Goal: Task Accomplishment & Management: Manage account settings

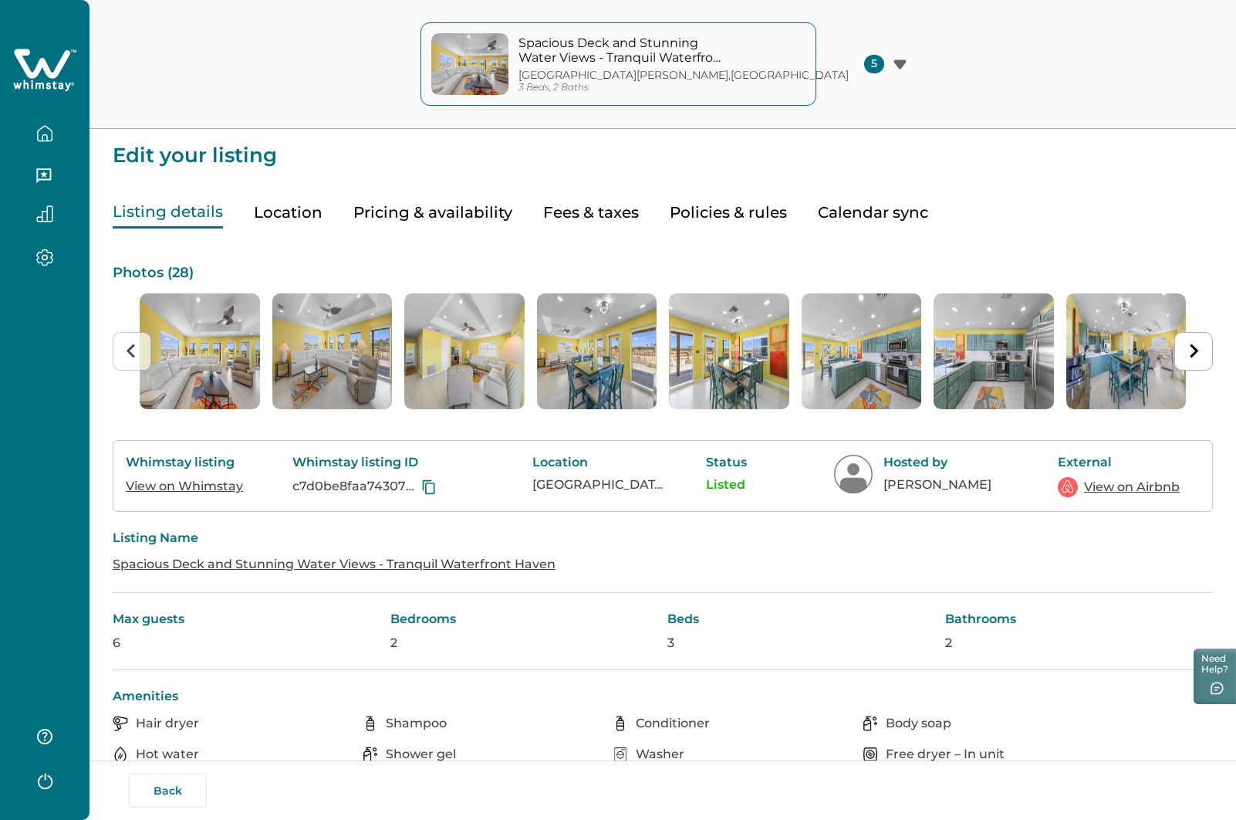
click at [171, 786] on button "Back" at bounding box center [168, 790] width 78 height 34
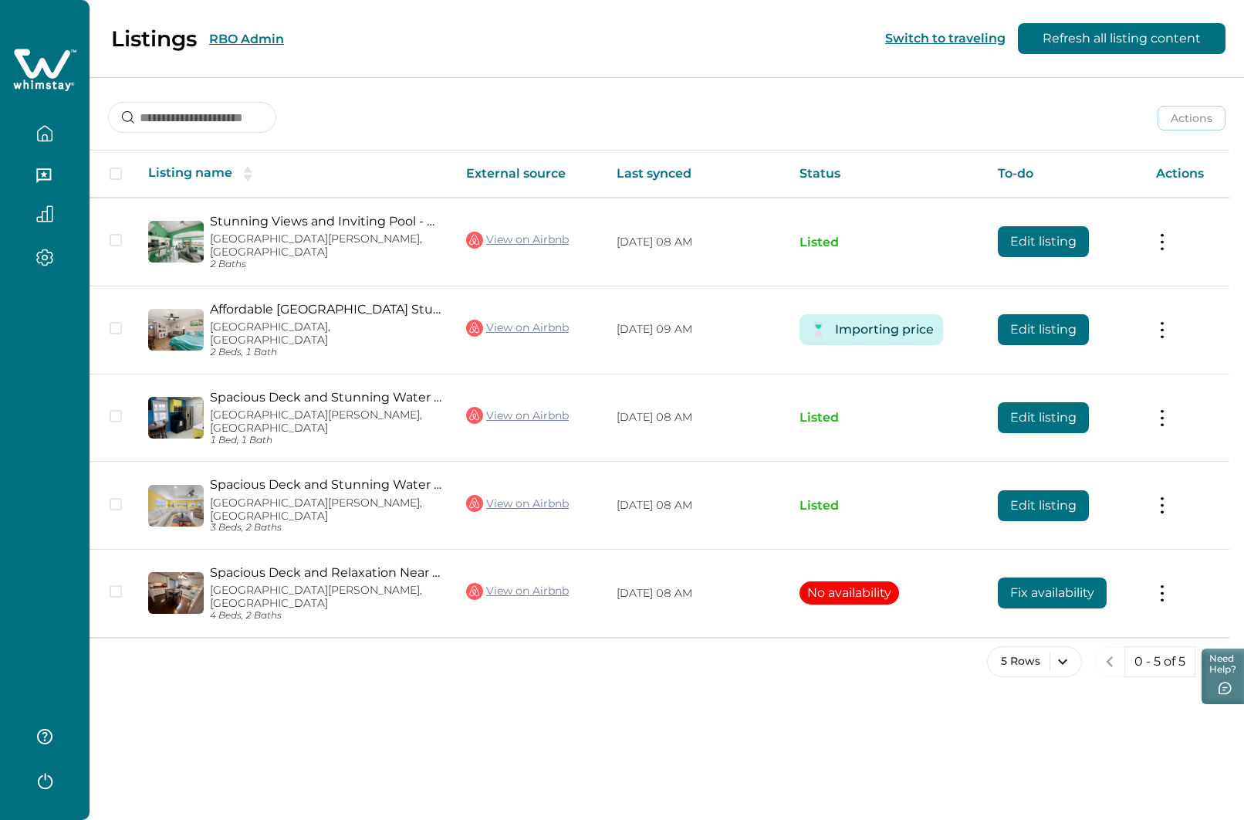
click at [263, 39] on button "RBO Admin" at bounding box center [246, 39] width 75 height 15
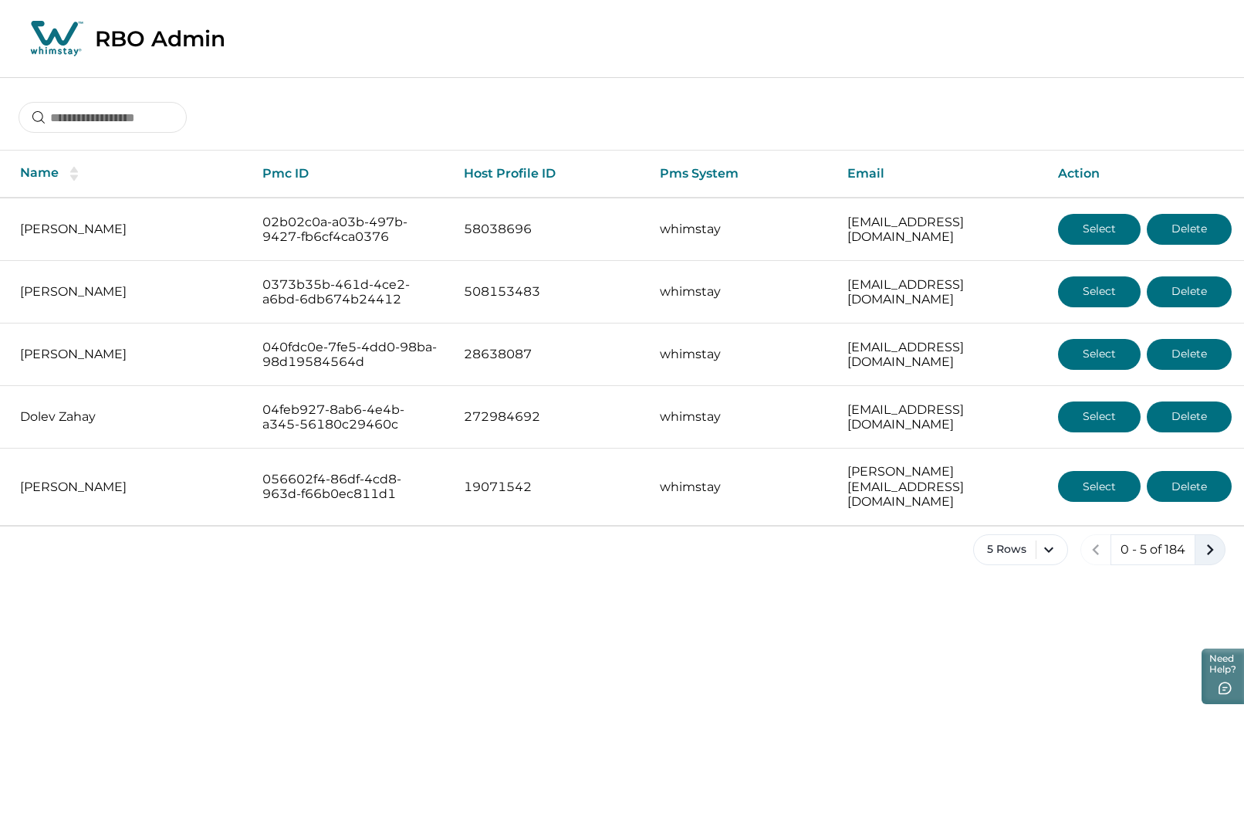
click at [1206, 539] on icon "next page" at bounding box center [1210, 550] width 22 height 22
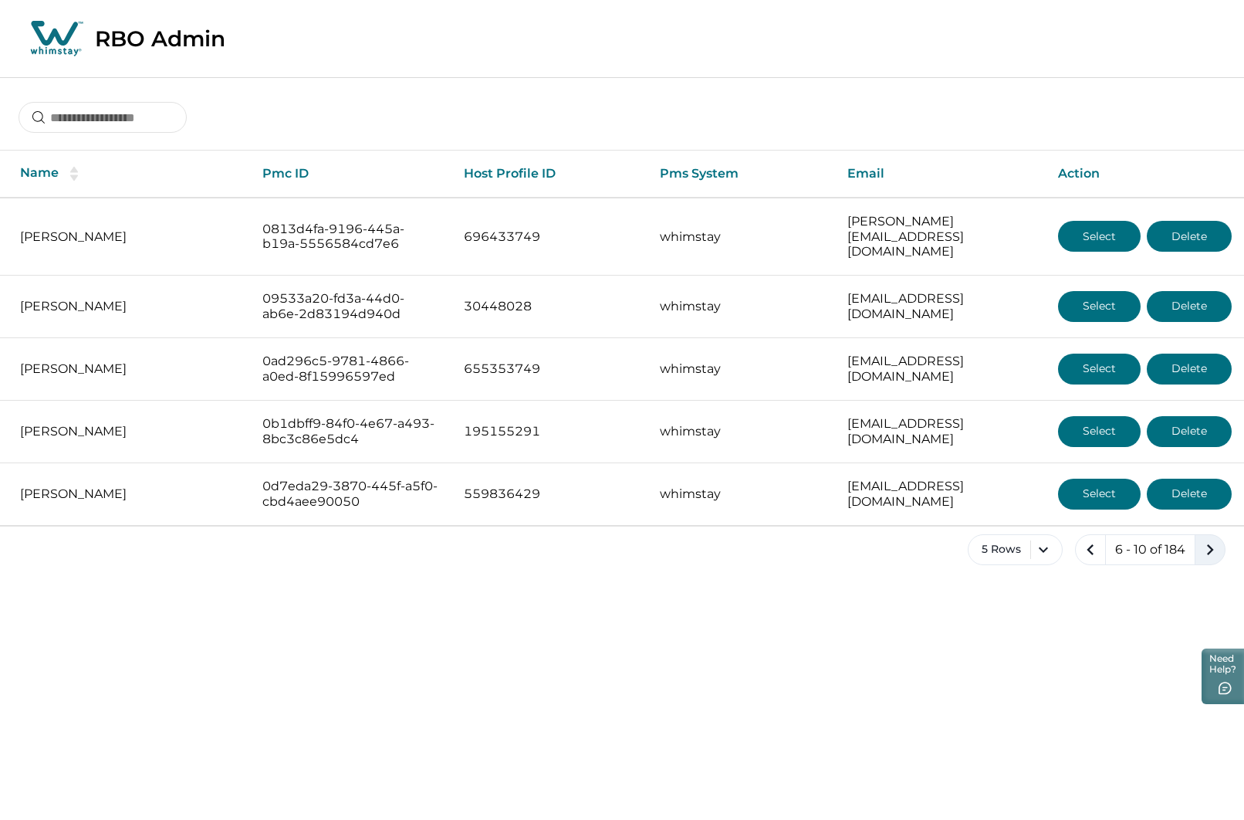
click at [1206, 539] on icon "next page" at bounding box center [1210, 550] width 22 height 22
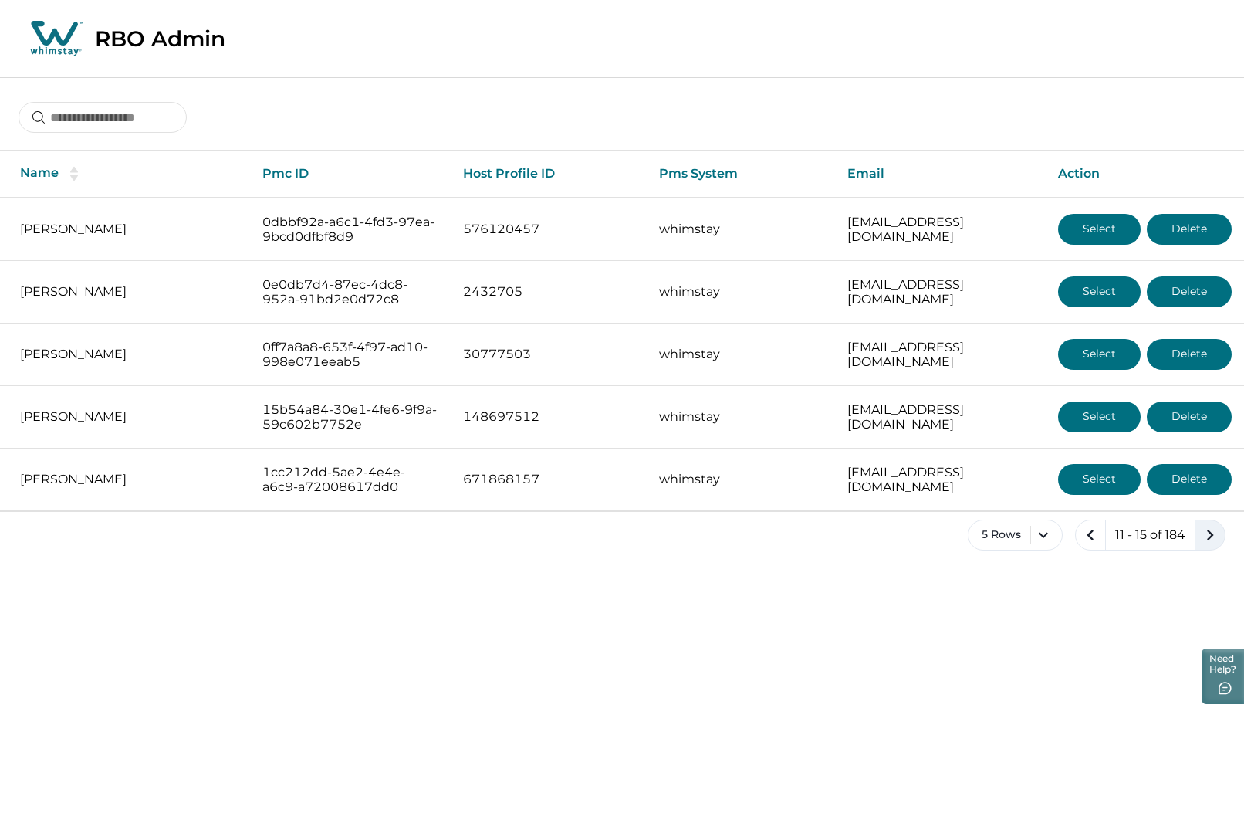
click at [1206, 531] on icon "next page" at bounding box center [1210, 535] width 22 height 22
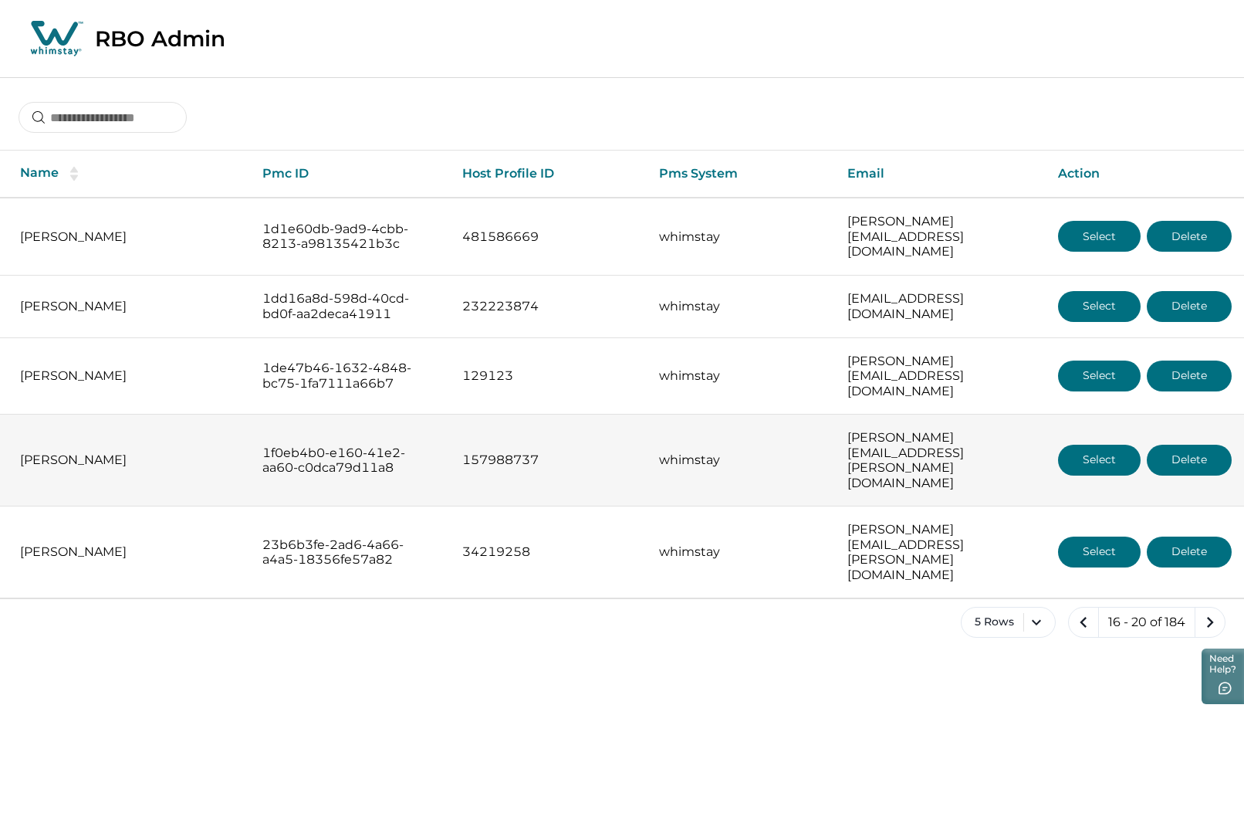
click at [1087, 445] on button "Select" at bounding box center [1099, 460] width 83 height 31
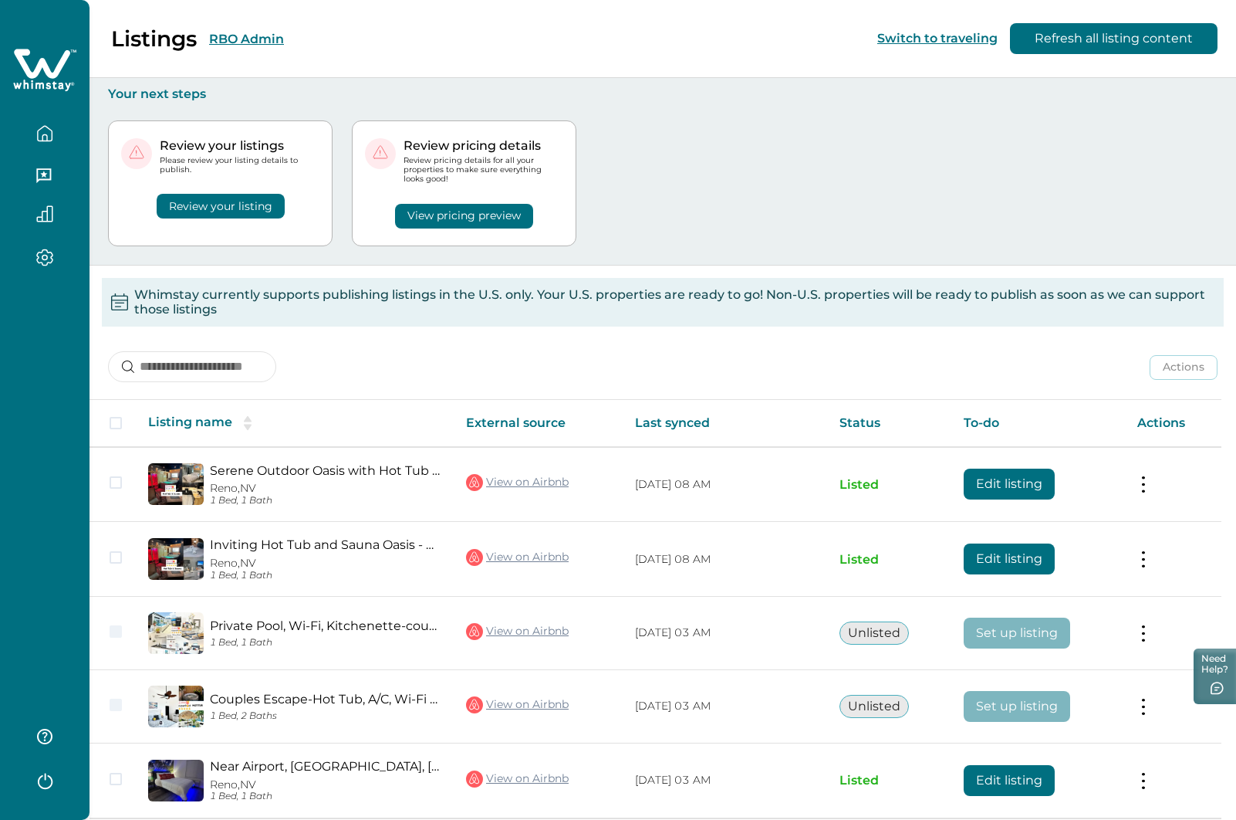
scroll to position [63, 0]
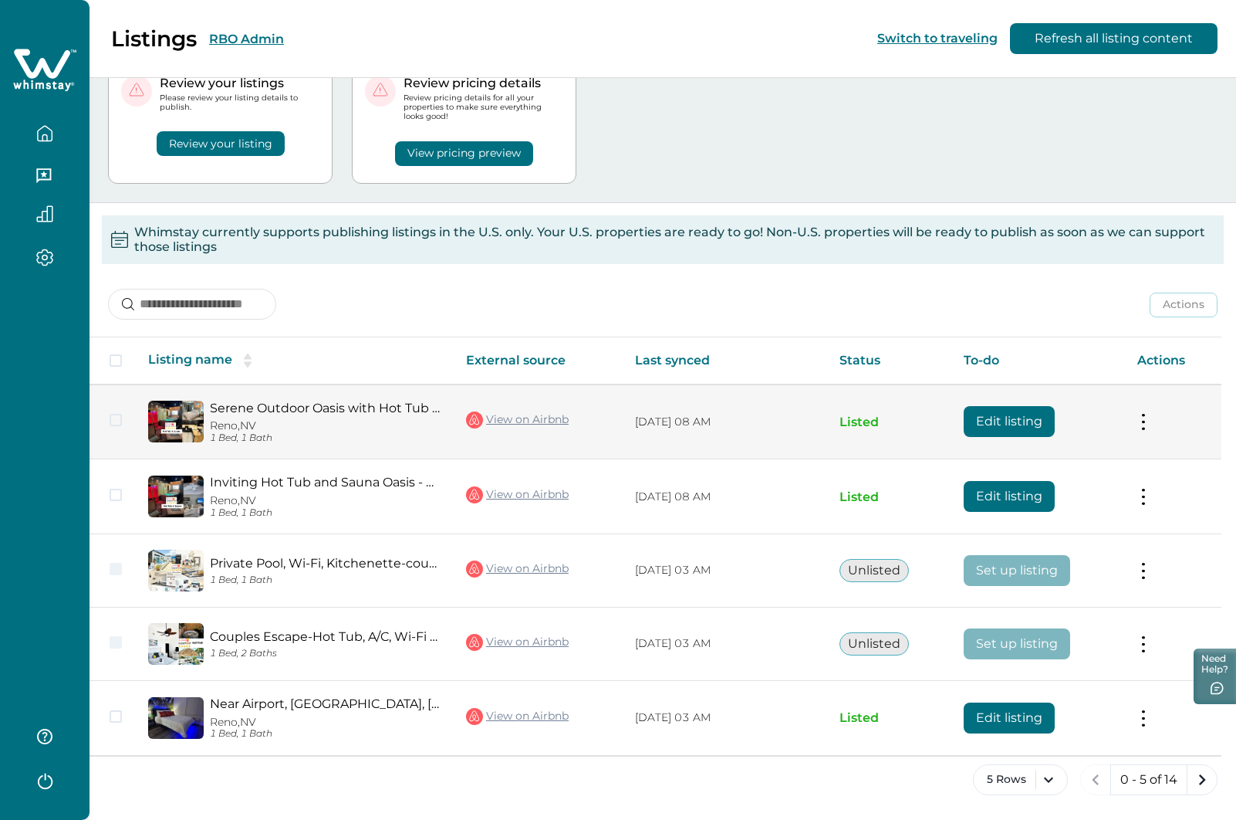
click at [1016, 423] on button "Edit listing" at bounding box center [1009, 421] width 91 height 31
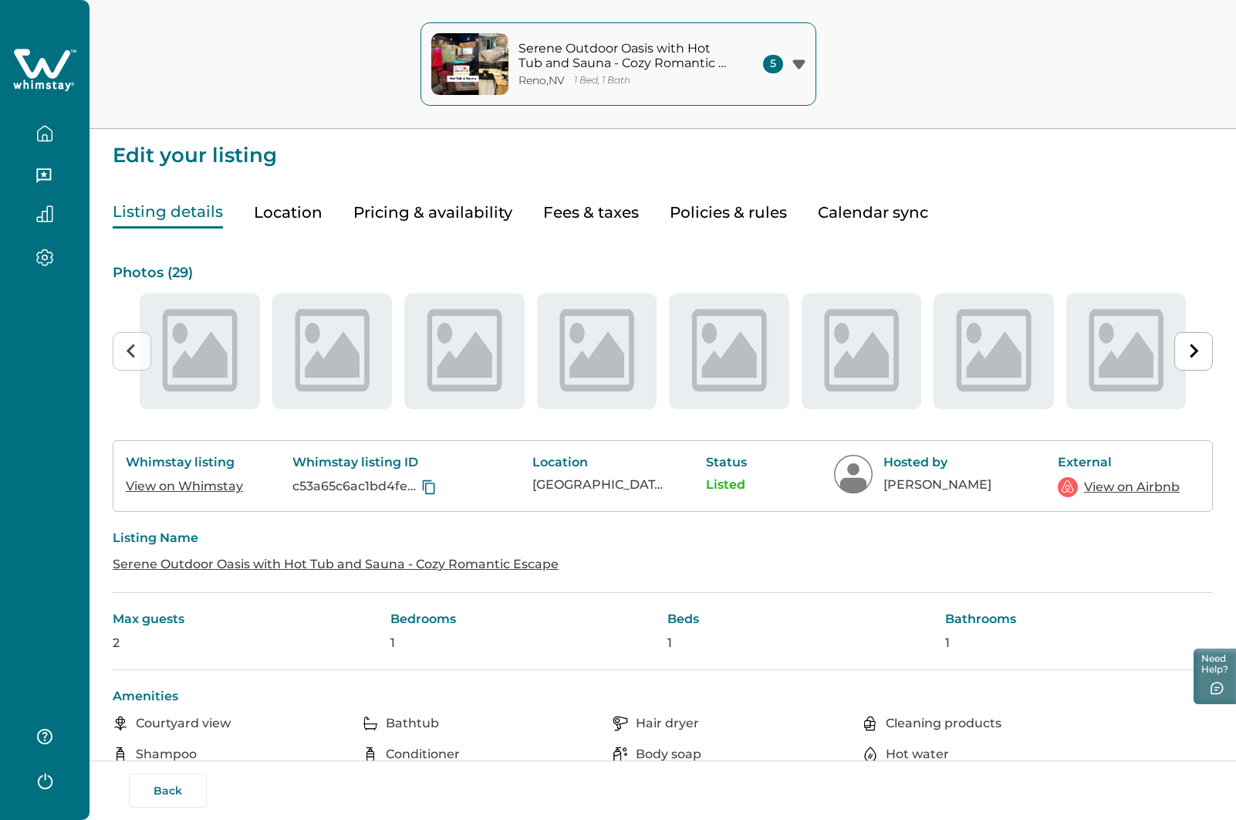
type input "**"
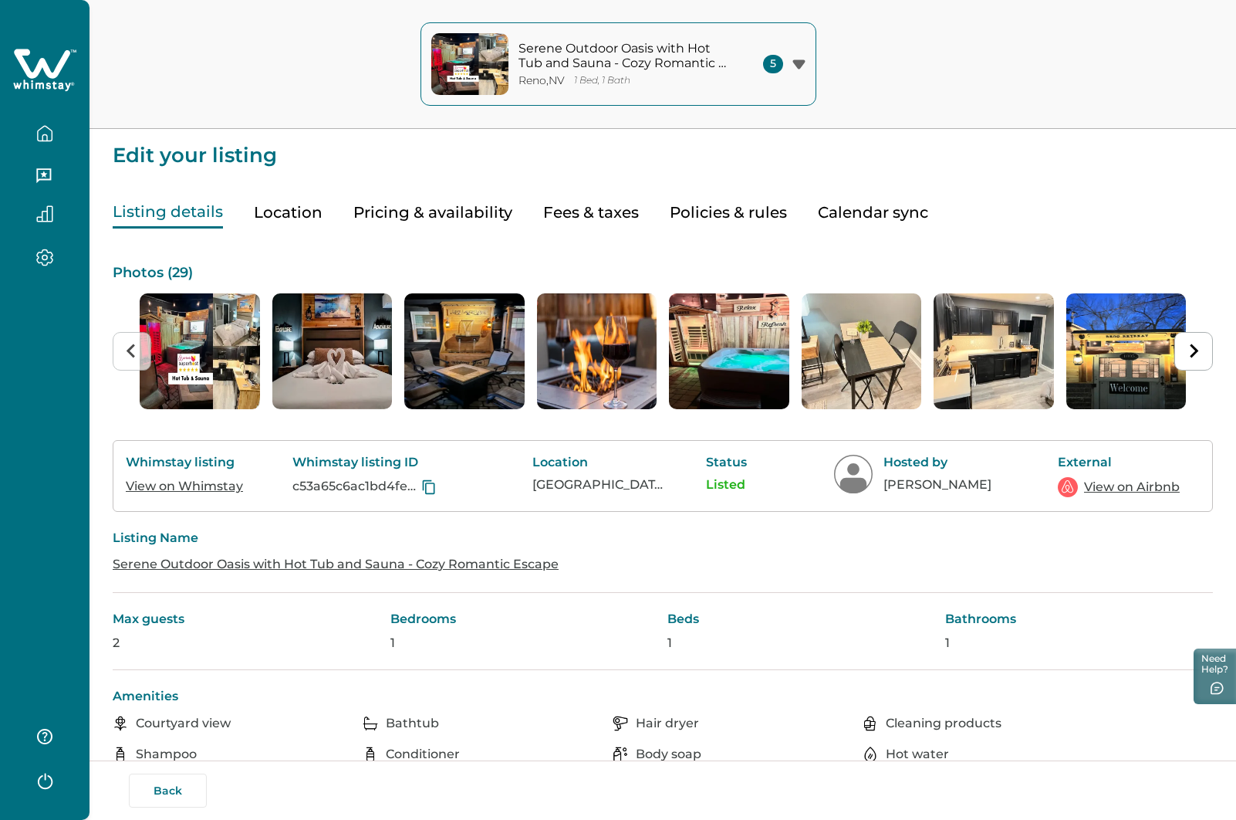
drag, startPoint x: 454, startPoint y: 211, endPoint x: 495, endPoint y: 308, distance: 104.8
click at [454, 211] on button "Pricing & availability" at bounding box center [432, 213] width 159 height 32
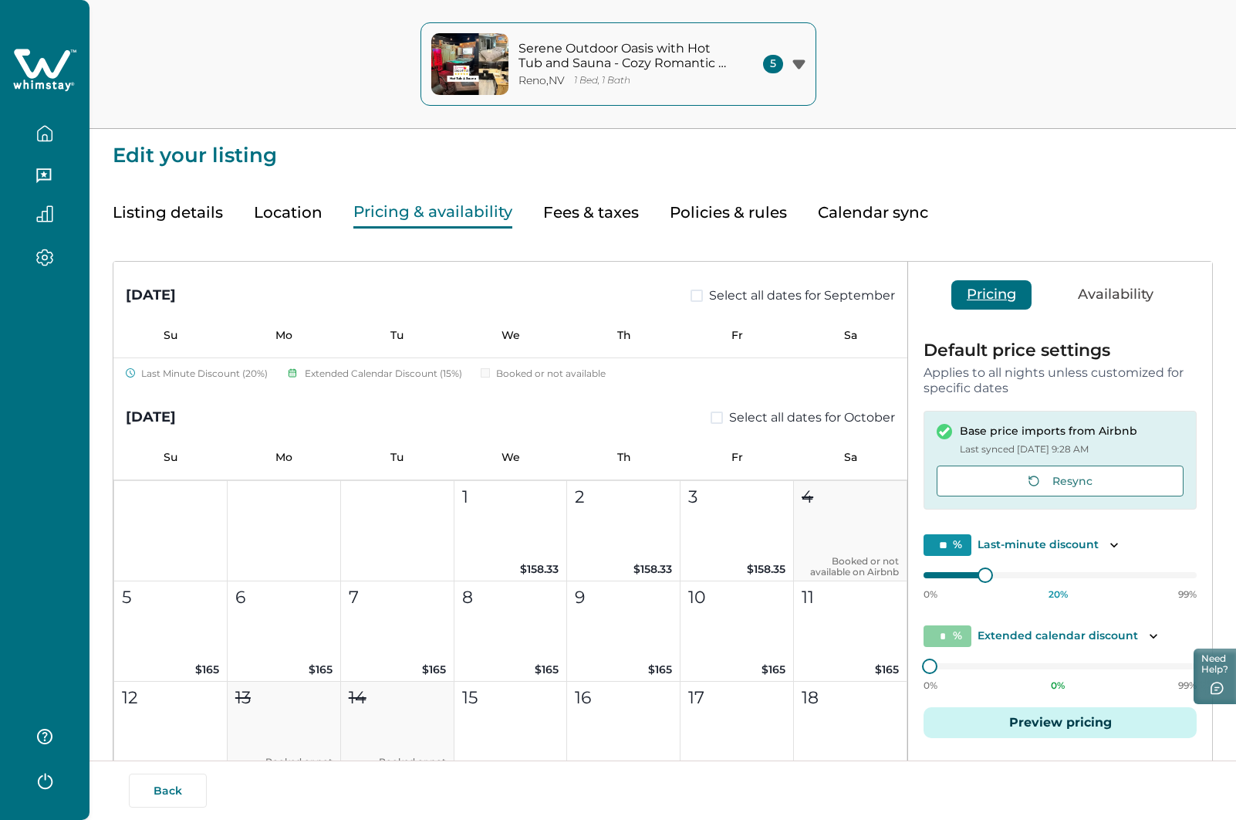
scroll to position [1312, 0]
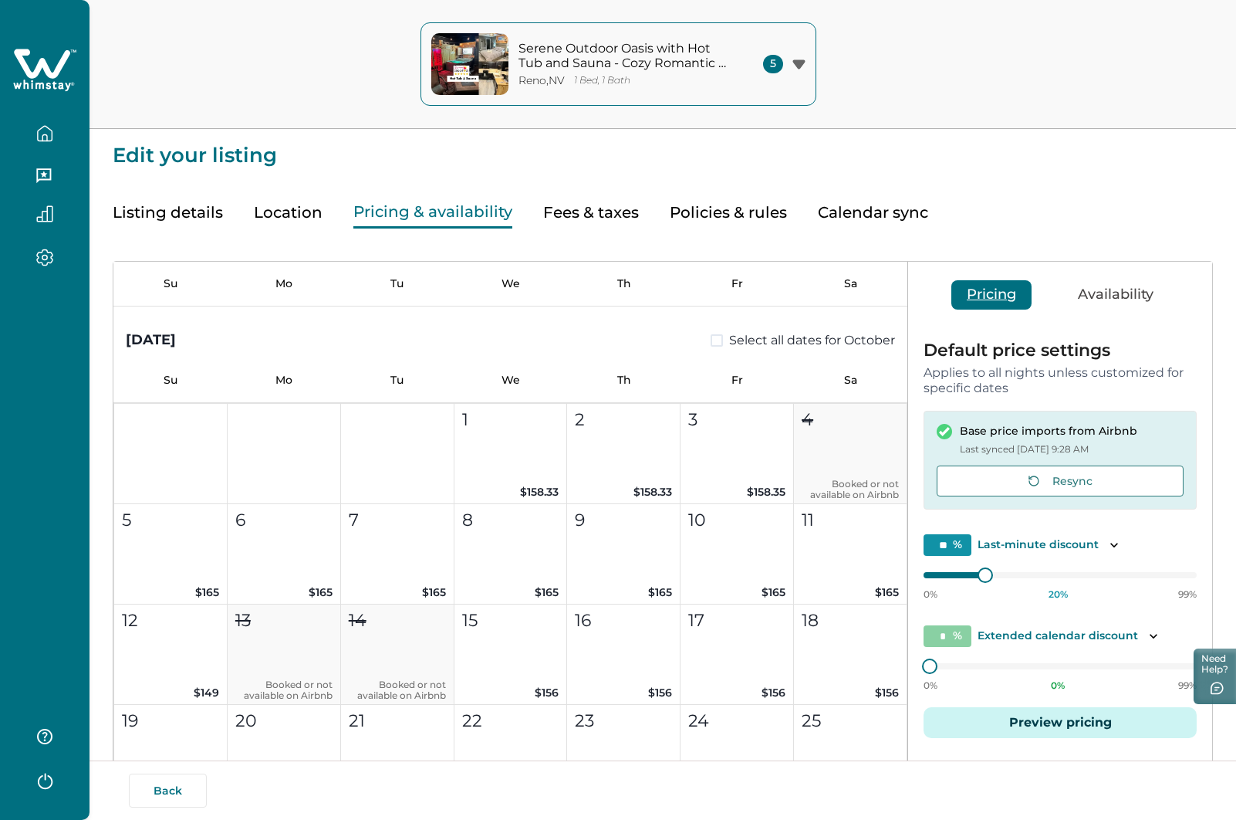
click at [31, 63] on icon at bounding box center [44, 70] width 63 height 46
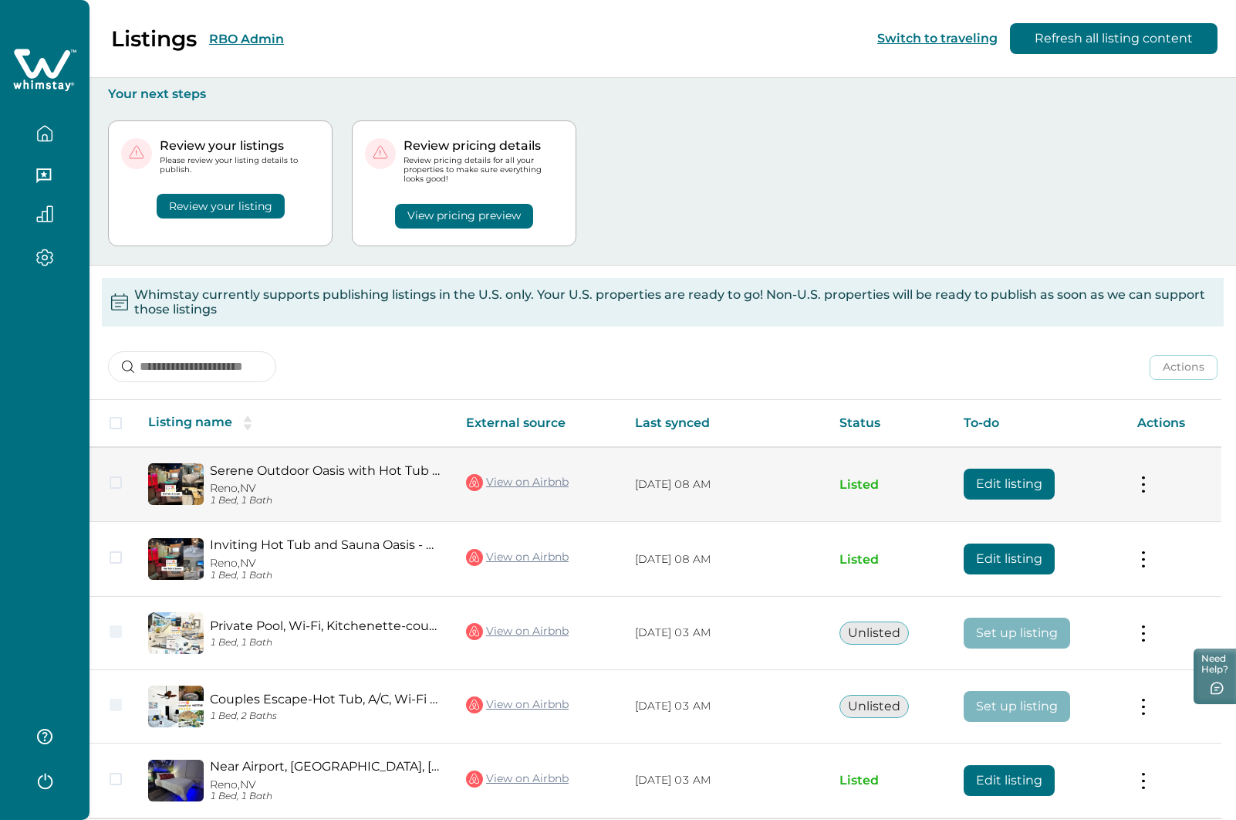
click at [998, 488] on button "Edit listing" at bounding box center [1009, 483] width 91 height 31
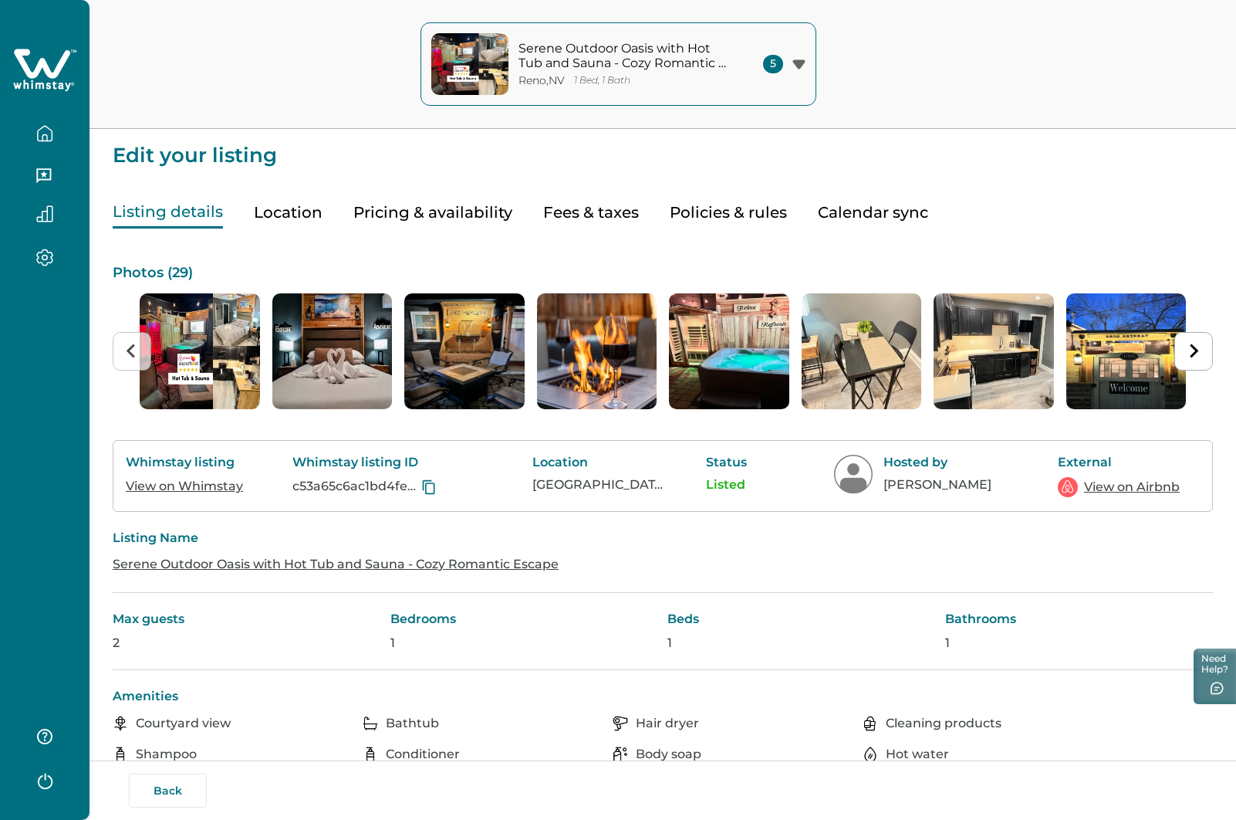
click at [1140, 488] on link "View on Airbnb" at bounding box center [1132, 487] width 96 height 19
click at [193, 489] on link "View on Whimstay" at bounding box center [184, 486] width 117 height 15
click at [171, 787] on button "Back" at bounding box center [168, 790] width 78 height 34
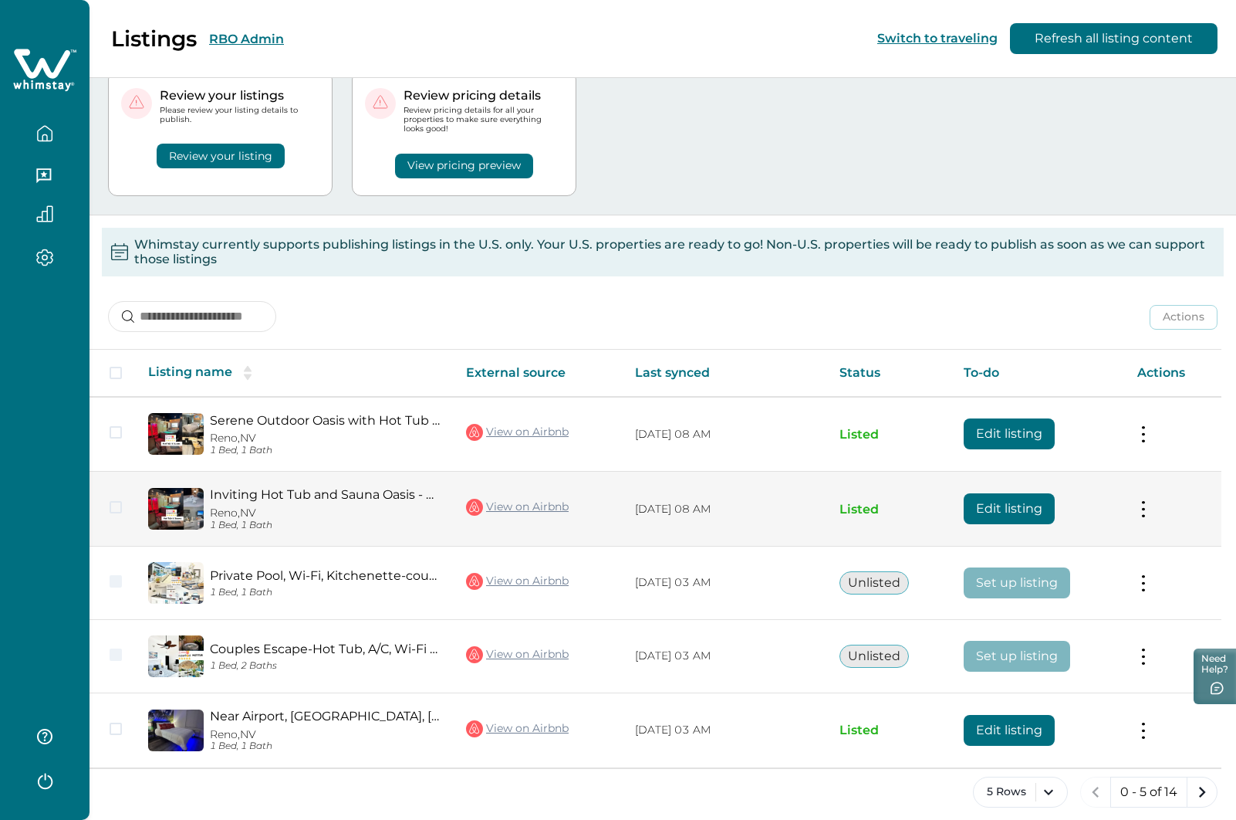
scroll to position [63, 0]
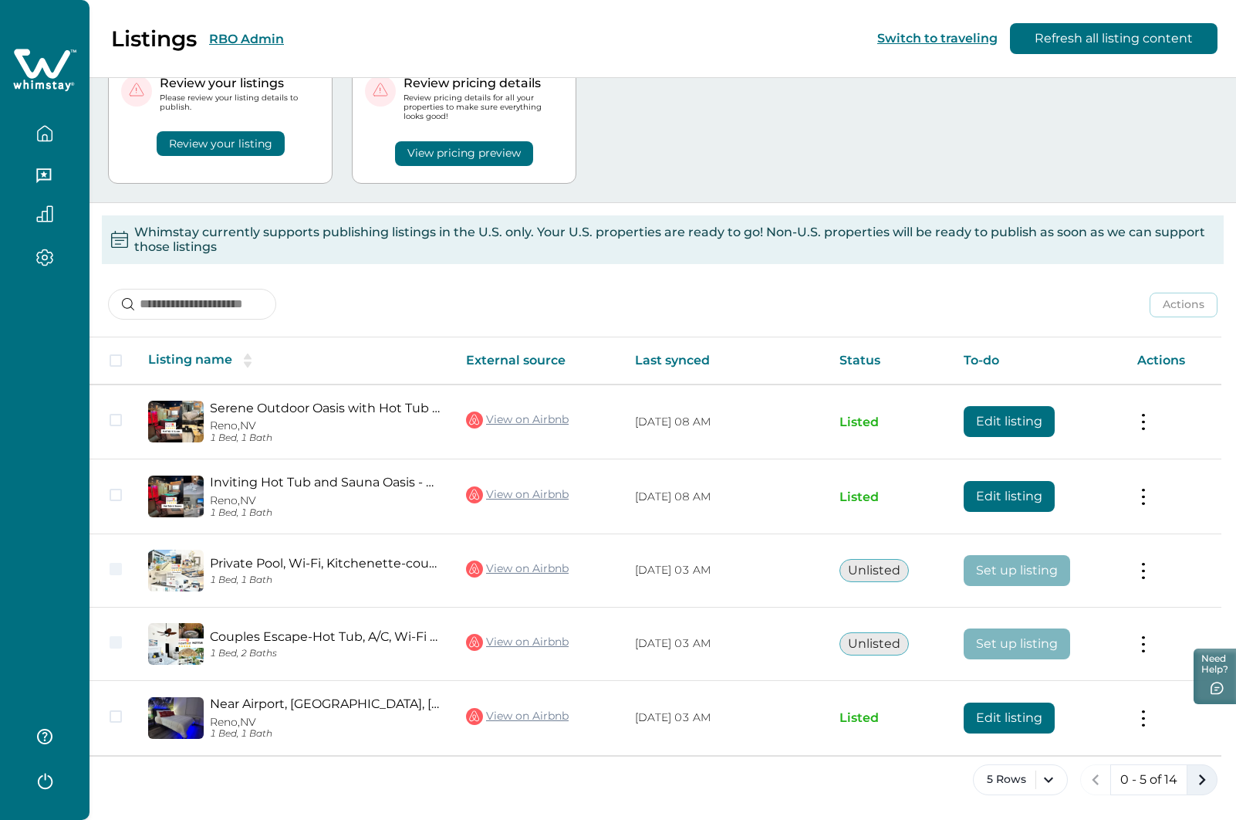
click at [1206, 780] on icon "next page" at bounding box center [1203, 780] width 22 height 22
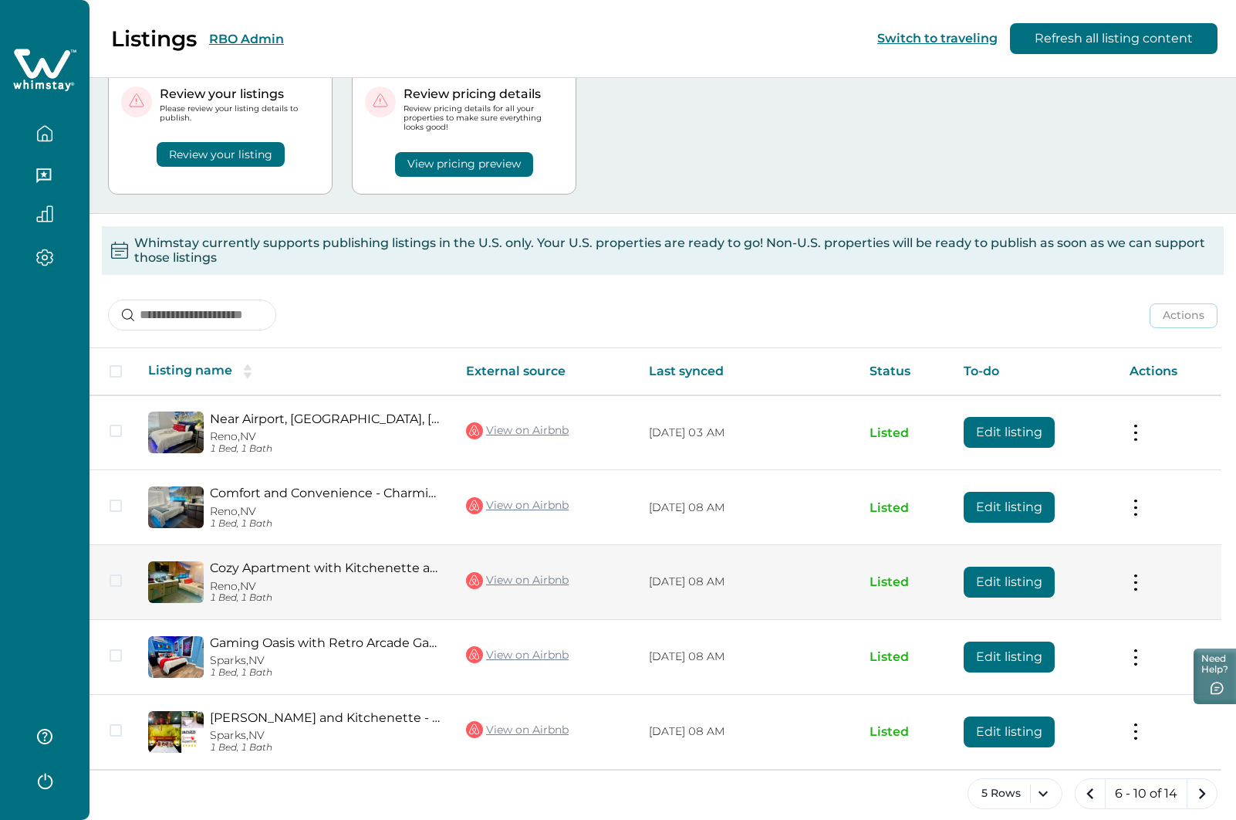
scroll to position [66, 0]
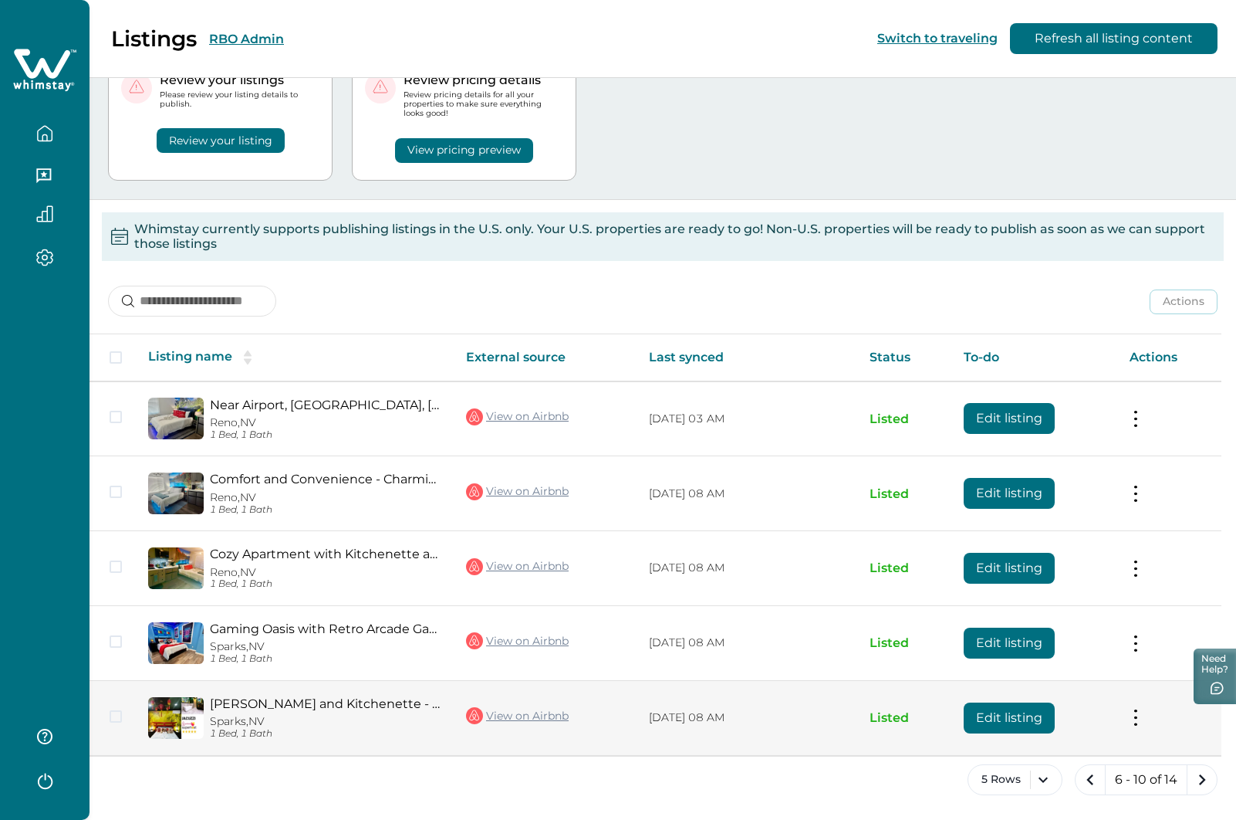
click at [1016, 716] on button "Edit listing" at bounding box center [1009, 717] width 91 height 31
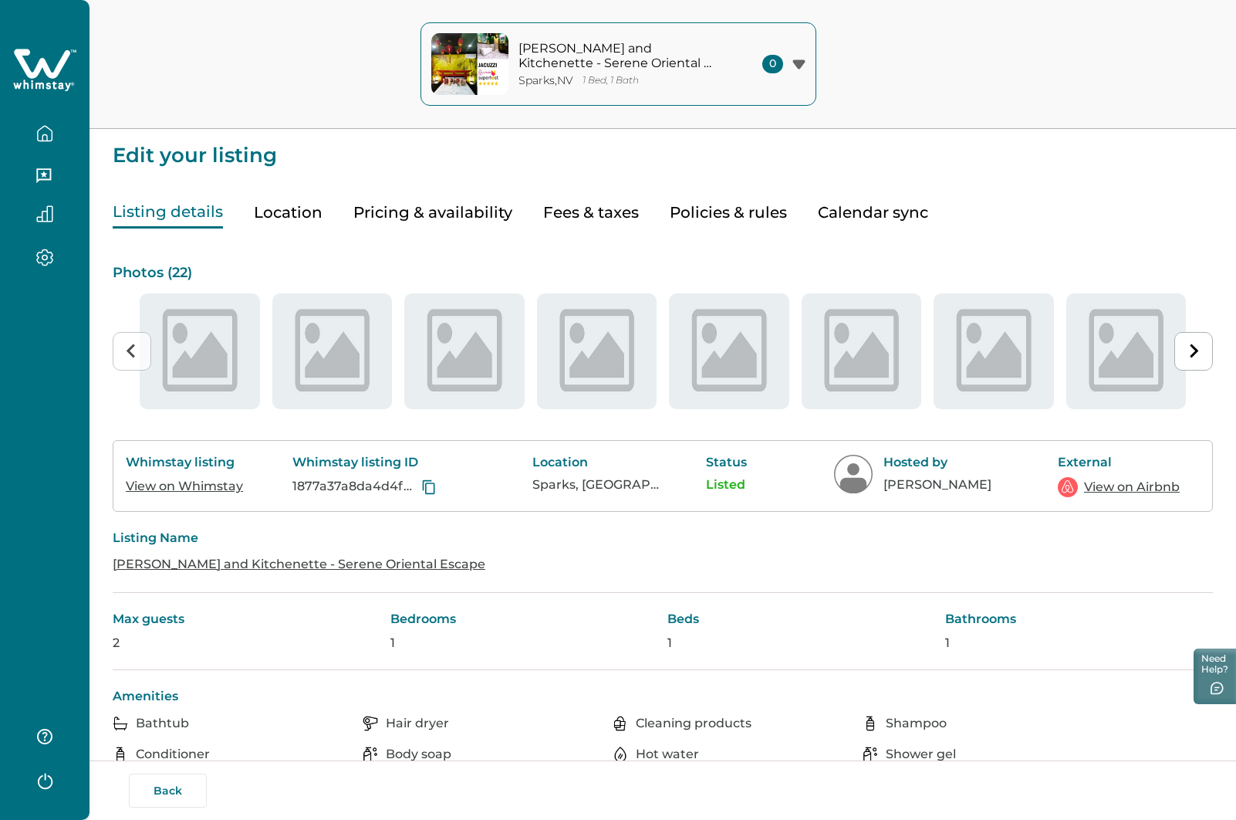
type input "**"
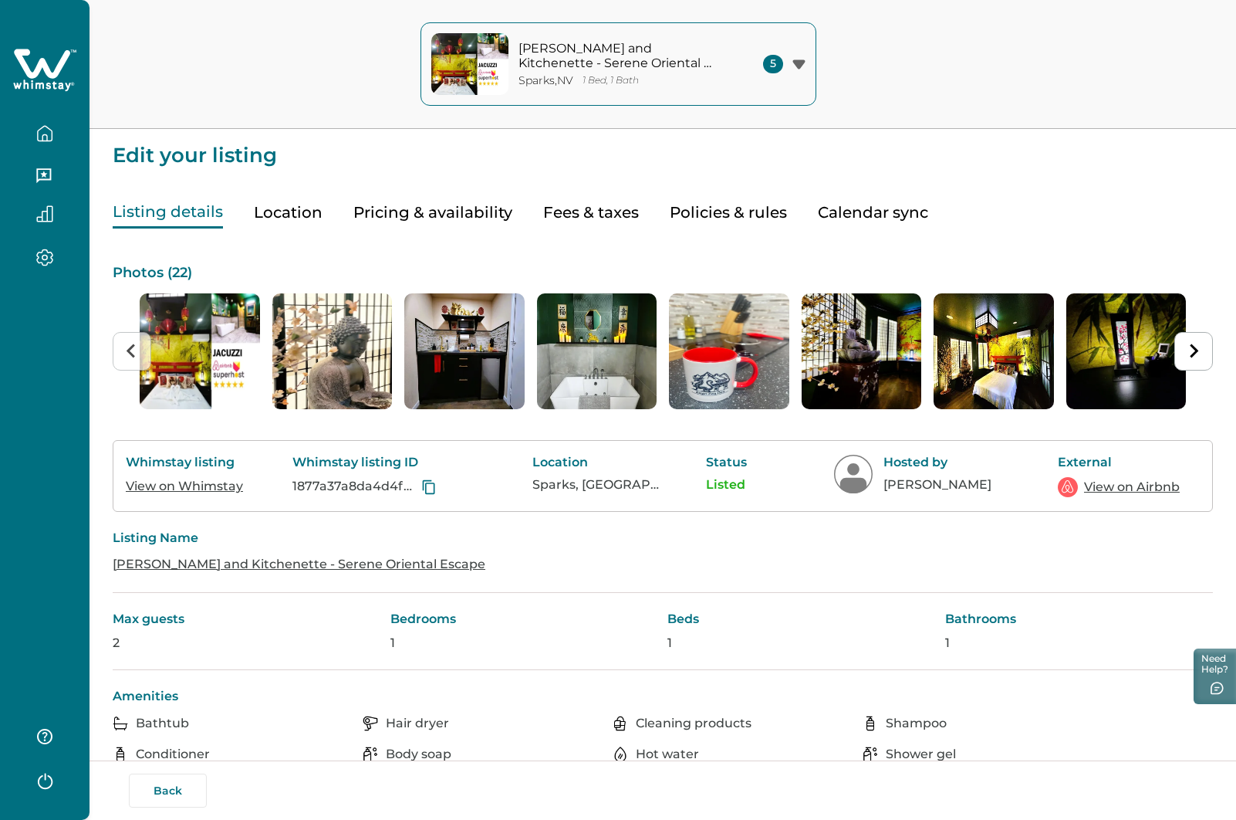
click at [414, 214] on button "Pricing & availability" at bounding box center [432, 213] width 159 height 32
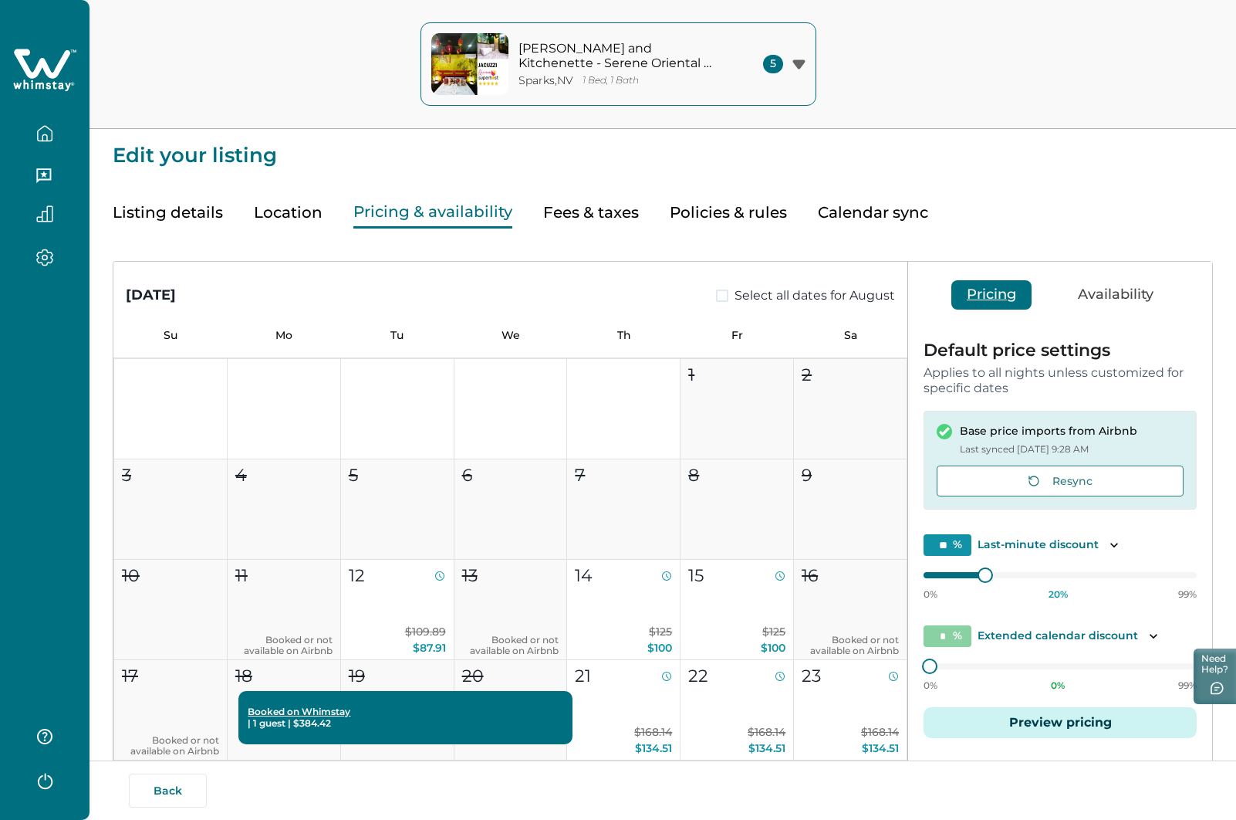
click at [591, 206] on button "Fees & taxes" at bounding box center [591, 213] width 96 height 32
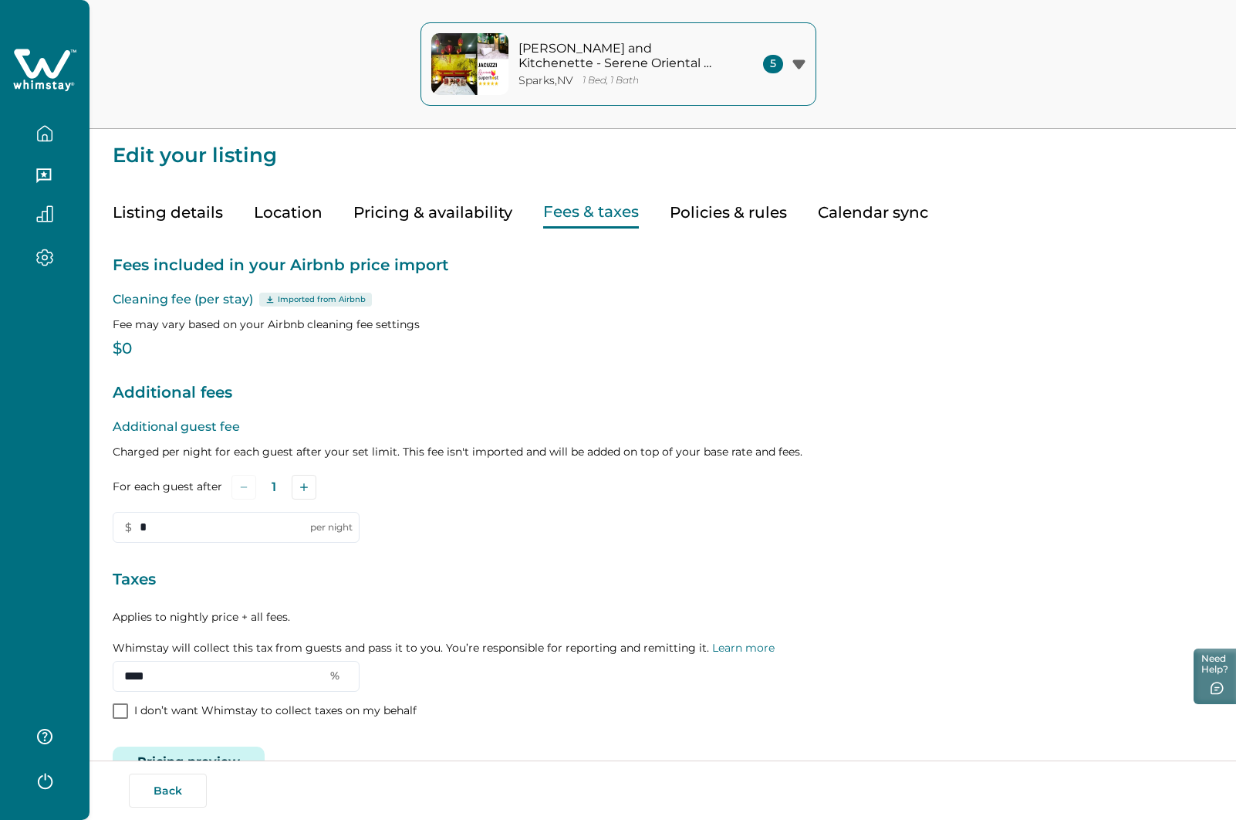
type input "*"
type input "****"
click at [440, 215] on button "Pricing & availability" at bounding box center [432, 213] width 159 height 32
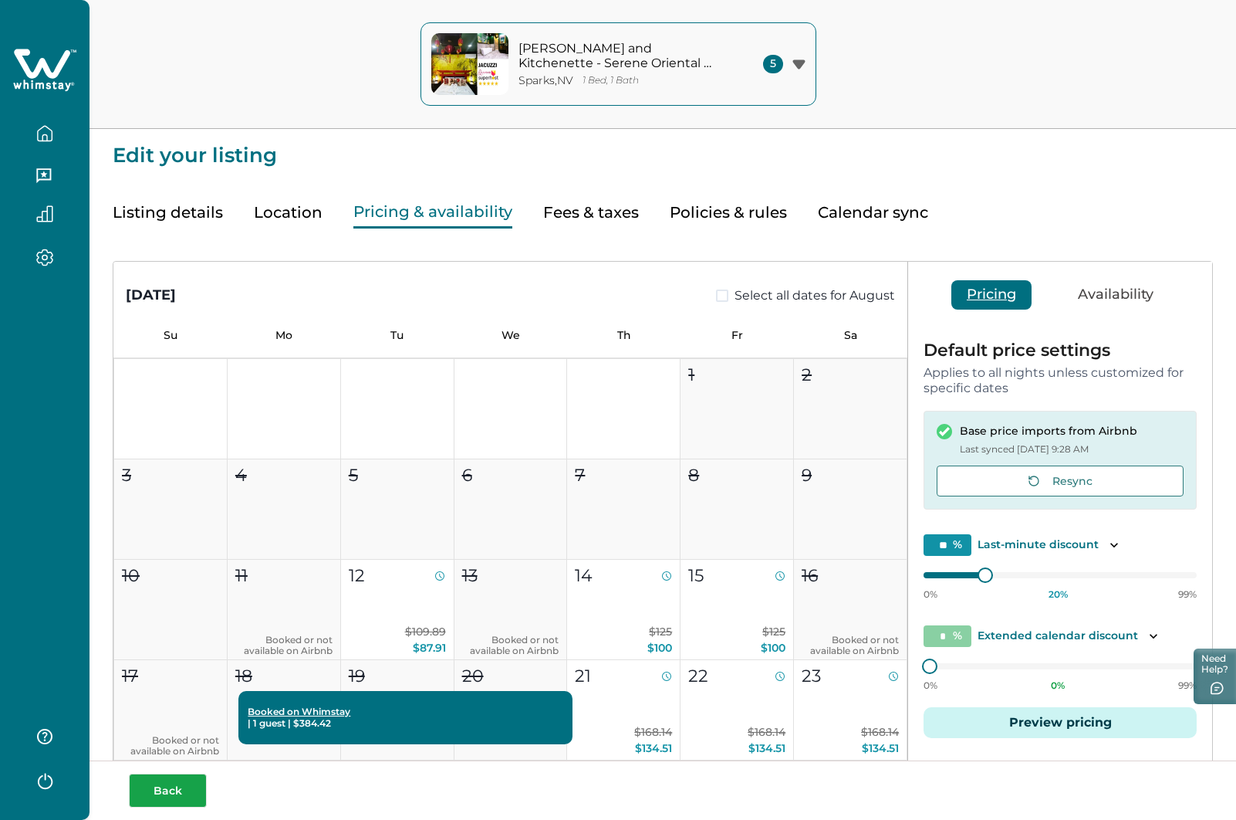
click at [175, 797] on button "Back" at bounding box center [168, 790] width 78 height 34
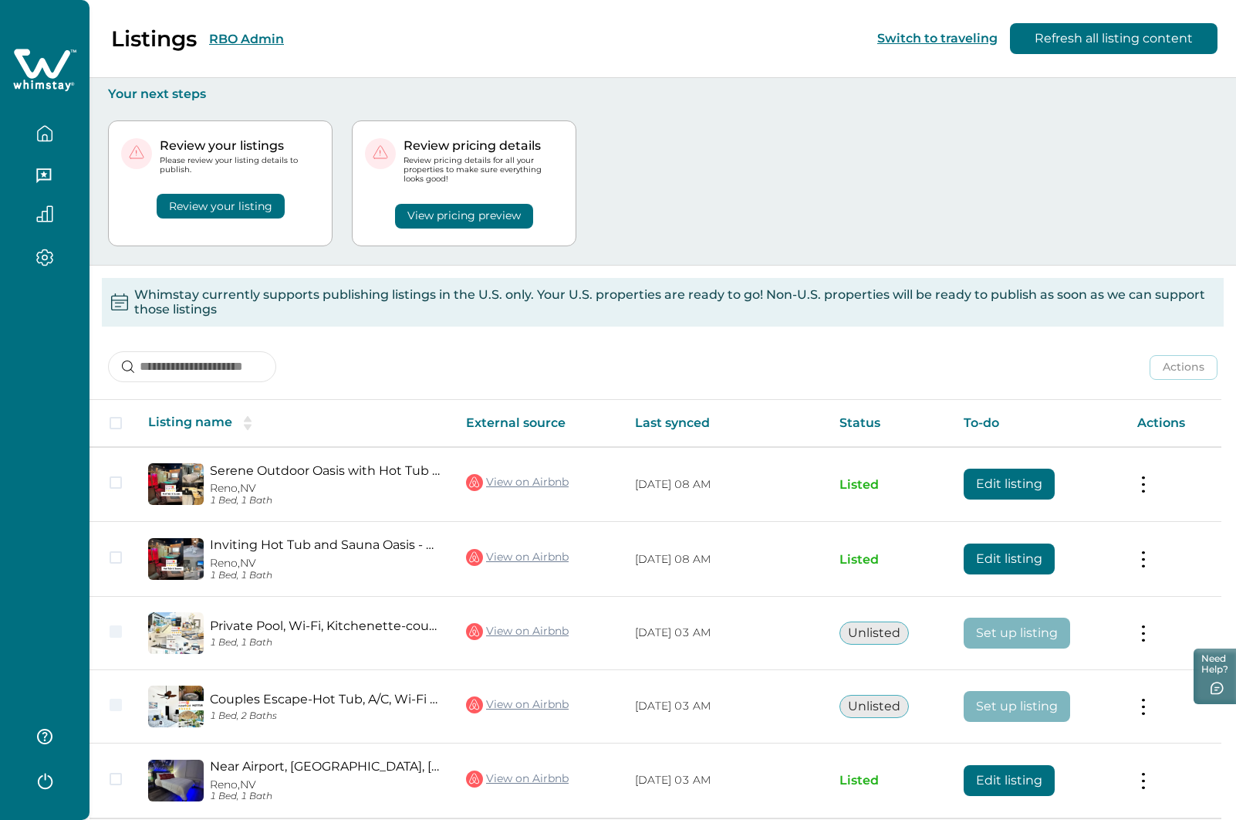
click at [41, 69] on icon at bounding box center [42, 63] width 56 height 29
click at [258, 44] on button "RBO Admin" at bounding box center [246, 39] width 75 height 15
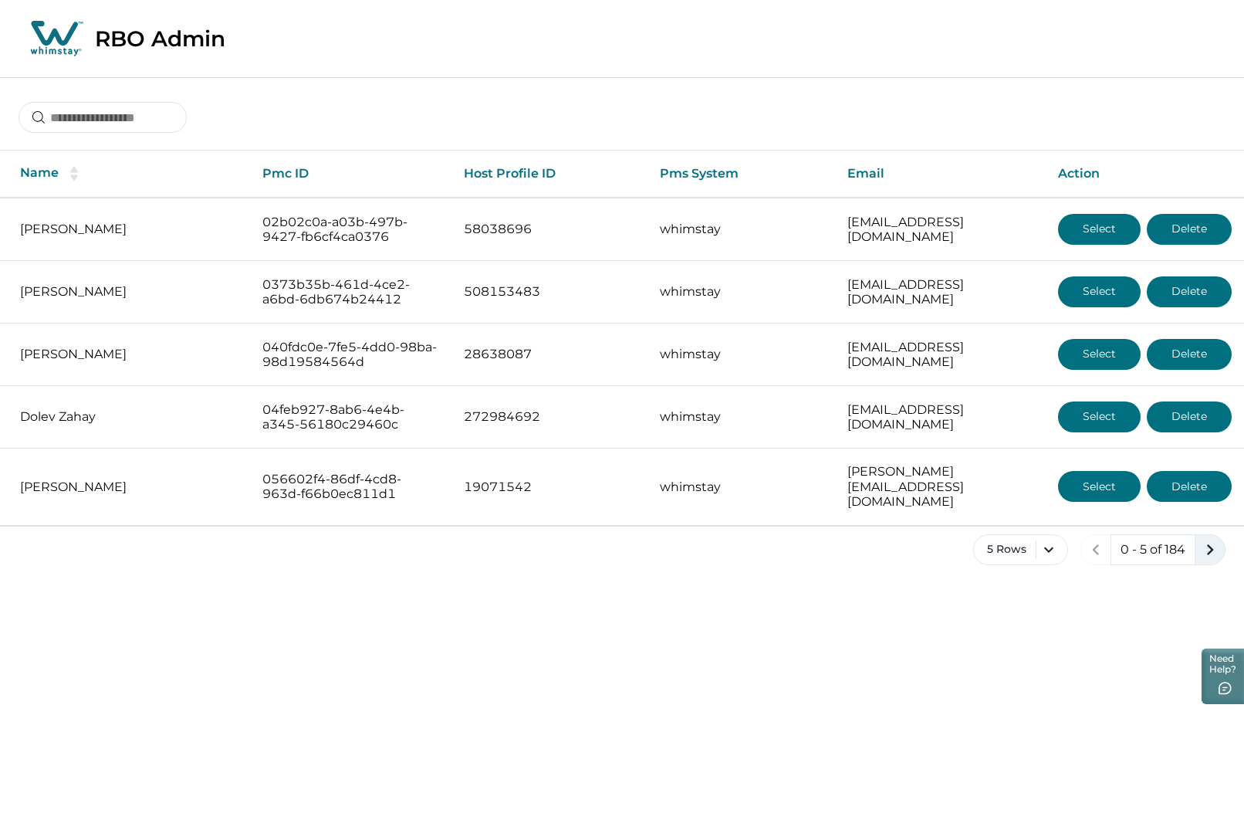
click at [1198, 536] on button "next page" at bounding box center [1210, 549] width 31 height 31
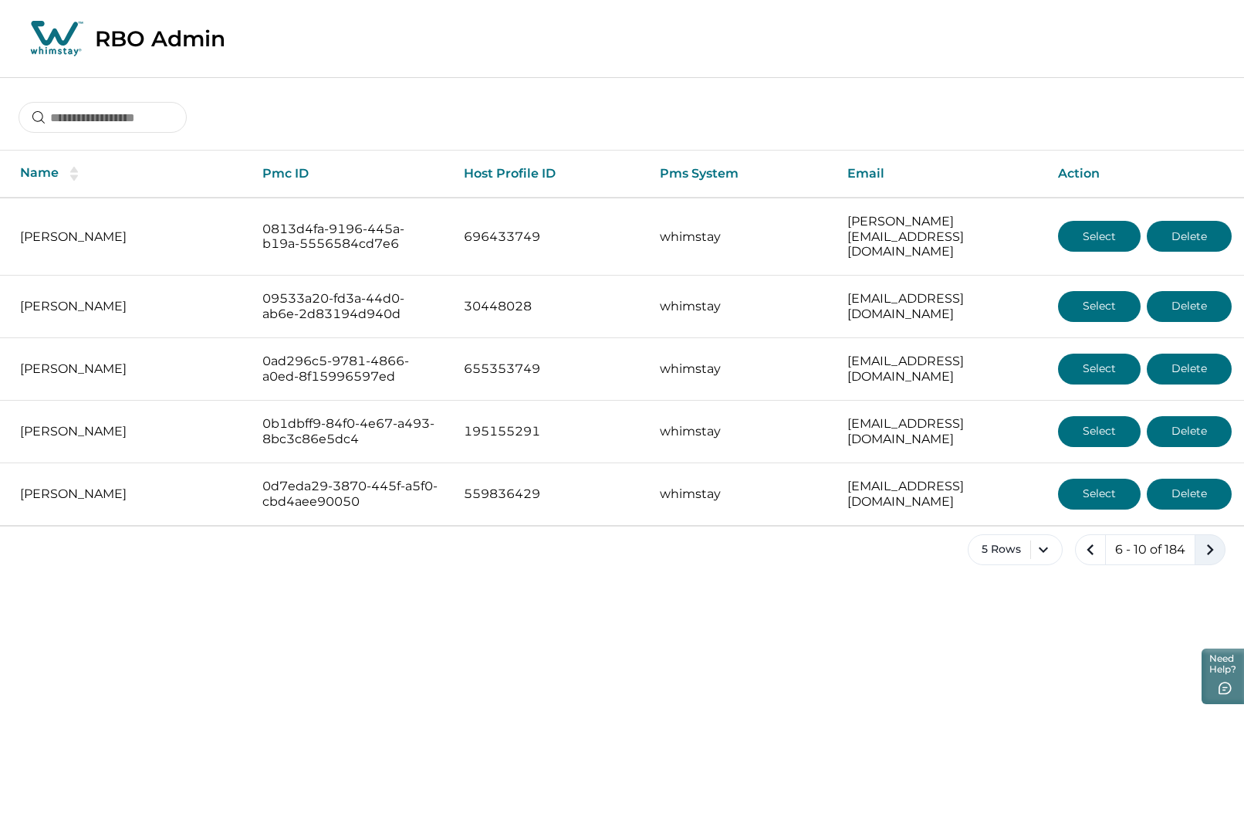
click at [1203, 539] on icon "next page" at bounding box center [1210, 550] width 22 height 22
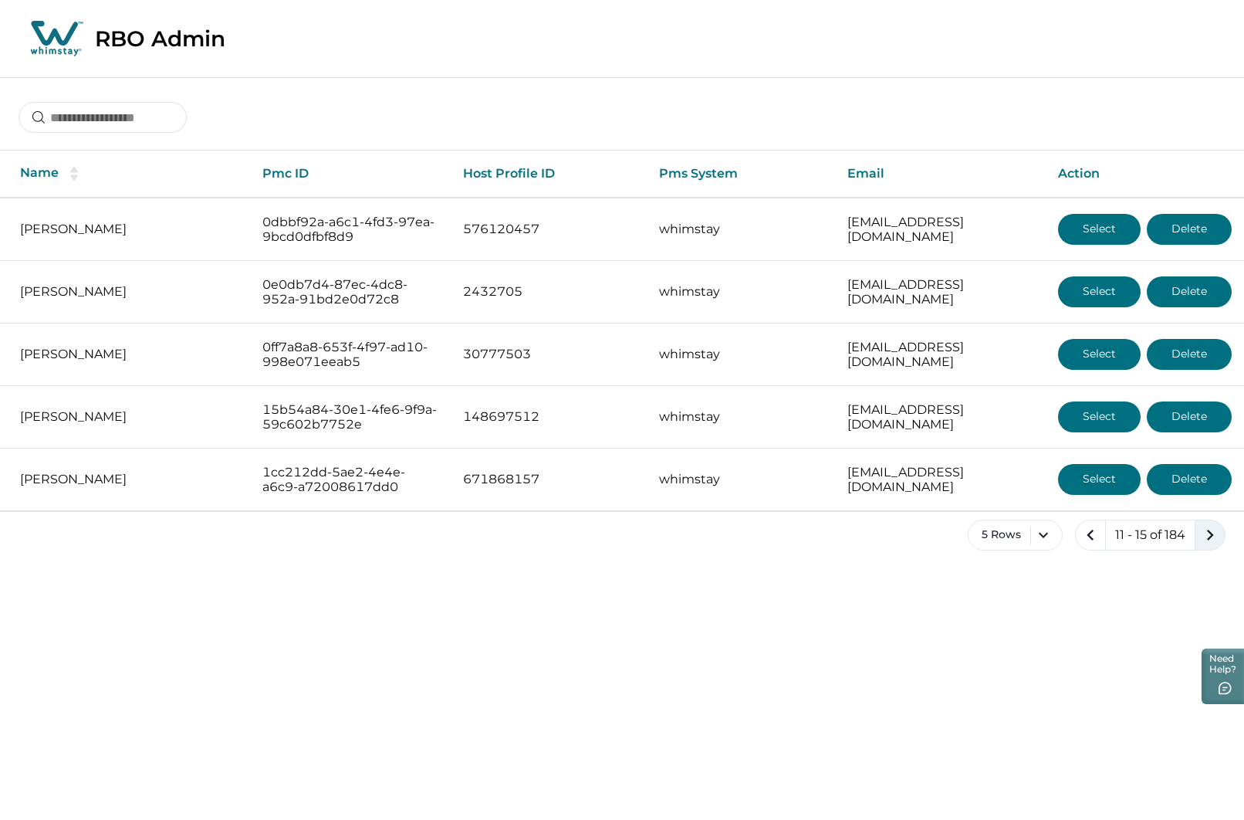
click at [1203, 536] on icon "next page" at bounding box center [1210, 535] width 22 height 22
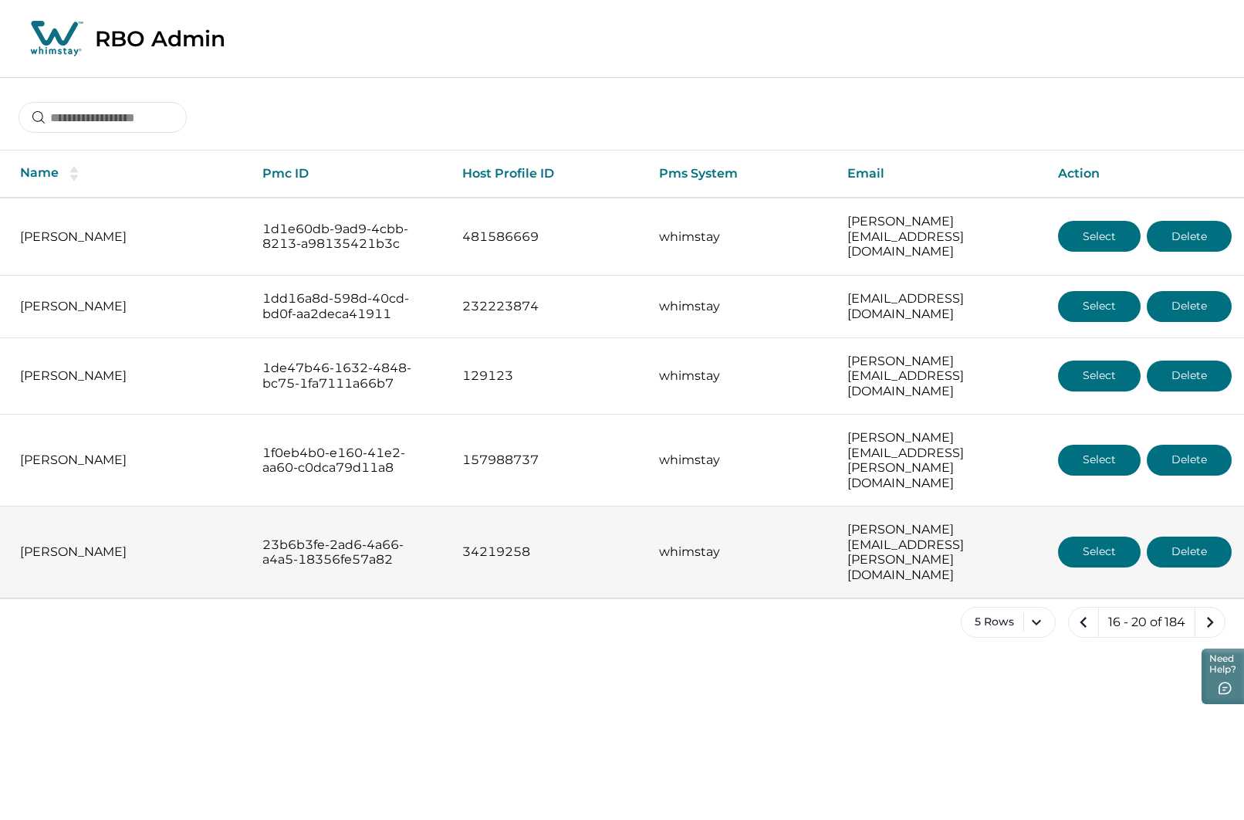
click at [1104, 536] on button "Select" at bounding box center [1099, 551] width 83 height 31
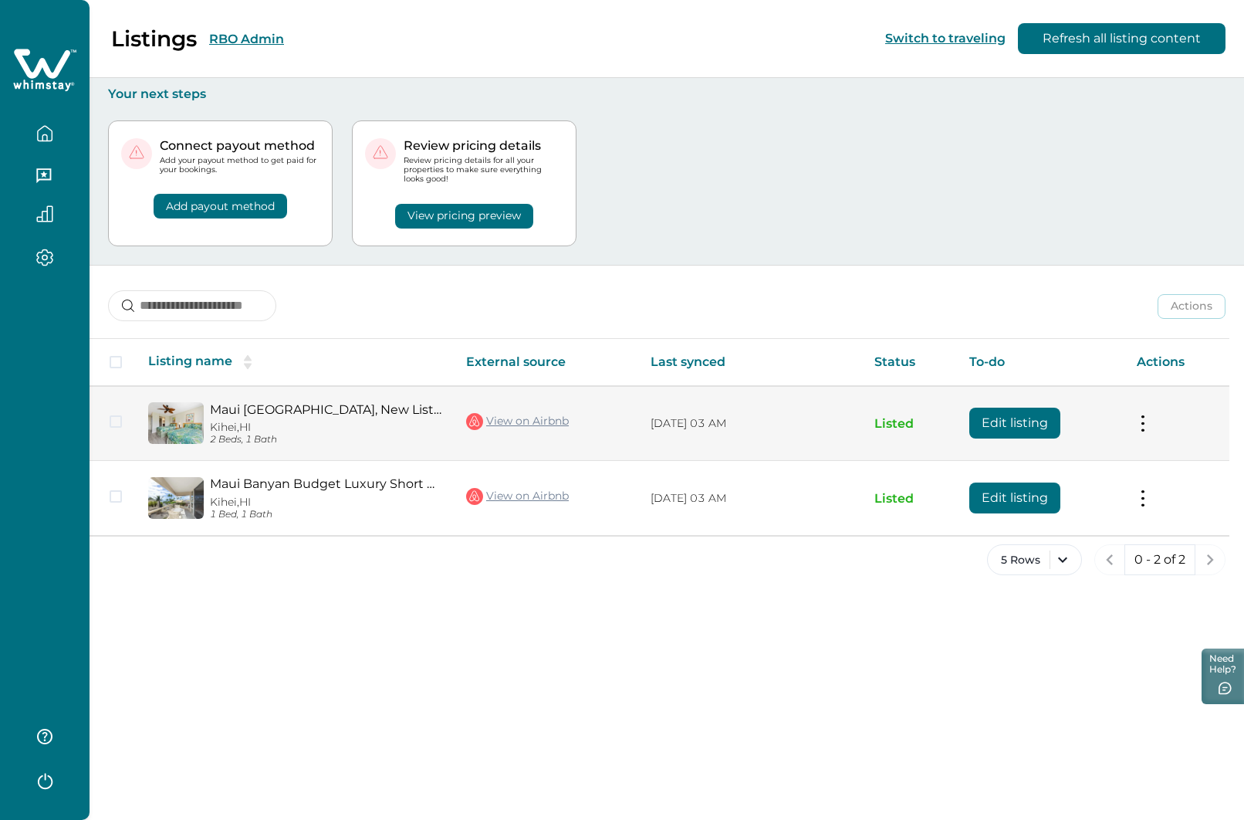
click at [1004, 427] on button "Edit listing" at bounding box center [1014, 423] width 91 height 31
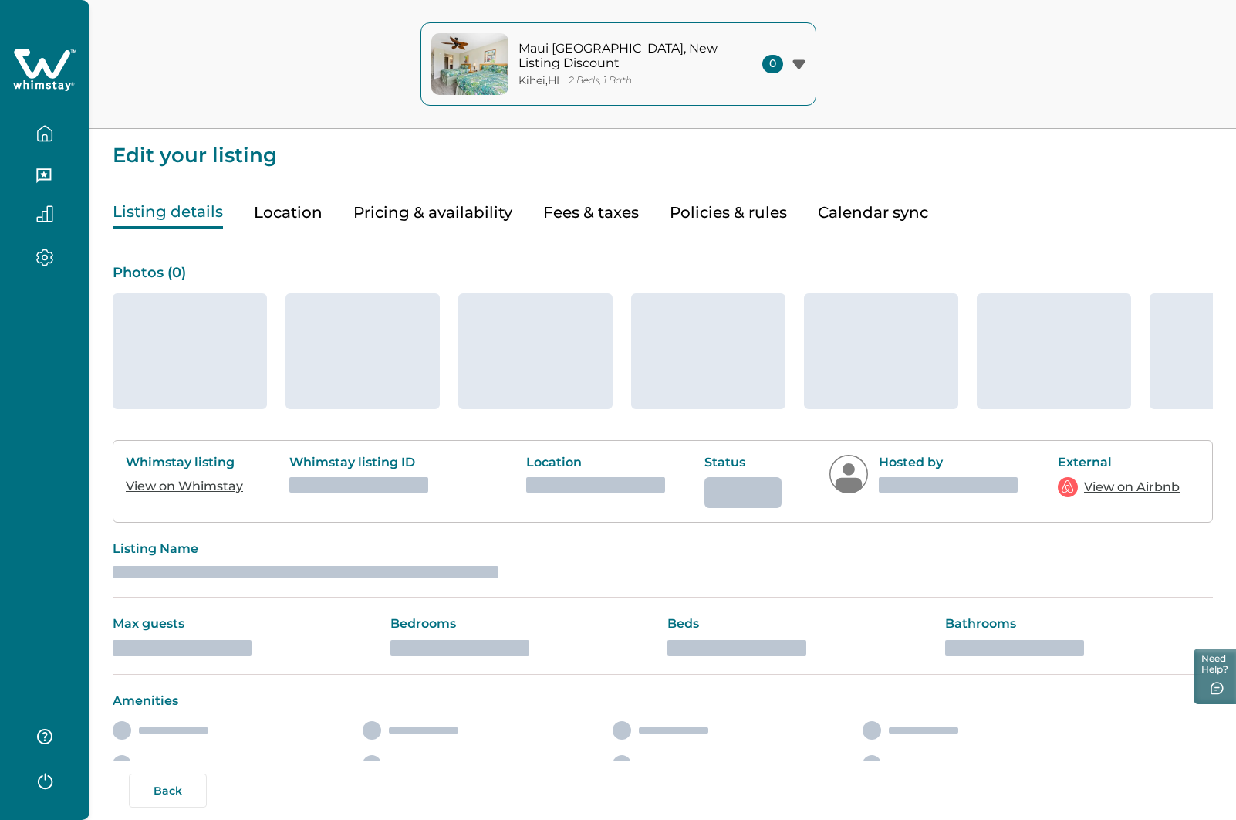
type input "**"
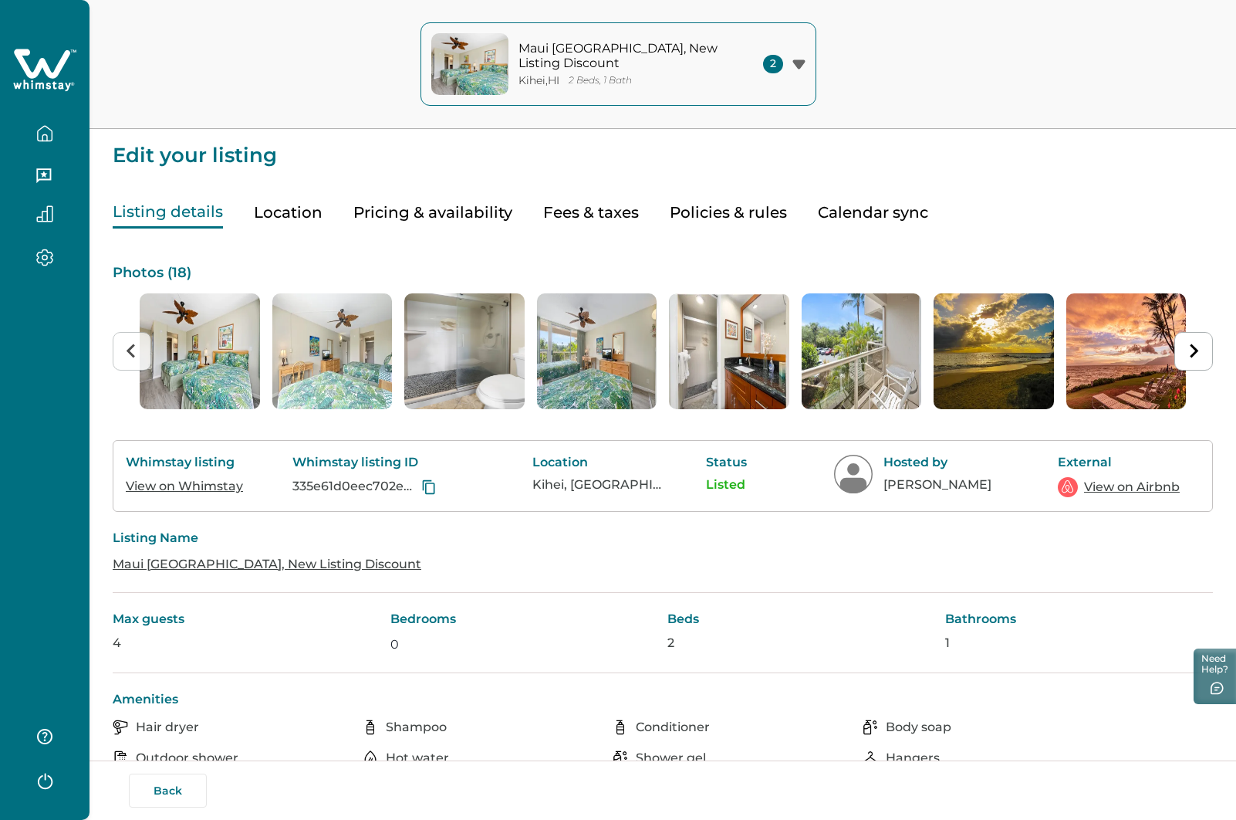
click at [431, 213] on button "Pricing & availability" at bounding box center [432, 213] width 159 height 32
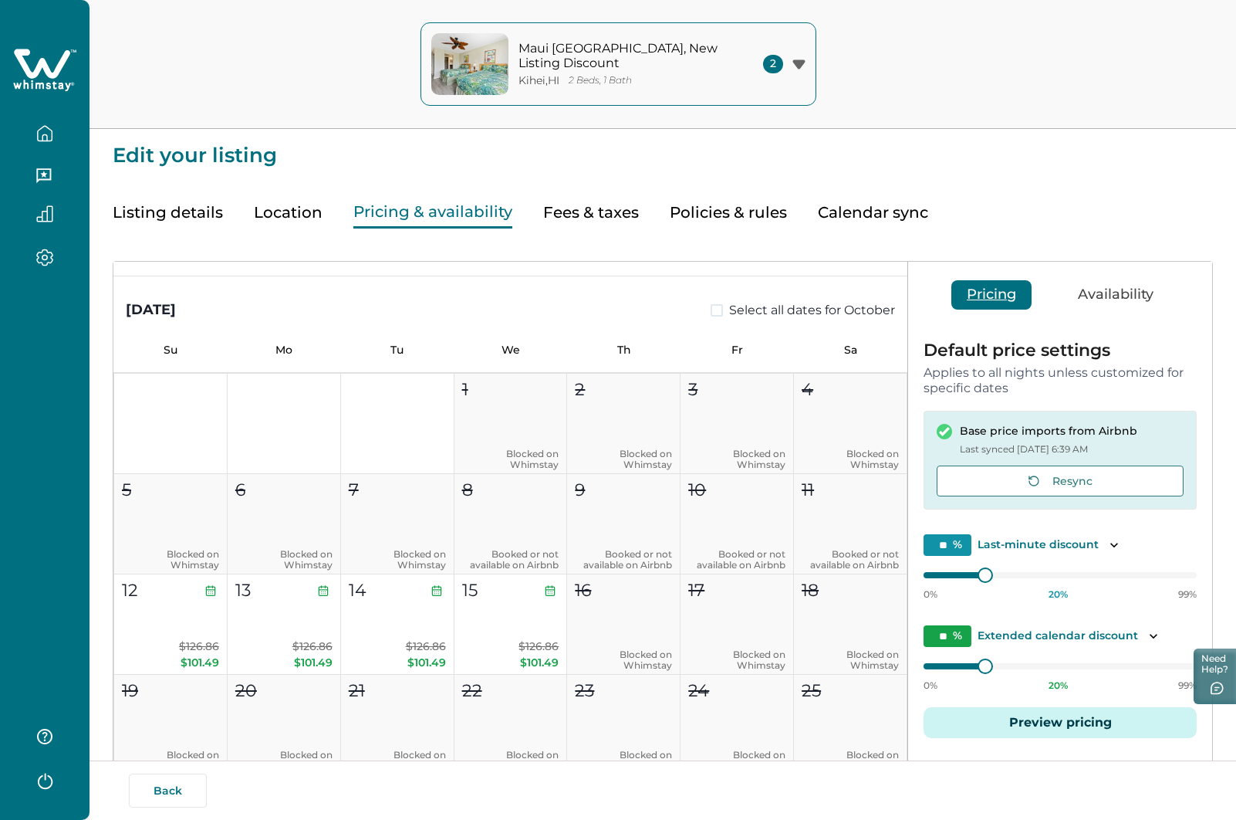
scroll to position [1544, 0]
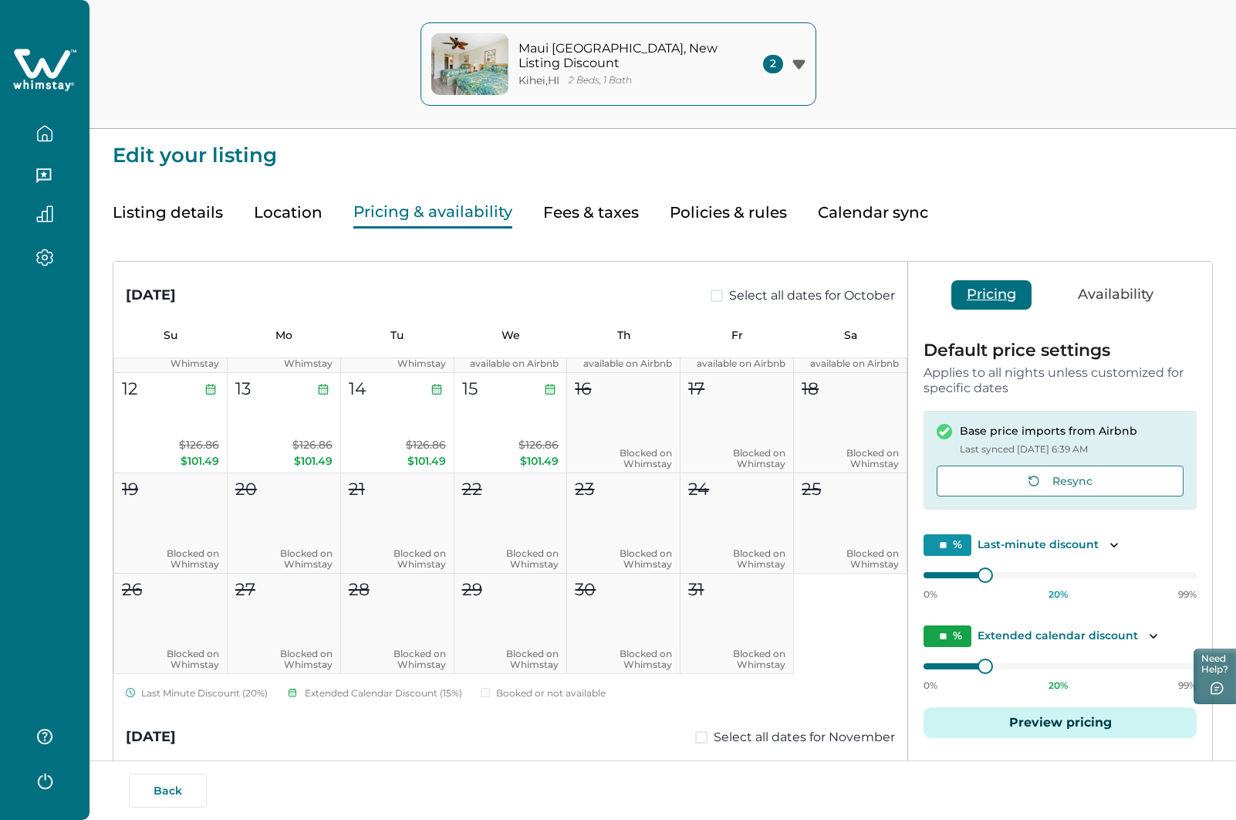
click at [603, 209] on button "Fees & taxes" at bounding box center [591, 213] width 96 height 32
type input "****"
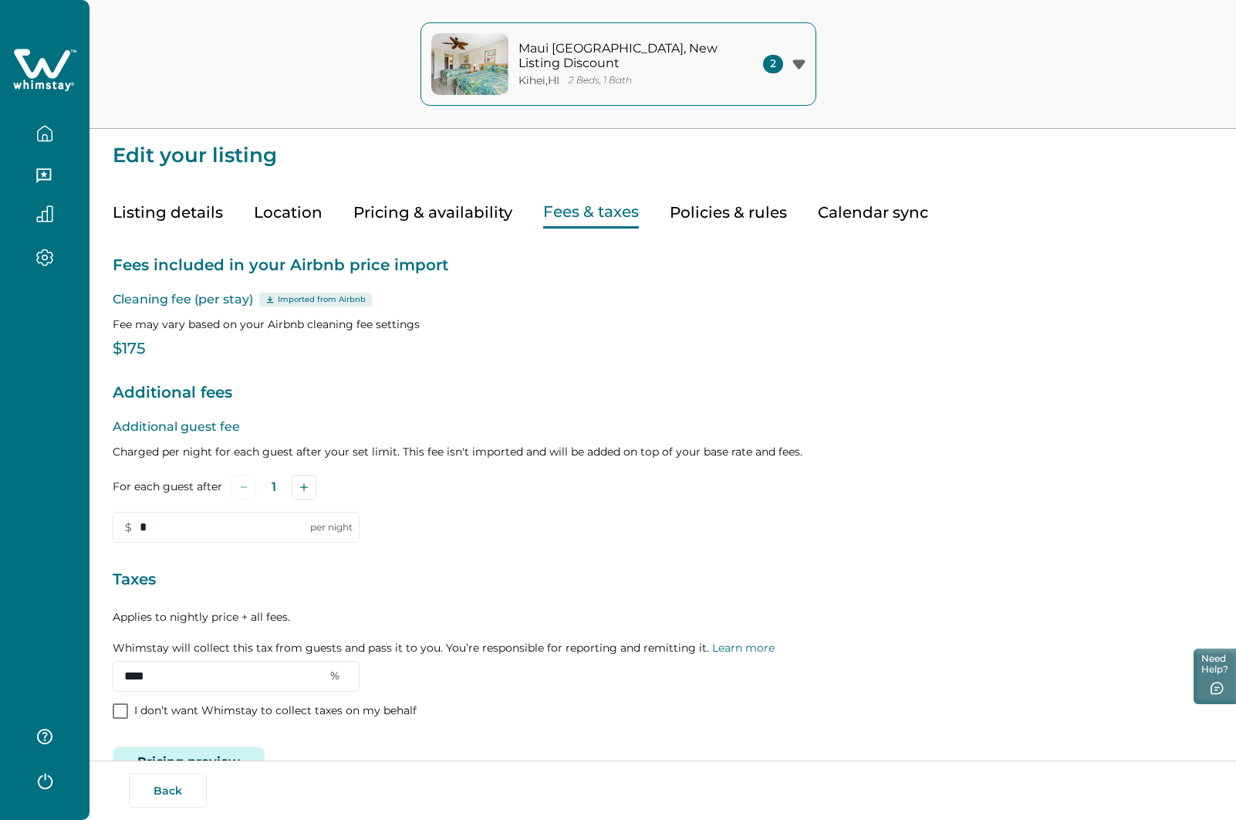
click at [45, 68] on icon at bounding box center [42, 63] width 56 height 29
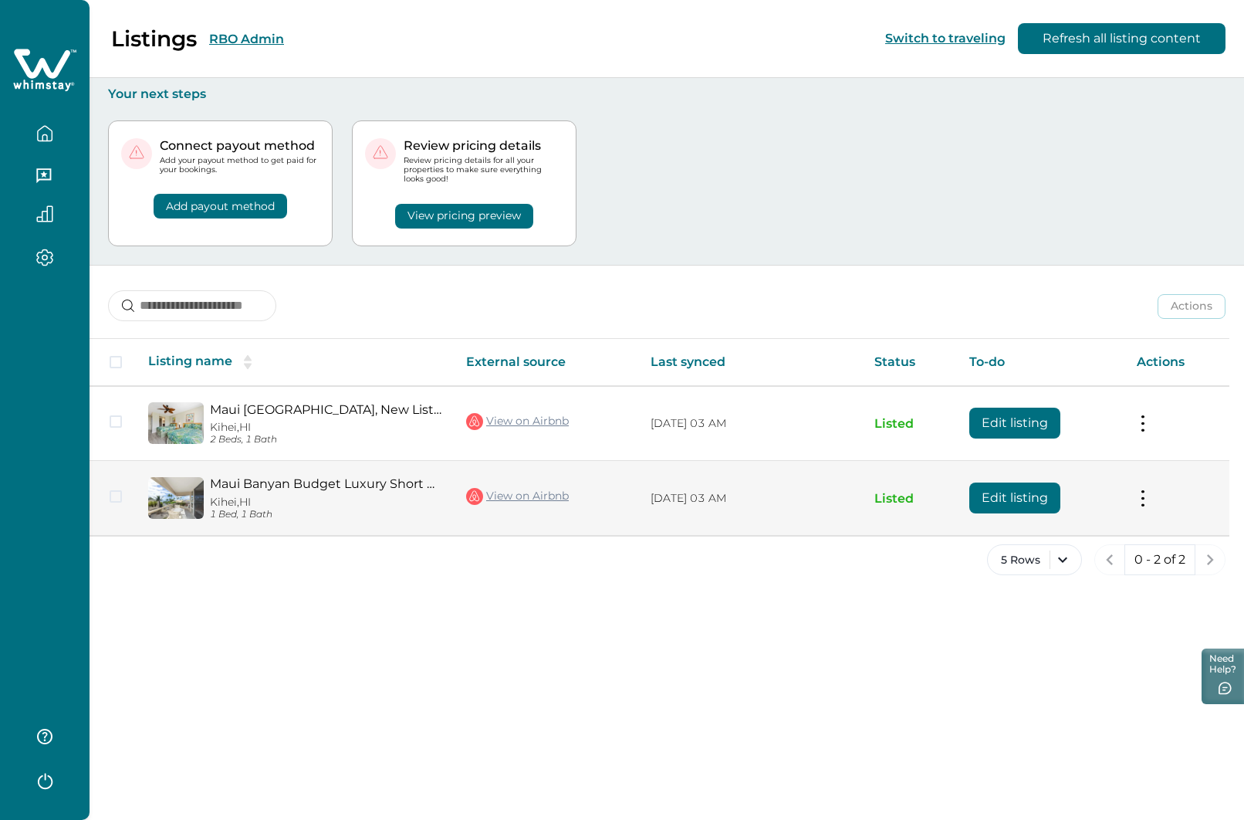
click at [1008, 495] on button "Edit listing" at bounding box center [1014, 497] width 91 height 31
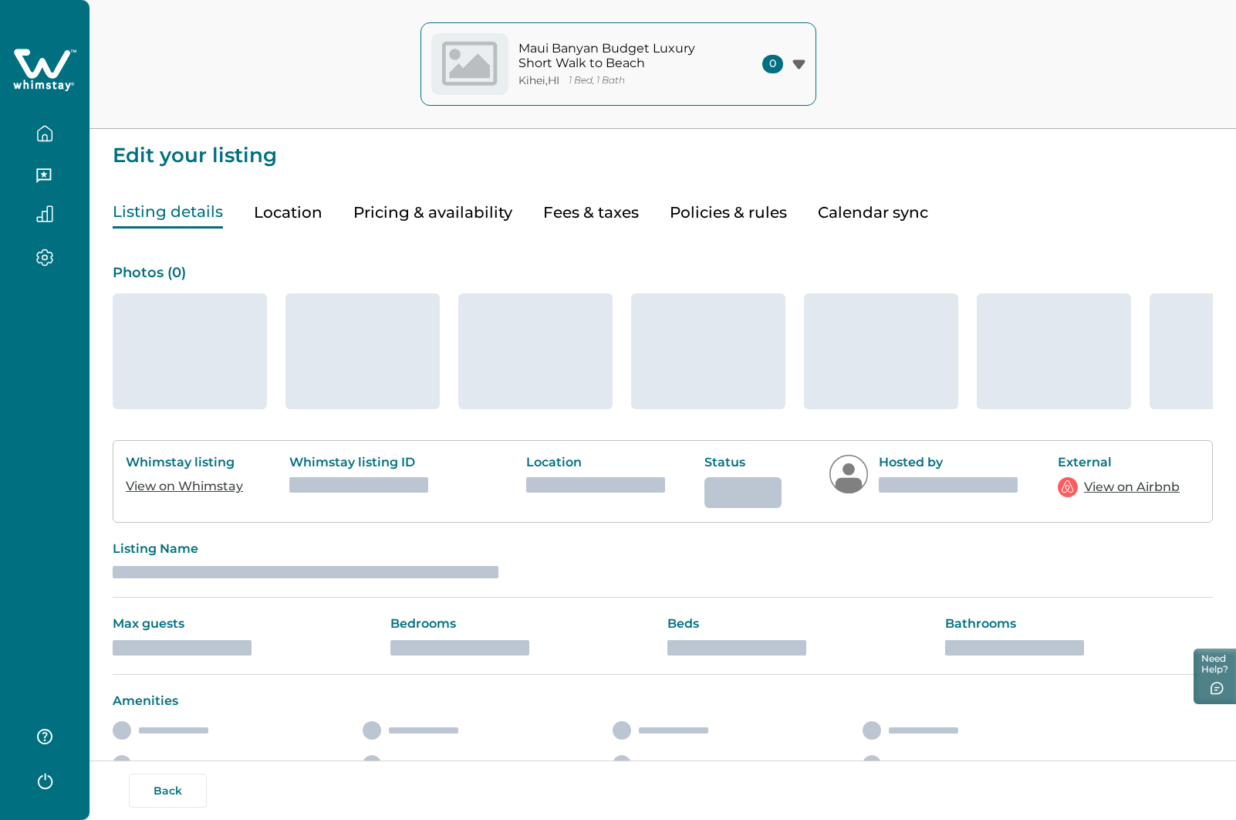
type input "**"
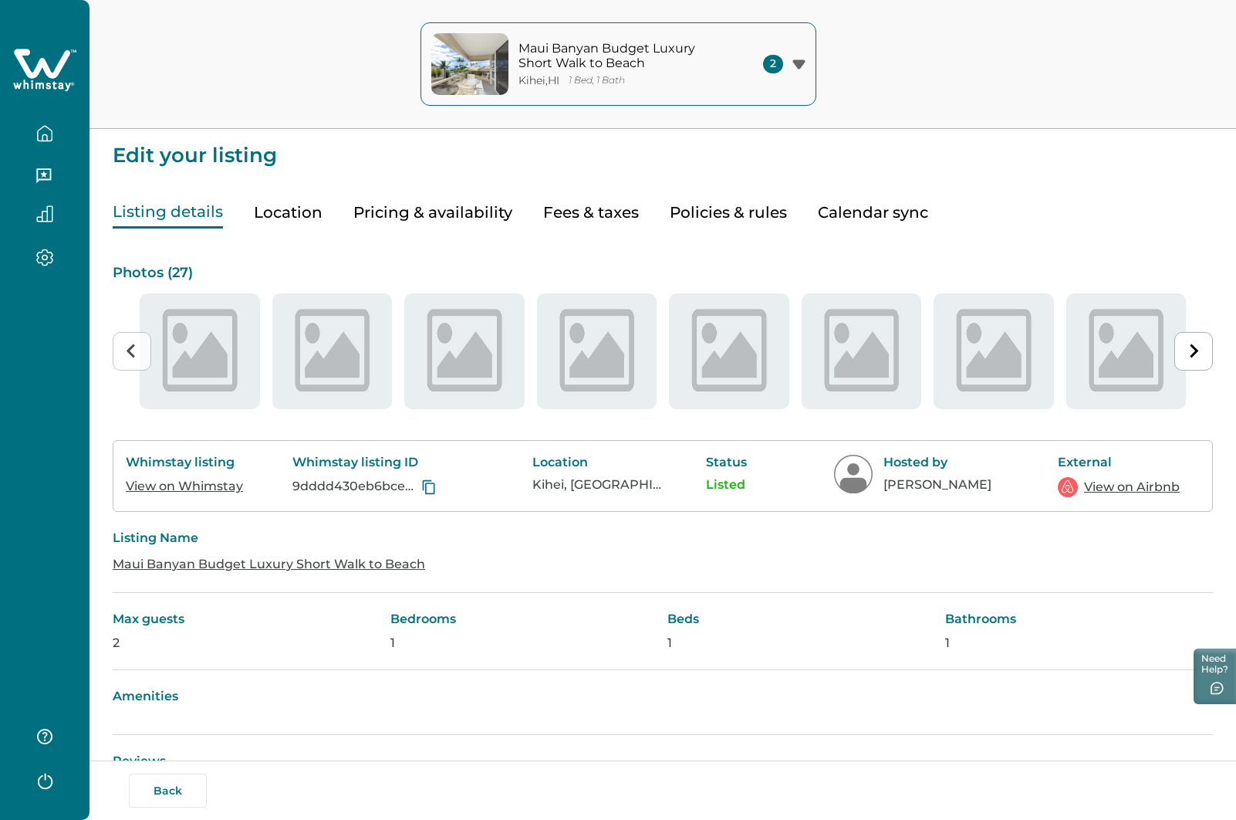
type input "**"
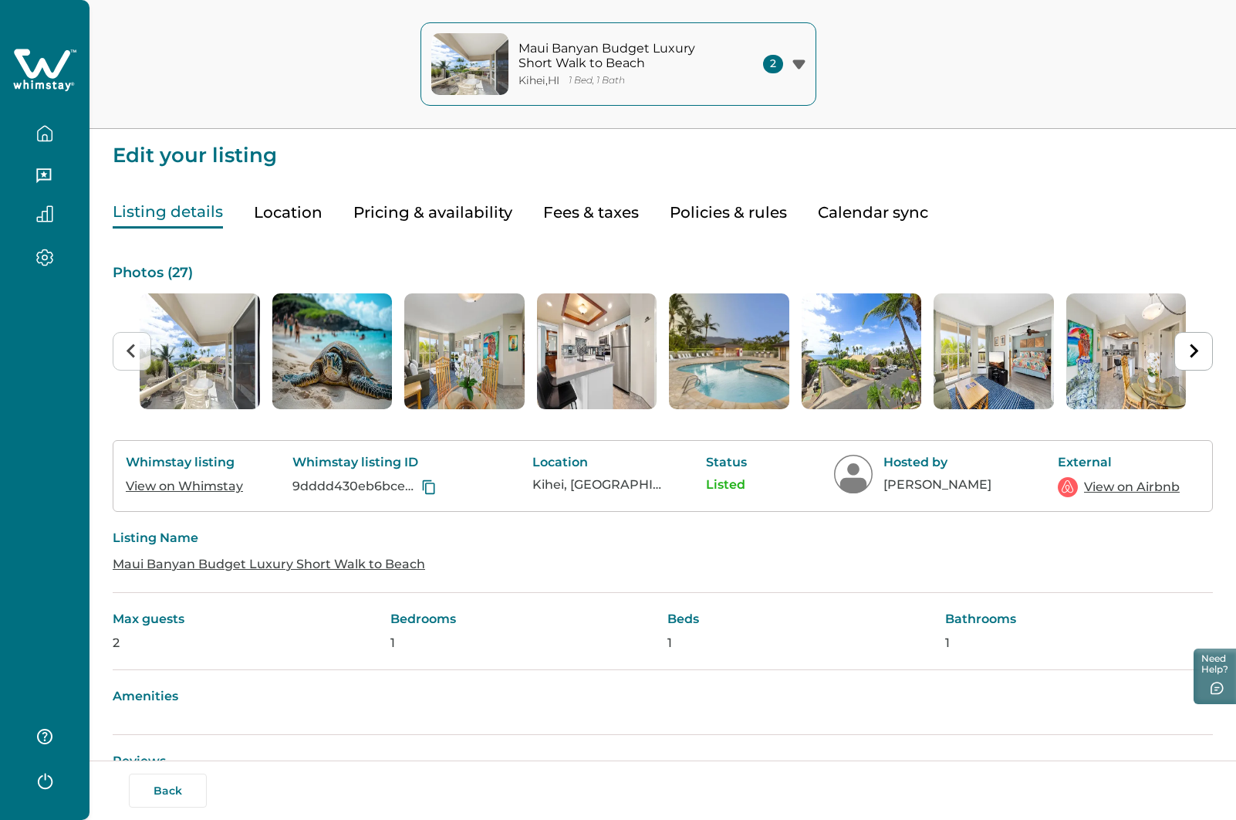
click at [377, 216] on button "Pricing & availability" at bounding box center [432, 213] width 159 height 32
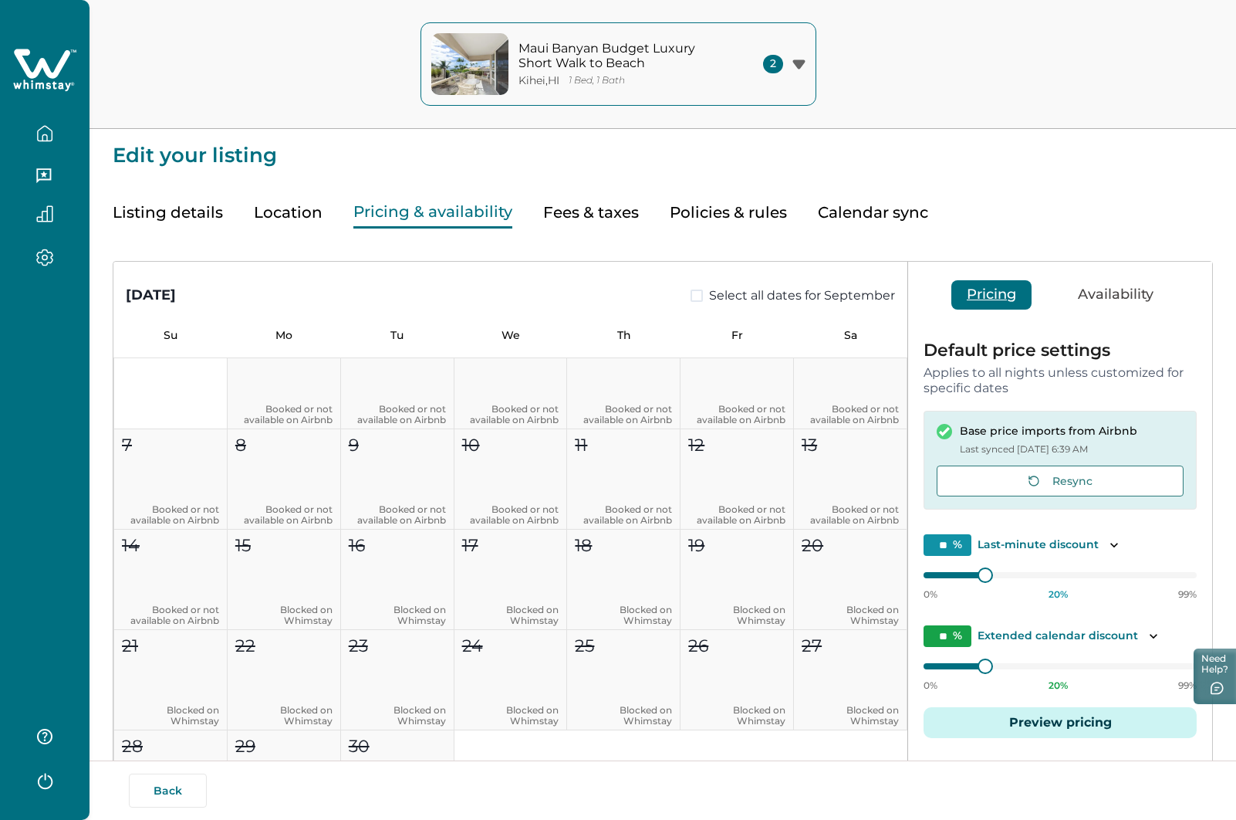
scroll to position [617, 0]
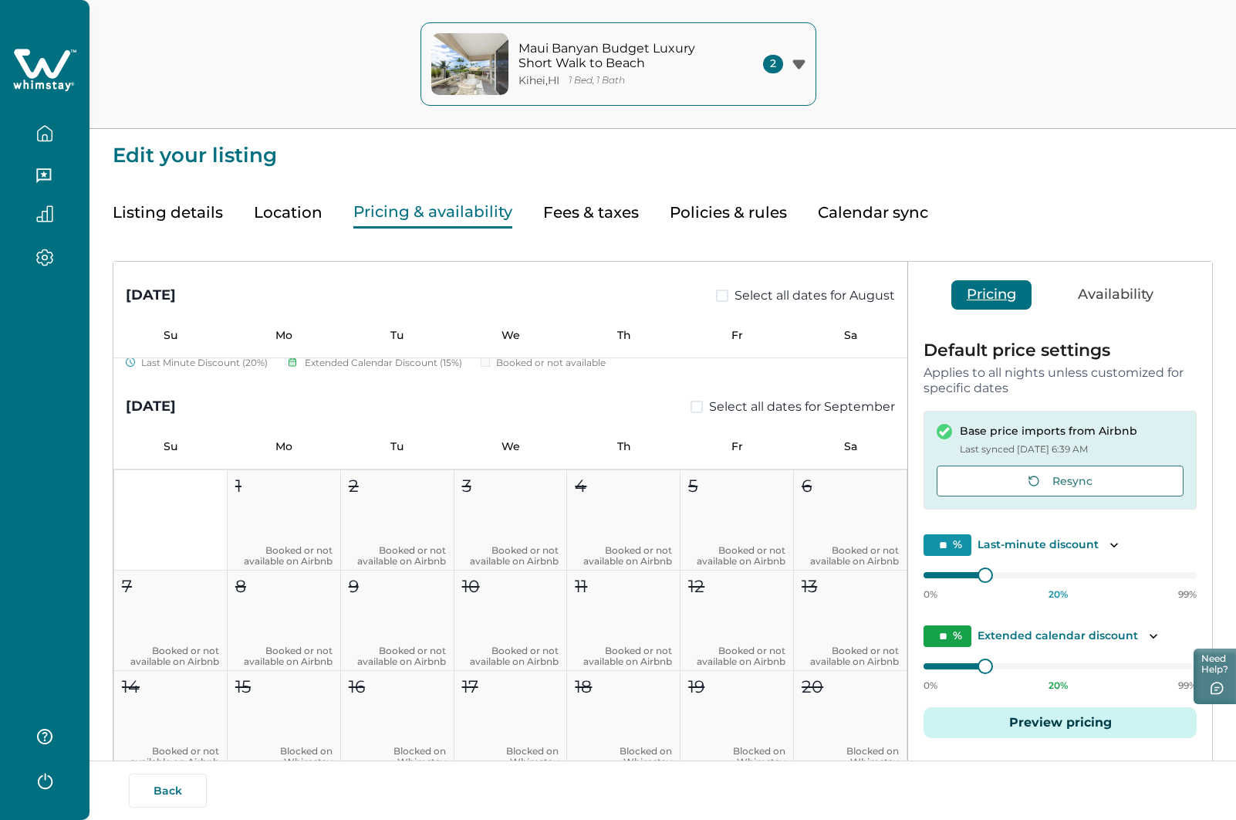
click at [583, 217] on button "Fees & taxes" at bounding box center [591, 213] width 96 height 32
type input "**"
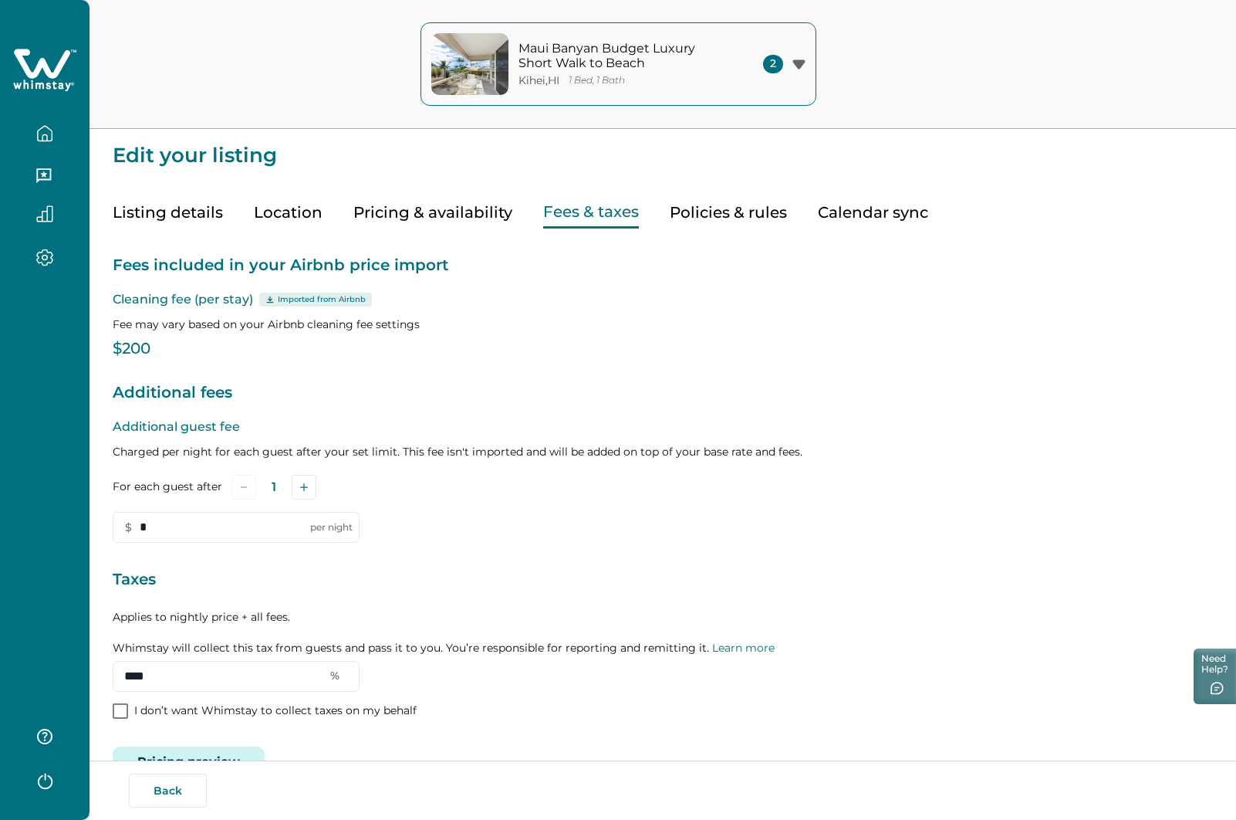
click at [438, 207] on button "Pricing & availability" at bounding box center [432, 213] width 159 height 32
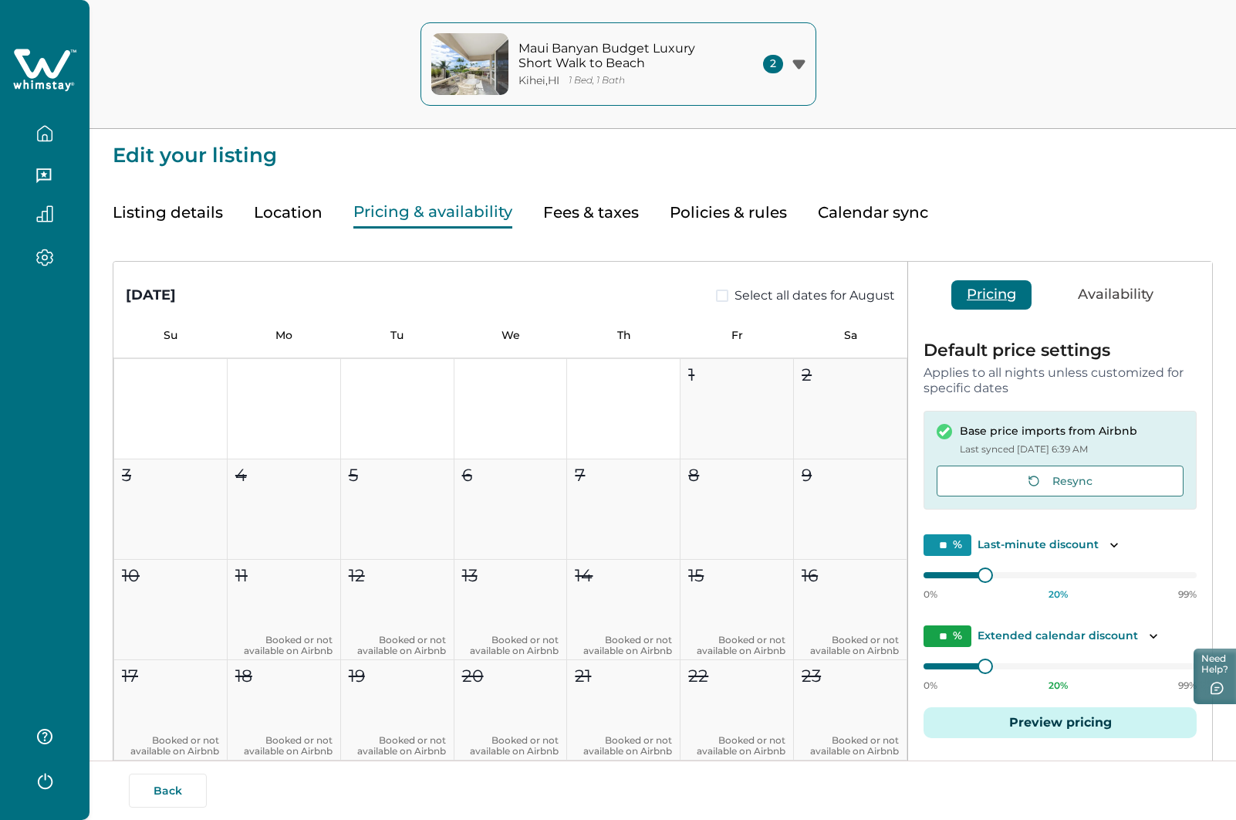
click at [39, 75] on icon at bounding box center [44, 70] width 63 height 46
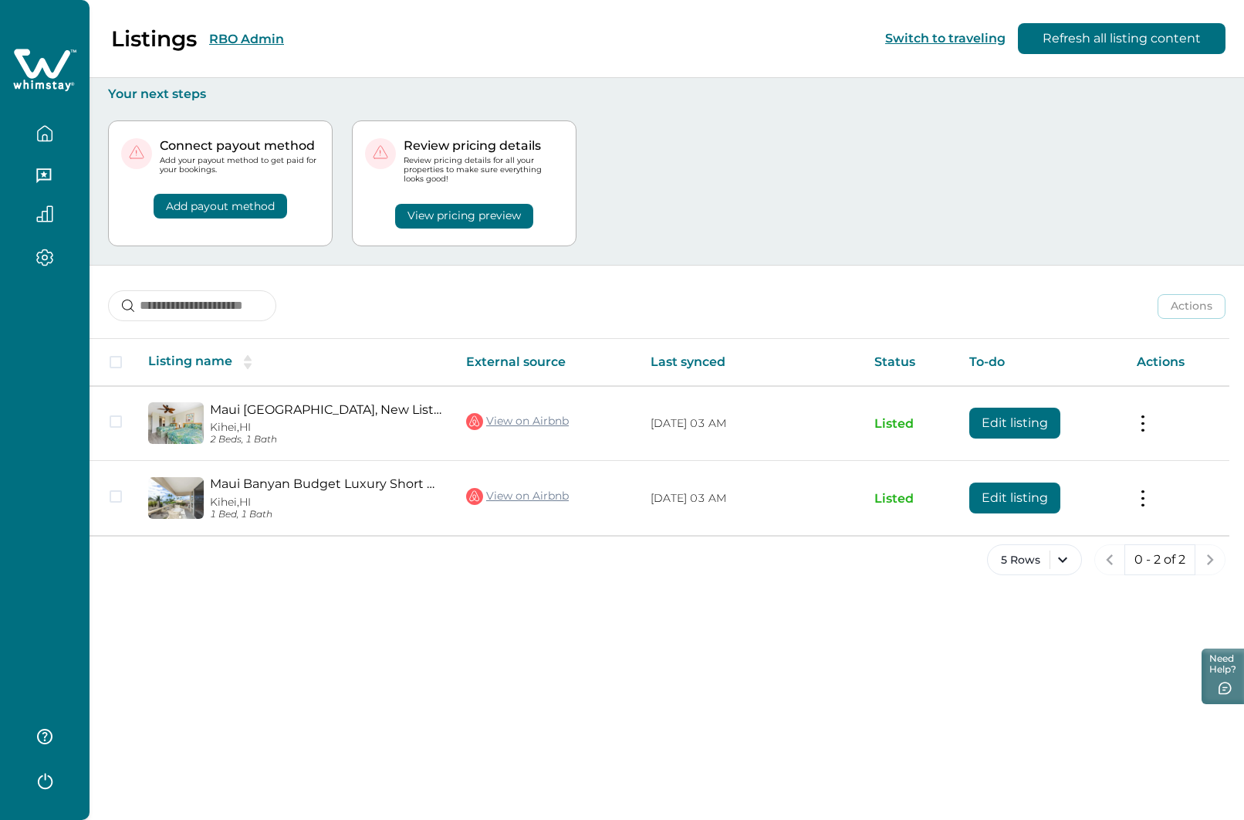
click at [42, 135] on icon "button" at bounding box center [44, 133] width 17 height 17
click at [347, 44] on div "Listings RBO Admin Switch to traveling Refresh all listing content" at bounding box center [622, 39] width 1244 height 78
click at [244, 39] on button "RBO Admin" at bounding box center [246, 39] width 75 height 15
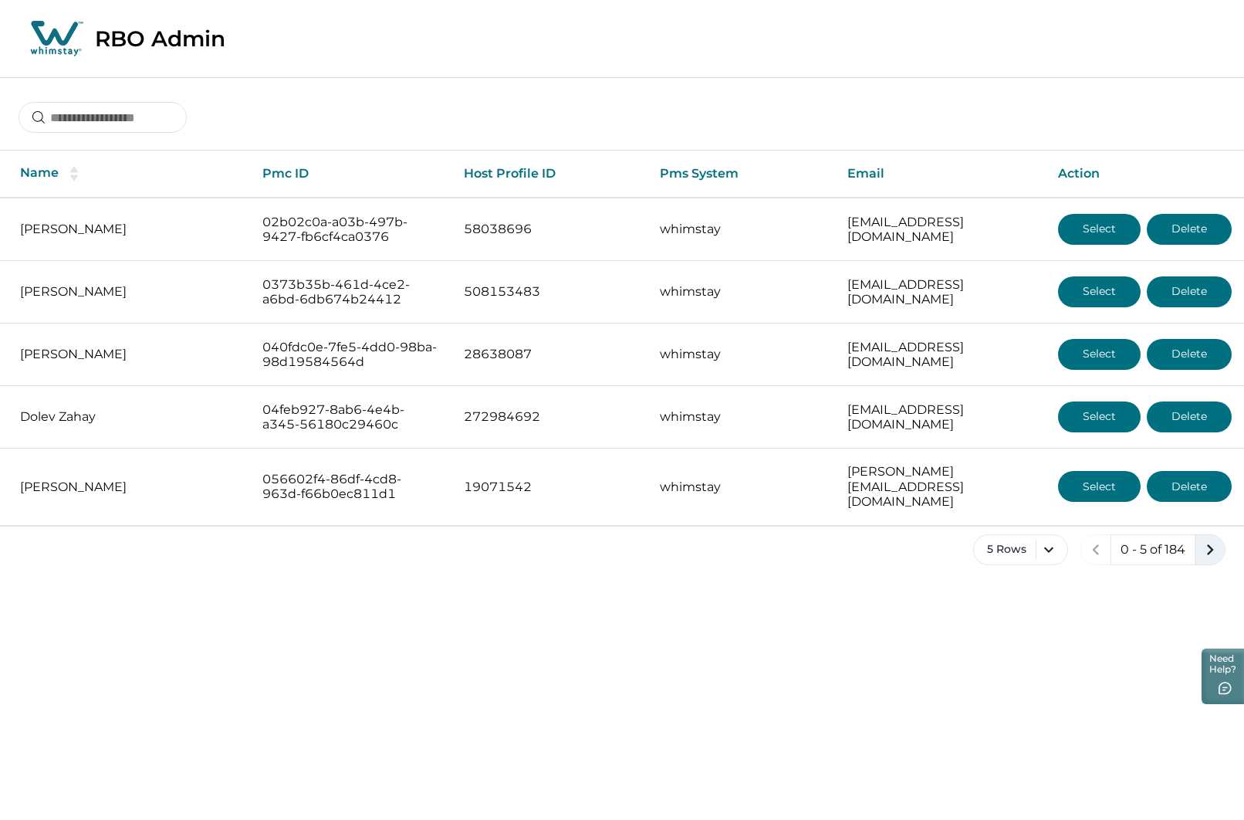
click at [1207, 541] on icon "next page" at bounding box center [1210, 550] width 22 height 22
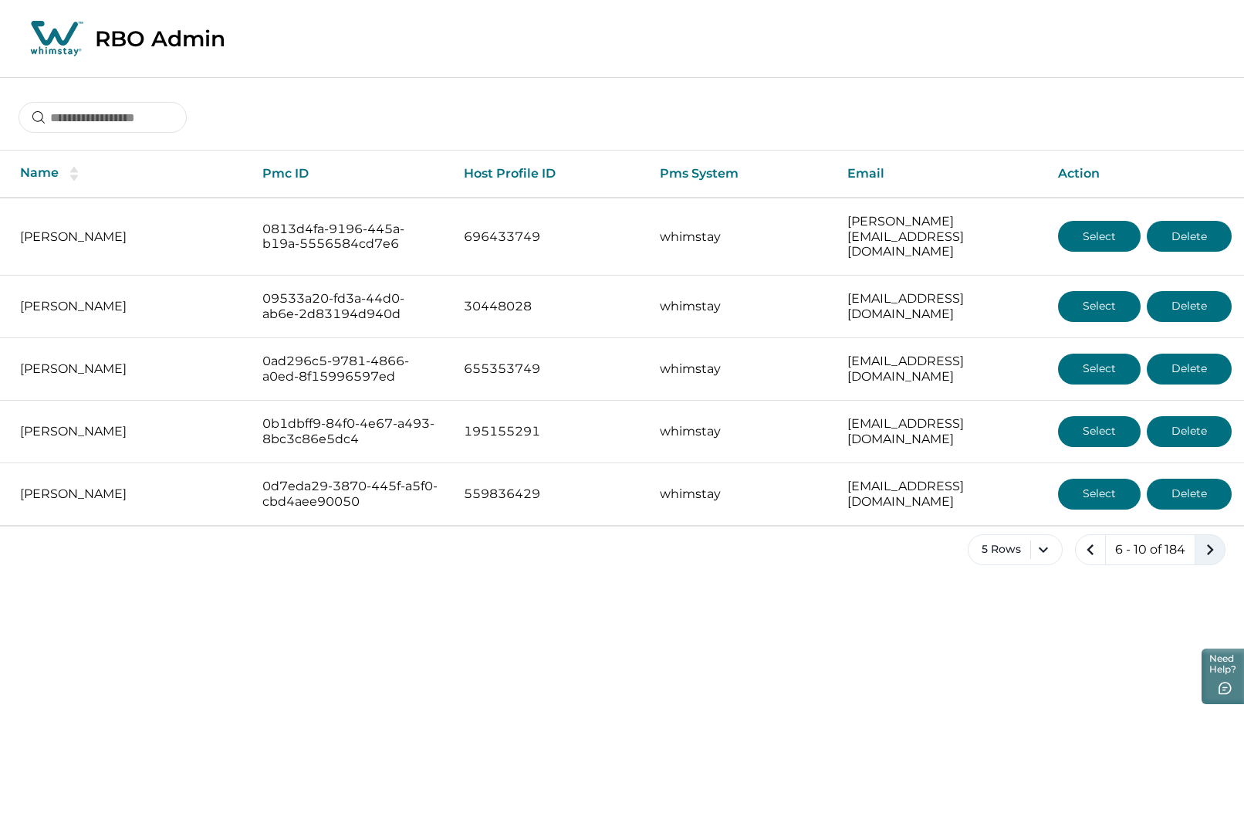
click at [1207, 541] on icon "next page" at bounding box center [1210, 550] width 22 height 22
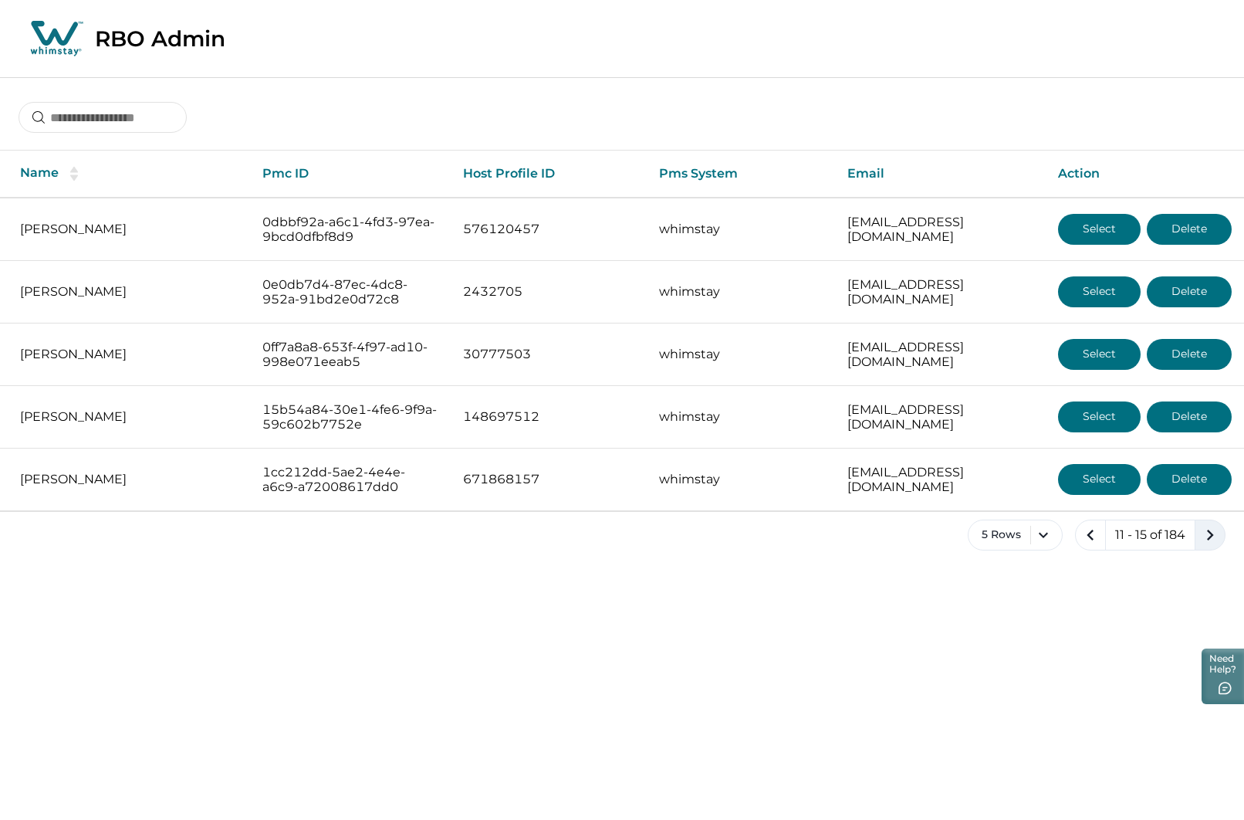
click at [1207, 540] on icon "next page" at bounding box center [1210, 535] width 22 height 22
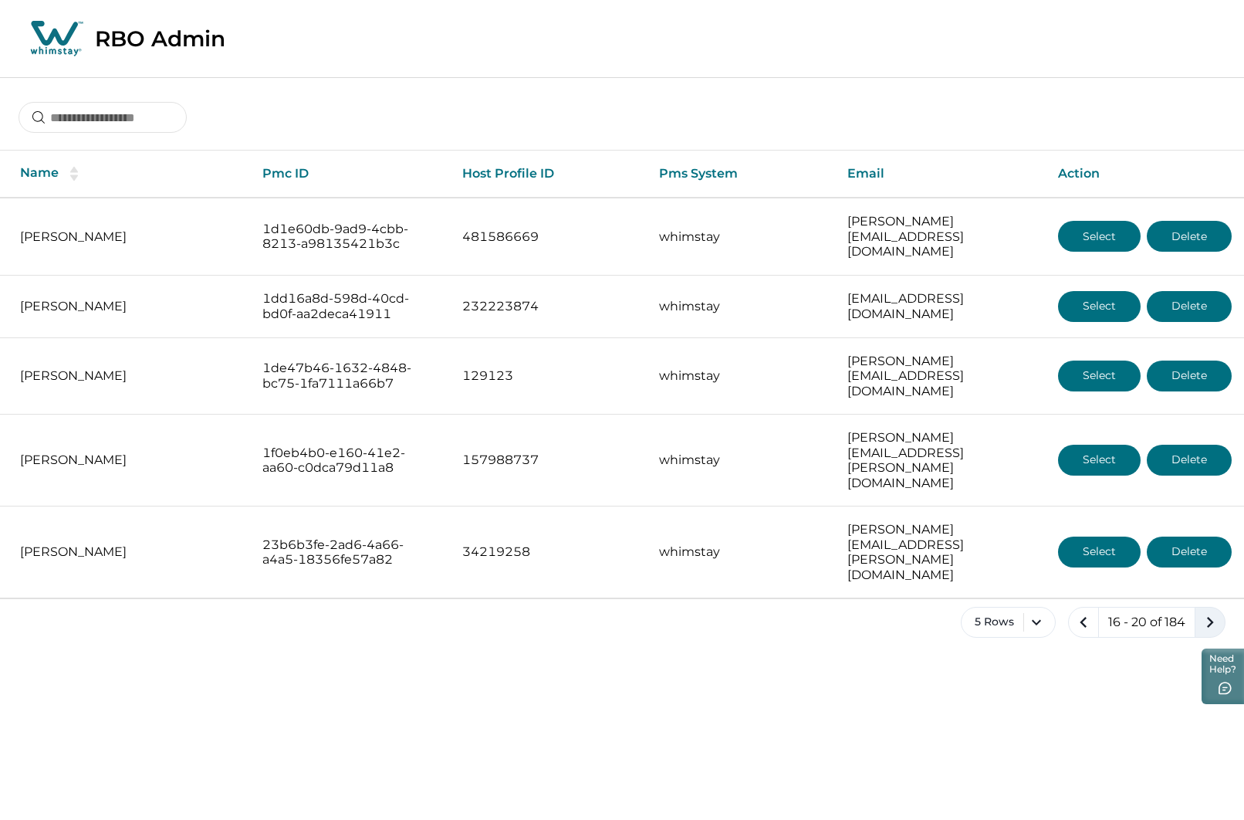
click at [1206, 611] on icon "next page" at bounding box center [1210, 622] width 22 height 22
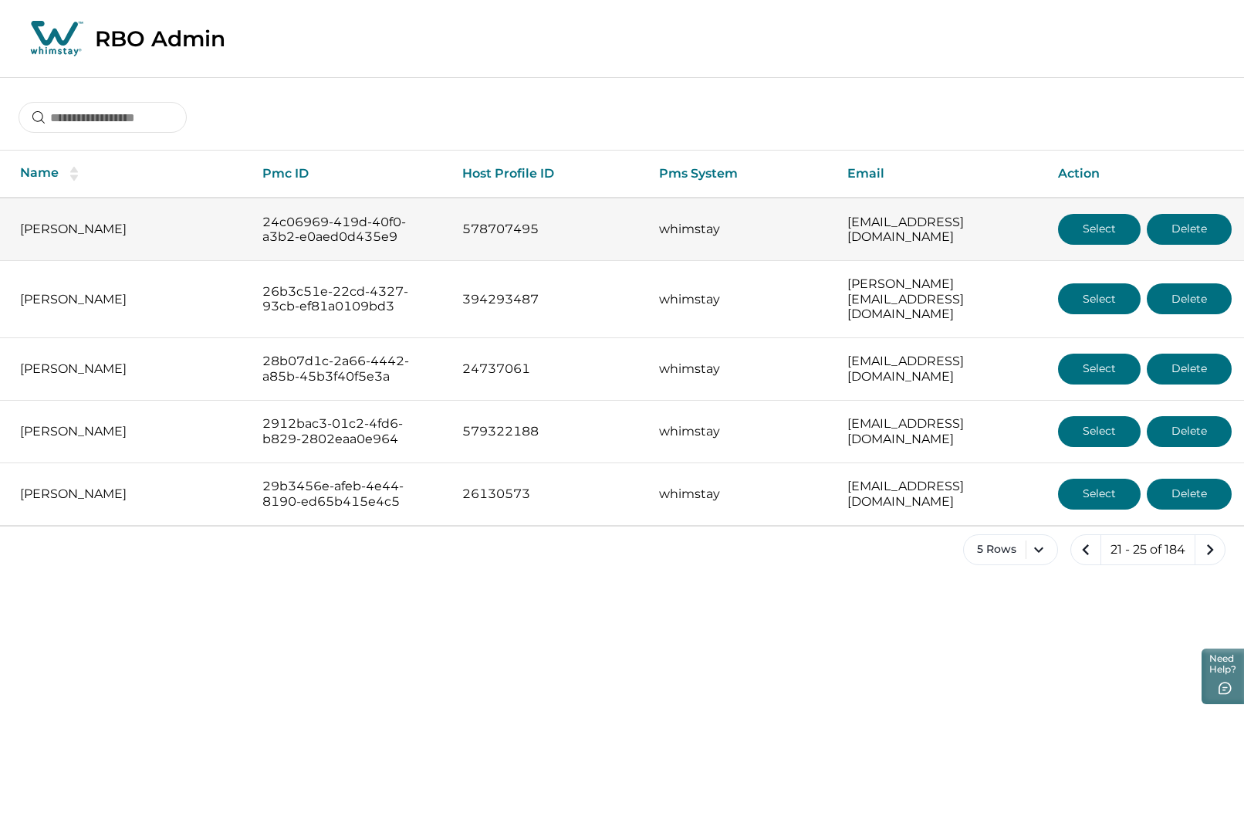
click at [1101, 225] on button "Select" at bounding box center [1099, 229] width 83 height 31
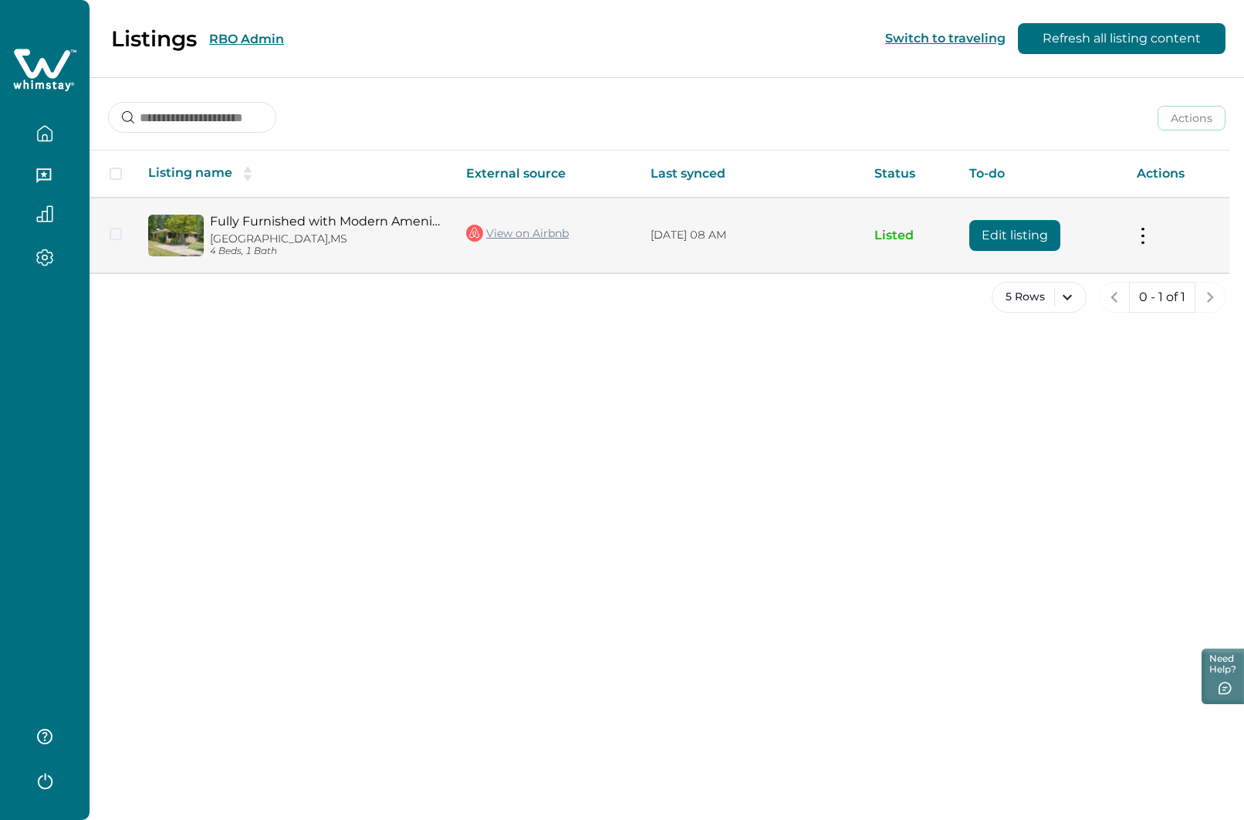
click at [1005, 243] on button "Edit listing" at bounding box center [1014, 235] width 91 height 31
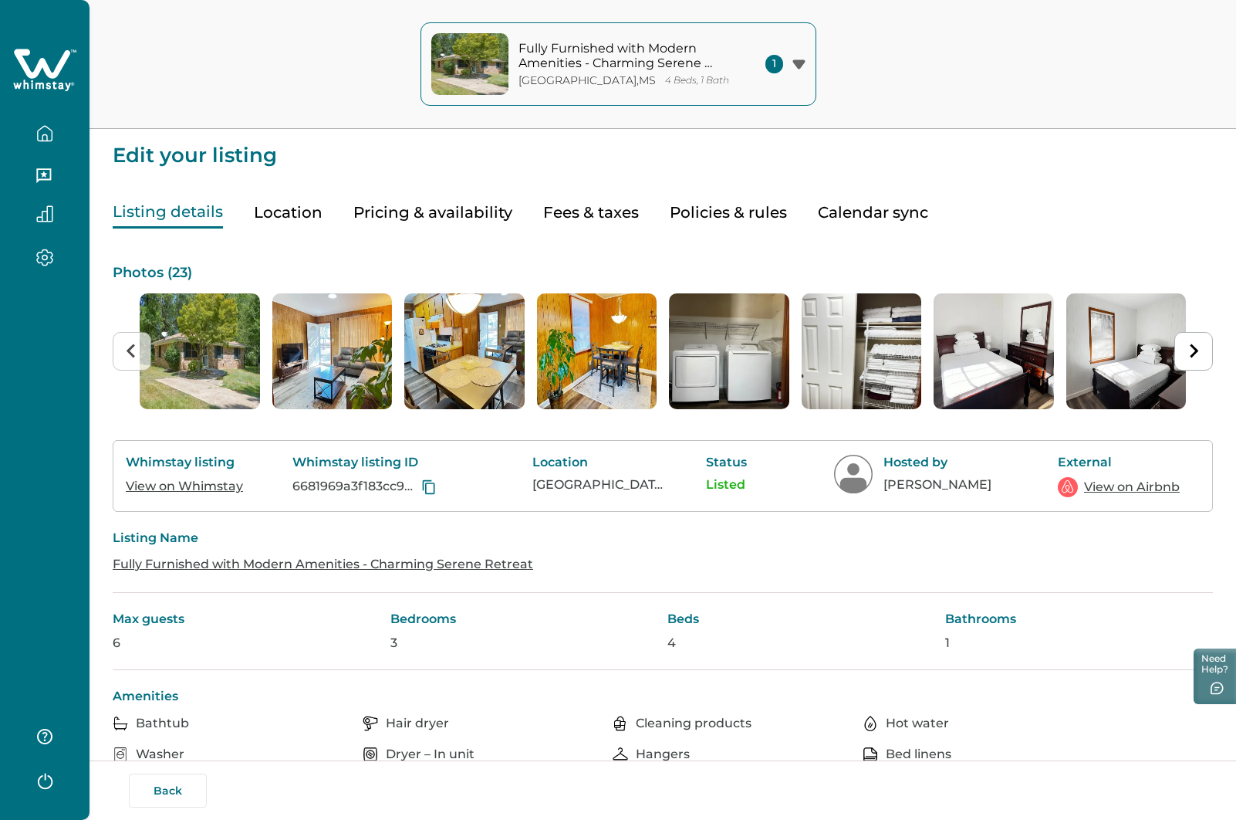
drag, startPoint x: 435, startPoint y: 208, endPoint x: 446, endPoint y: 225, distance: 20.6
click at [435, 208] on button "Pricing & availability" at bounding box center [432, 213] width 159 height 32
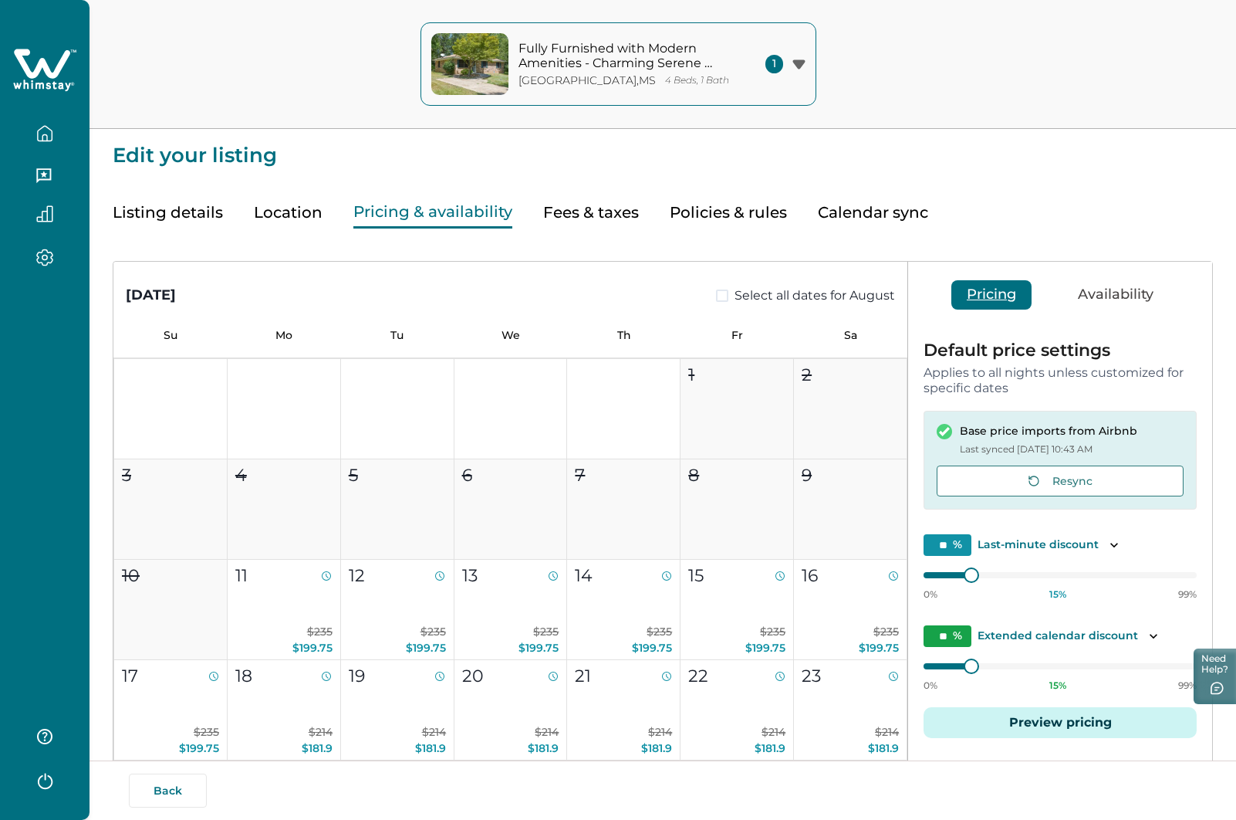
click at [602, 214] on button "Fees & taxes" at bounding box center [591, 213] width 96 height 32
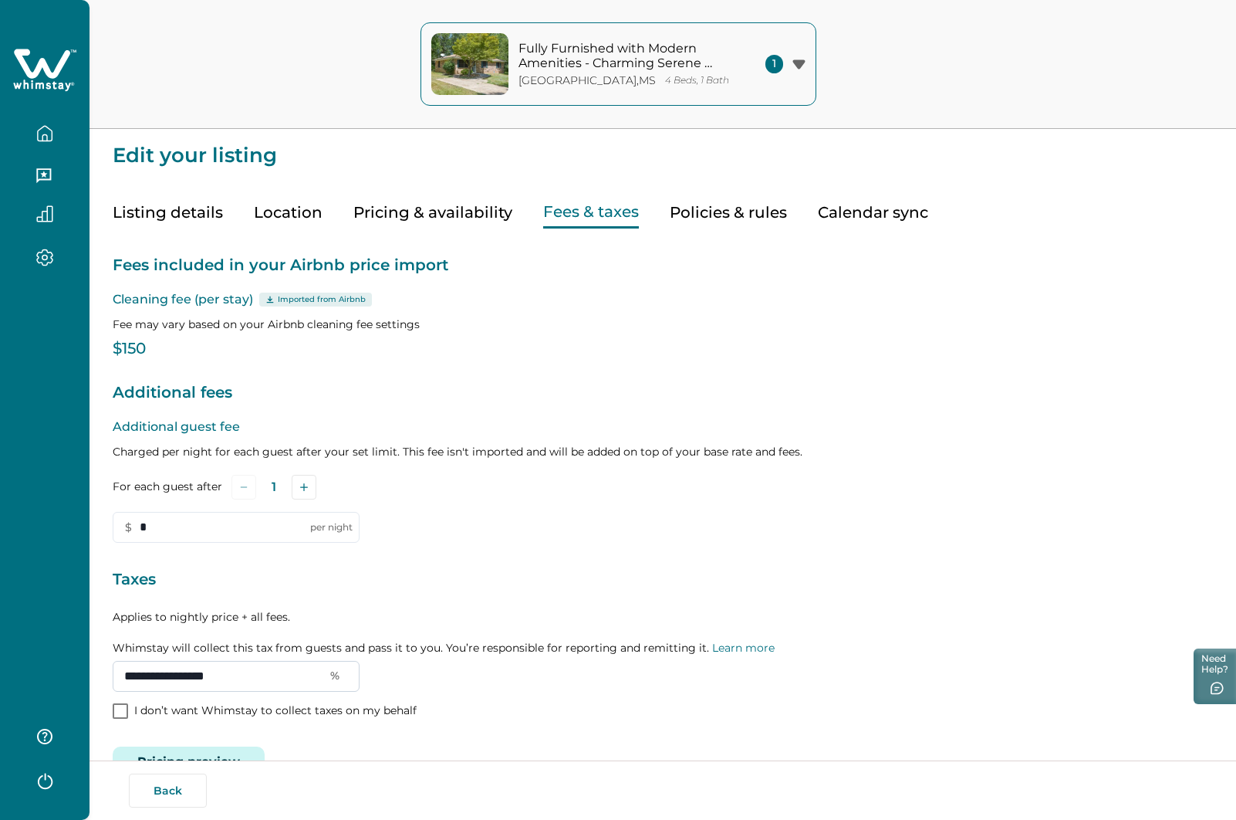
drag, startPoint x: 285, startPoint y: 679, endPoint x: 143, endPoint y: 674, distance: 142.1
click at [143, 674] on input "**********" at bounding box center [236, 676] width 247 height 31
click at [219, 735] on button "Save" at bounding box center [215, 731] width 52 height 30
type input "**********"
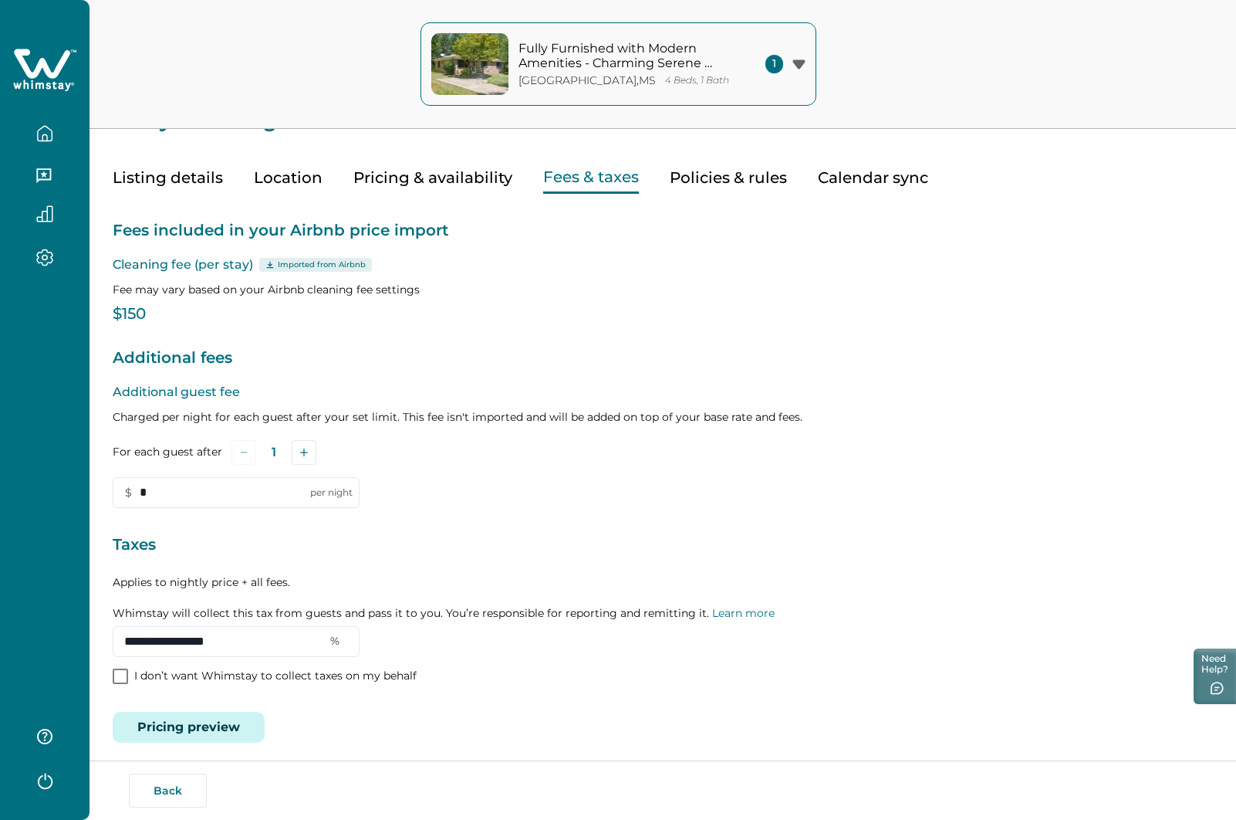
scroll to position [44, 0]
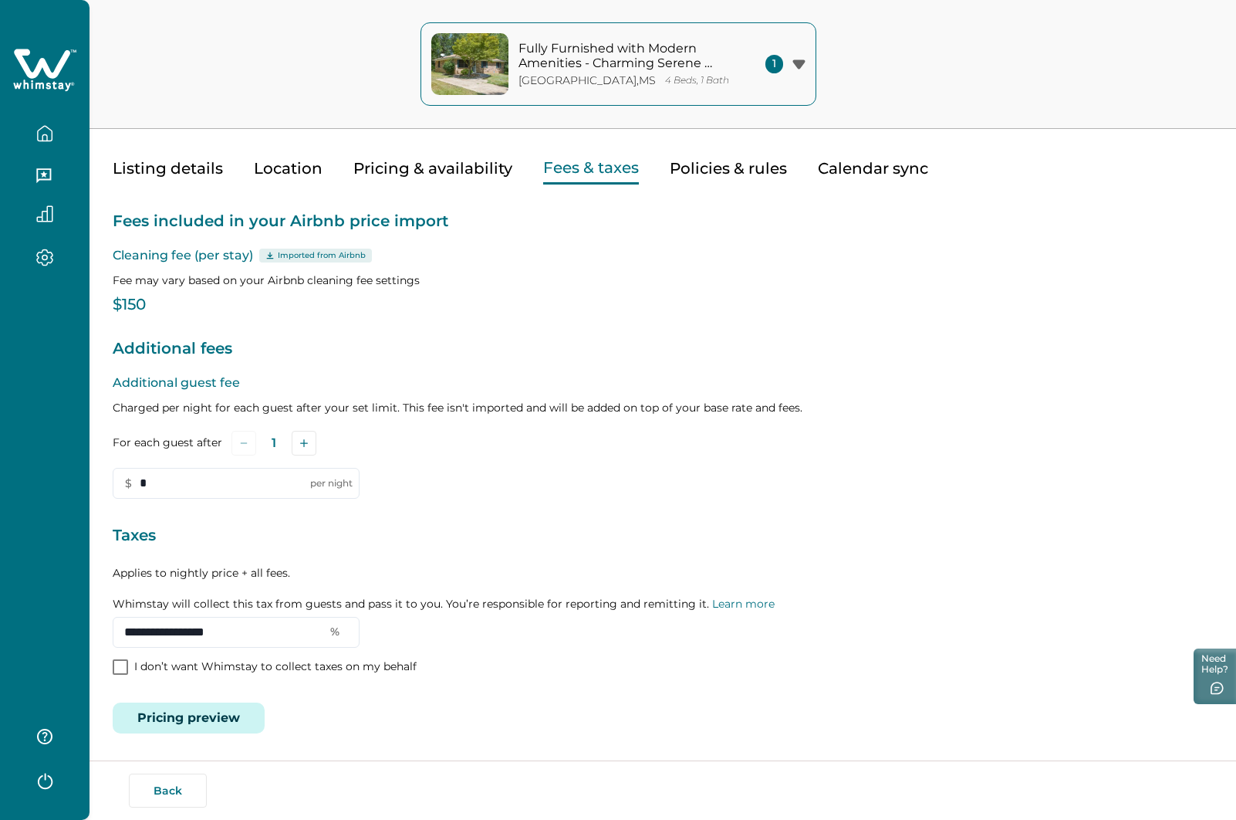
drag, startPoint x: 43, startPoint y: 126, endPoint x: 56, endPoint y: 282, distance: 156.5
click at [43, 126] on icon "button" at bounding box center [44, 133] width 17 height 17
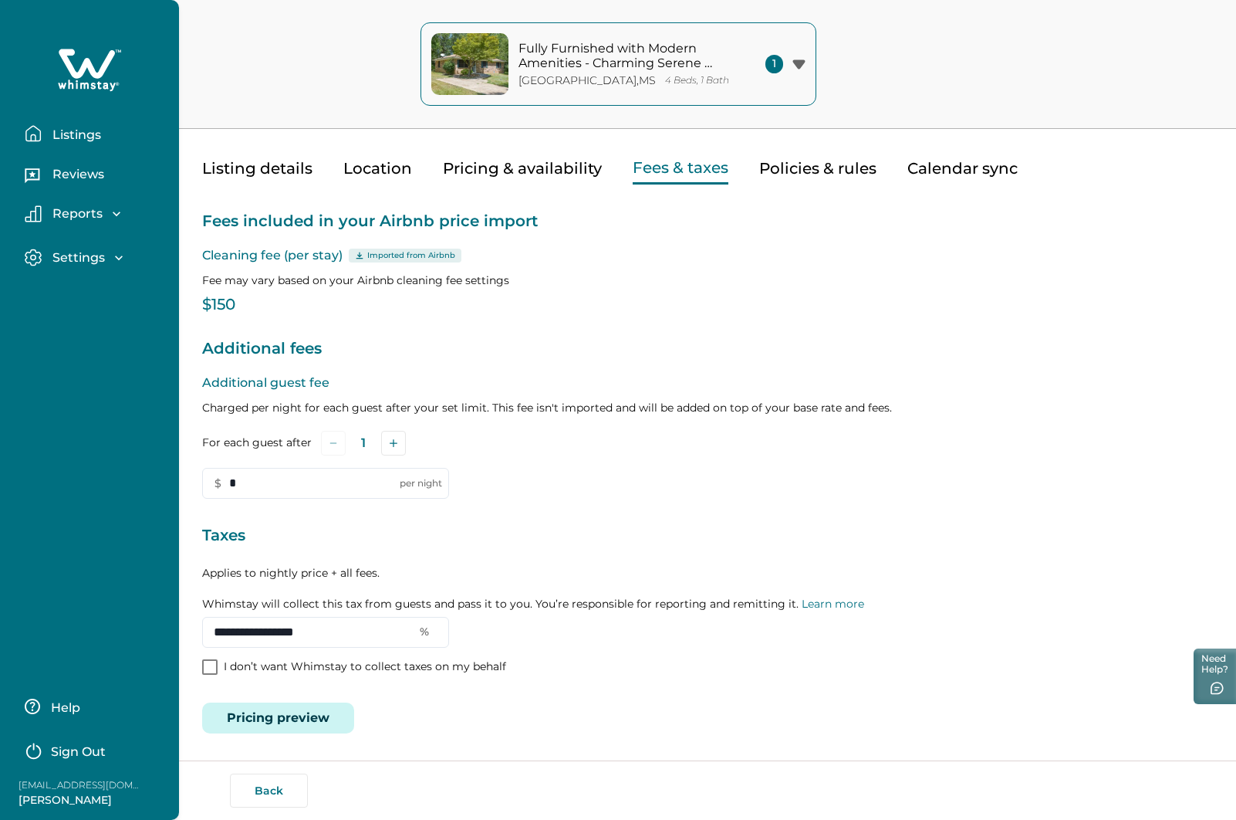
drag, startPoint x: 22, startPoint y: 800, endPoint x: 108, endPoint y: 804, distance: 86.5
click at [108, 804] on p "[PERSON_NAME]" at bounding box center [80, 800] width 123 height 15
copy p "[PERSON_NAME]"
drag, startPoint x: 503, startPoint y: 164, endPoint x: 485, endPoint y: 236, distance: 73.9
click at [503, 164] on button "Pricing & availability" at bounding box center [522, 169] width 159 height 32
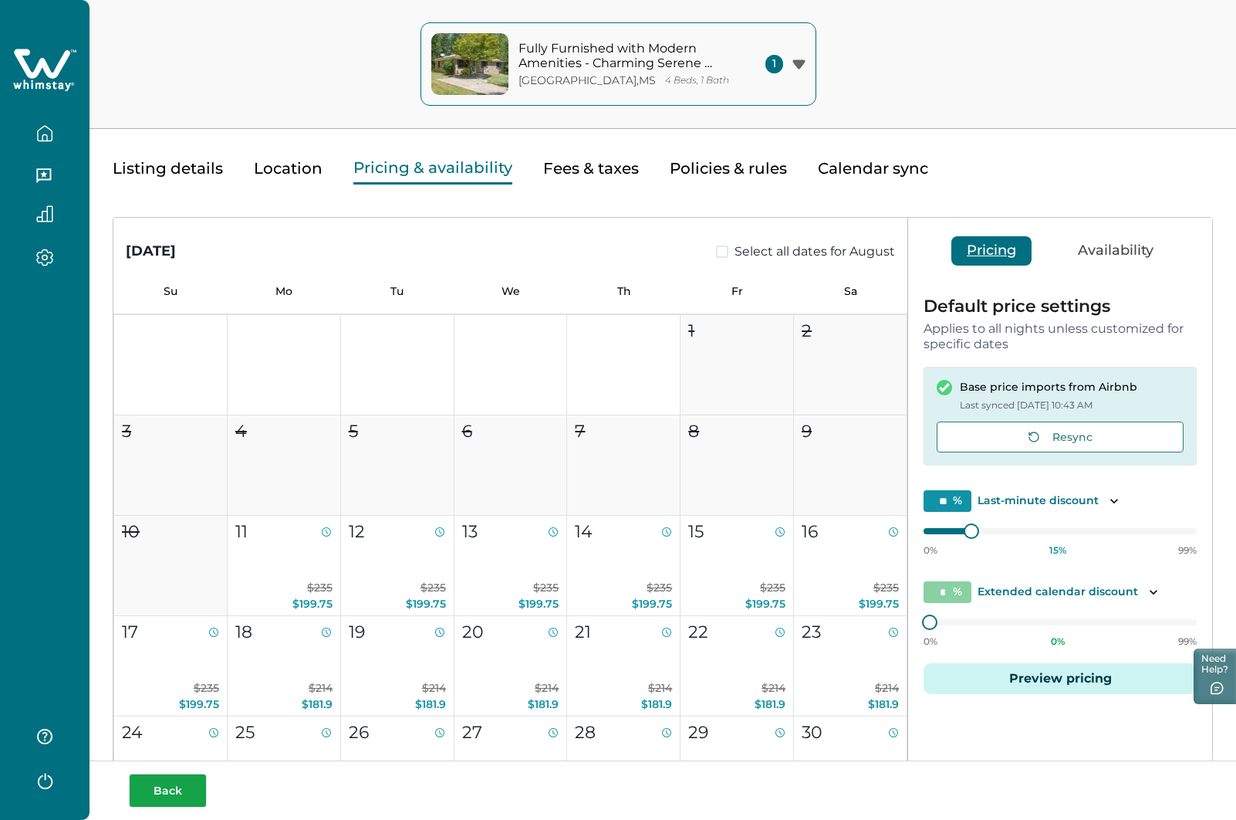
click at [157, 793] on button "Back" at bounding box center [168, 790] width 78 height 34
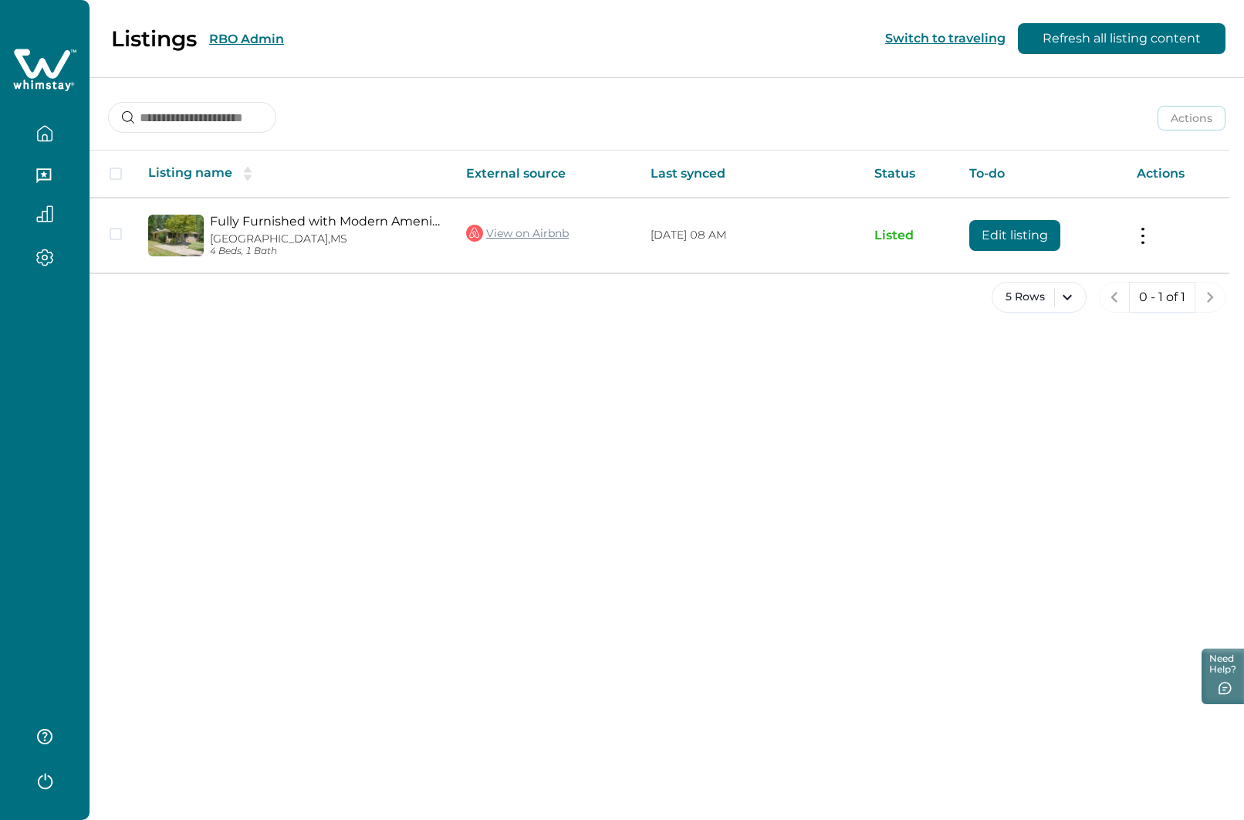
click at [244, 40] on button "RBO Admin" at bounding box center [246, 39] width 75 height 15
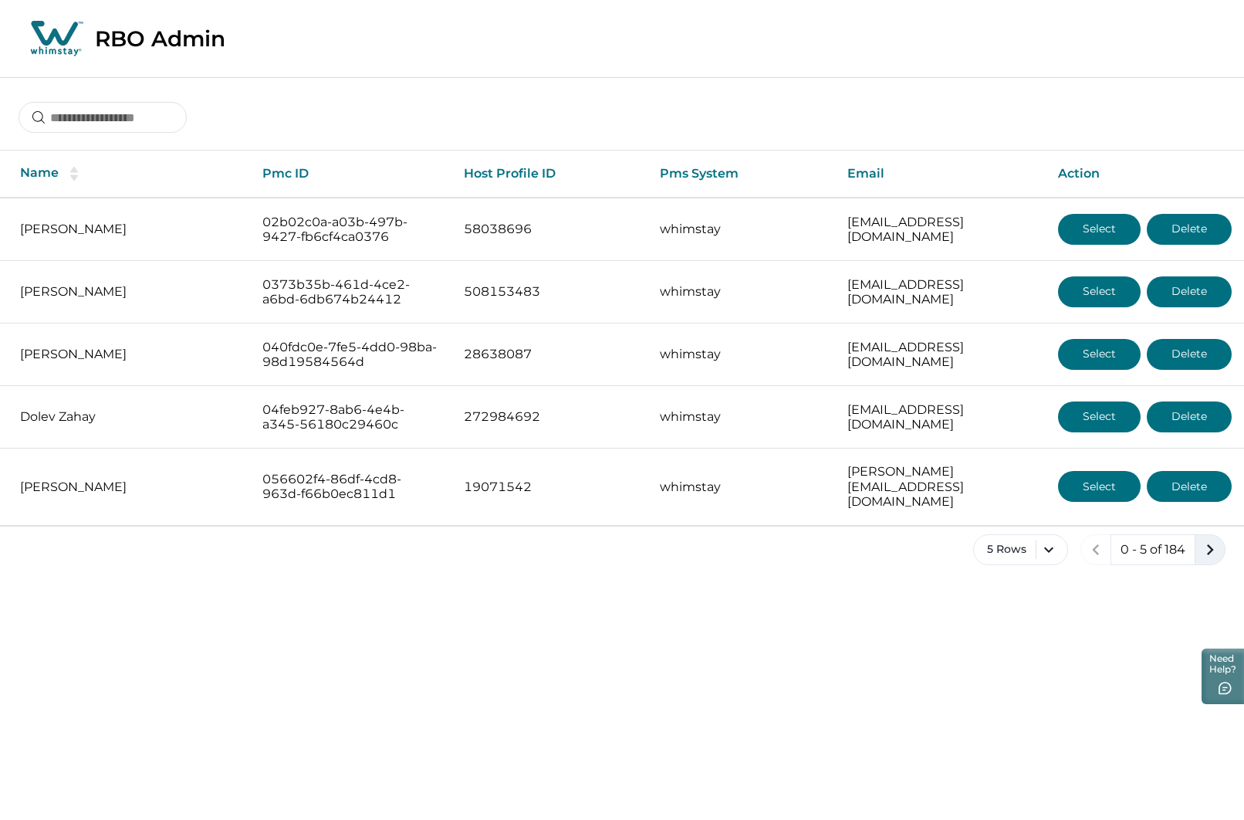
click at [1206, 539] on icon "next page" at bounding box center [1210, 550] width 22 height 22
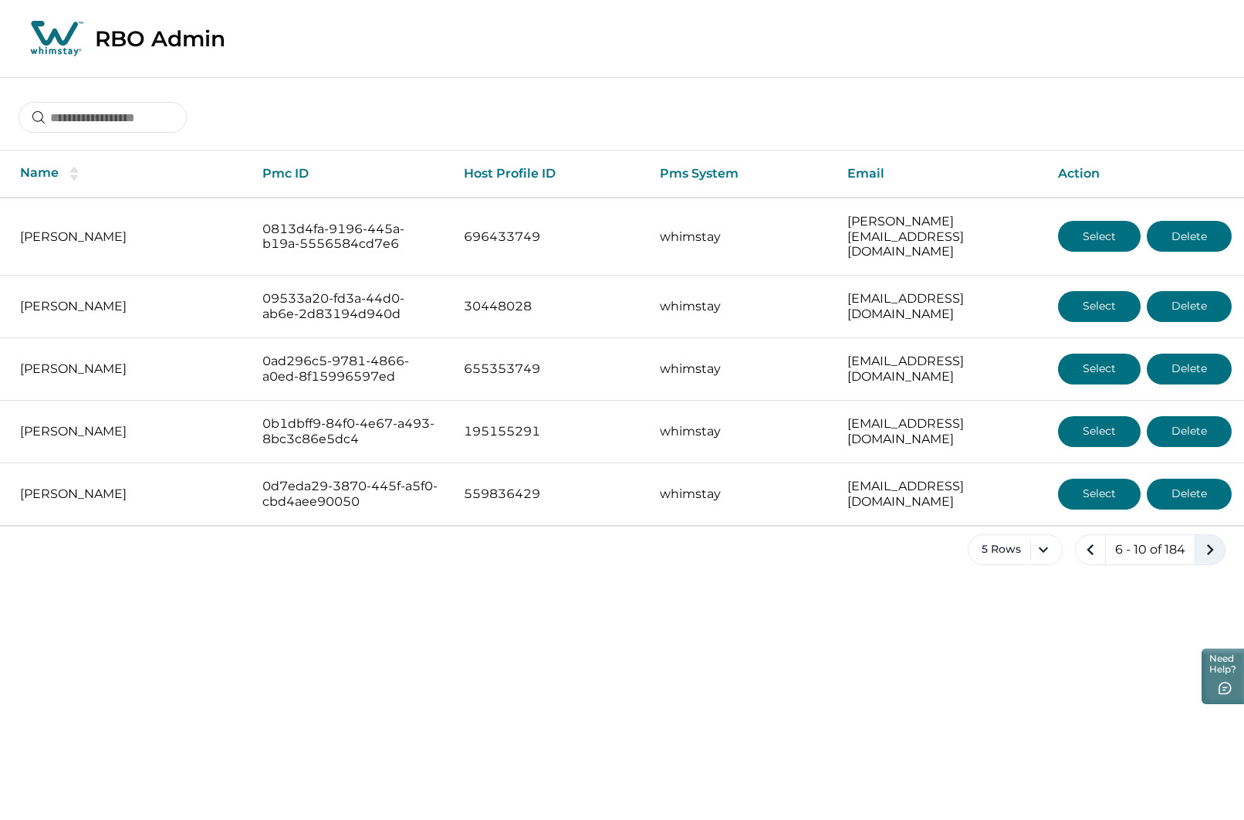
click at [1206, 539] on icon "next page" at bounding box center [1210, 550] width 22 height 22
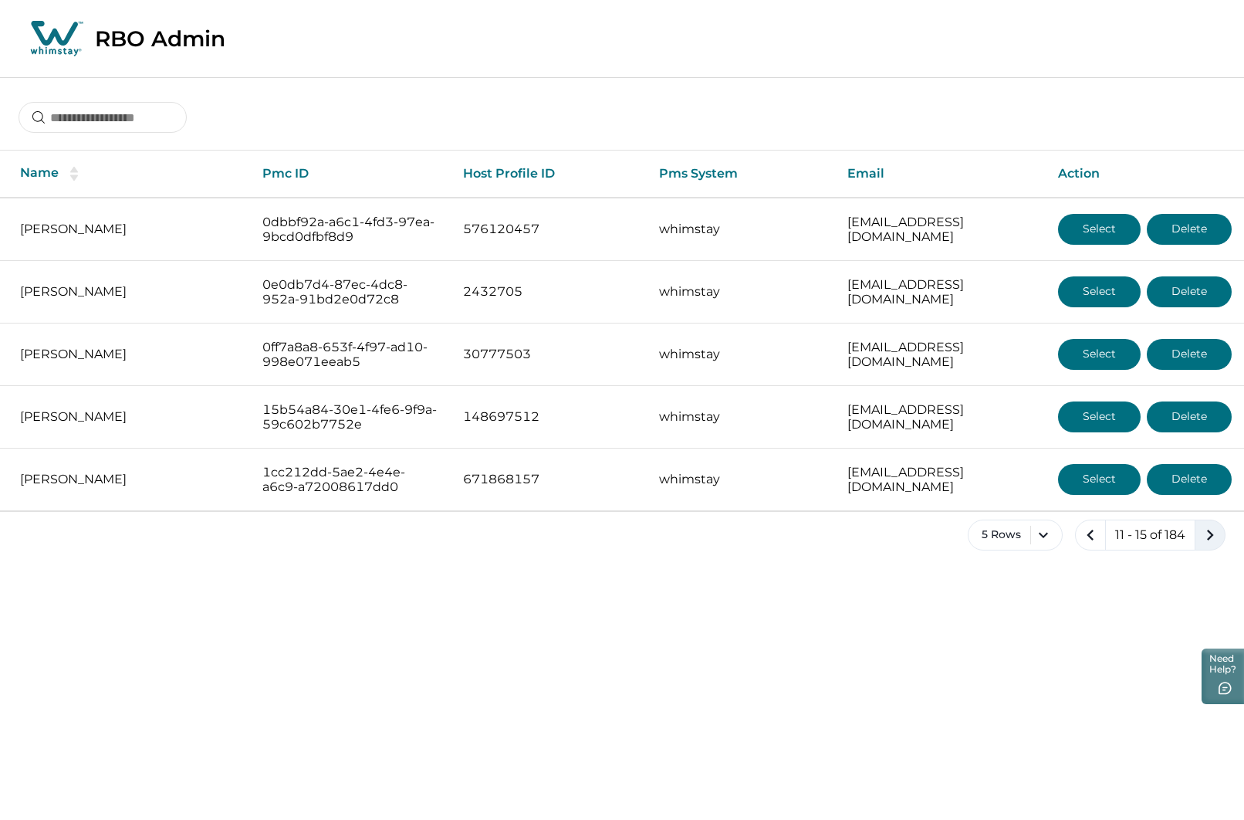
click at [1206, 539] on icon "next page" at bounding box center [1210, 535] width 22 height 22
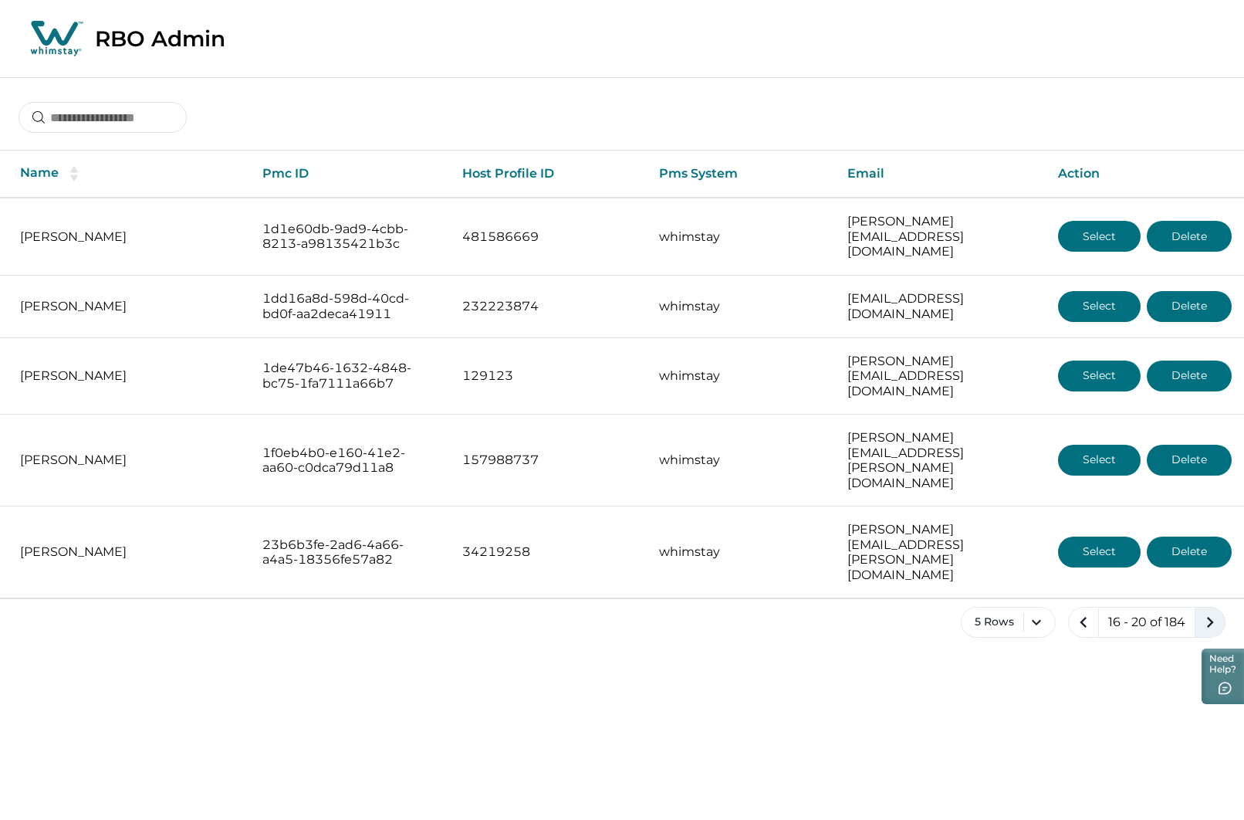
click at [1206, 611] on icon "next page" at bounding box center [1210, 622] width 22 height 22
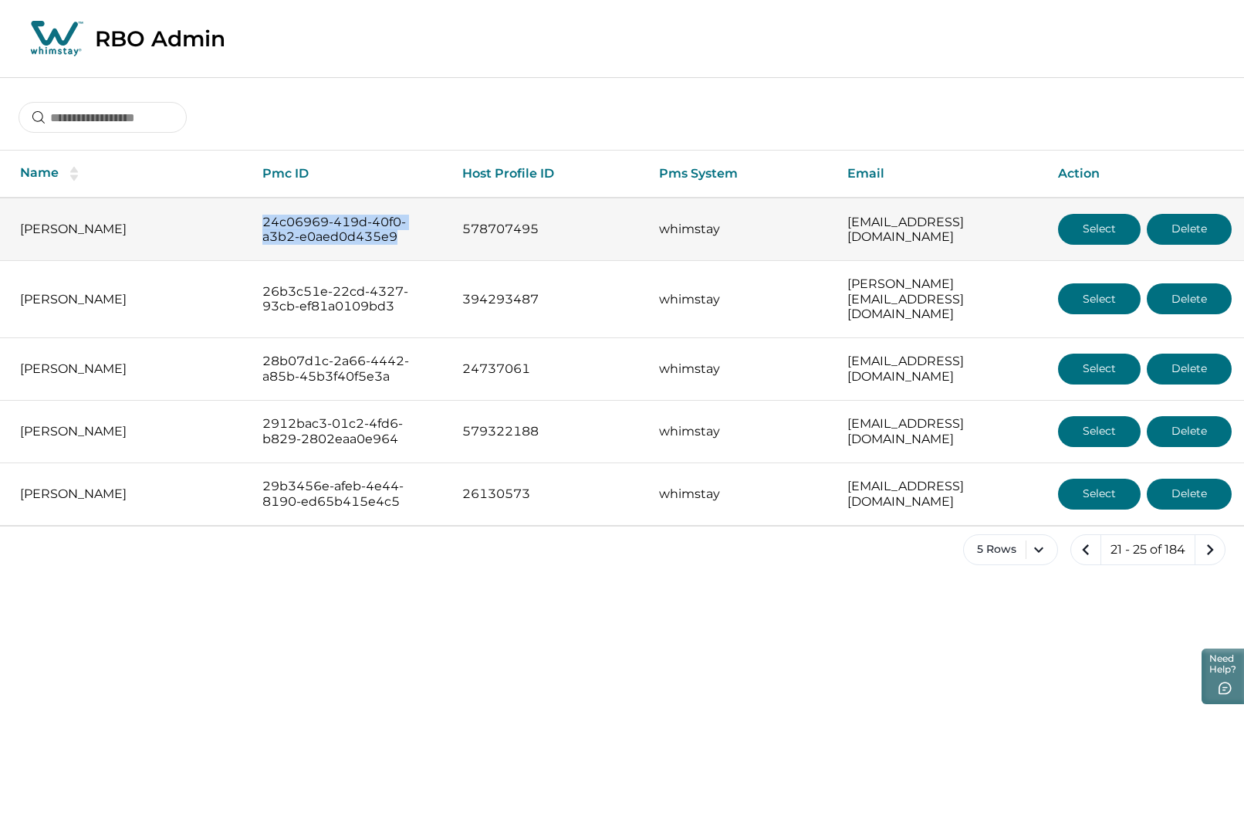
drag, startPoint x: 256, startPoint y: 221, endPoint x: 391, endPoint y: 245, distance: 137.3
click at [391, 245] on td "24c06969-419d-40f0-a3b2-e0aed0d435e9" at bounding box center [350, 229] width 201 height 63
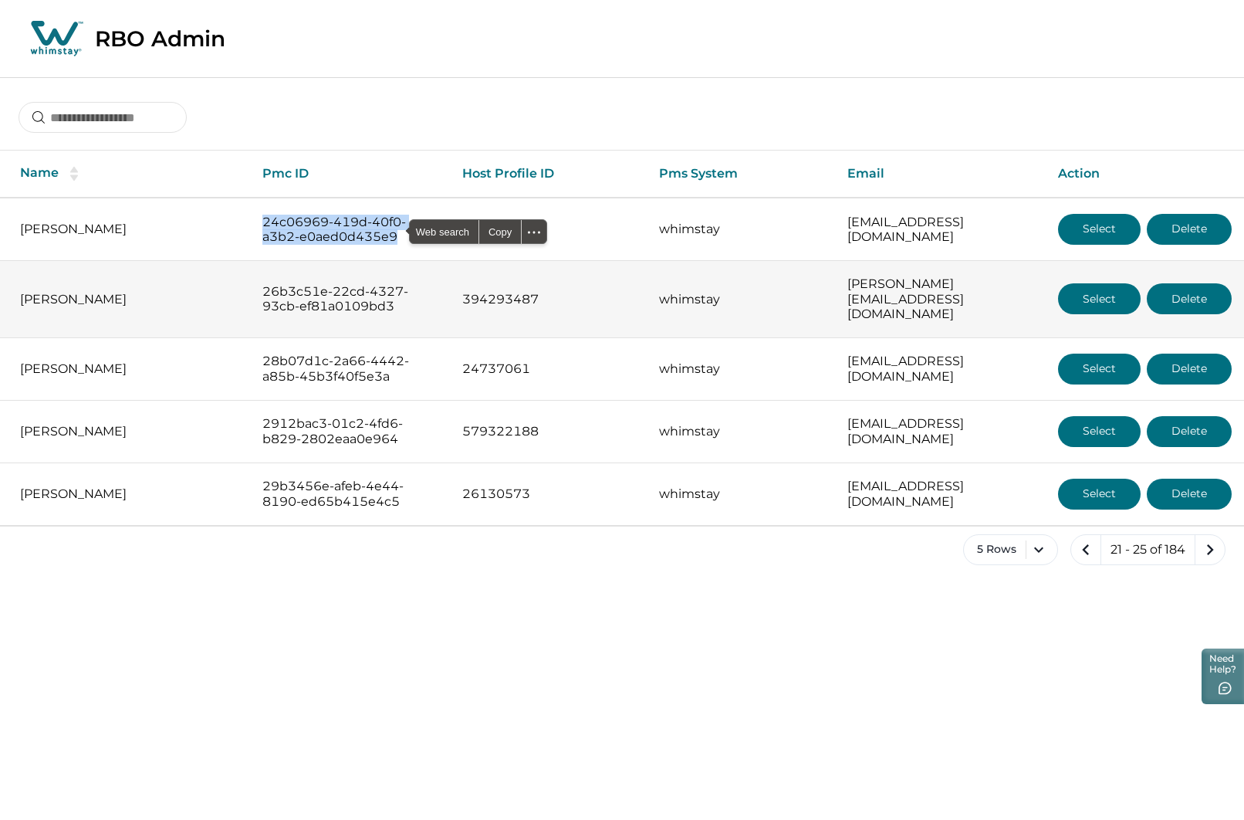
copy p "24c06969-419d-40f0-a3b2-e0aed0d435e9"
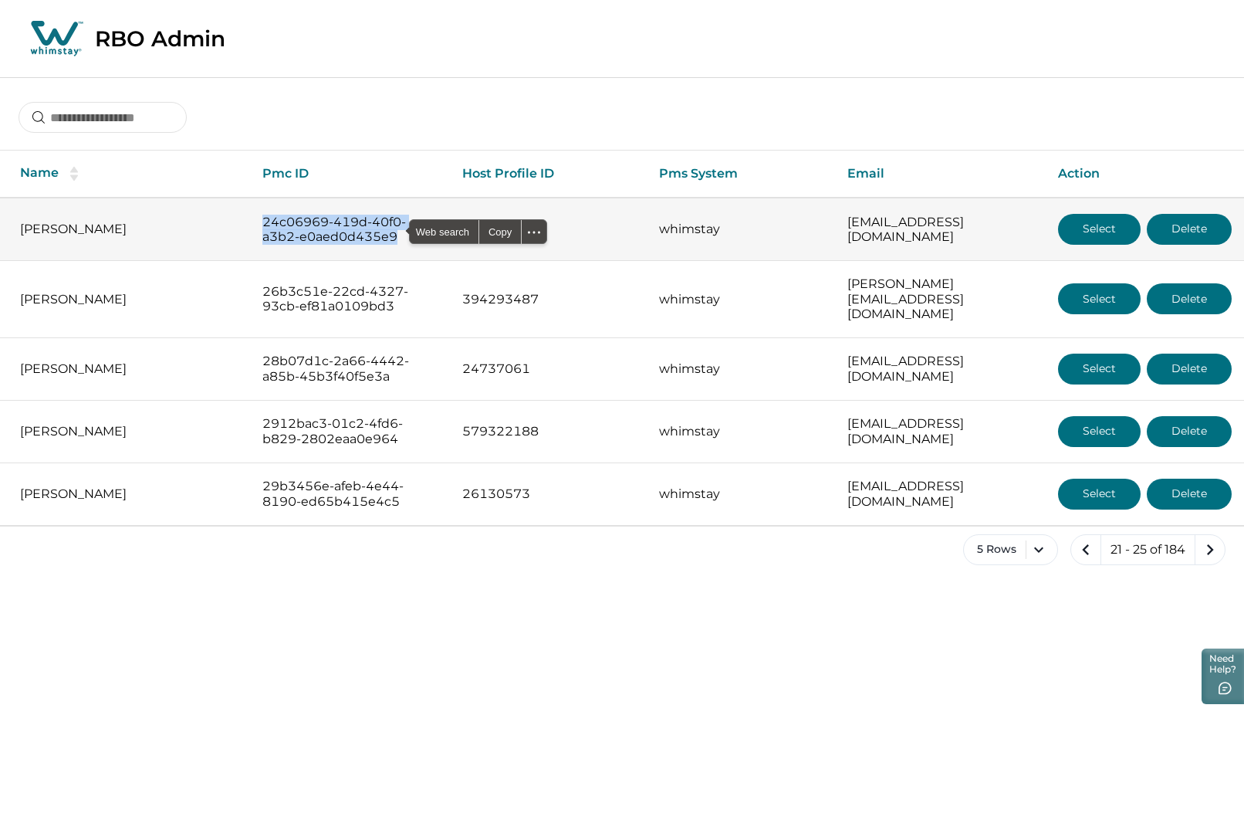
click at [1106, 224] on button "Select" at bounding box center [1099, 229] width 83 height 31
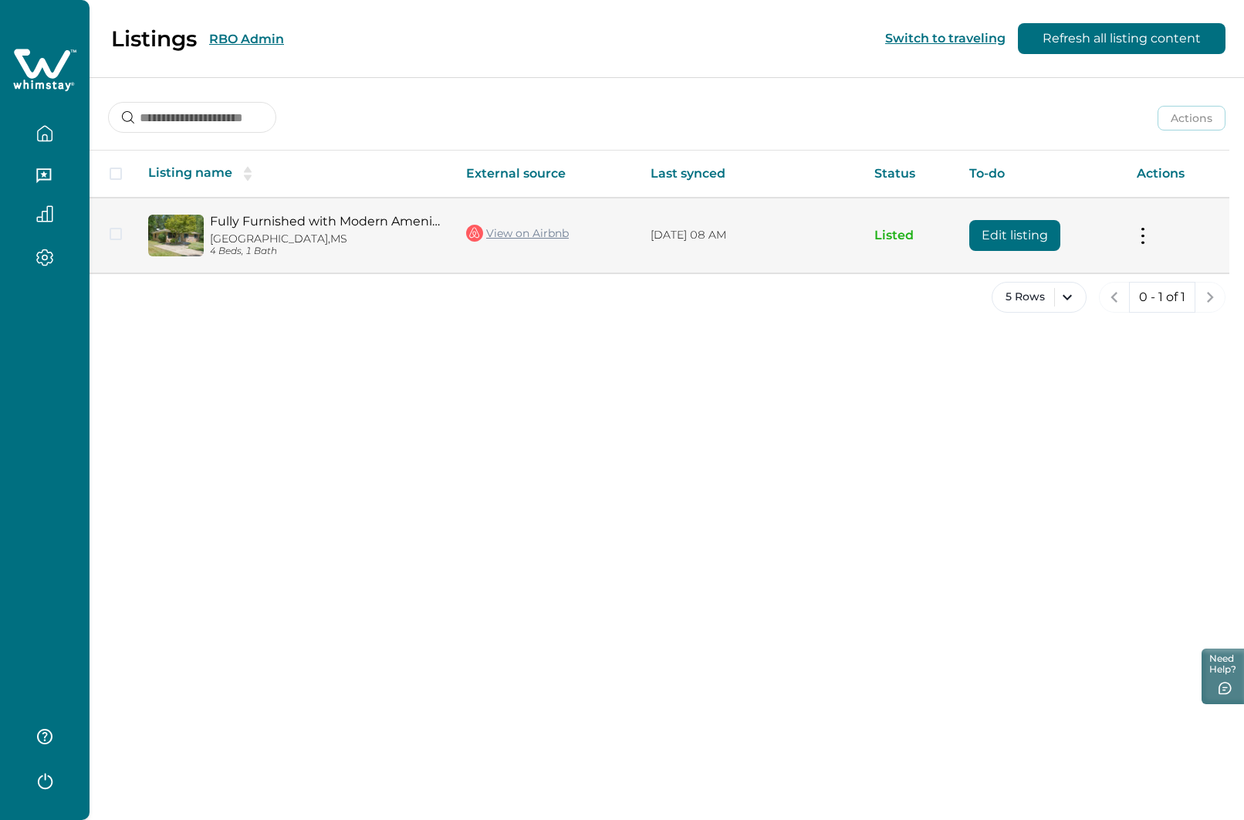
click at [1008, 234] on button "Edit listing" at bounding box center [1014, 235] width 91 height 31
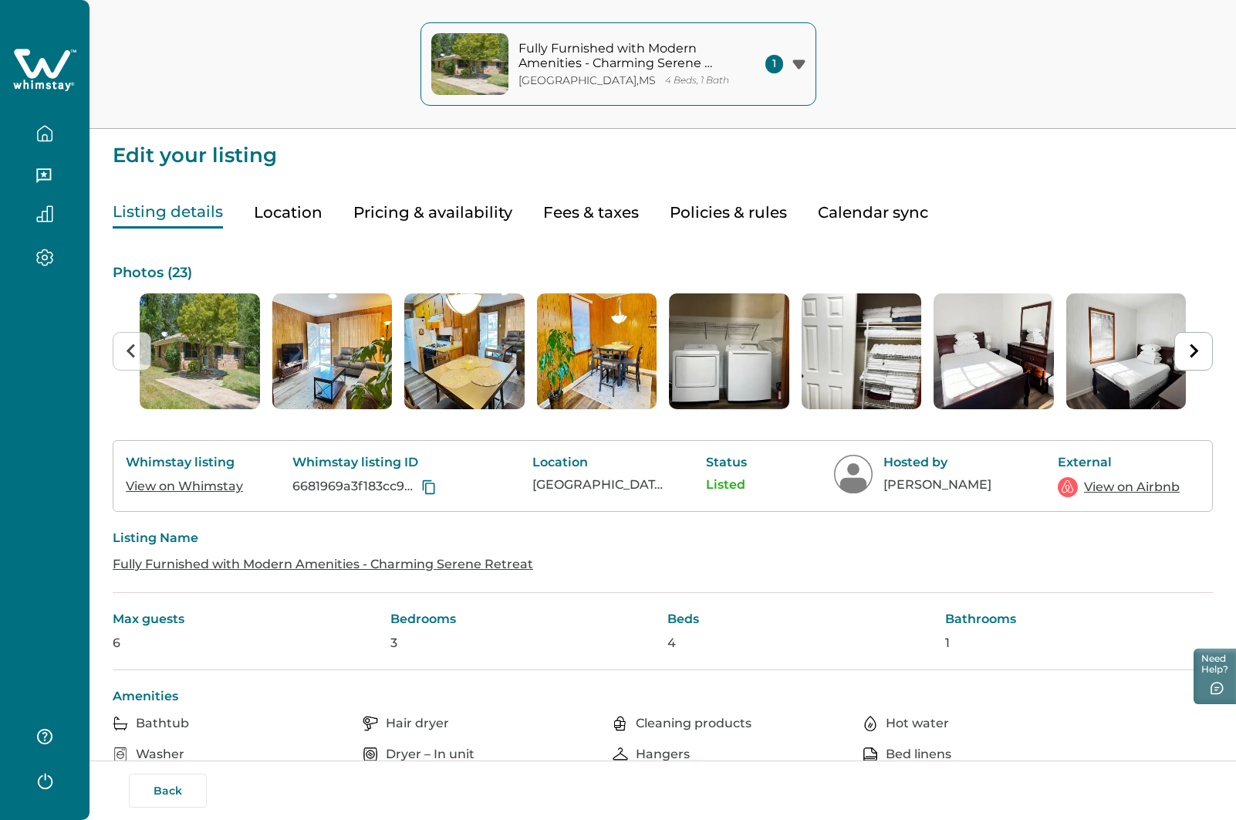
click at [428, 488] on icon at bounding box center [428, 486] width 15 height 15
click at [161, 794] on button "Back" at bounding box center [168, 790] width 78 height 34
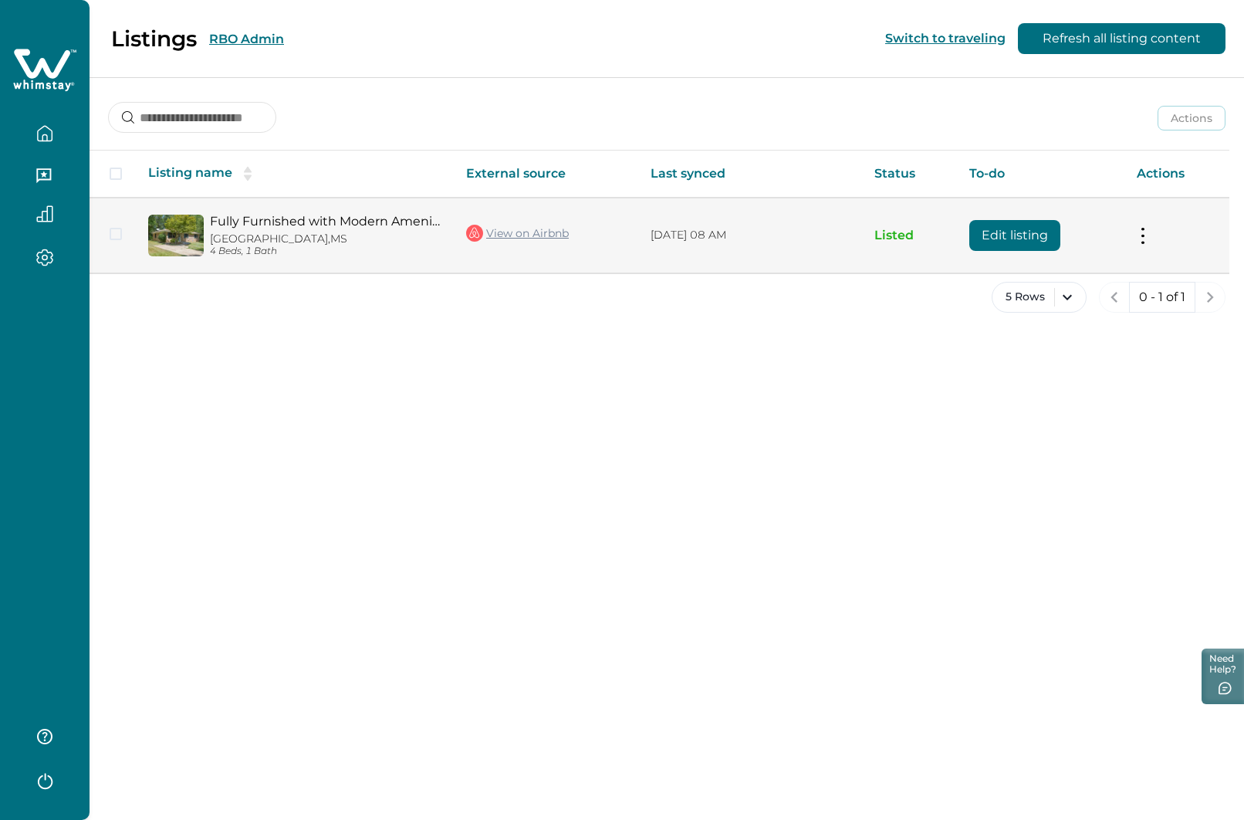
drag, startPoint x: 43, startPoint y: 136, endPoint x: 202, endPoint y: 233, distance: 186.4
click at [45, 137] on icon "button" at bounding box center [44, 133] width 17 height 17
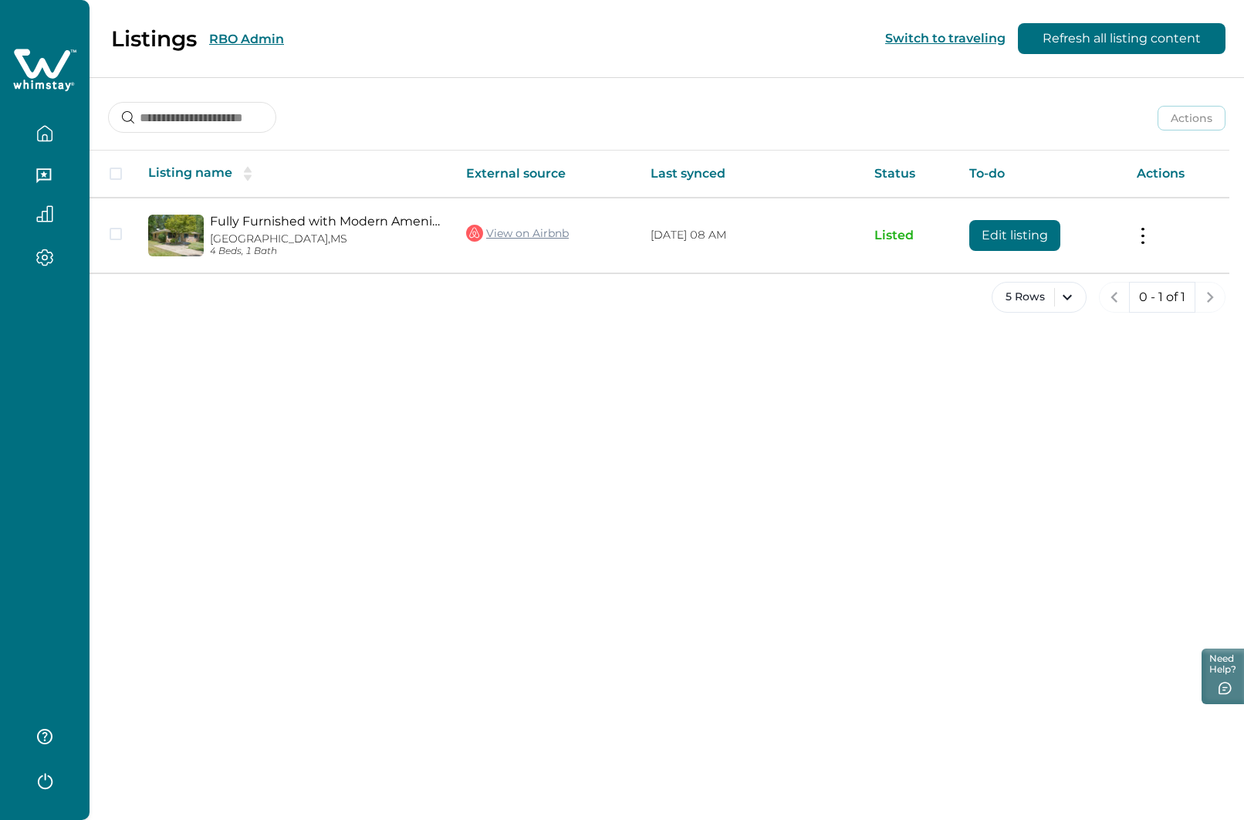
click at [347, 39] on div "Listings RBO Admin Switch to traveling Refresh all listing content" at bounding box center [622, 39] width 1244 height 78
click at [246, 39] on button "RBO Admin" at bounding box center [246, 39] width 75 height 15
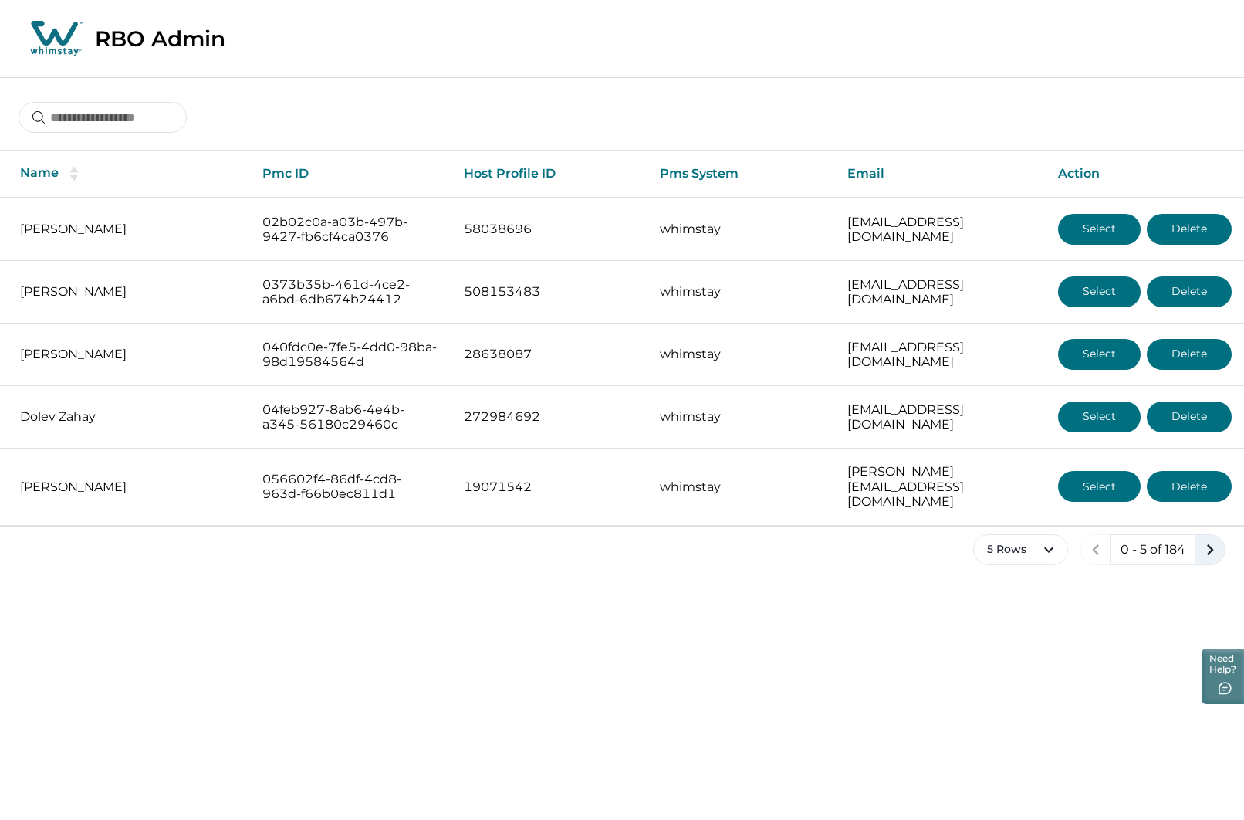
click at [1210, 539] on icon "next page" at bounding box center [1210, 550] width 22 height 22
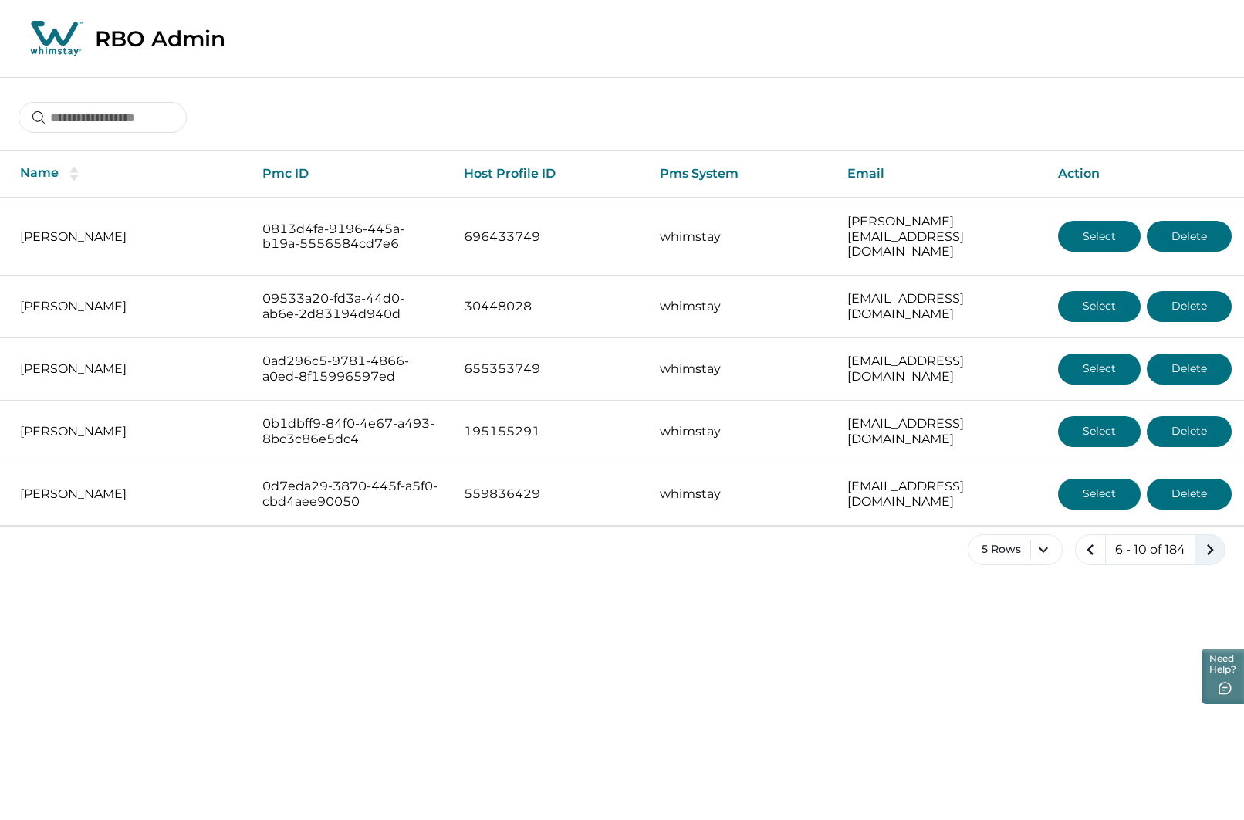
click at [1210, 539] on icon "next page" at bounding box center [1210, 550] width 22 height 22
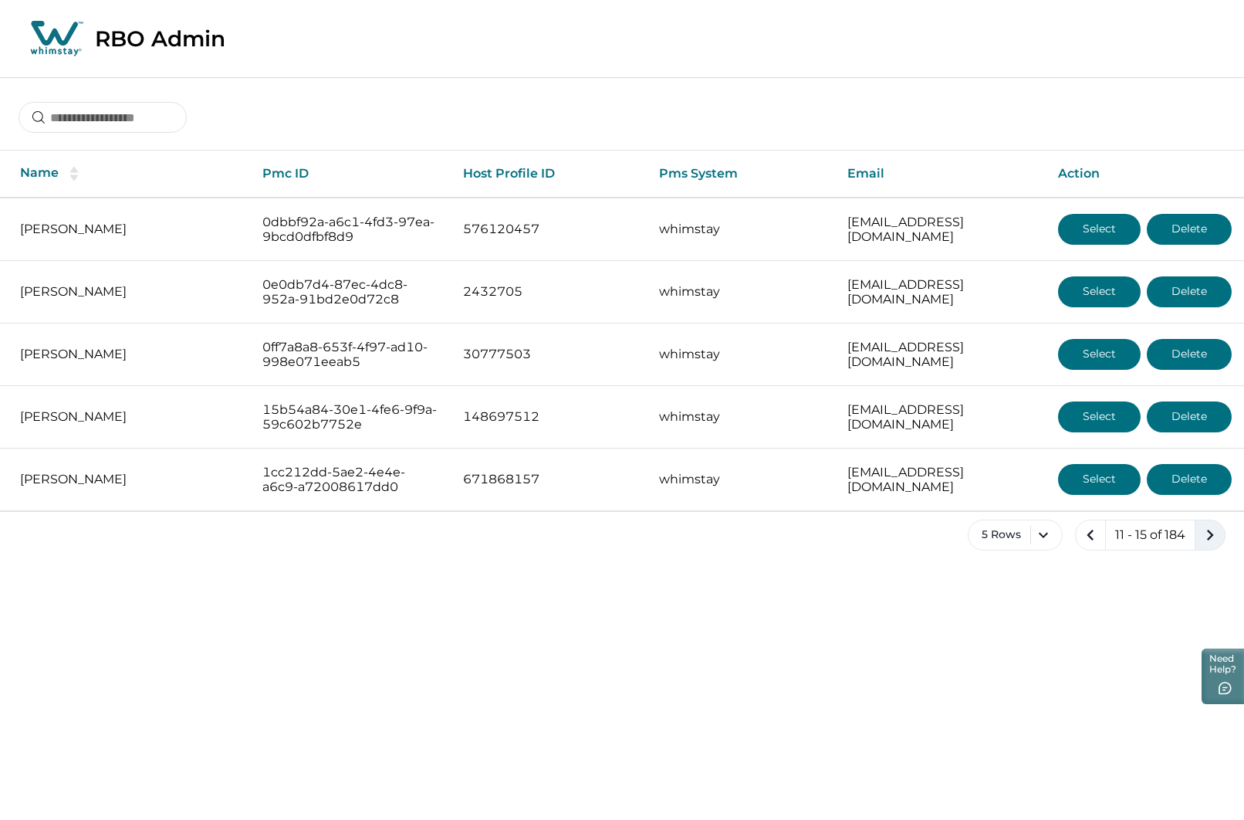
click at [1210, 539] on icon "next page" at bounding box center [1210, 535] width 22 height 22
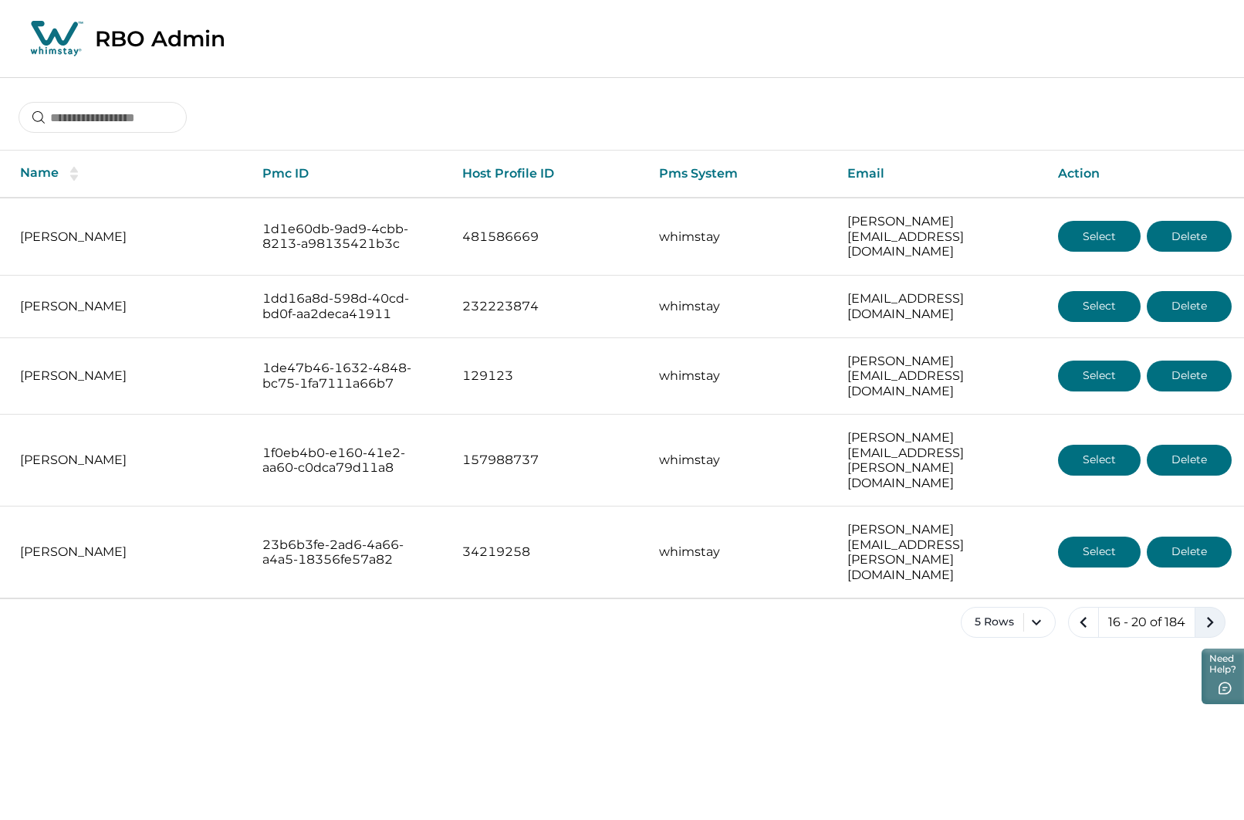
click at [1209, 617] on icon "next page" at bounding box center [1210, 622] width 7 height 11
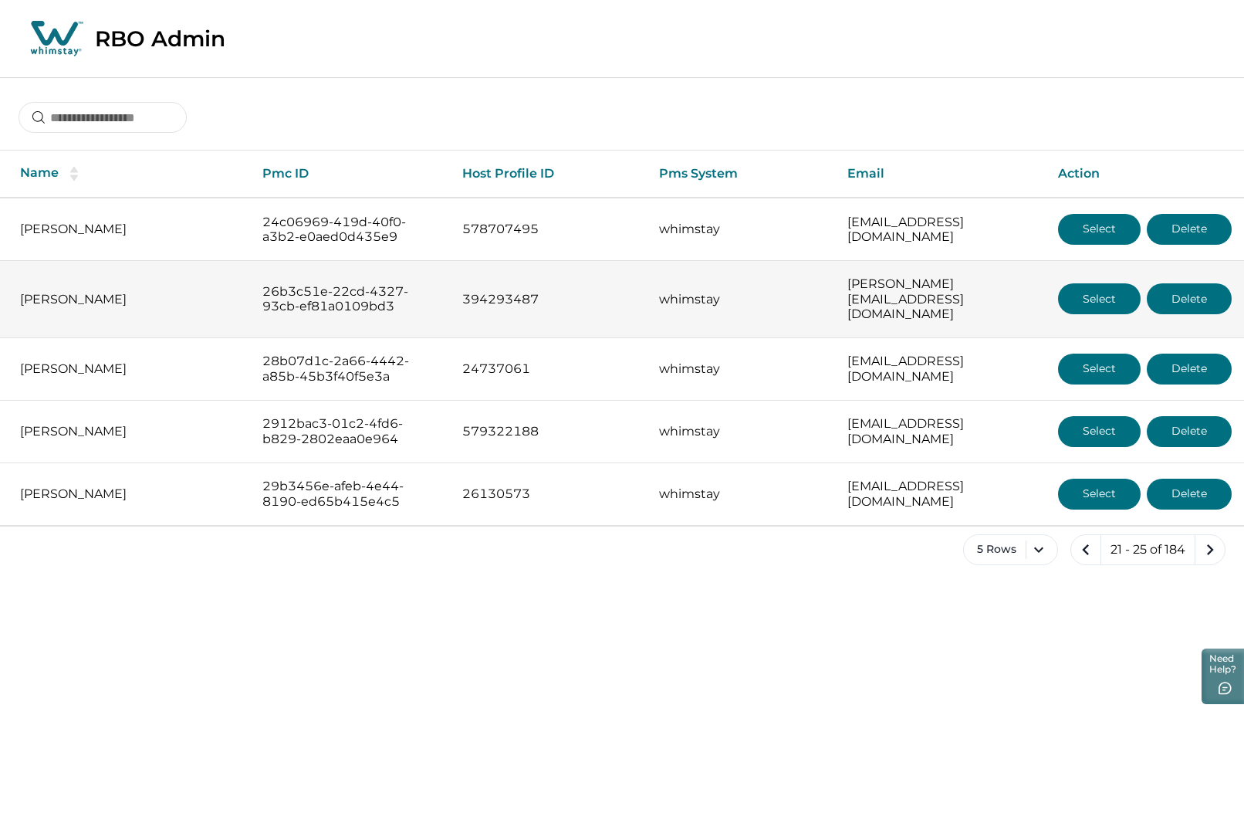
click at [1077, 299] on button "Select" at bounding box center [1099, 298] width 83 height 31
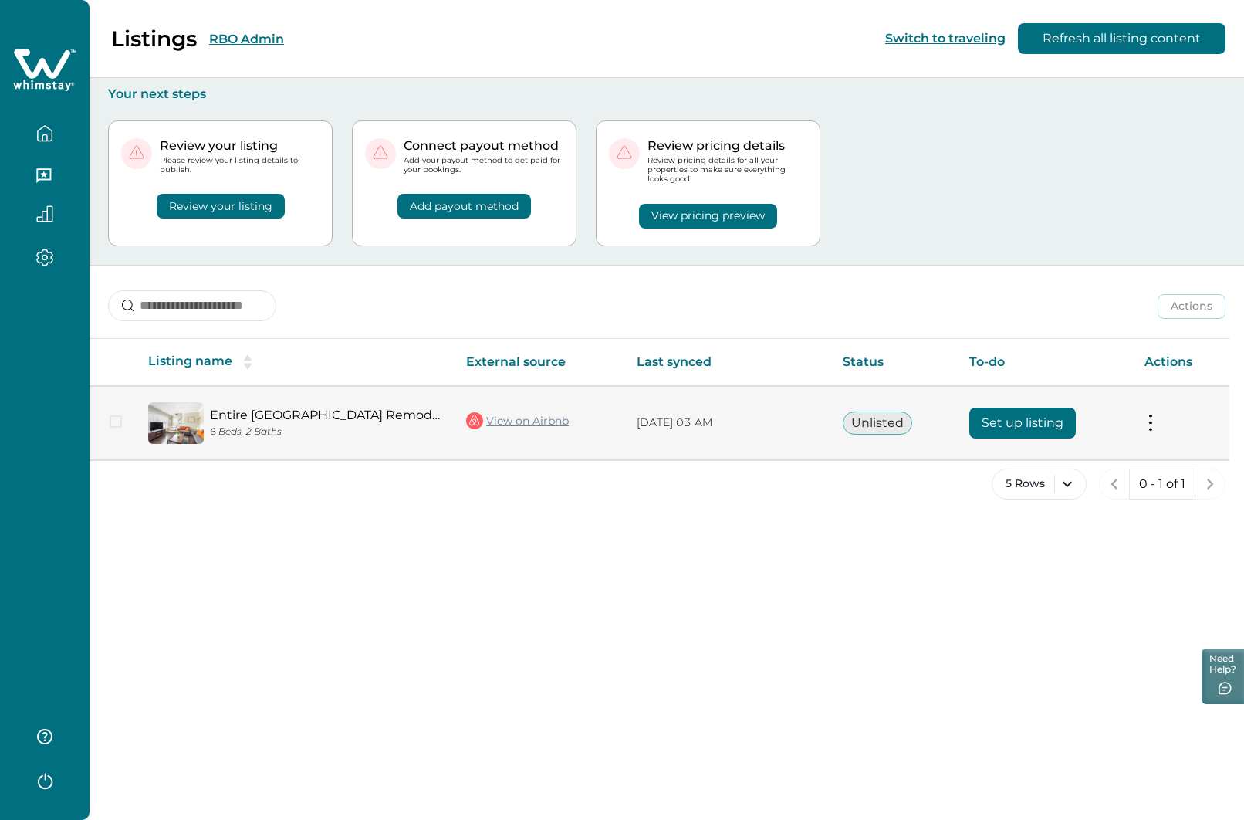
click at [1016, 422] on button "Set up listing" at bounding box center [1022, 423] width 107 height 31
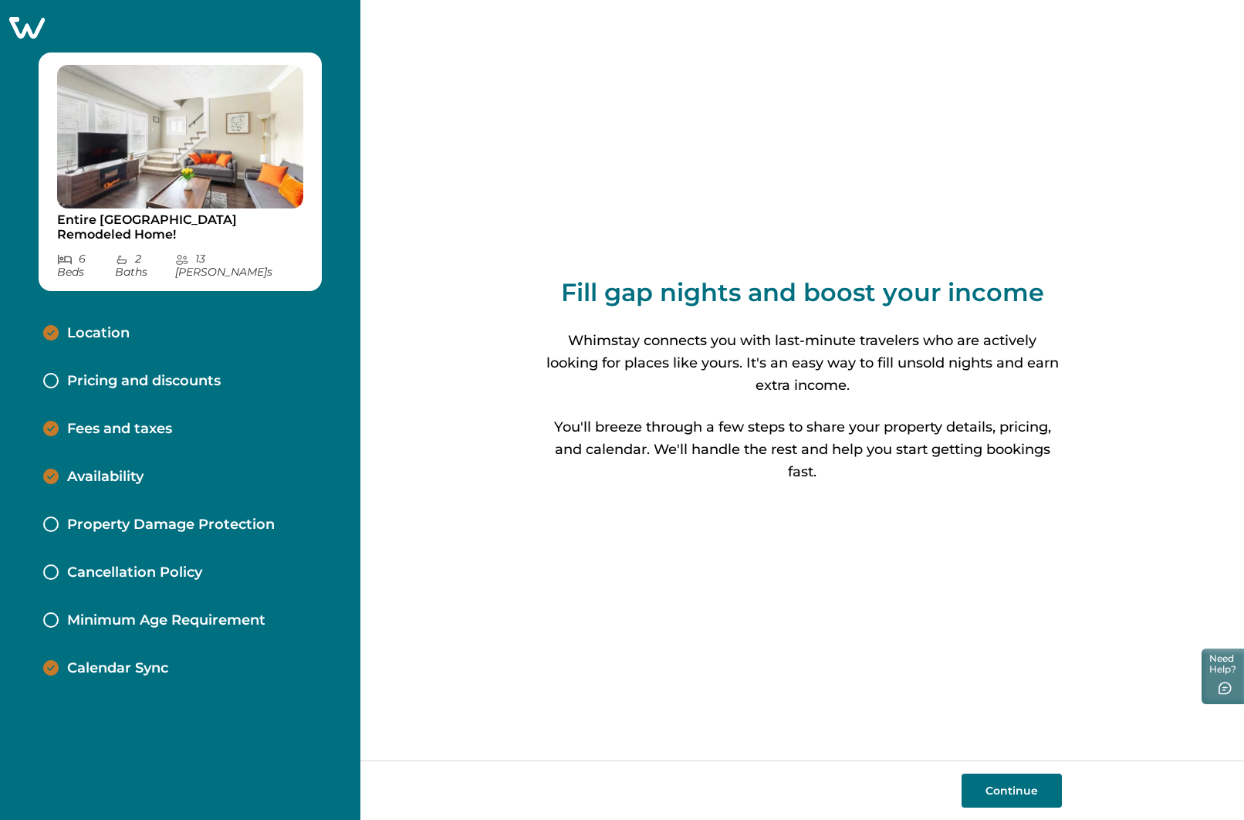
click at [140, 373] on p "Pricing and discounts" at bounding box center [144, 381] width 154 height 17
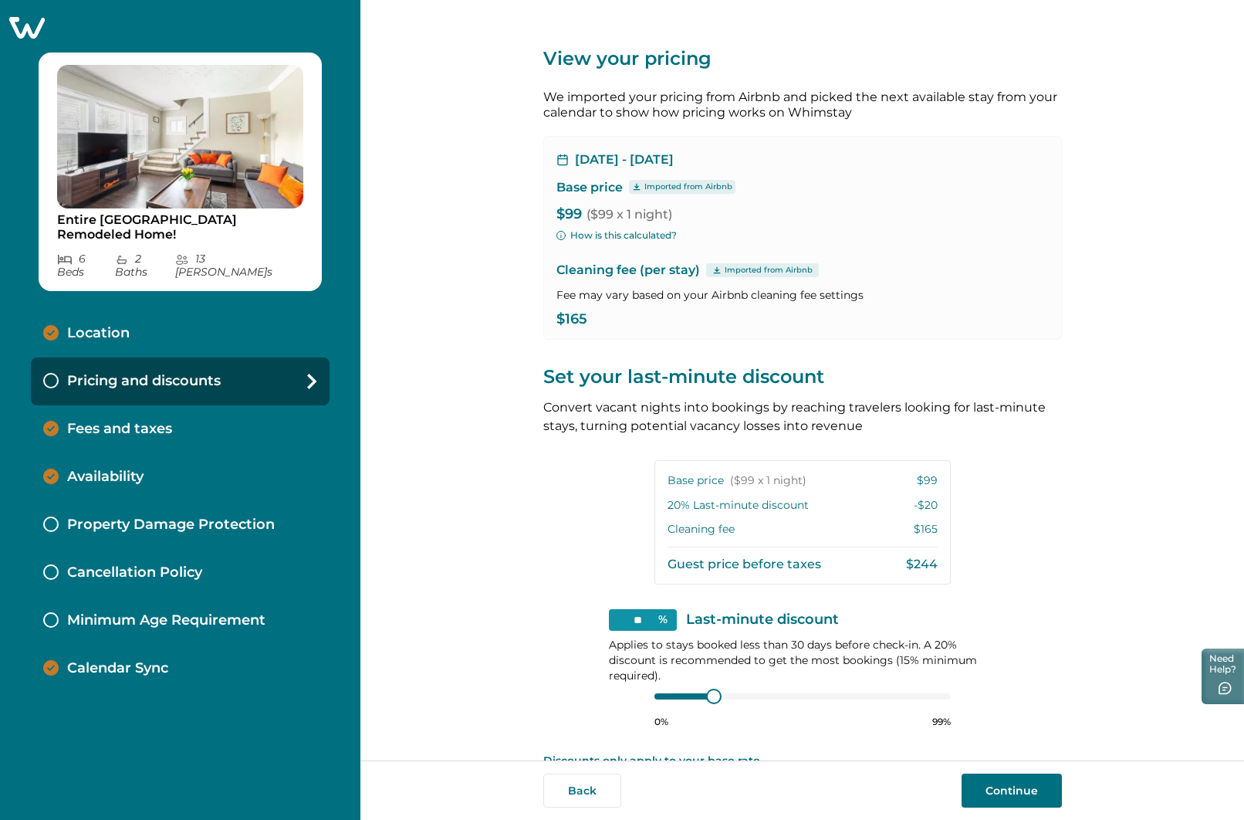
click at [98, 660] on p "Calendar Sync" at bounding box center [117, 668] width 101 height 17
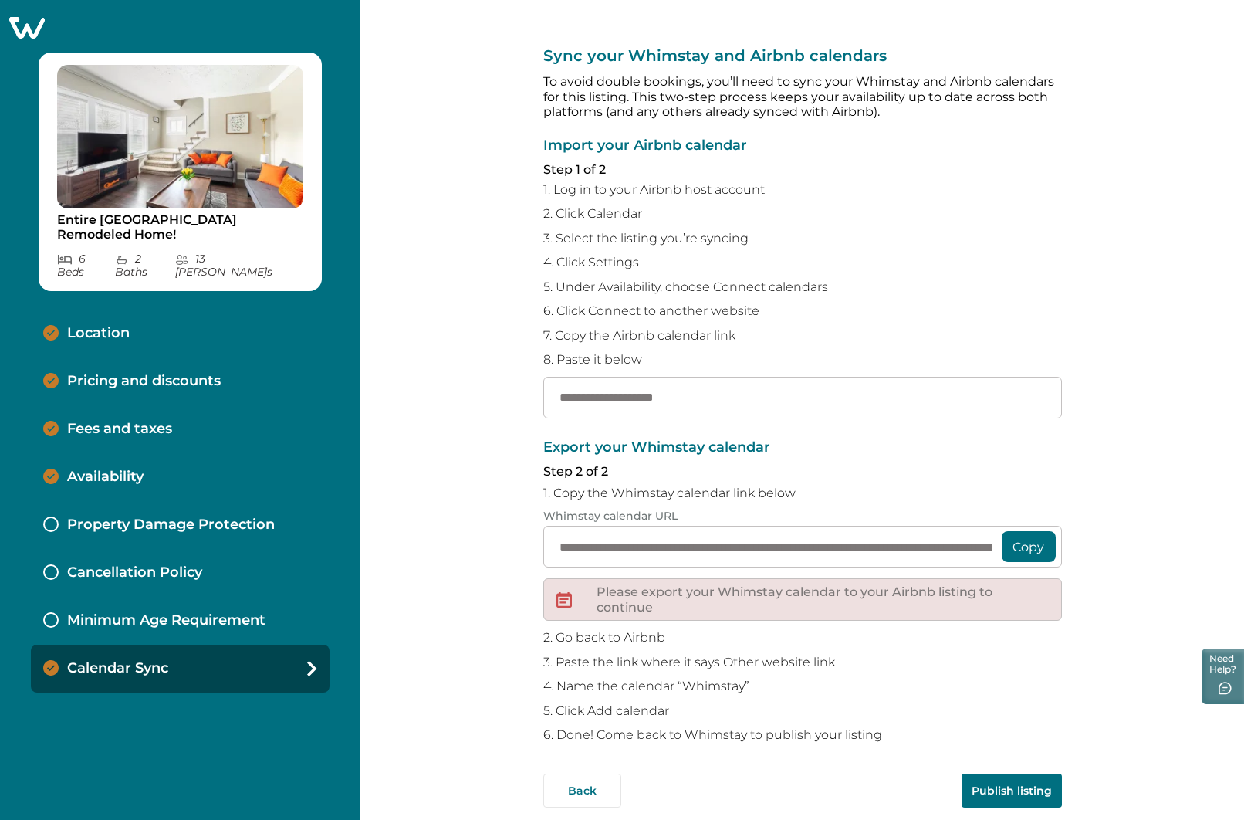
click at [92, 310] on div "Location" at bounding box center [180, 334] width 299 height 48
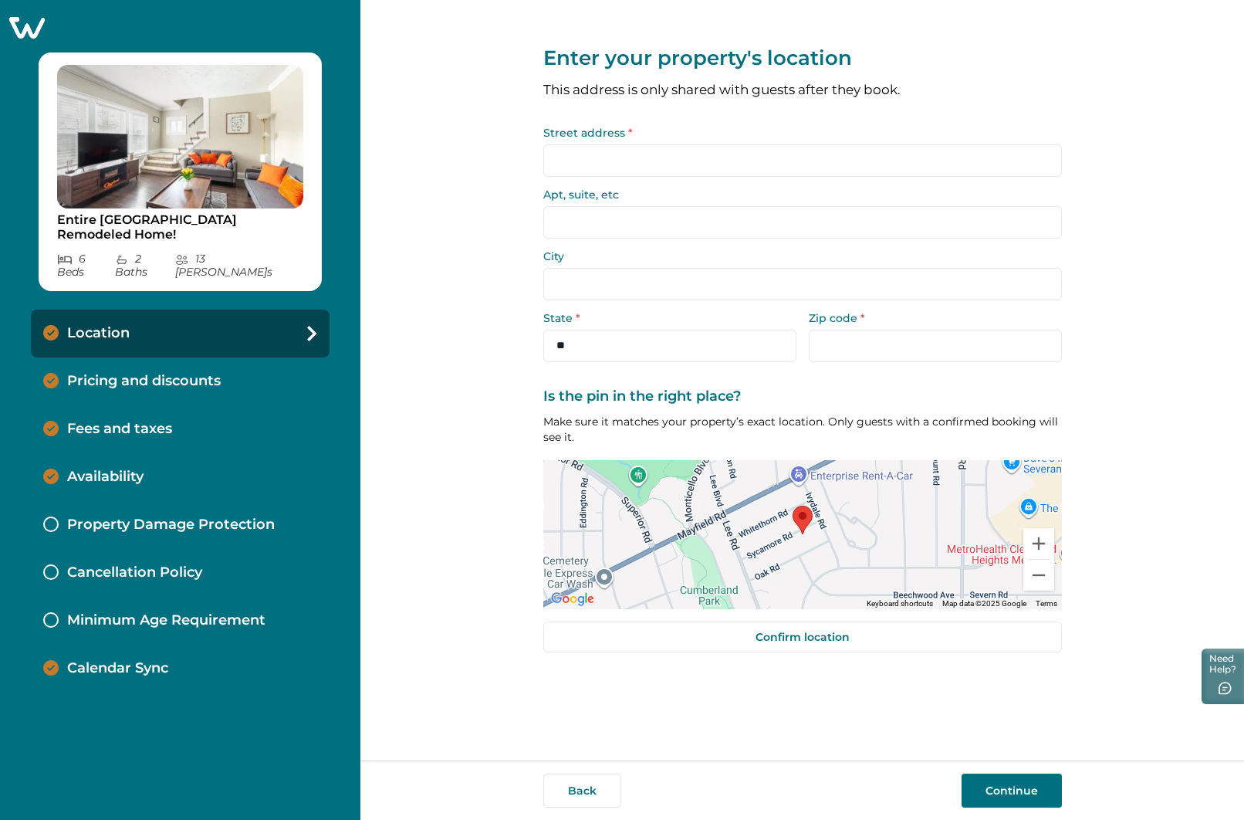
drag, startPoint x: 137, startPoint y: 367, endPoint x: 131, endPoint y: 378, distance: 13.1
click at [135, 373] on p "Pricing and discounts" at bounding box center [144, 381] width 154 height 17
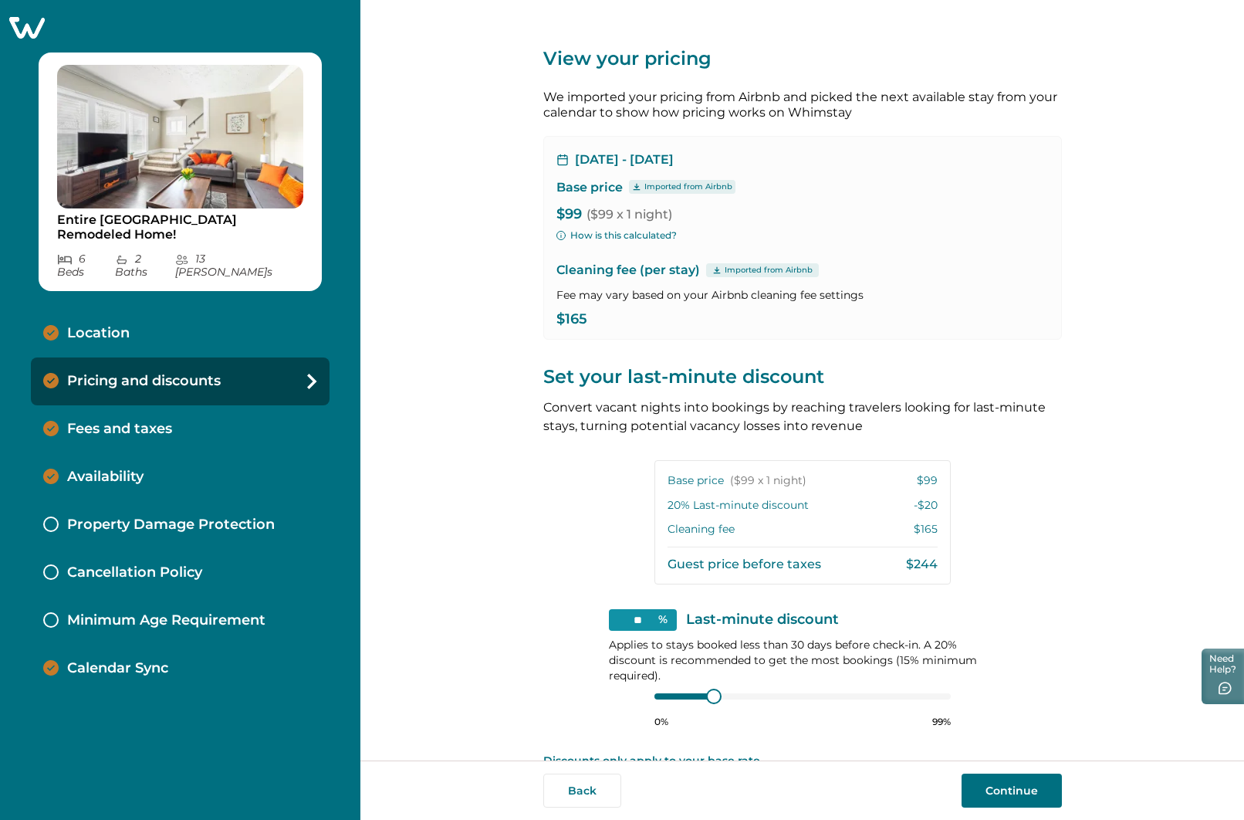
click at [102, 421] on p "Fees and taxes" at bounding box center [119, 429] width 105 height 17
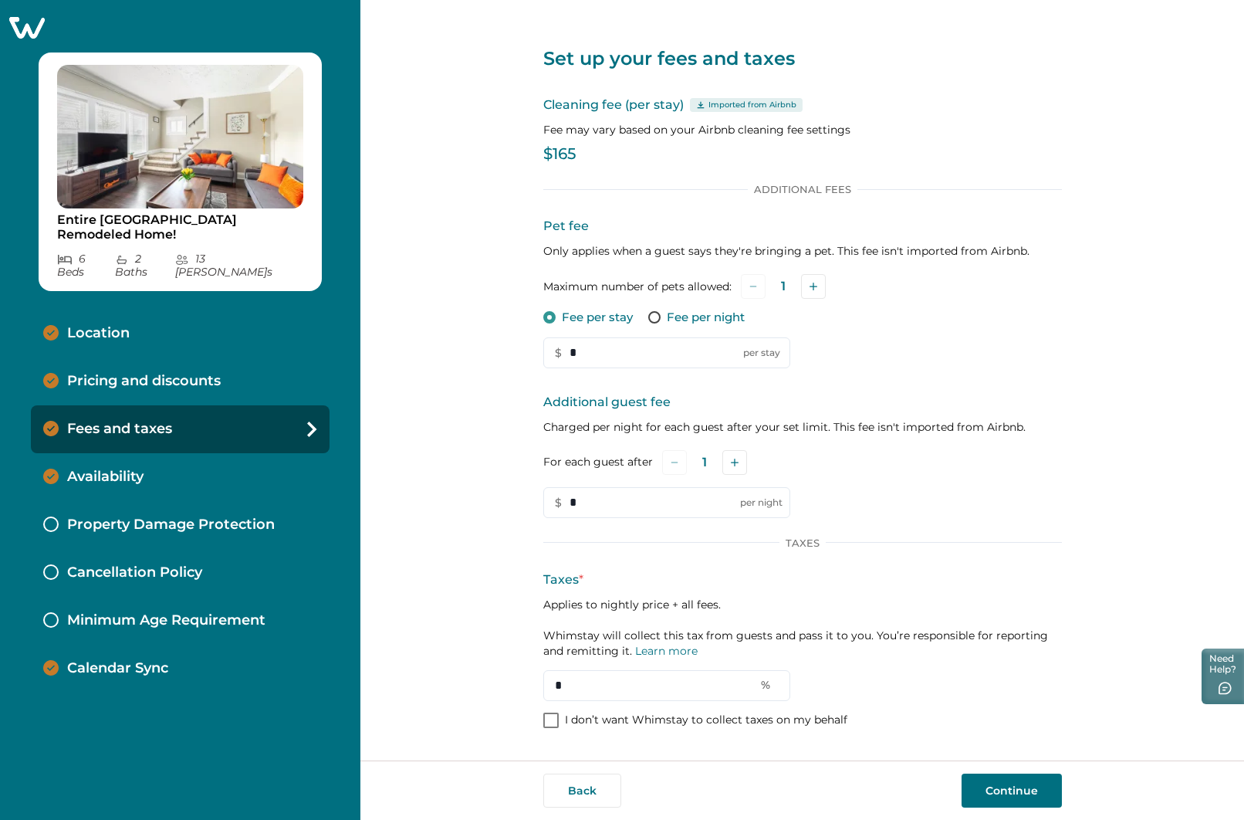
drag, startPoint x: 100, startPoint y: 452, endPoint x: 108, endPoint y: 454, distance: 8.1
click at [101, 453] on div "Availability" at bounding box center [180, 477] width 299 height 48
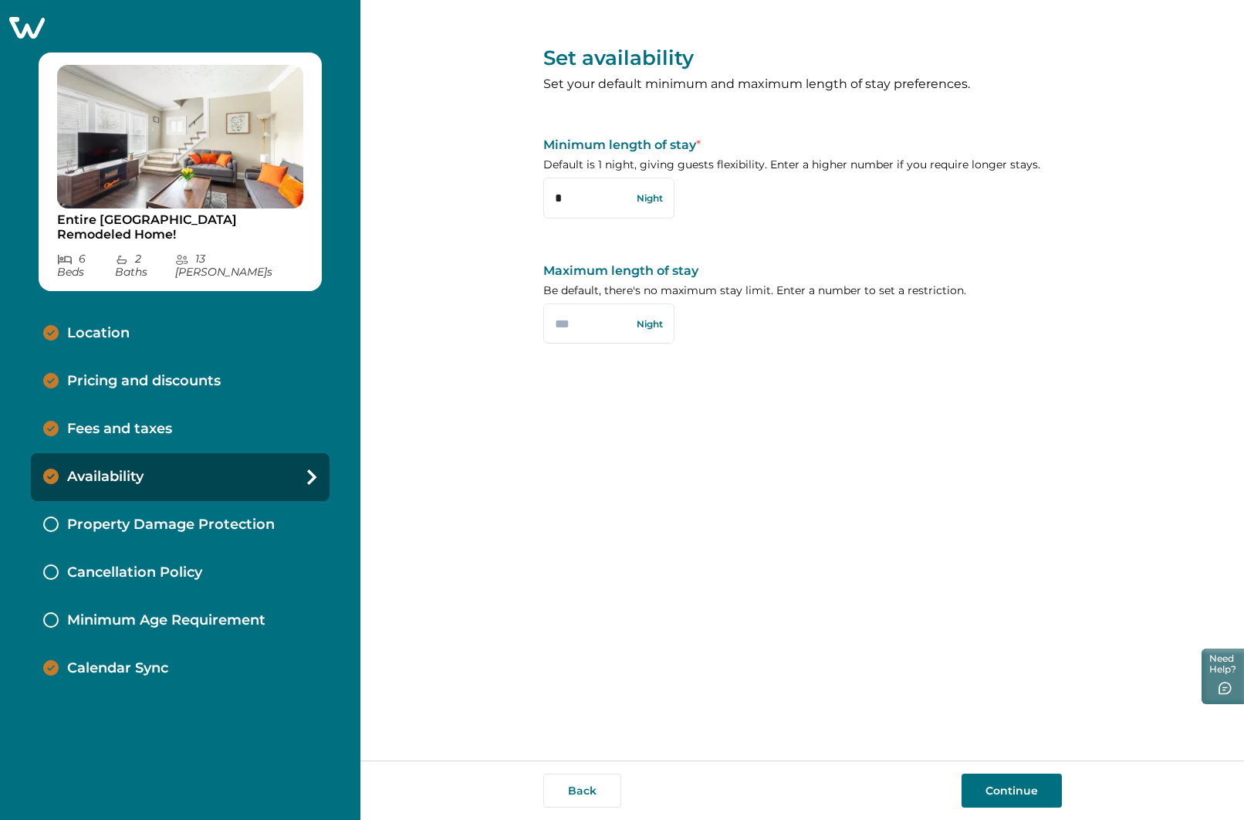
click at [21, 22] on icon at bounding box center [27, 28] width 36 height 22
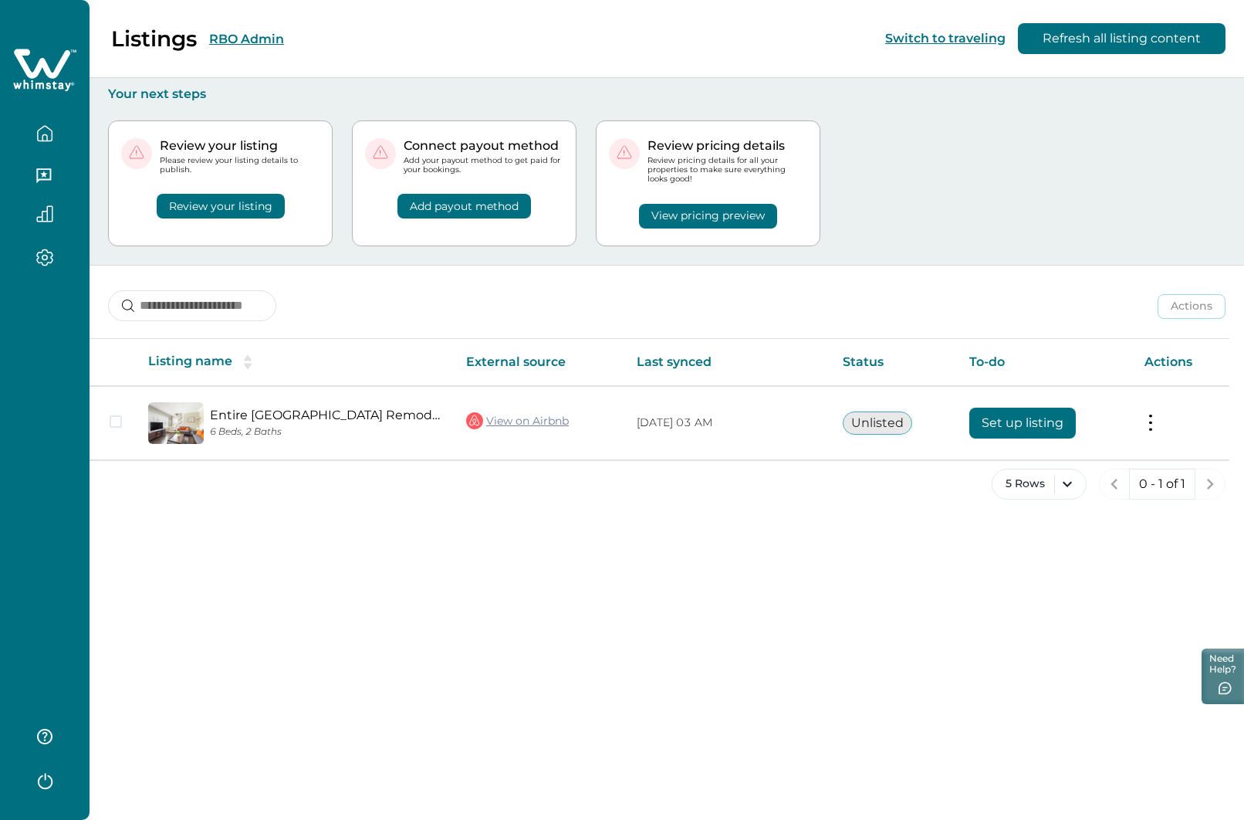
click at [242, 34] on button "RBO Admin" at bounding box center [246, 39] width 75 height 15
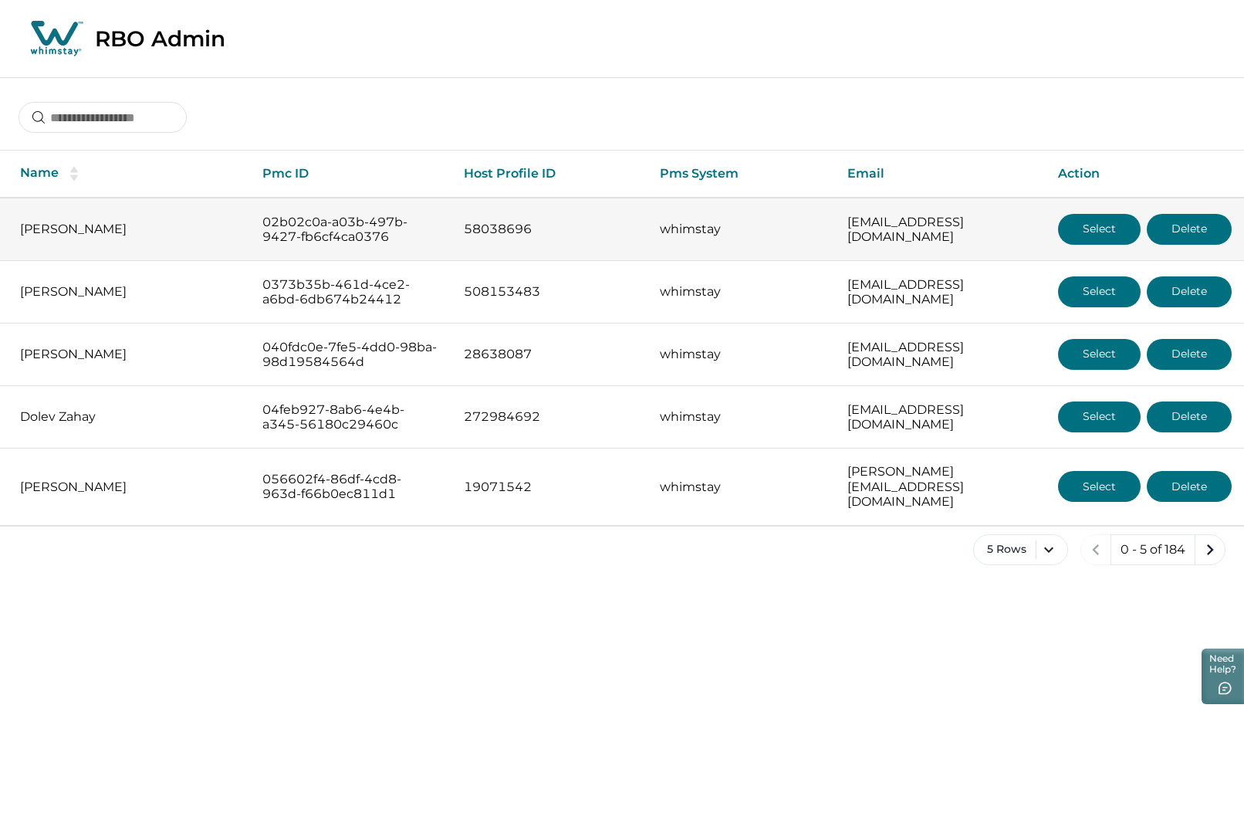
click at [1088, 228] on button "Select" at bounding box center [1099, 229] width 83 height 31
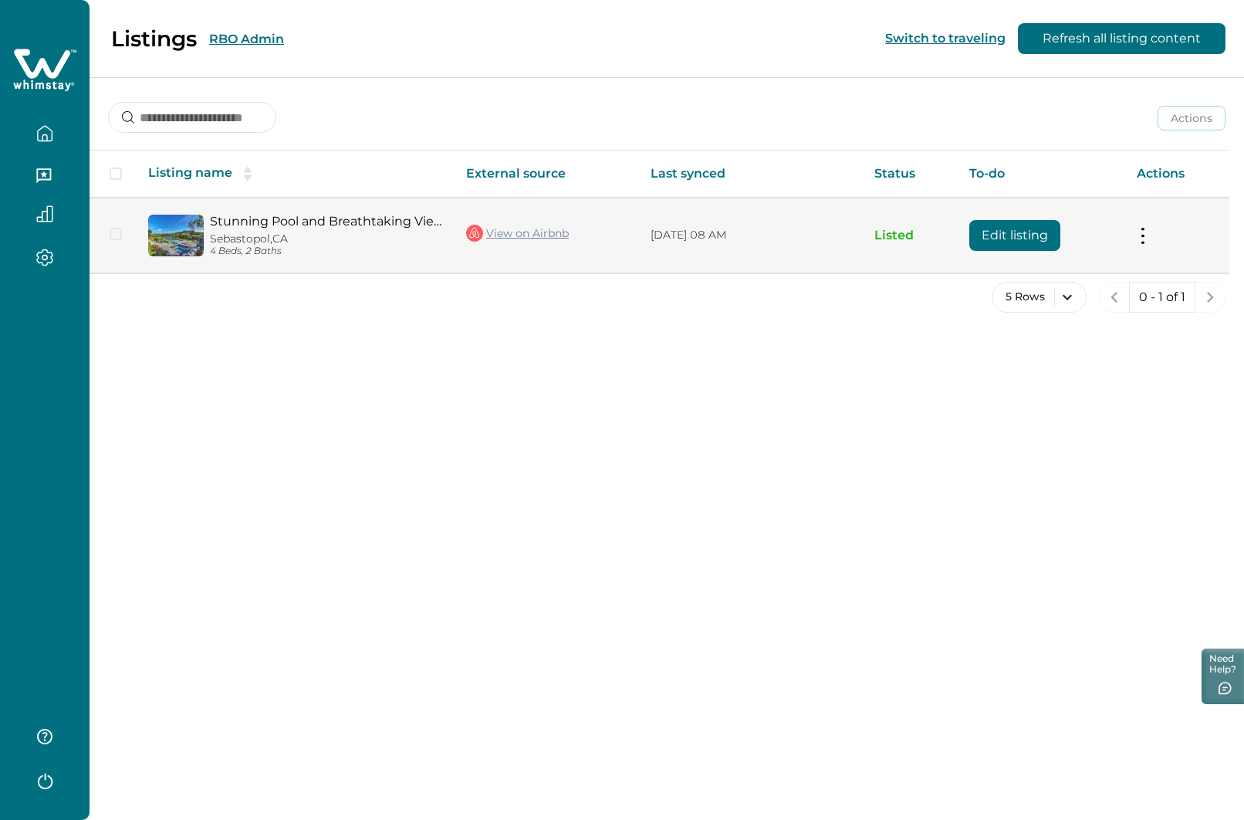
click at [1011, 235] on button "Edit listing" at bounding box center [1014, 235] width 91 height 31
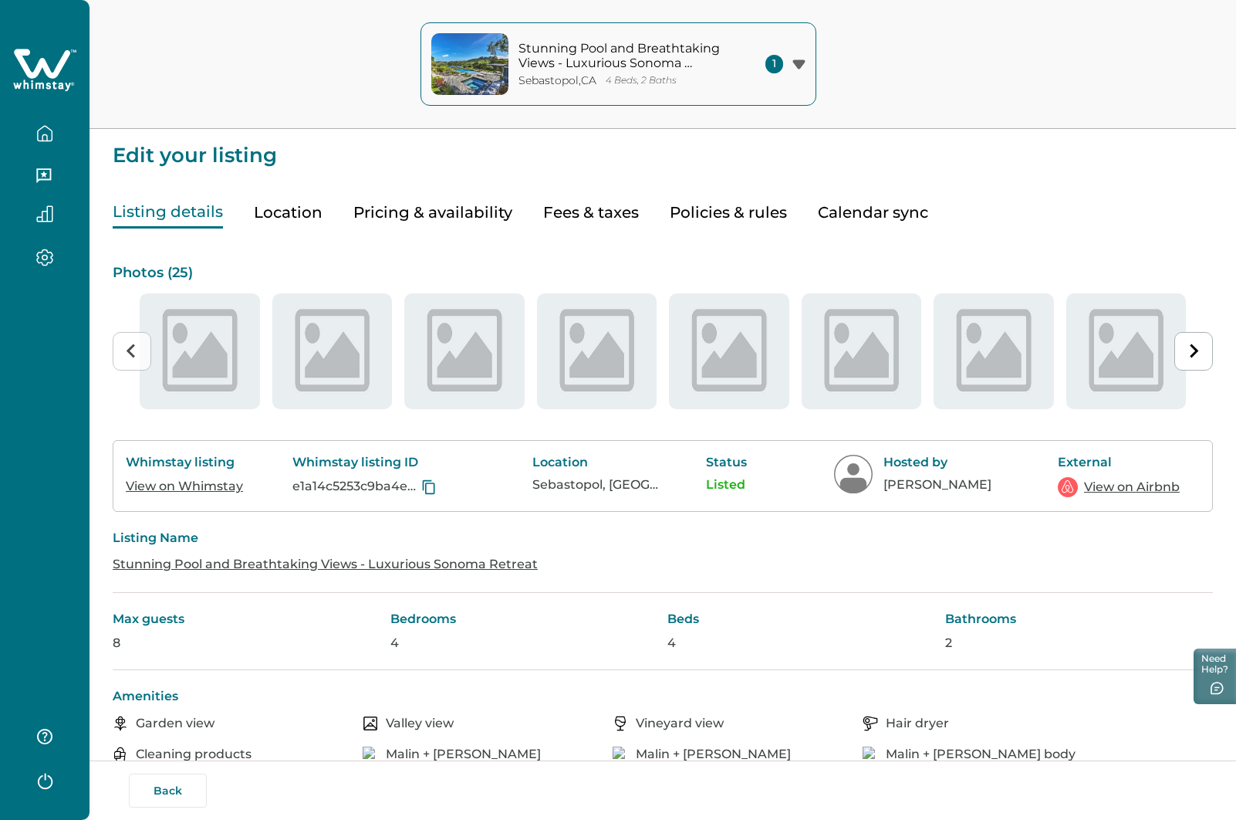
type input "**"
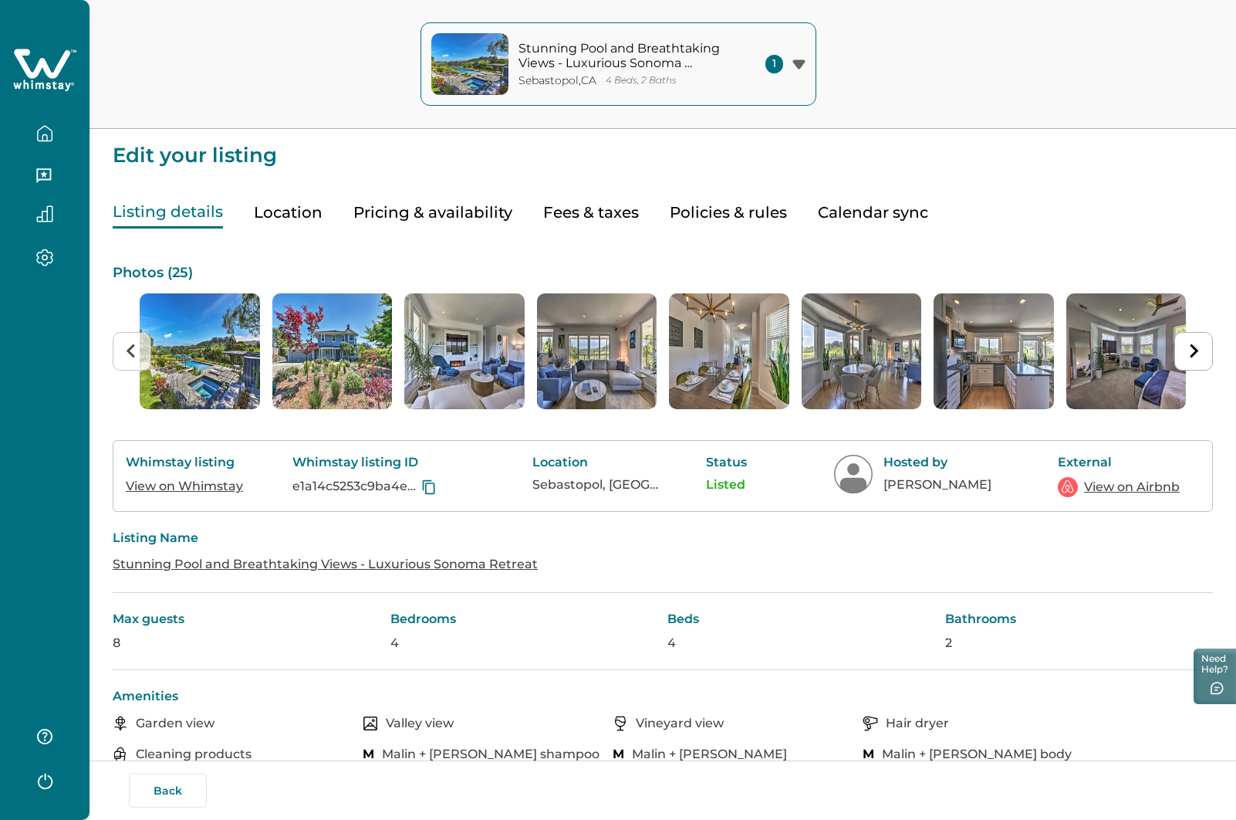
click at [441, 208] on button "Pricing & availability" at bounding box center [432, 213] width 159 height 32
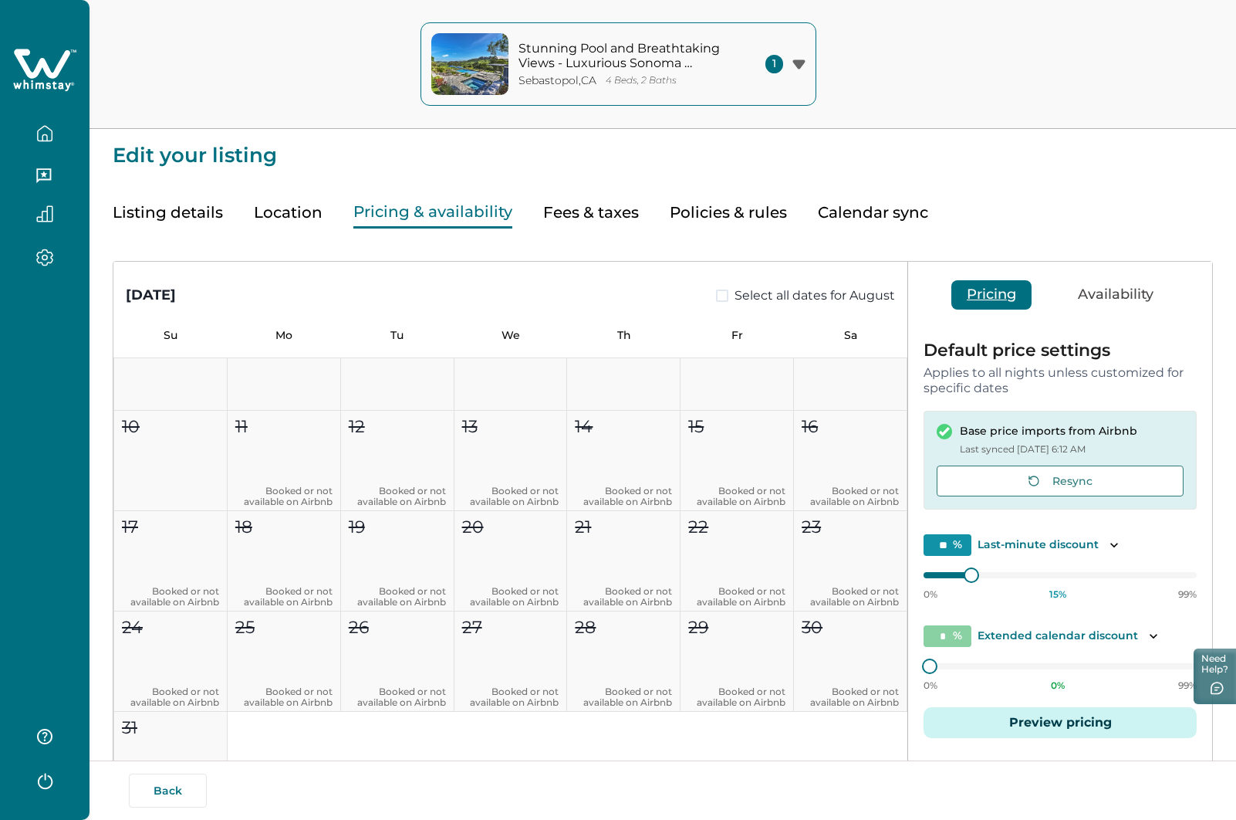
scroll to position [154, 0]
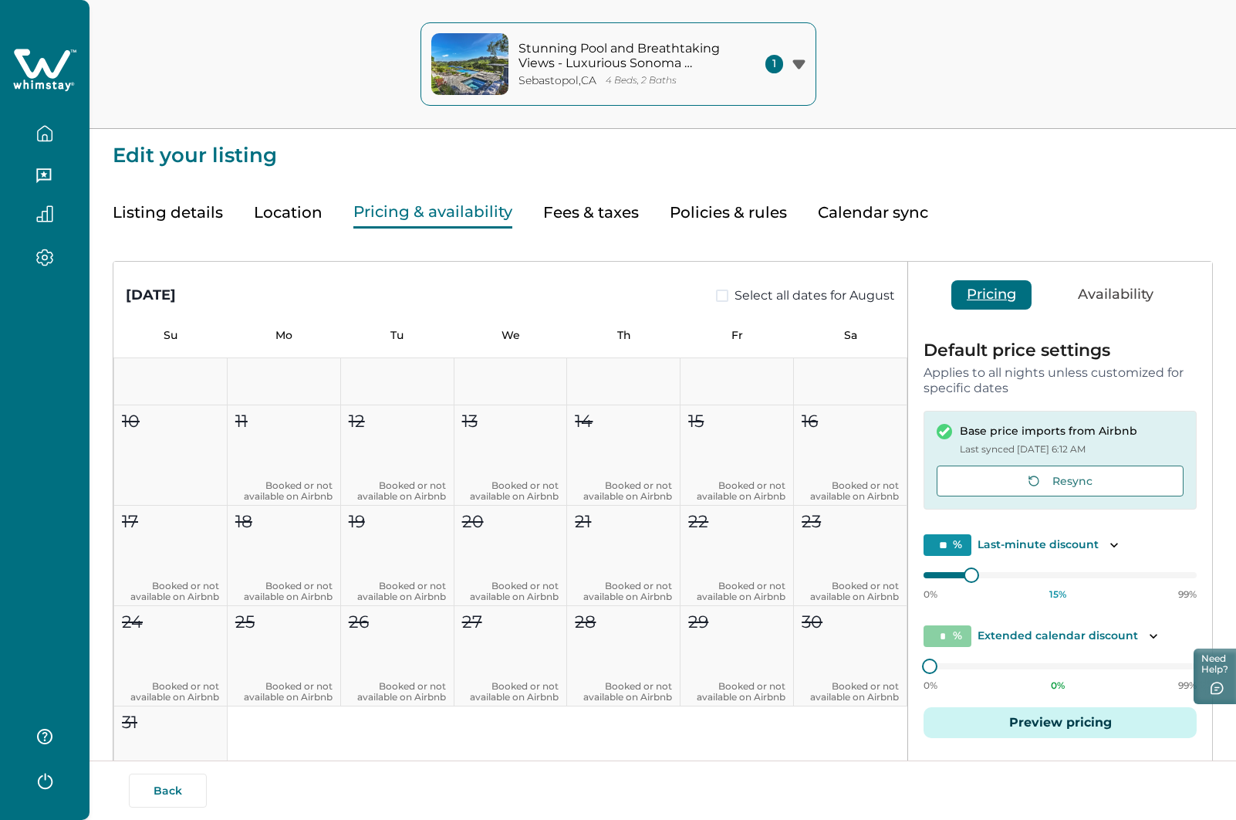
click at [1050, 726] on button "Preview pricing" at bounding box center [1060, 722] width 273 height 31
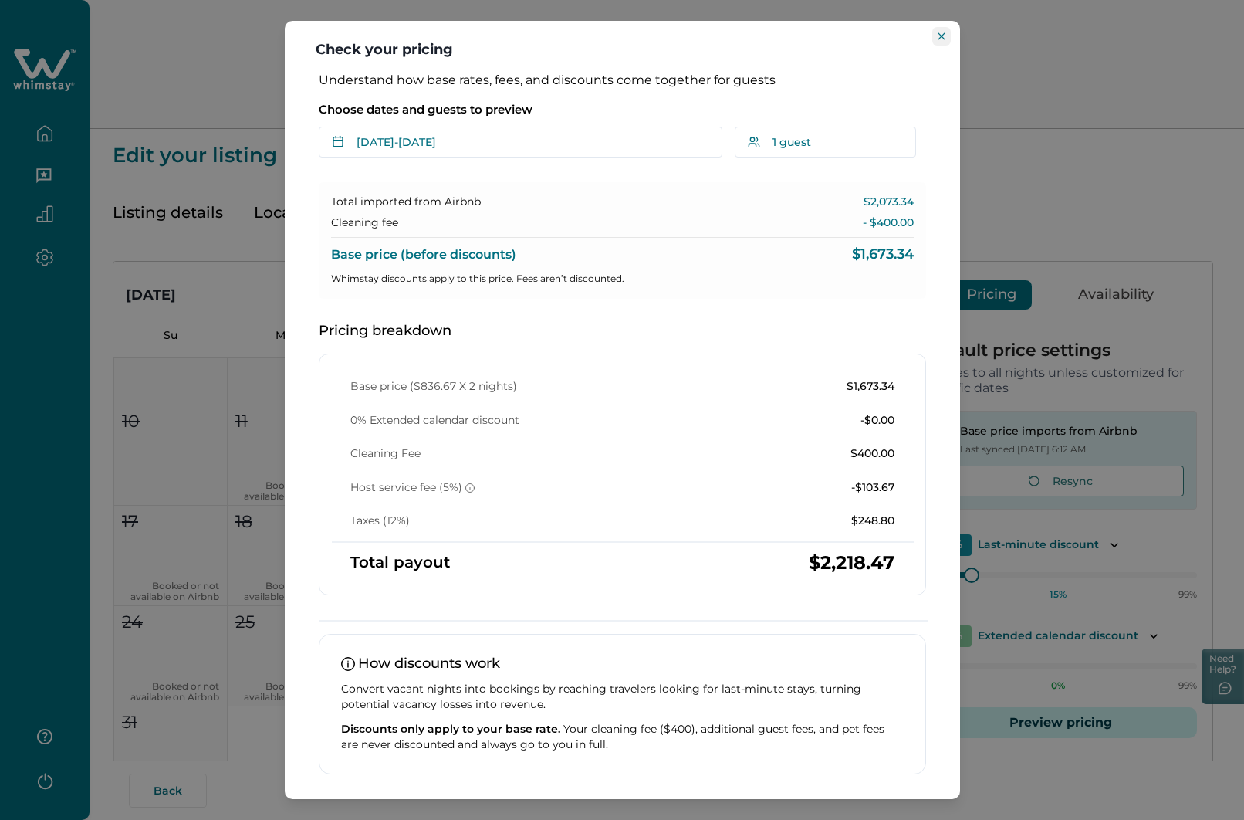
click at [948, 34] on button "Close" at bounding box center [941, 36] width 19 height 19
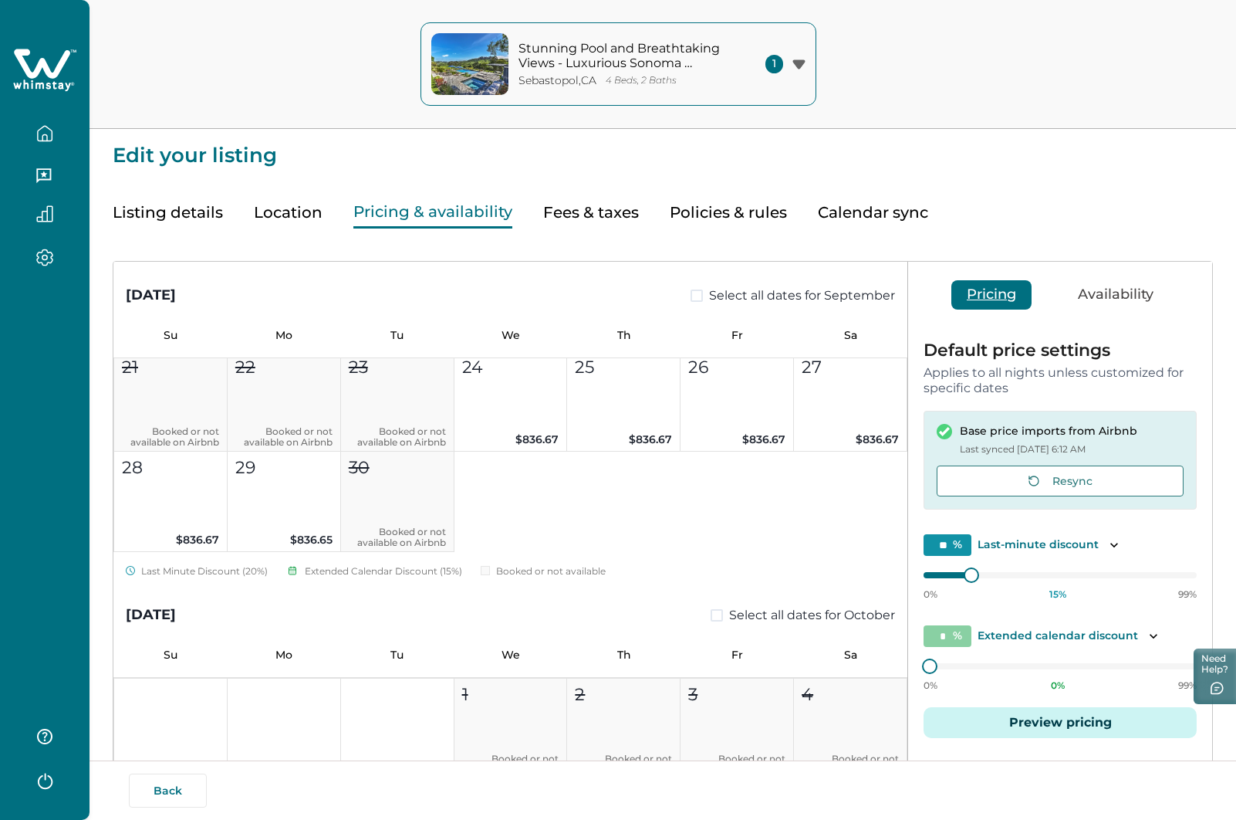
scroll to position [1081, 0]
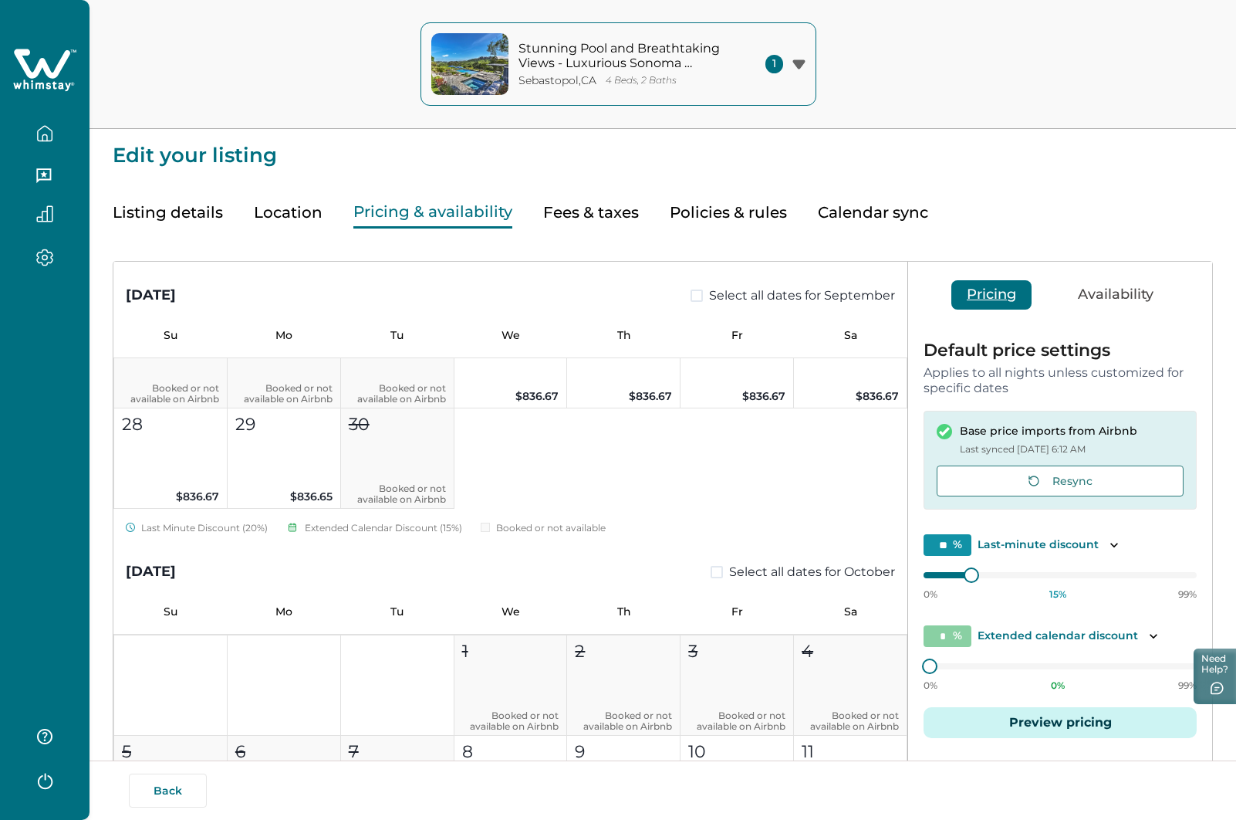
click at [49, 133] on icon "button" at bounding box center [44, 133] width 17 height 17
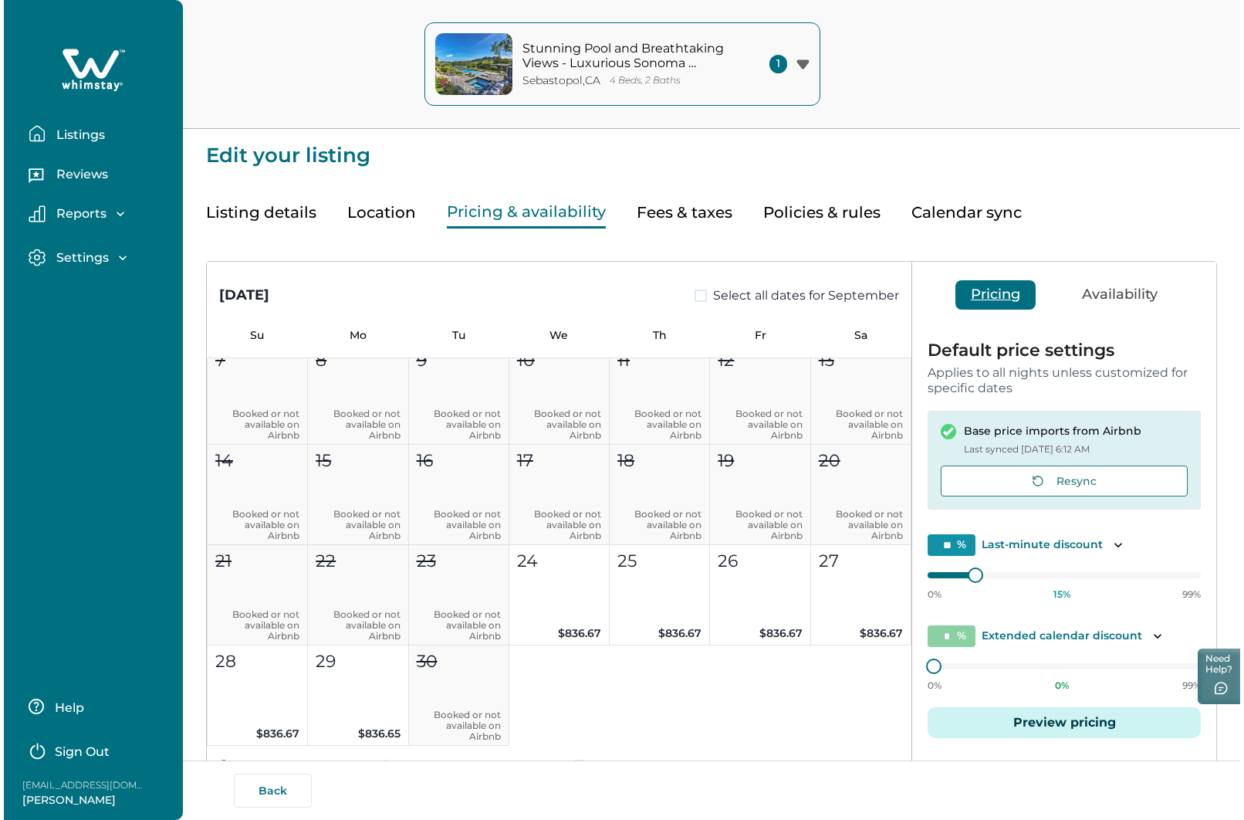
scroll to position [838, 0]
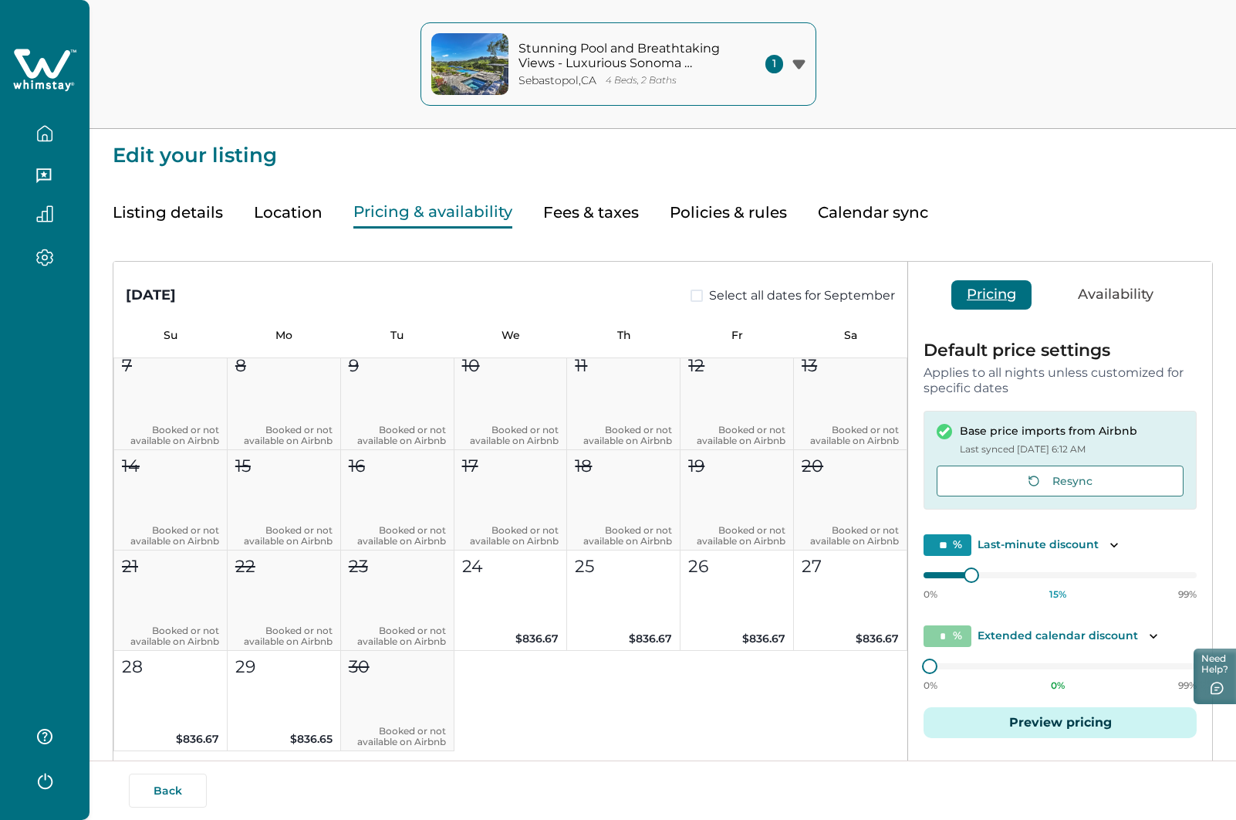
click at [274, 52] on div "Stunning Pool and Breathtaking Views - Luxurious Sonoma Retreat Sebastopol , [G…" at bounding box center [618, 64] width 1236 height 129
click at [184, 793] on button "Back" at bounding box center [168, 790] width 78 height 34
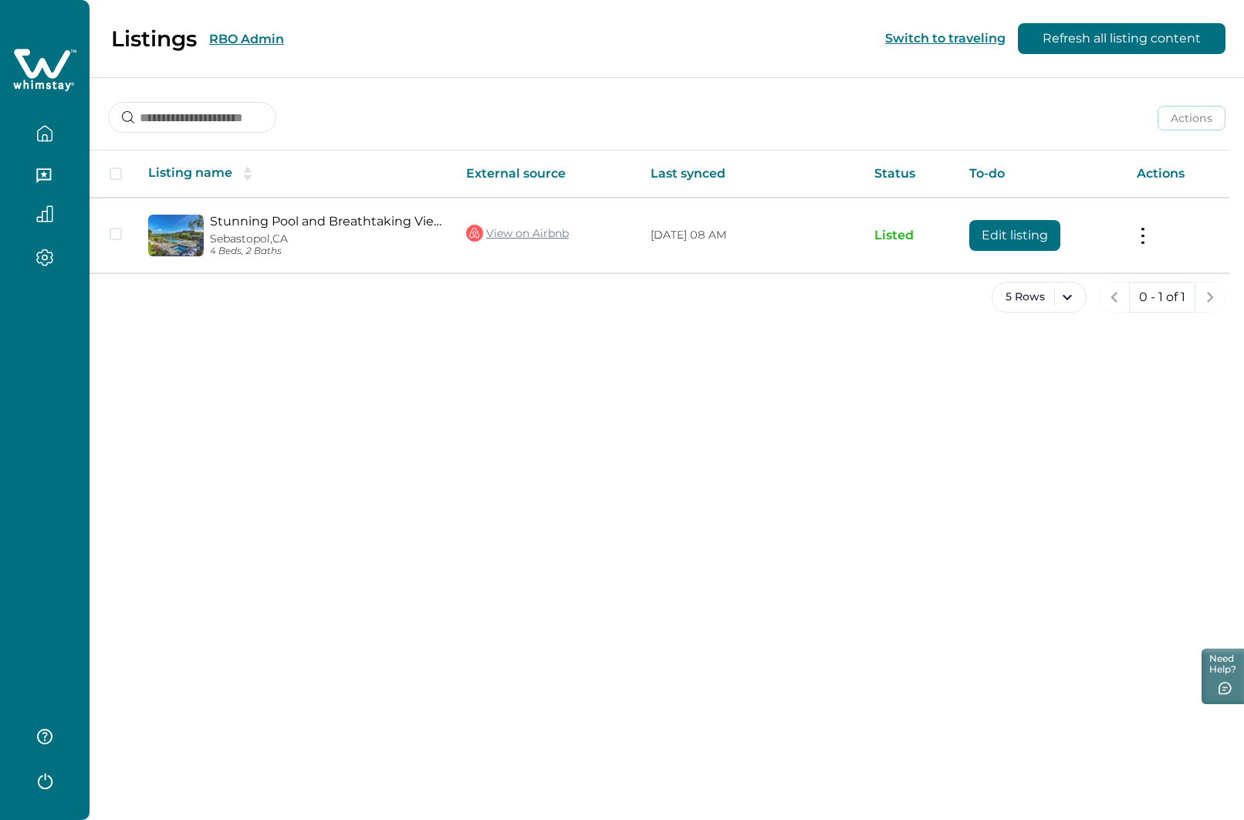
click at [243, 36] on button "RBO Admin" at bounding box center [246, 39] width 75 height 15
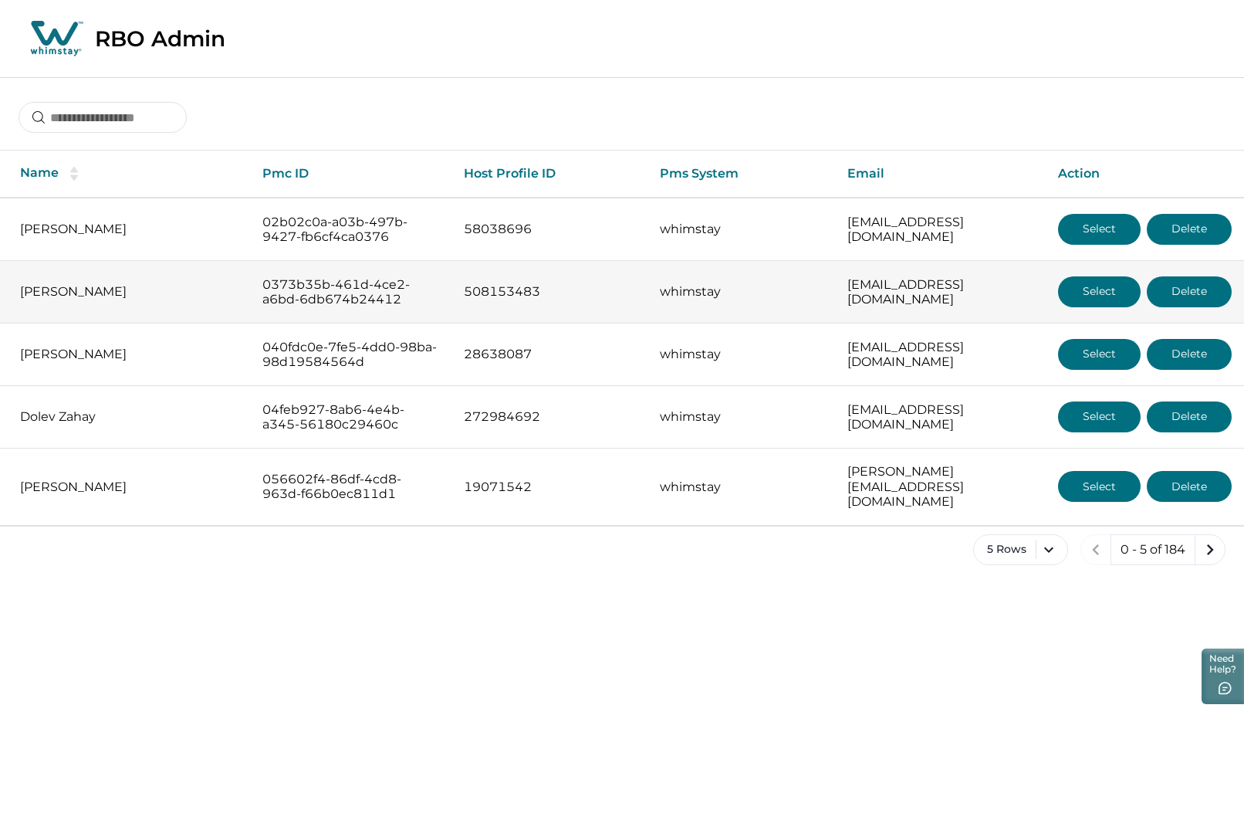
click at [1085, 283] on button "Select" at bounding box center [1099, 291] width 83 height 31
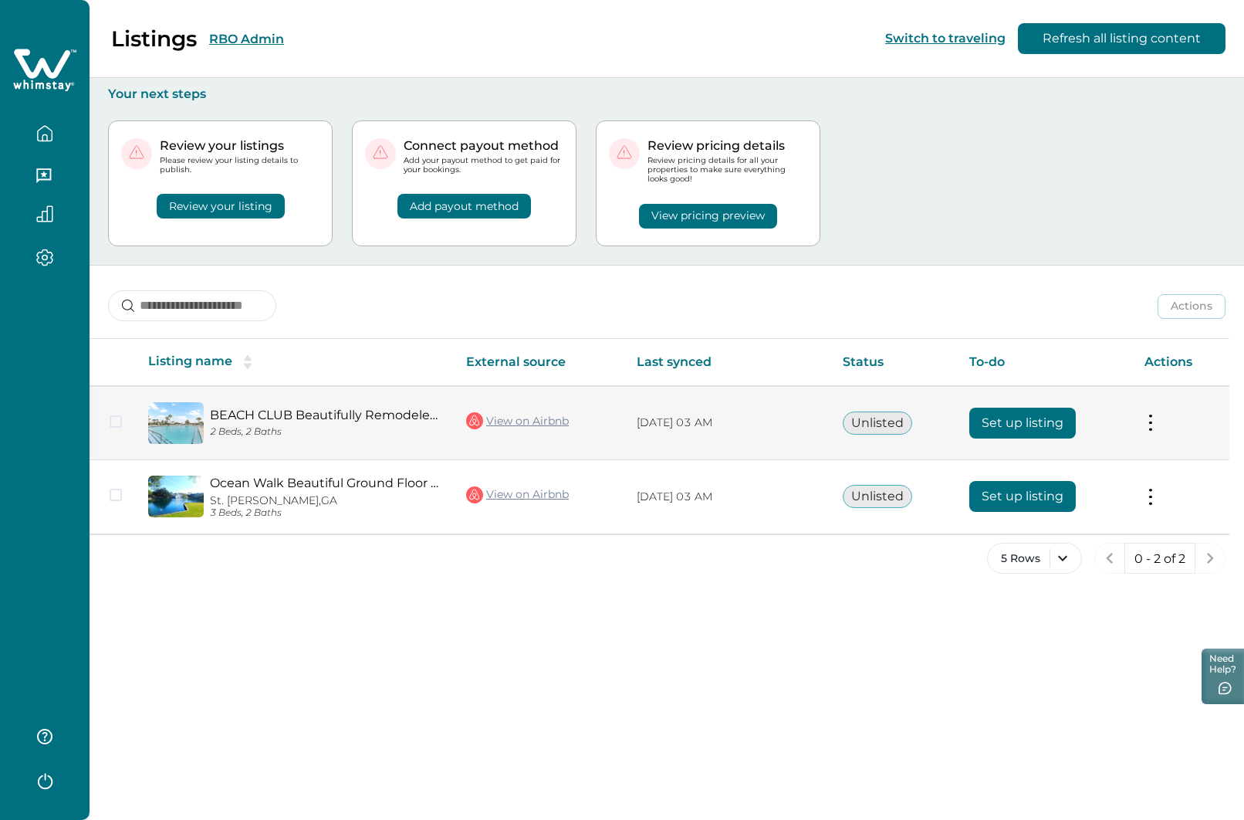
click at [1027, 425] on button "Set up listing" at bounding box center [1022, 423] width 107 height 31
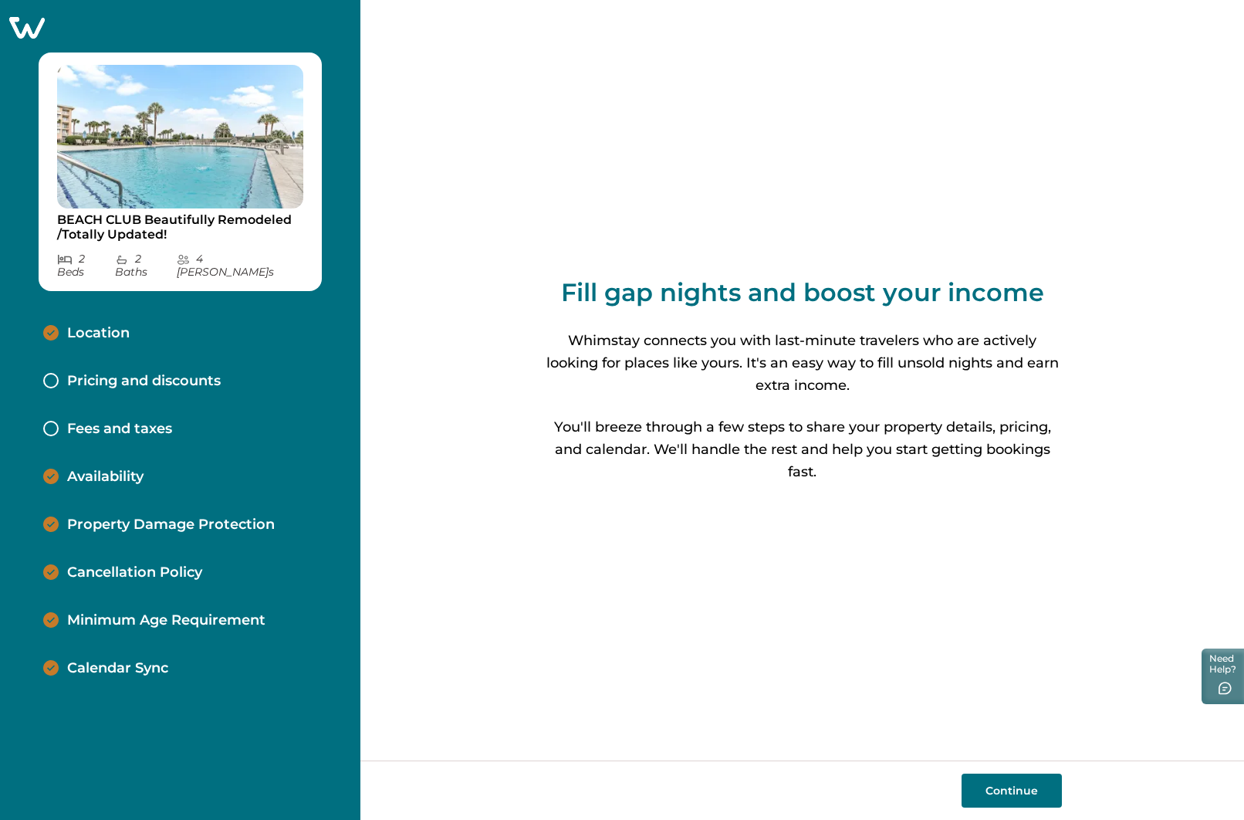
click at [110, 373] on p "Pricing and discounts" at bounding box center [144, 381] width 154 height 17
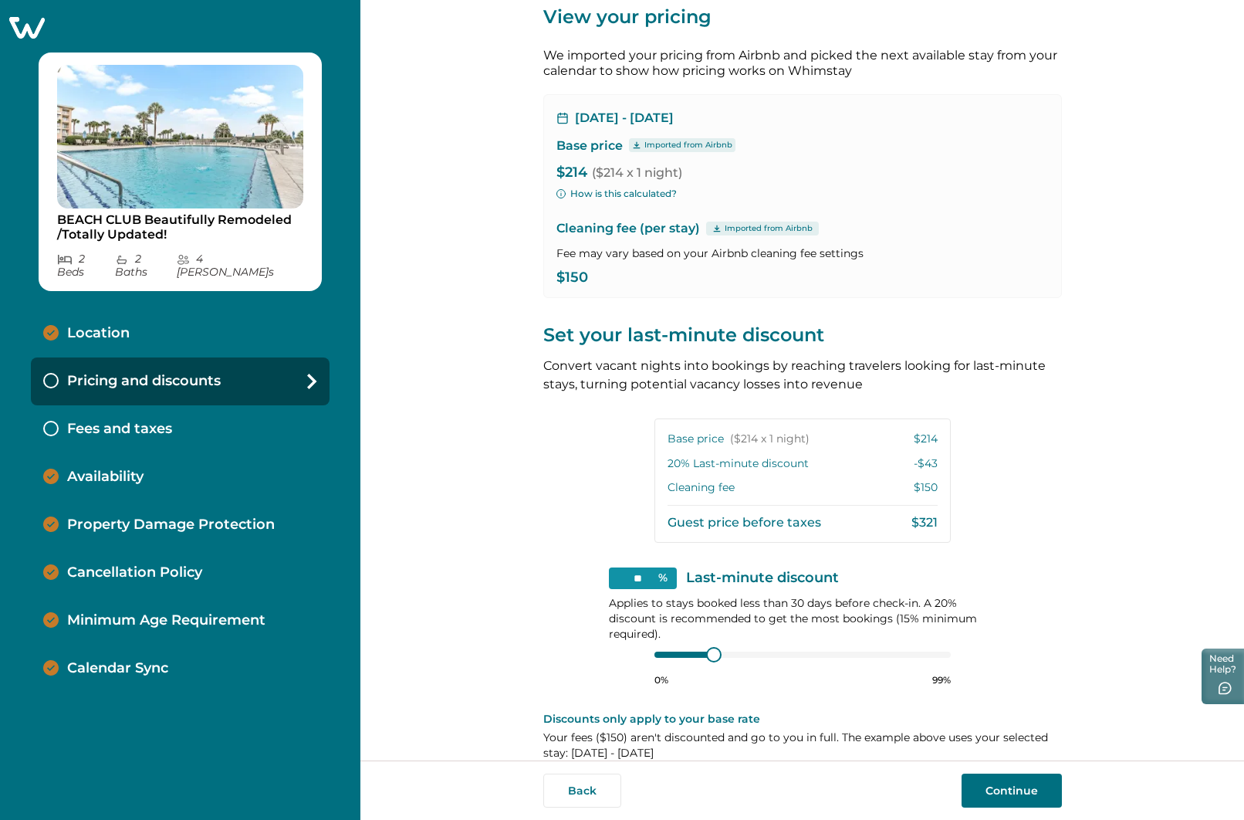
scroll to position [63, 0]
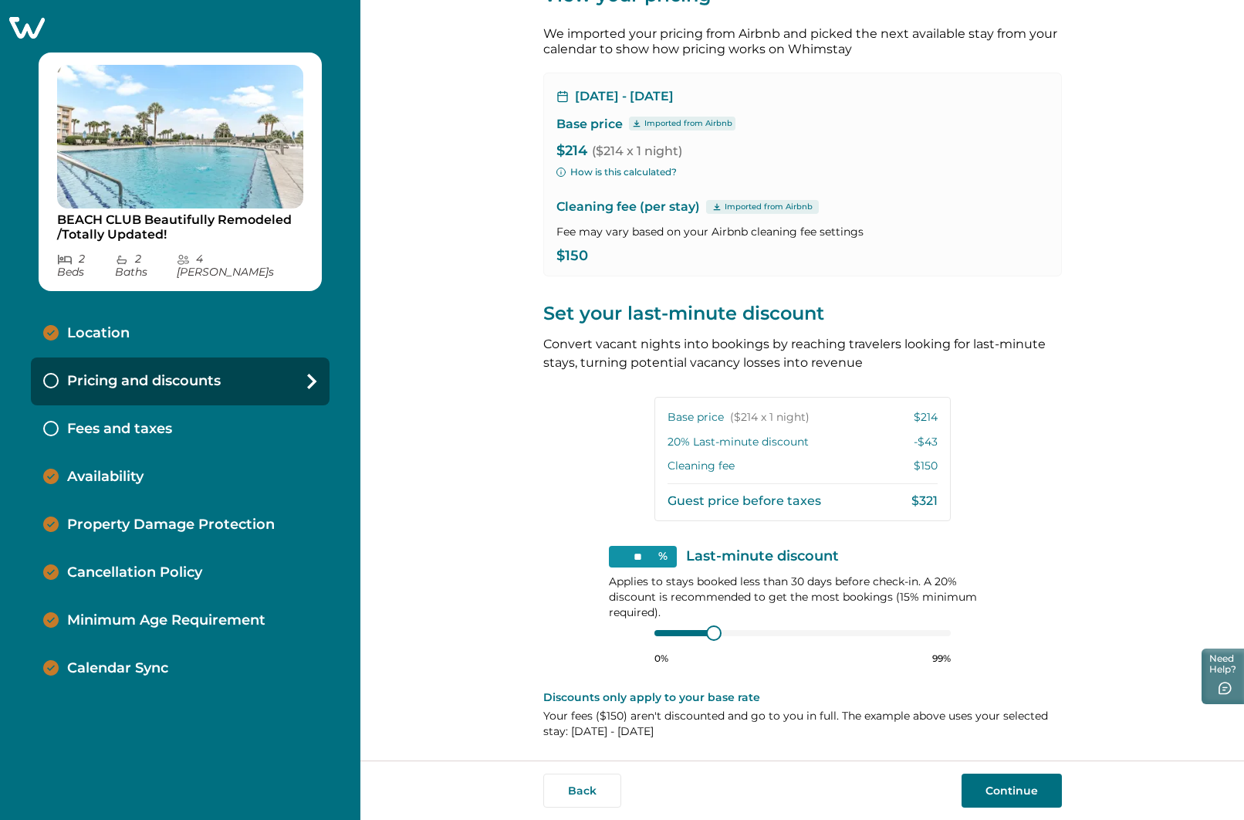
click at [147, 660] on p "Calendar Sync" at bounding box center [117, 668] width 101 height 17
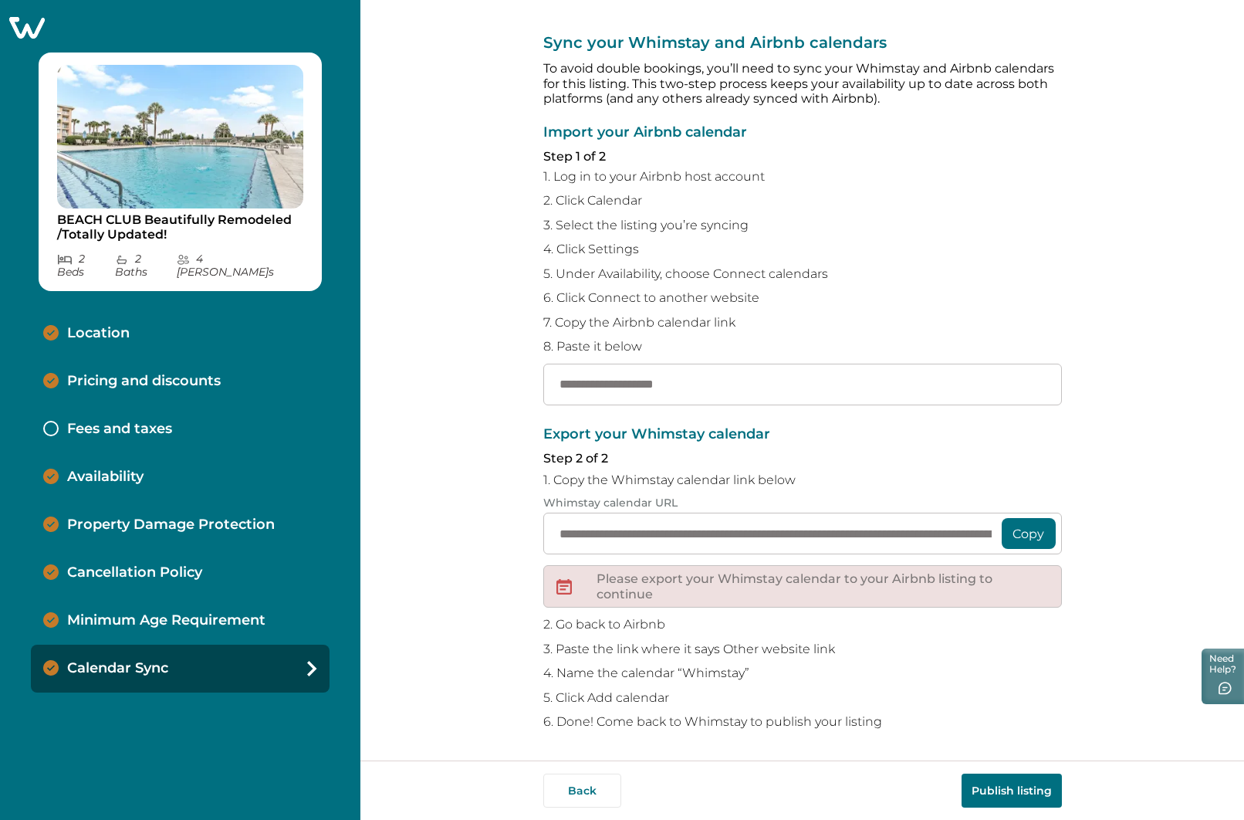
click at [103, 612] on p "Minimum Age Requirement" at bounding box center [166, 620] width 198 height 17
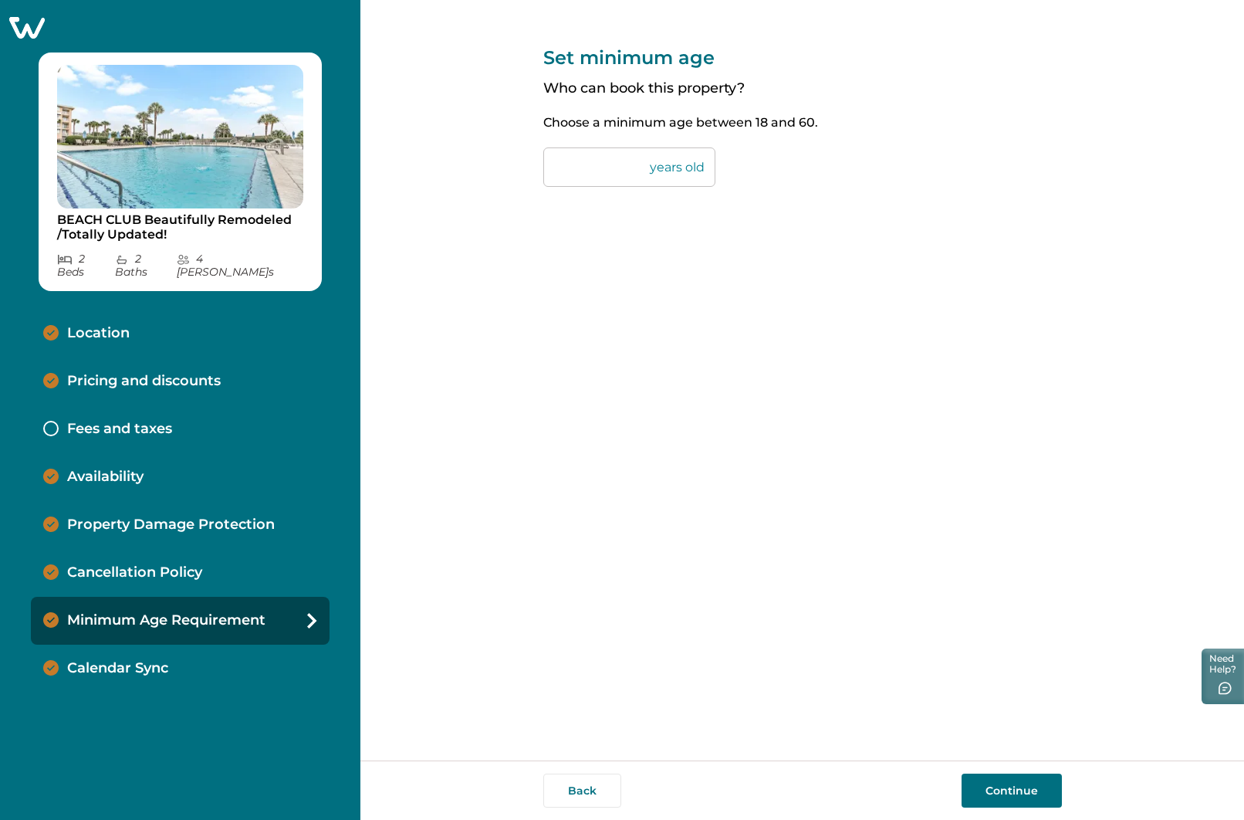
click at [91, 564] on p "Cancellation Policy" at bounding box center [134, 572] width 135 height 17
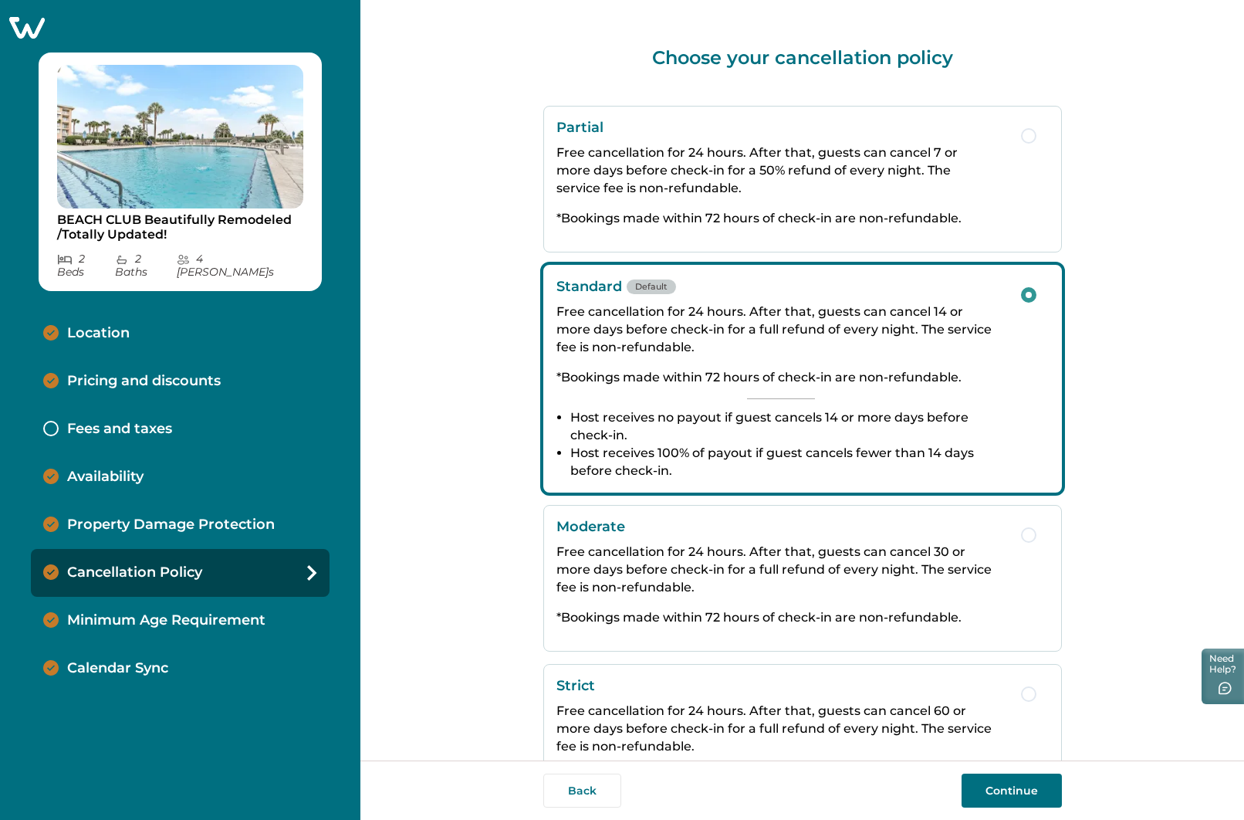
click at [79, 487] on div "Availability" at bounding box center [180, 477] width 299 height 48
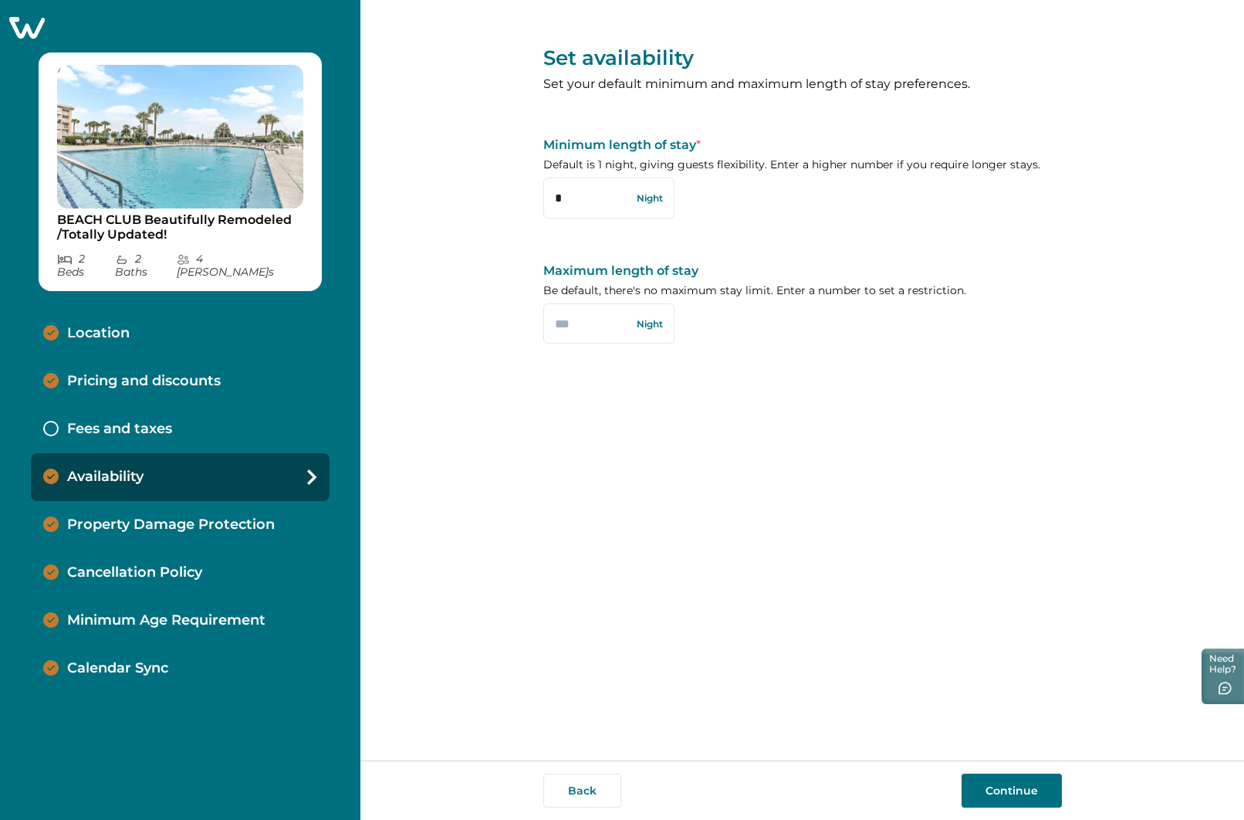
click at [21, 29] on icon at bounding box center [27, 28] width 36 height 22
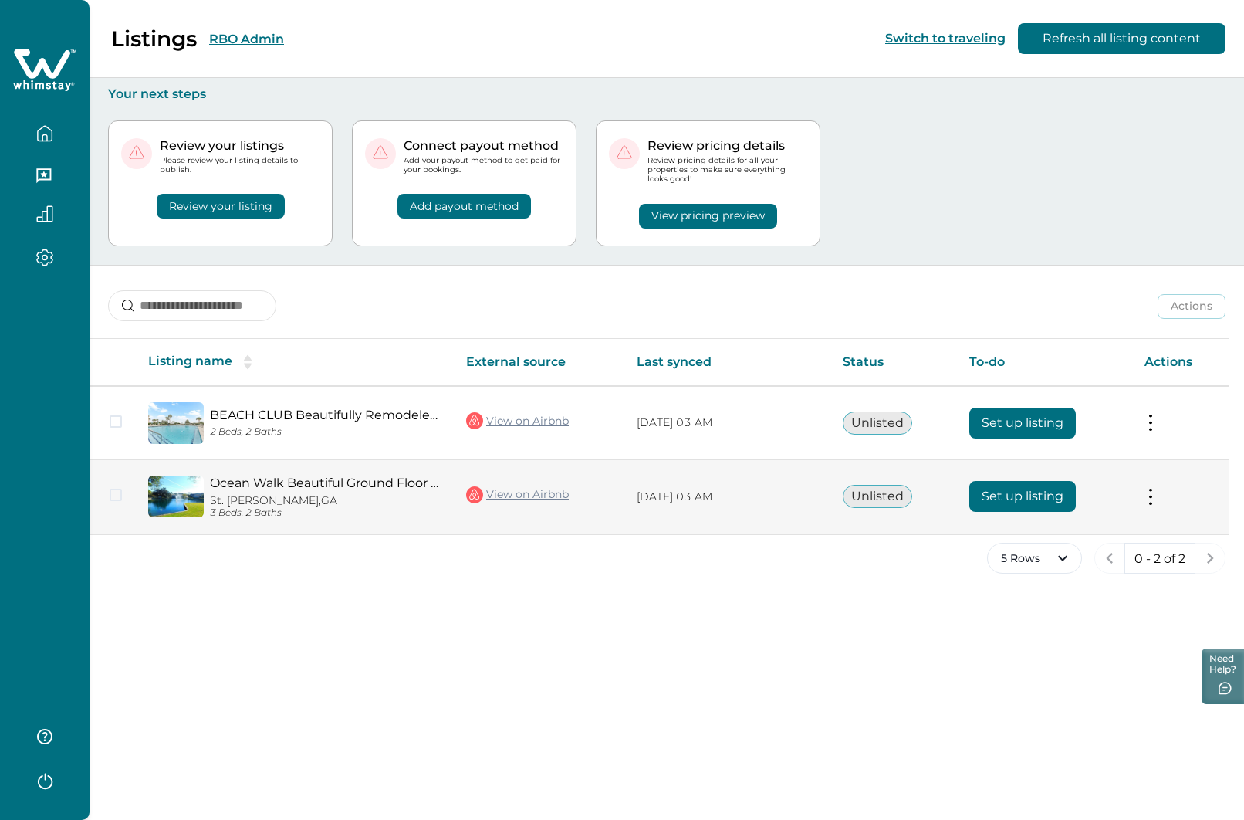
click at [1030, 497] on button "Set up listing" at bounding box center [1022, 496] width 107 height 31
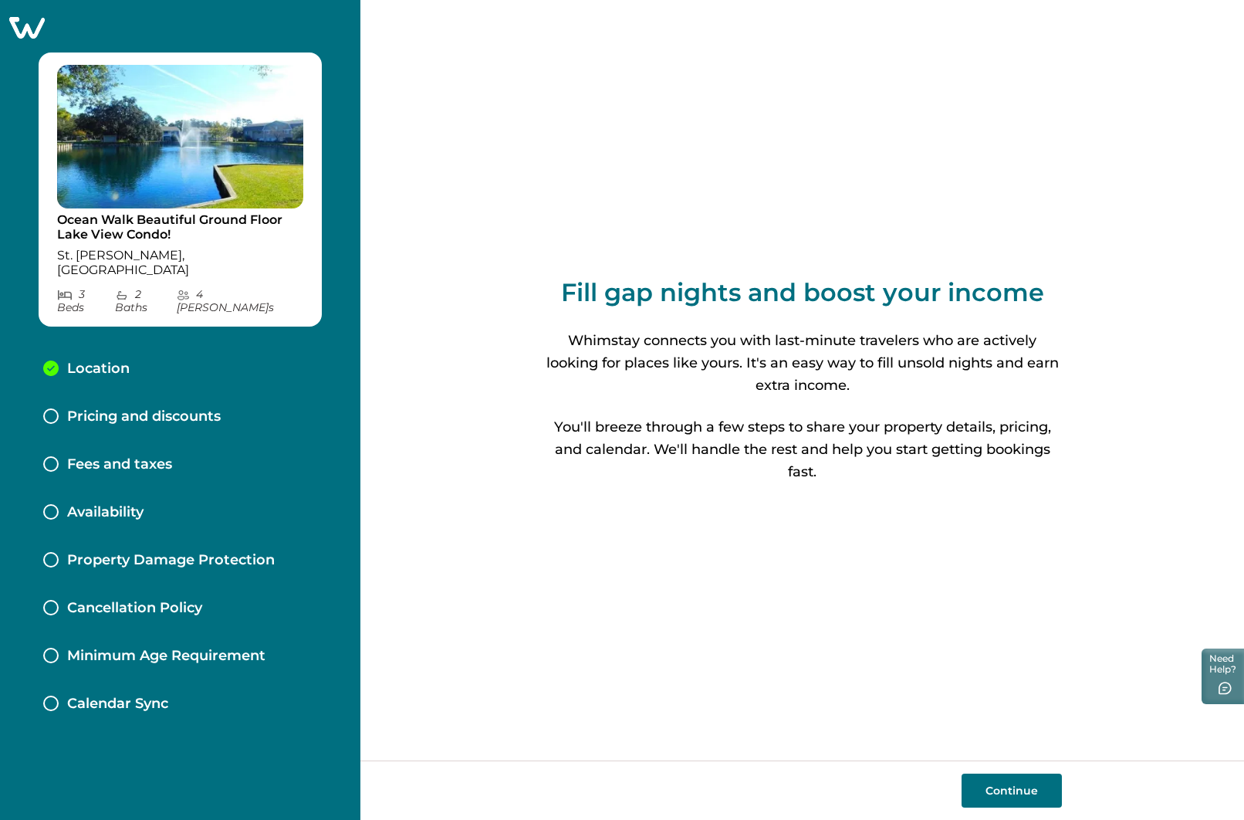
click at [108, 695] on p "Calendar Sync" at bounding box center [117, 703] width 101 height 17
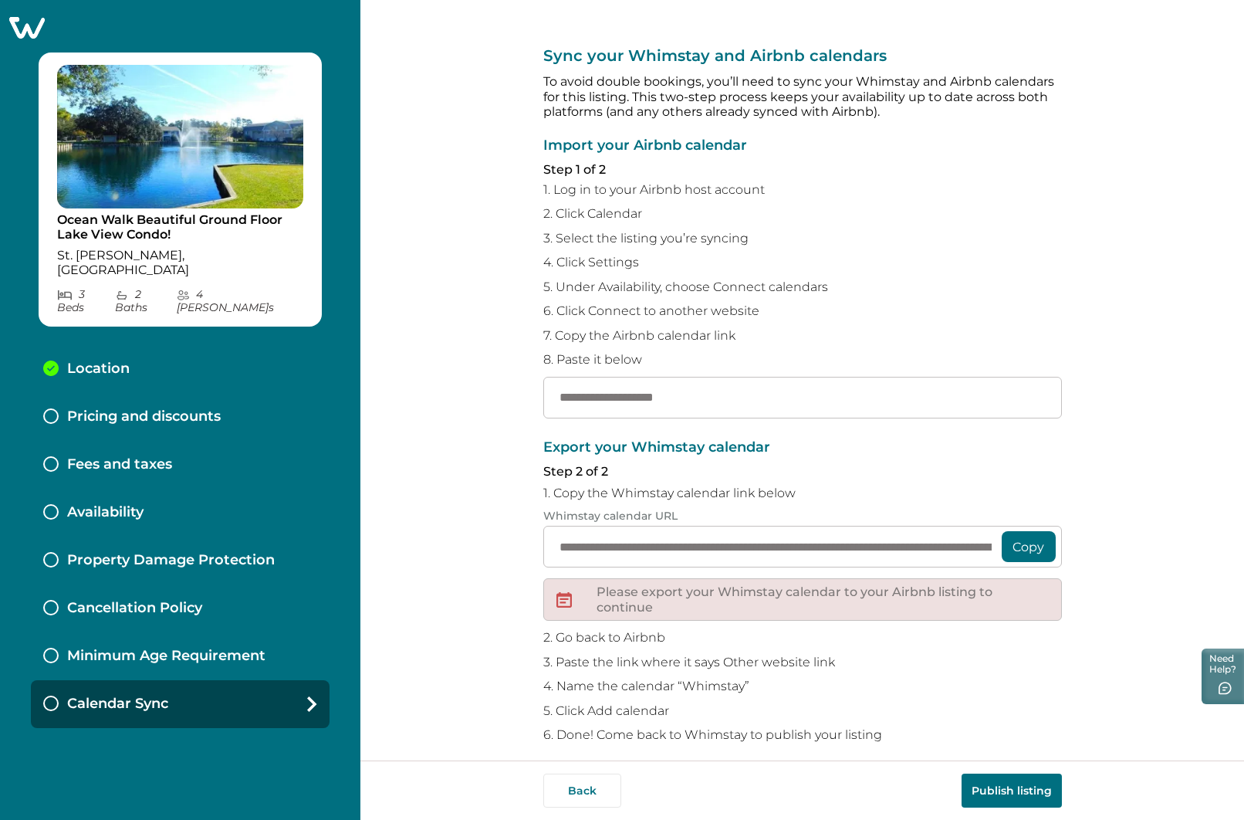
click at [100, 408] on p "Pricing and discounts" at bounding box center [144, 416] width 154 height 17
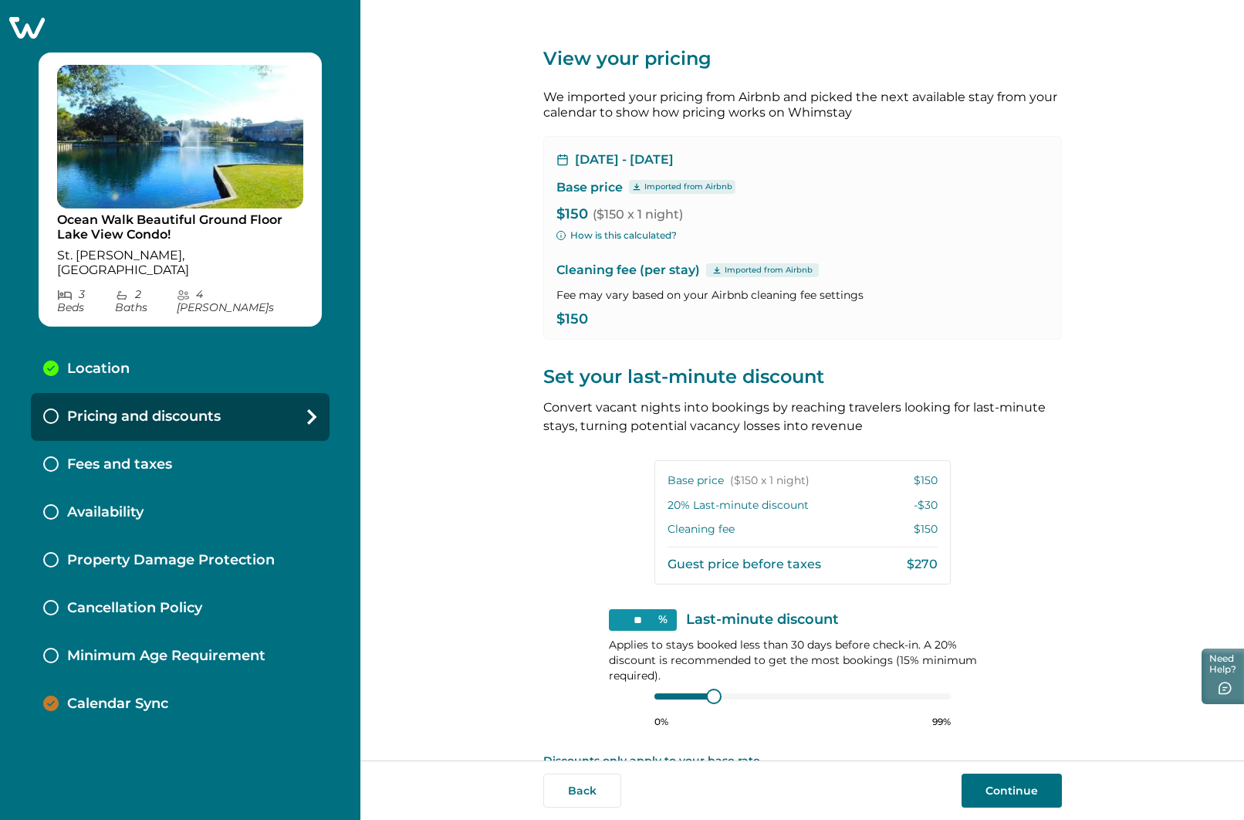
click at [26, 25] on icon at bounding box center [27, 27] width 38 height 24
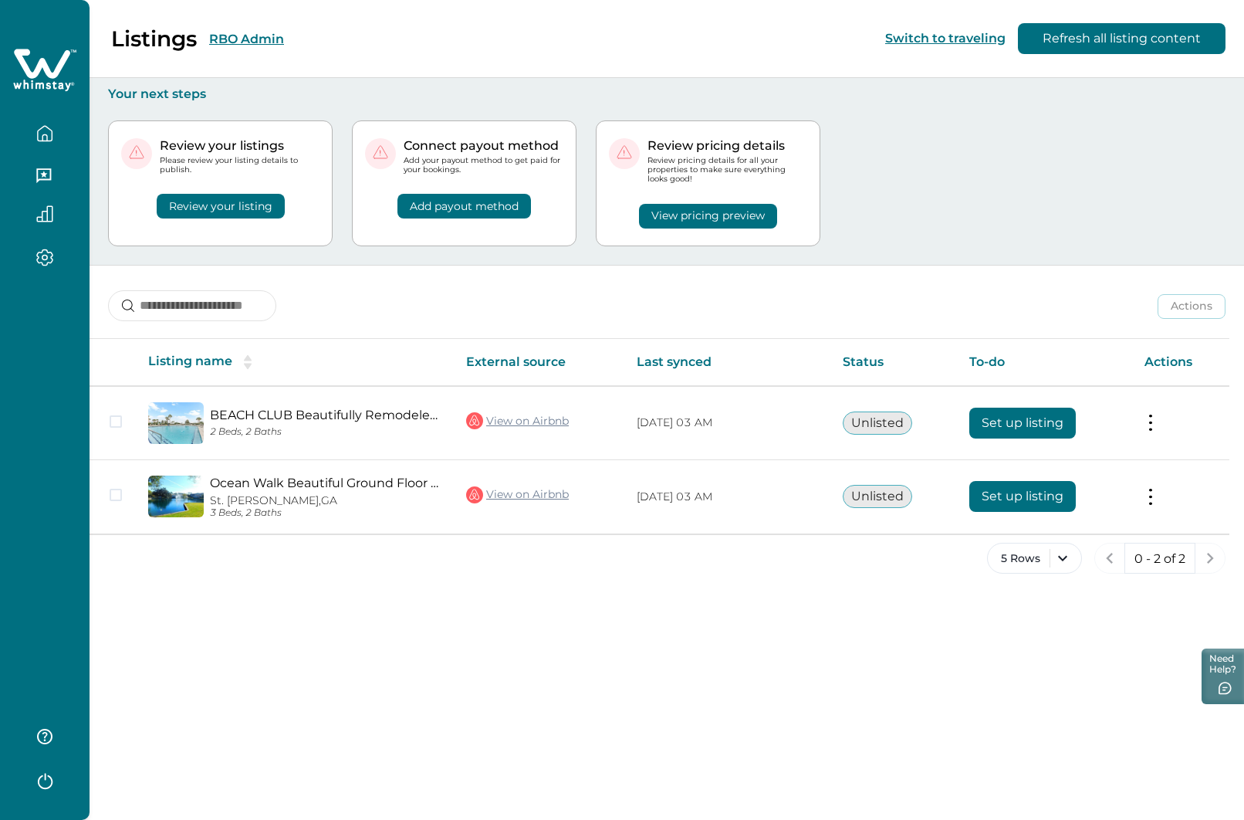
click at [49, 134] on icon "button" at bounding box center [44, 133] width 17 height 17
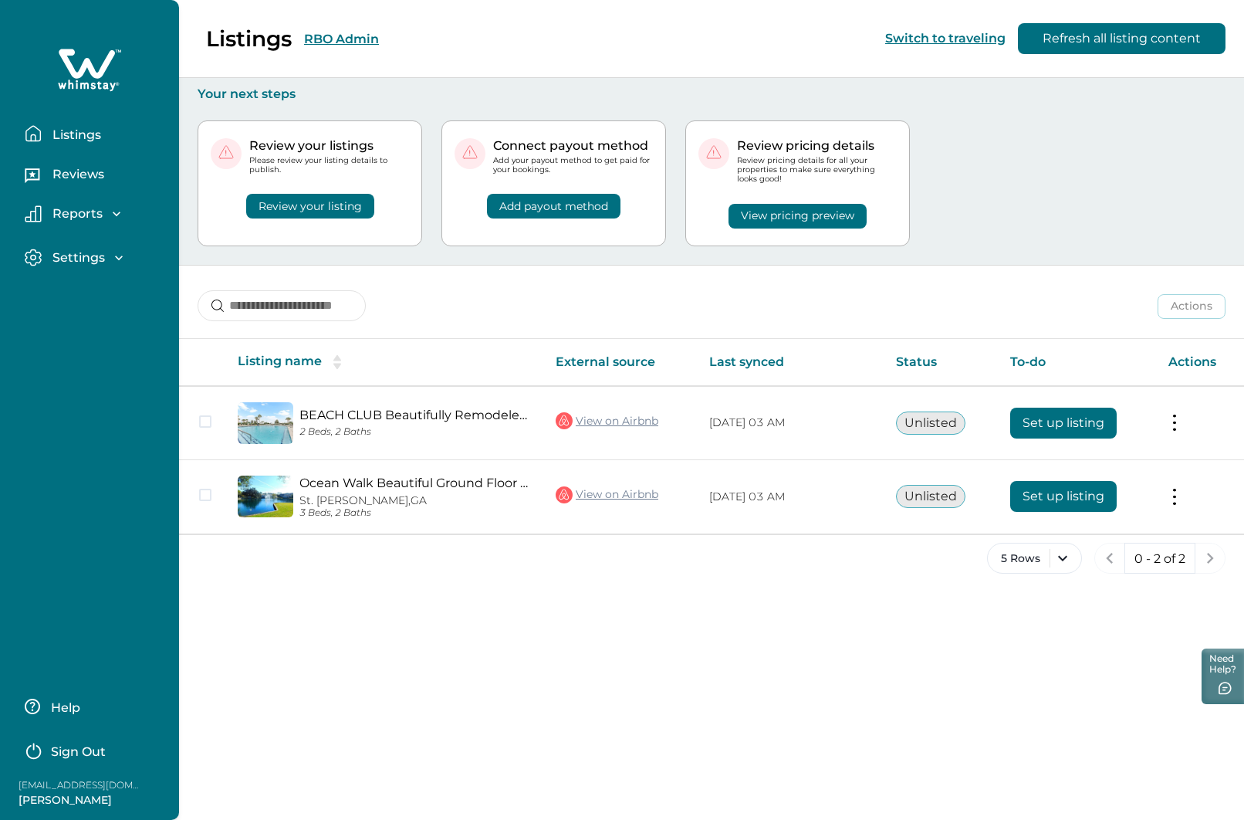
click at [374, 39] on div "Listings RBO Admin Switch to traveling Refresh all listing content" at bounding box center [622, 39] width 1244 height 78
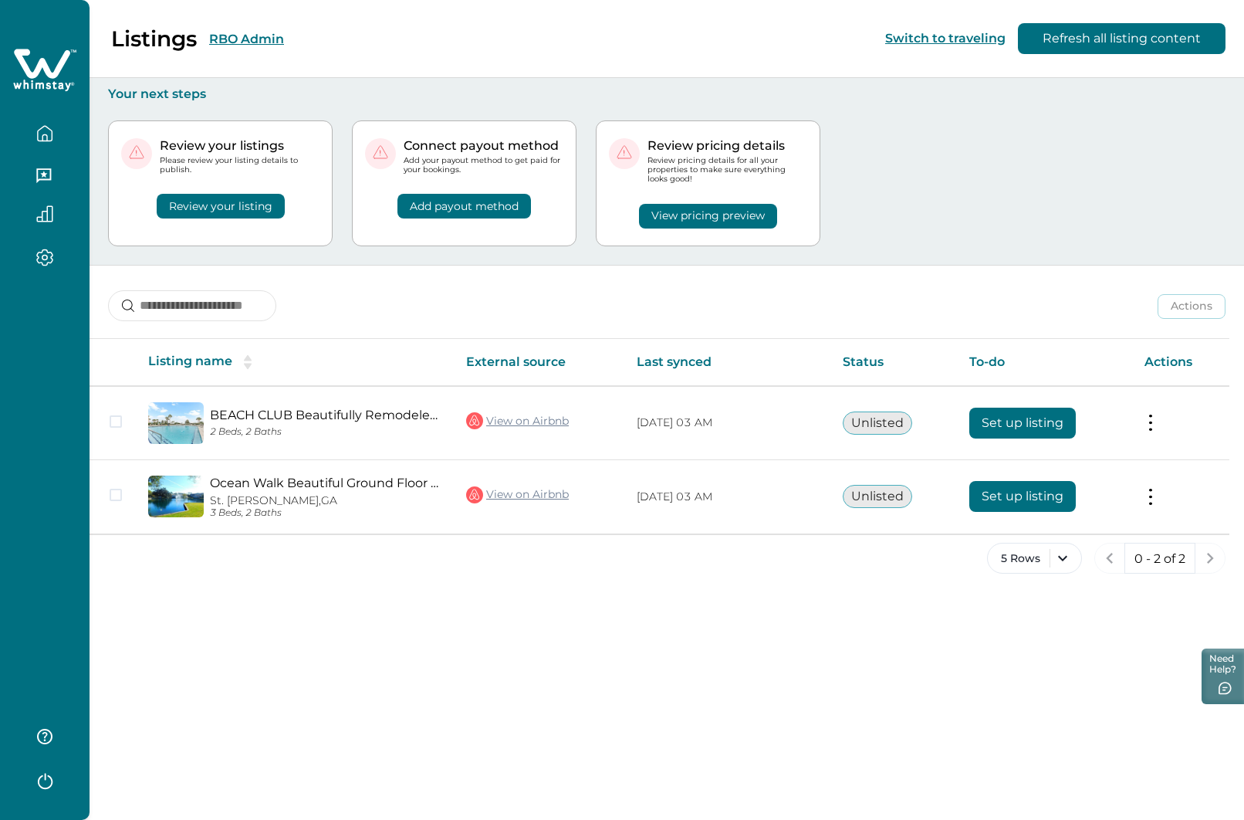
click at [235, 36] on button "RBO Admin" at bounding box center [246, 39] width 75 height 15
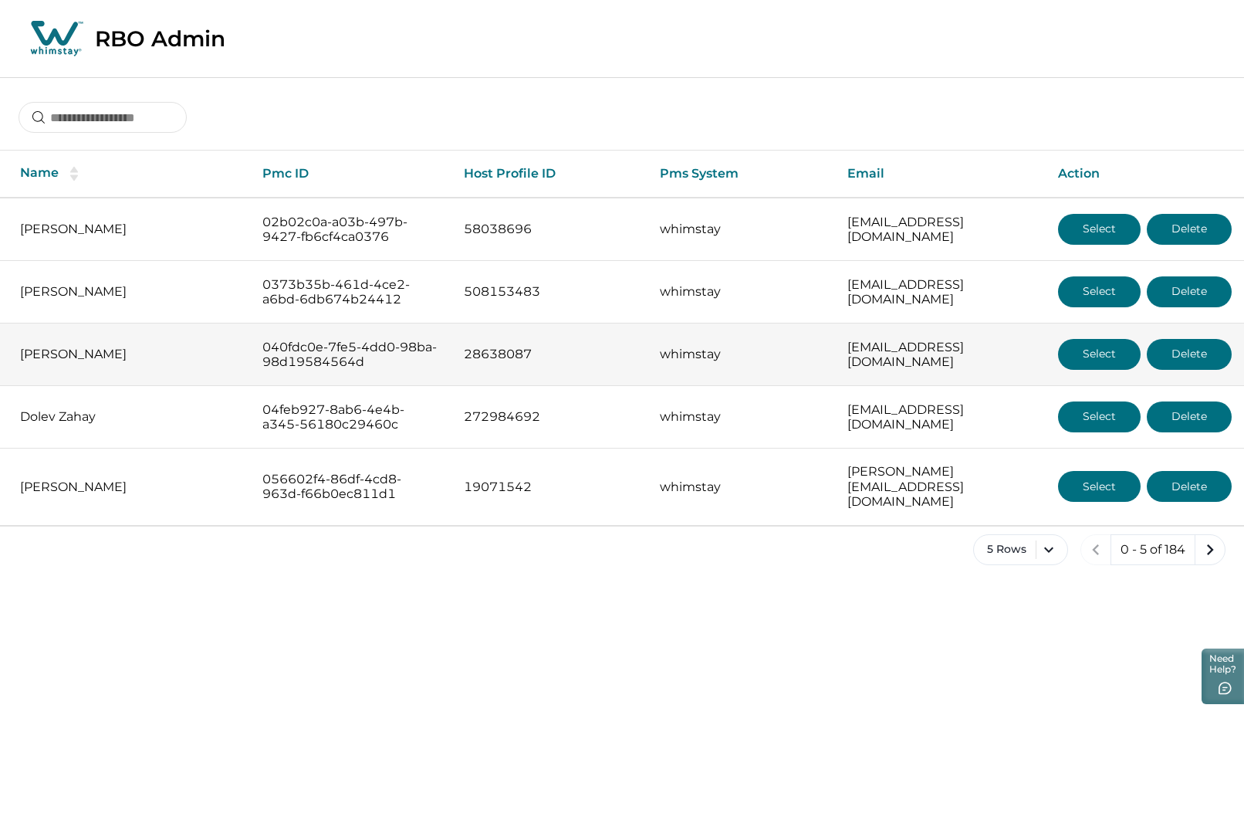
click at [1090, 350] on button "Select" at bounding box center [1099, 354] width 83 height 31
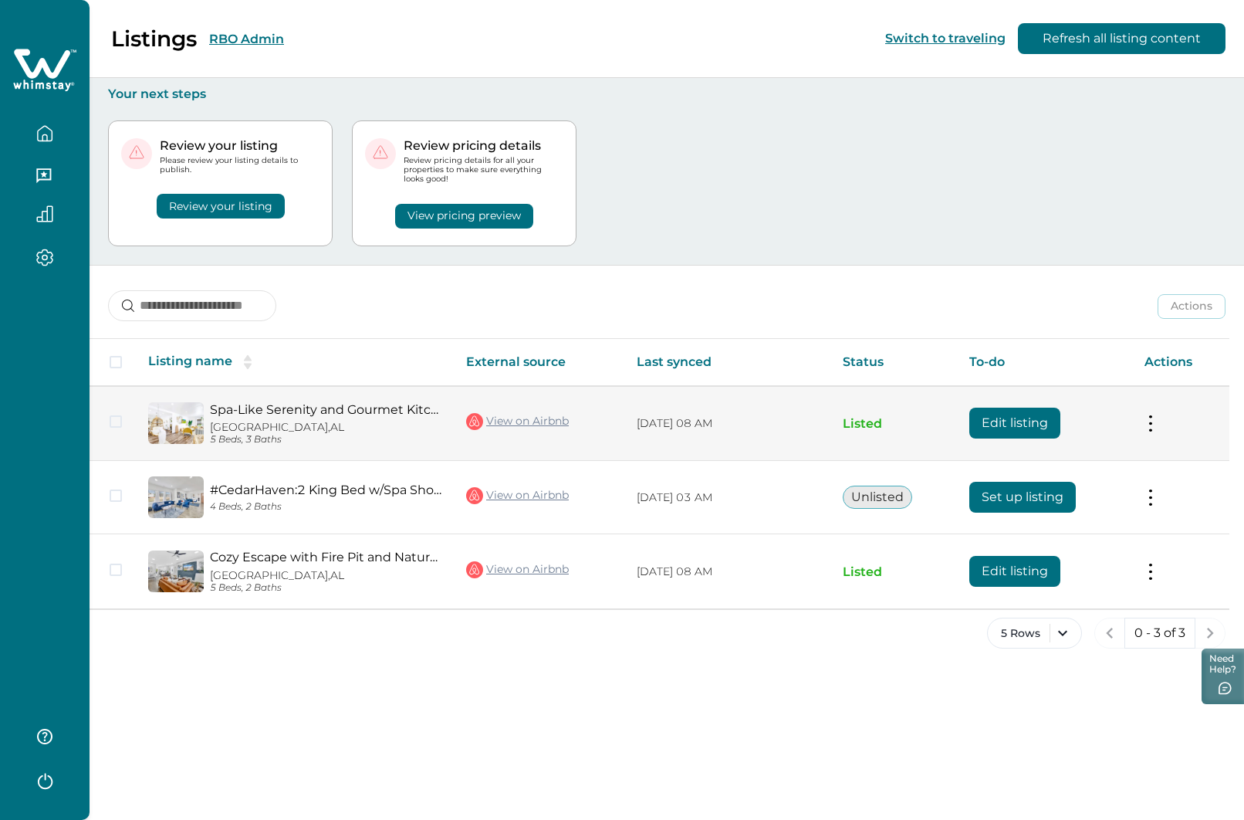
click at [1019, 418] on button "Edit listing" at bounding box center [1014, 423] width 91 height 31
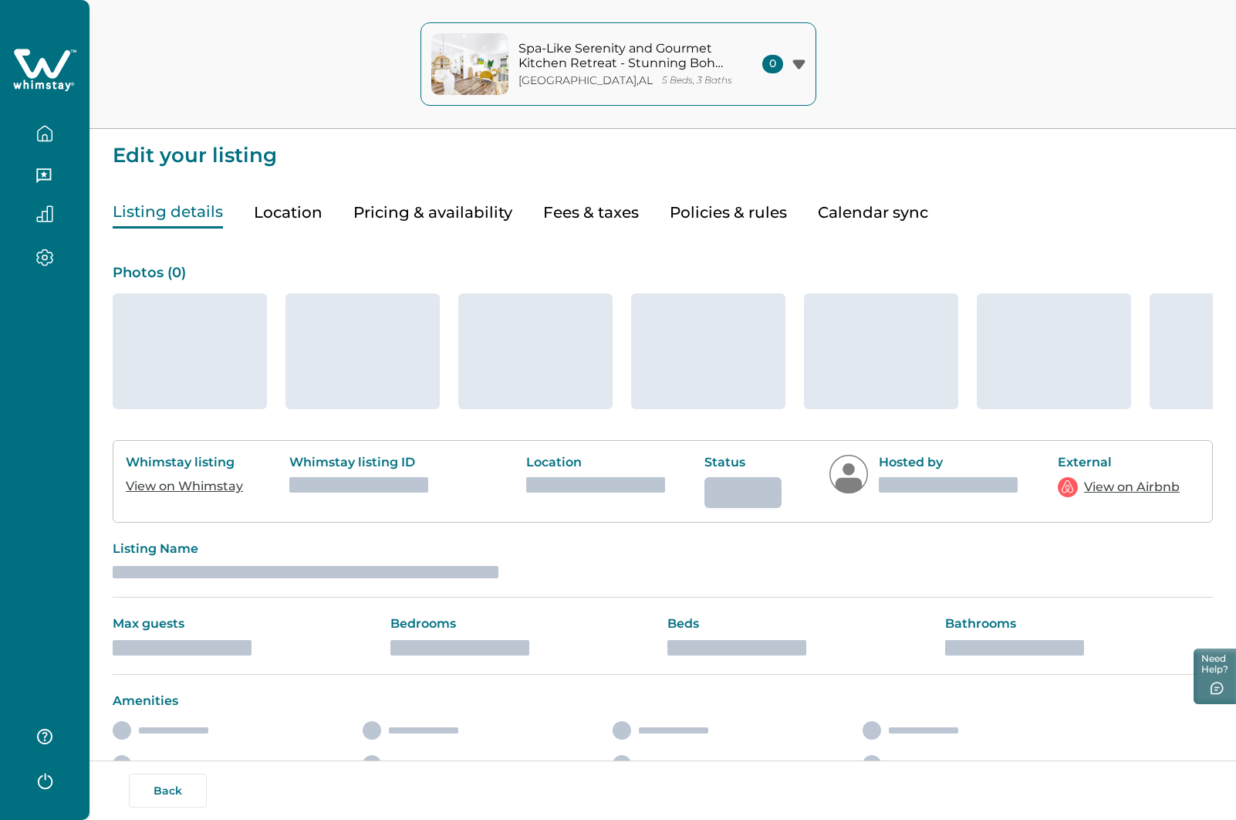
type input "*"
type input "**"
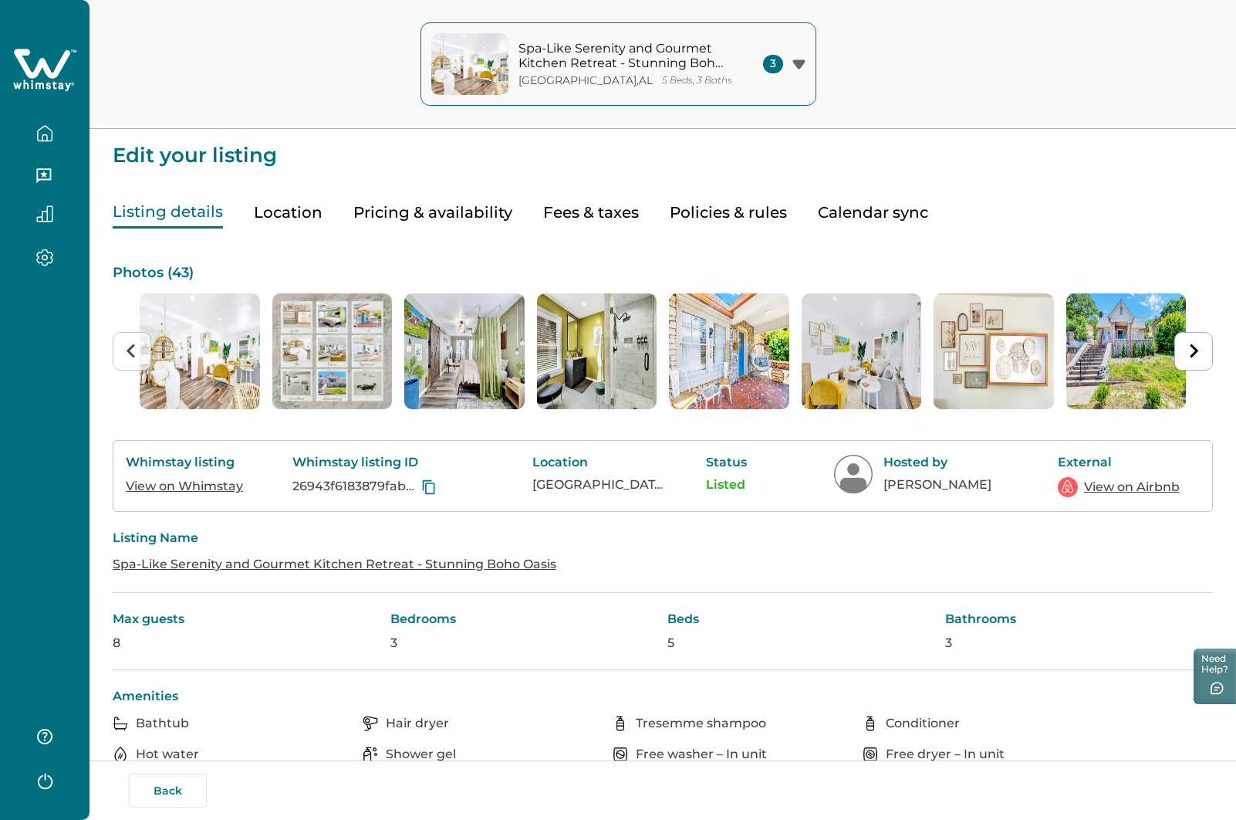
drag, startPoint x: 381, startPoint y: 208, endPoint x: 472, endPoint y: 315, distance: 141.2
click at [381, 208] on button "Pricing & availability" at bounding box center [432, 213] width 159 height 32
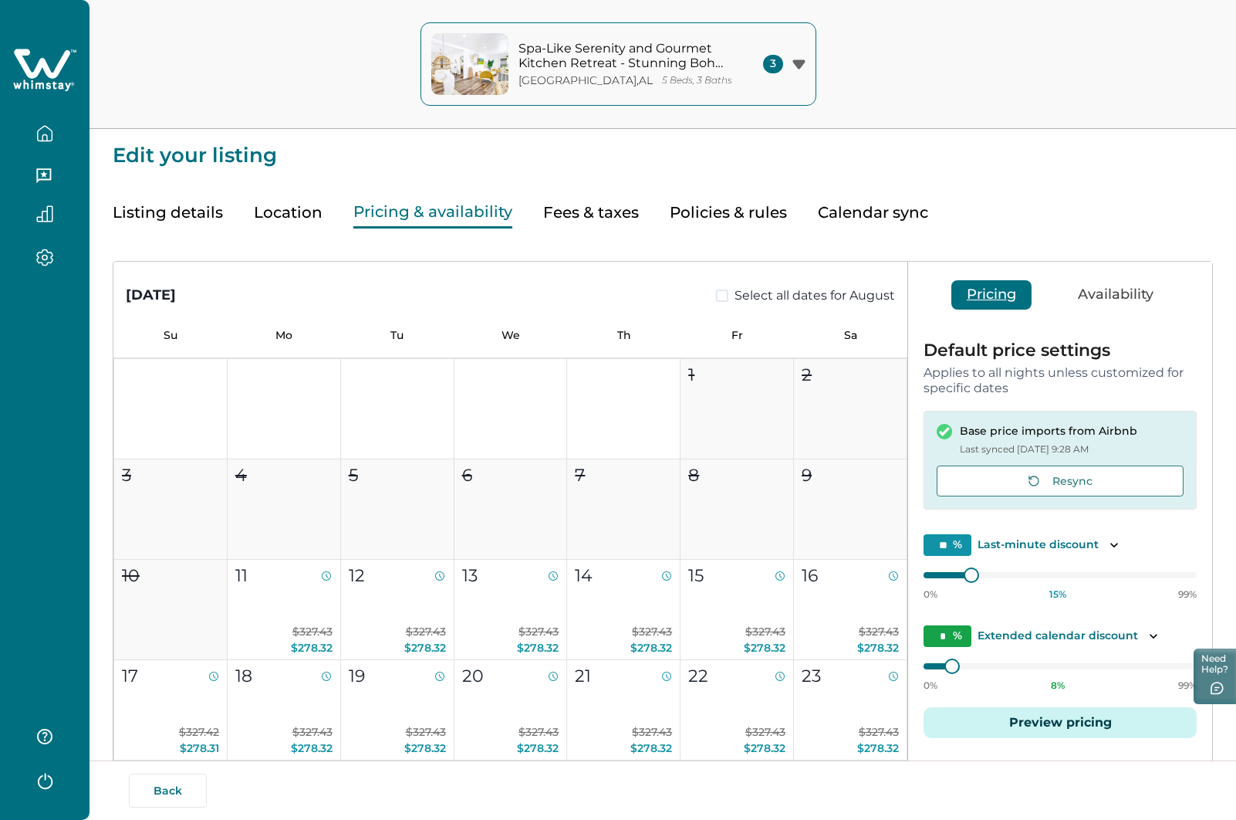
click at [150, 221] on button "Listing details" at bounding box center [168, 213] width 110 height 32
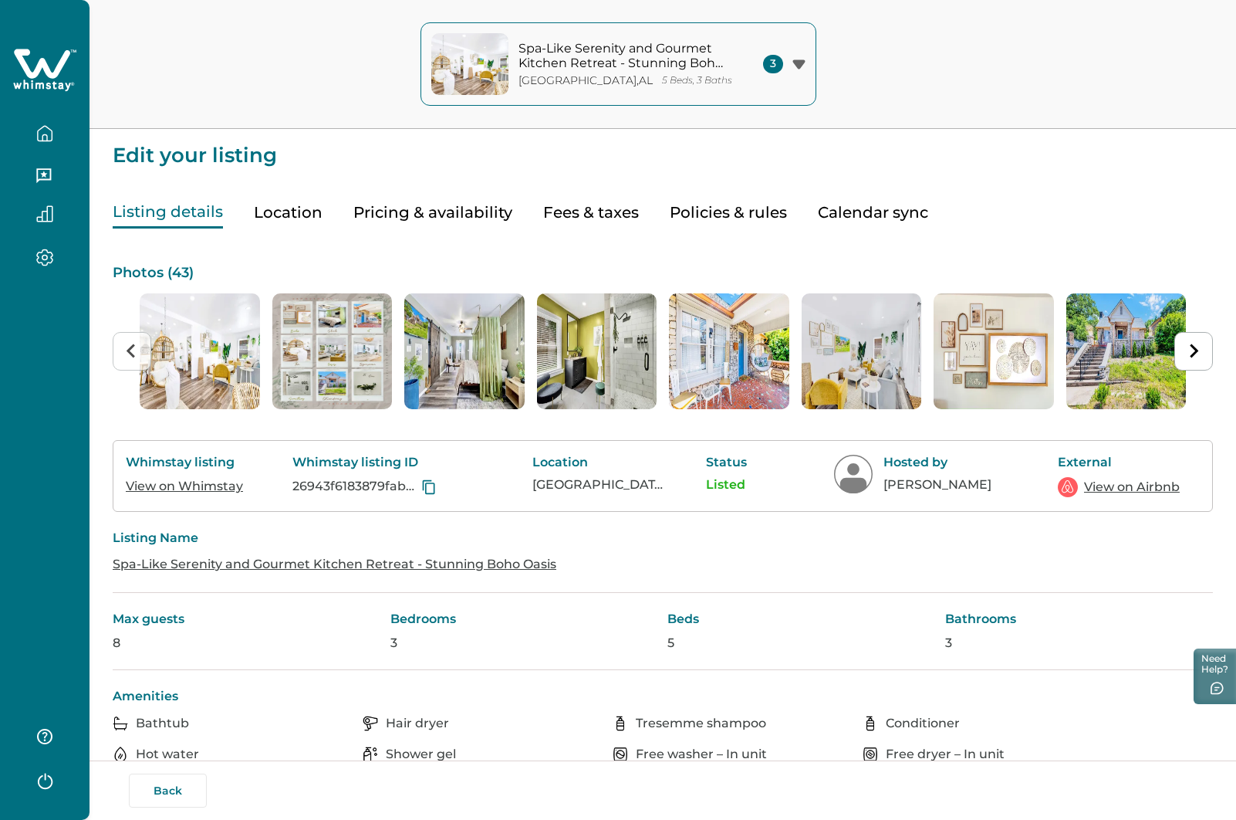
click at [1124, 489] on link "View on Airbnb" at bounding box center [1132, 487] width 96 height 19
click at [187, 485] on link "View on Whimstay" at bounding box center [184, 486] width 117 height 15
click at [48, 62] on icon at bounding box center [44, 70] width 63 height 46
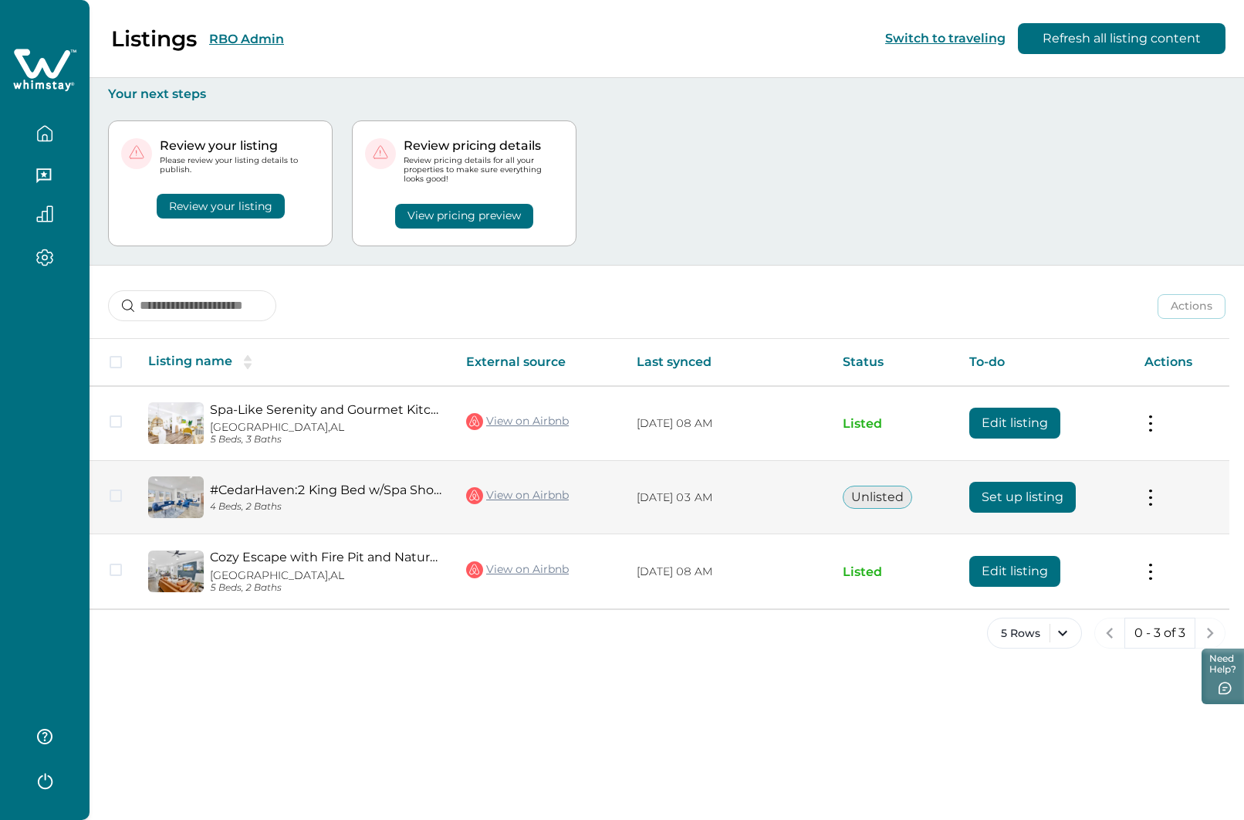
click at [1038, 499] on button "Set up listing" at bounding box center [1022, 497] width 107 height 31
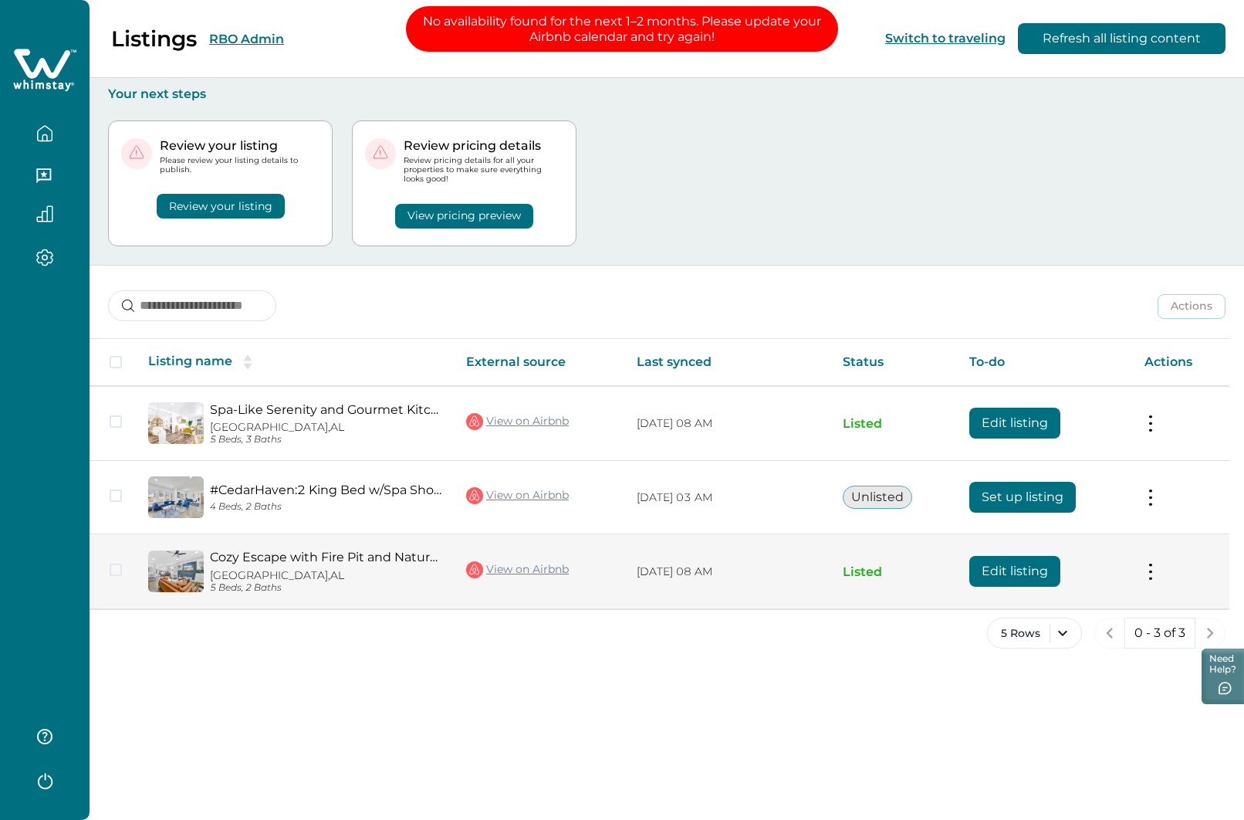
click at [1011, 571] on button "Edit listing" at bounding box center [1014, 571] width 91 height 31
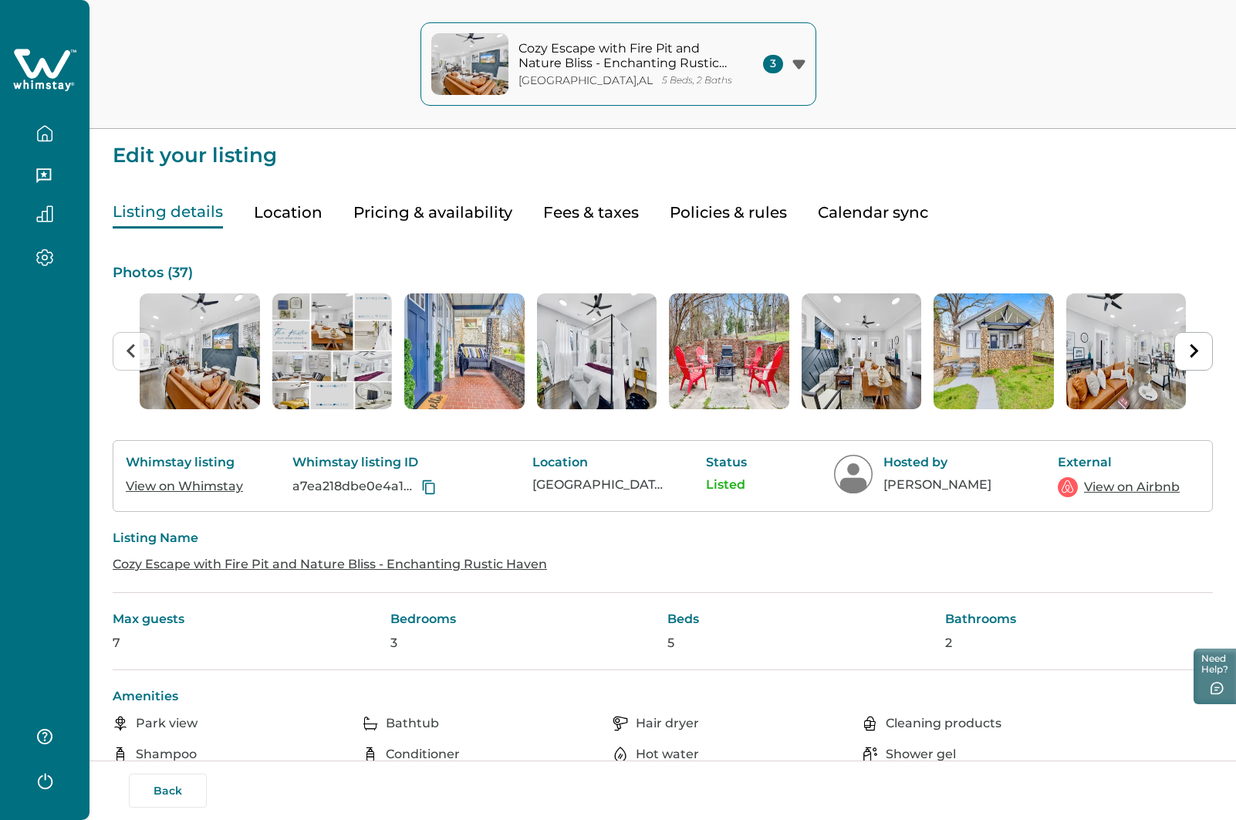
click at [420, 213] on button "Pricing & availability" at bounding box center [432, 213] width 159 height 32
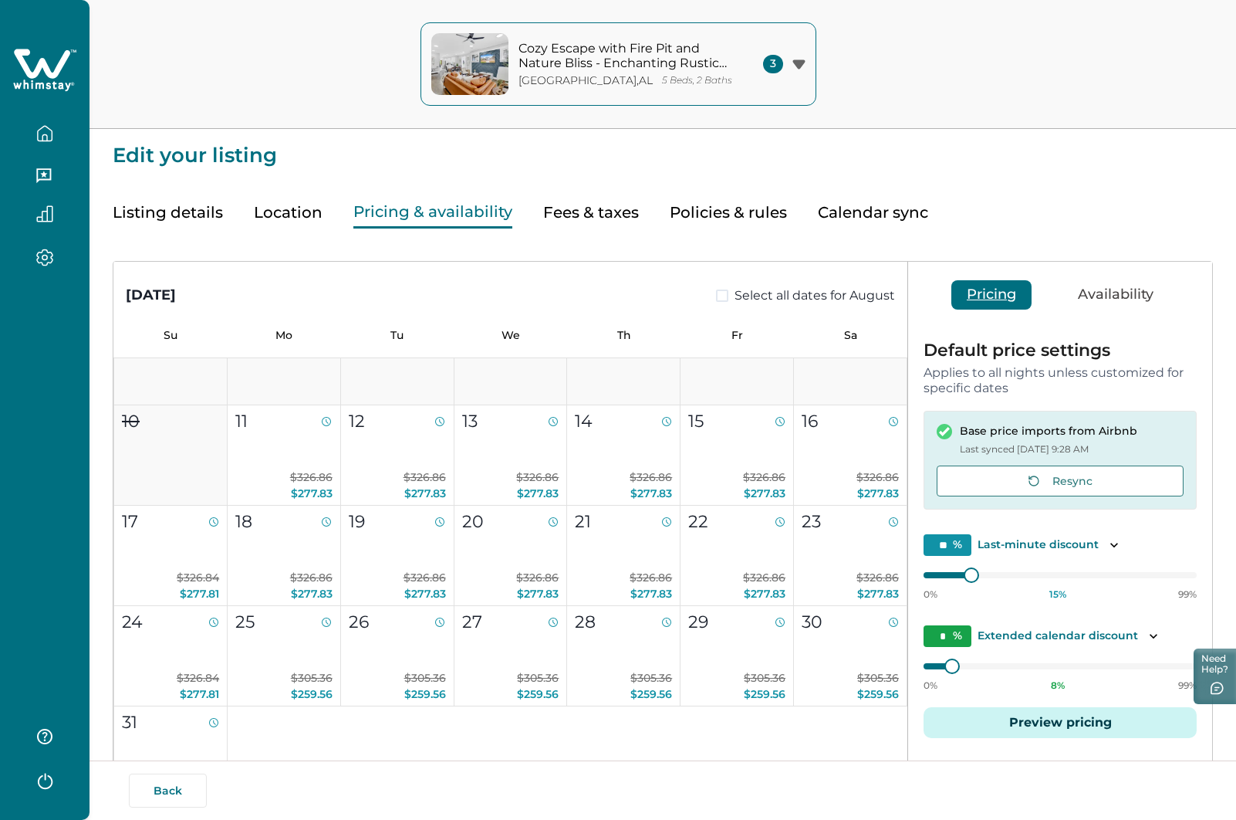
scroll to position [77, 0]
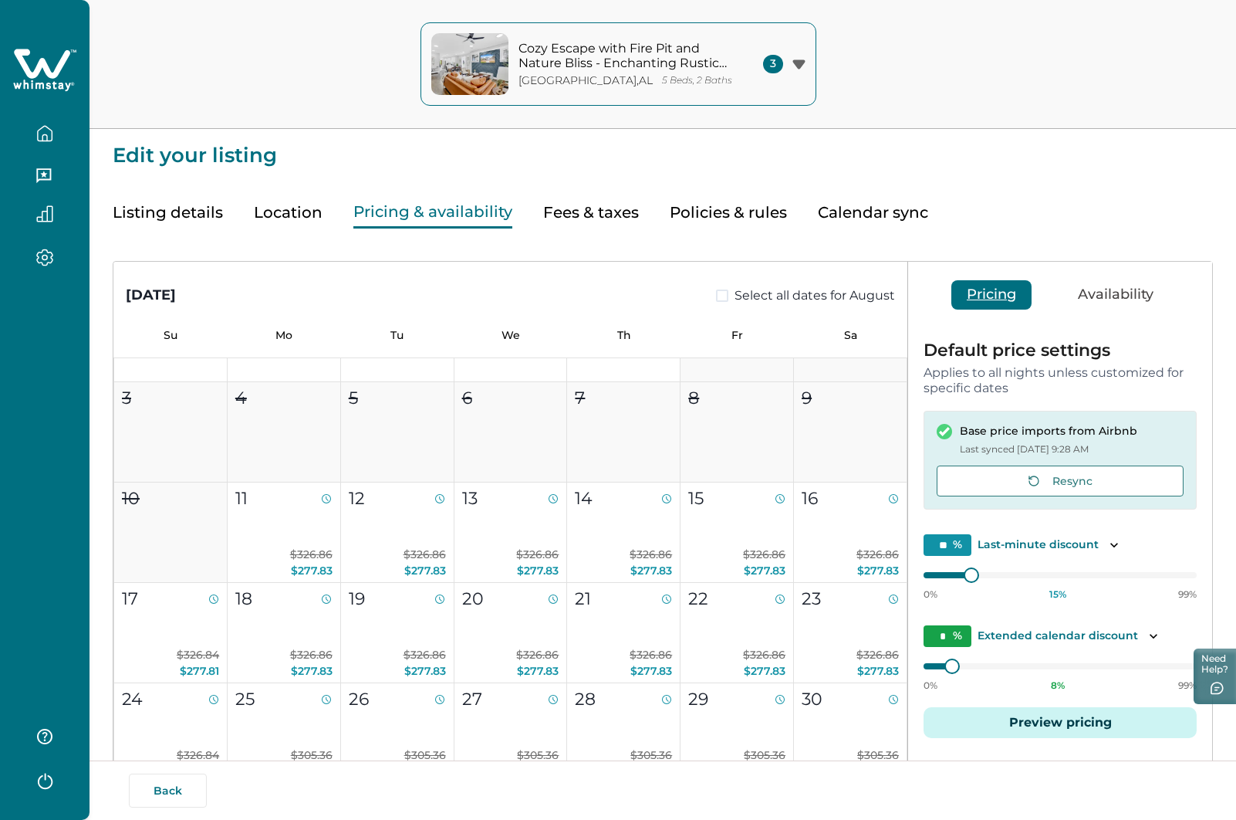
click at [573, 215] on button "Fees & taxes" at bounding box center [591, 213] width 96 height 32
type input "**"
type input "****"
type input "***"
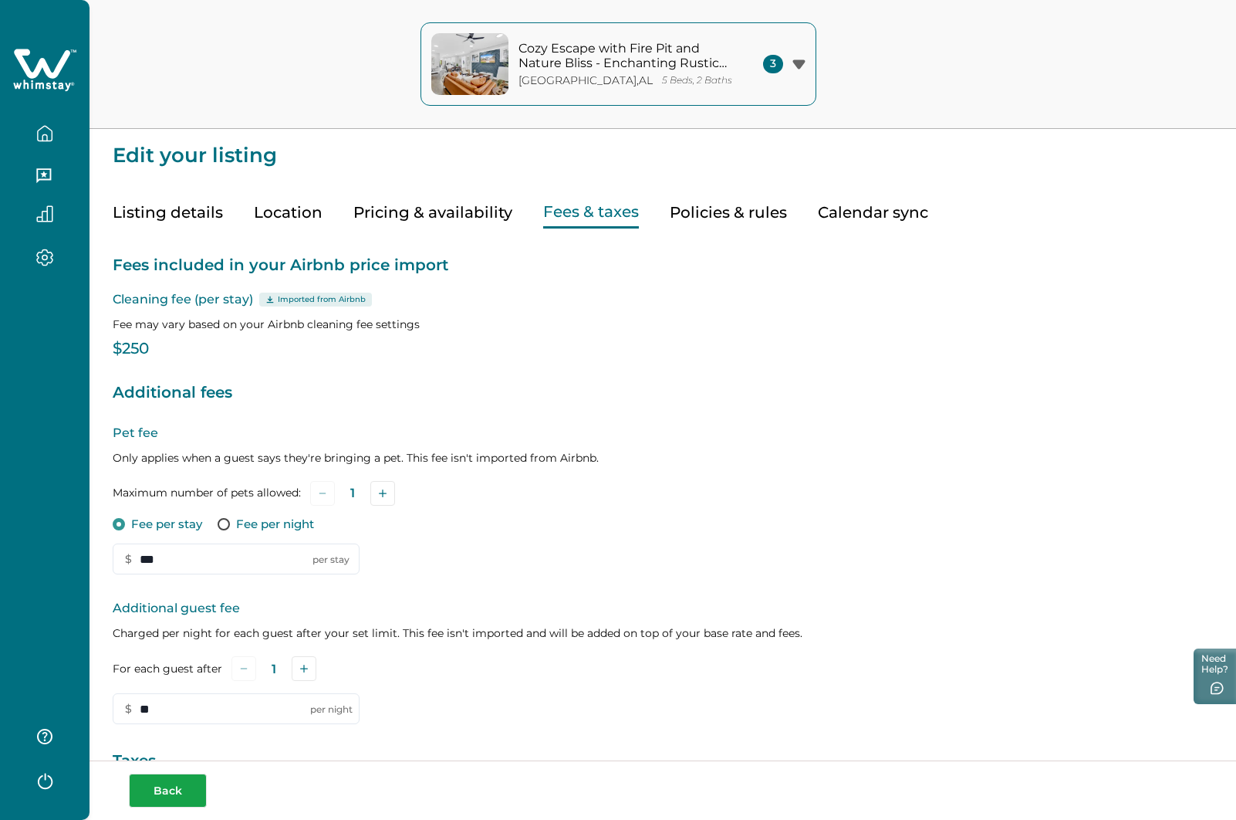
click at [199, 799] on button "Back" at bounding box center [168, 790] width 78 height 34
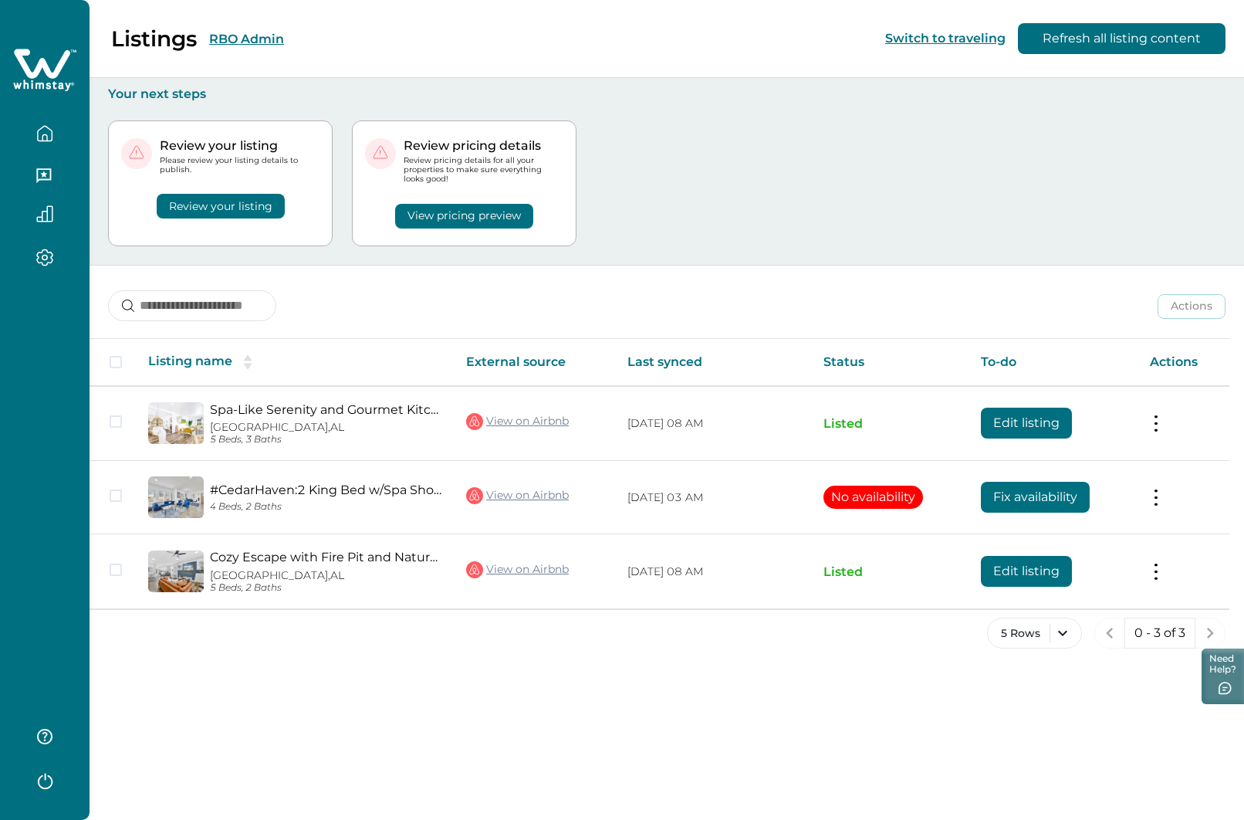
click at [269, 33] on button "RBO Admin" at bounding box center [246, 39] width 75 height 15
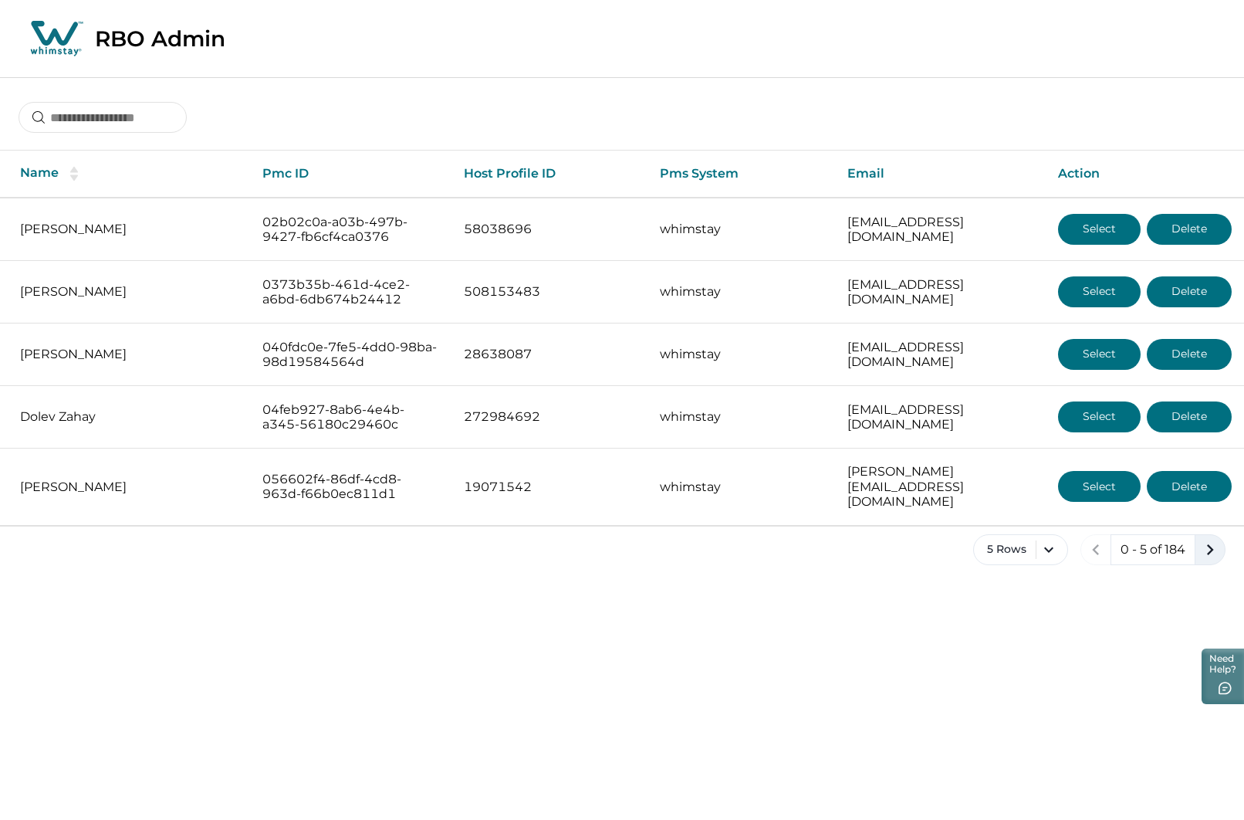
click at [1212, 542] on icon "next page" at bounding box center [1210, 550] width 22 height 22
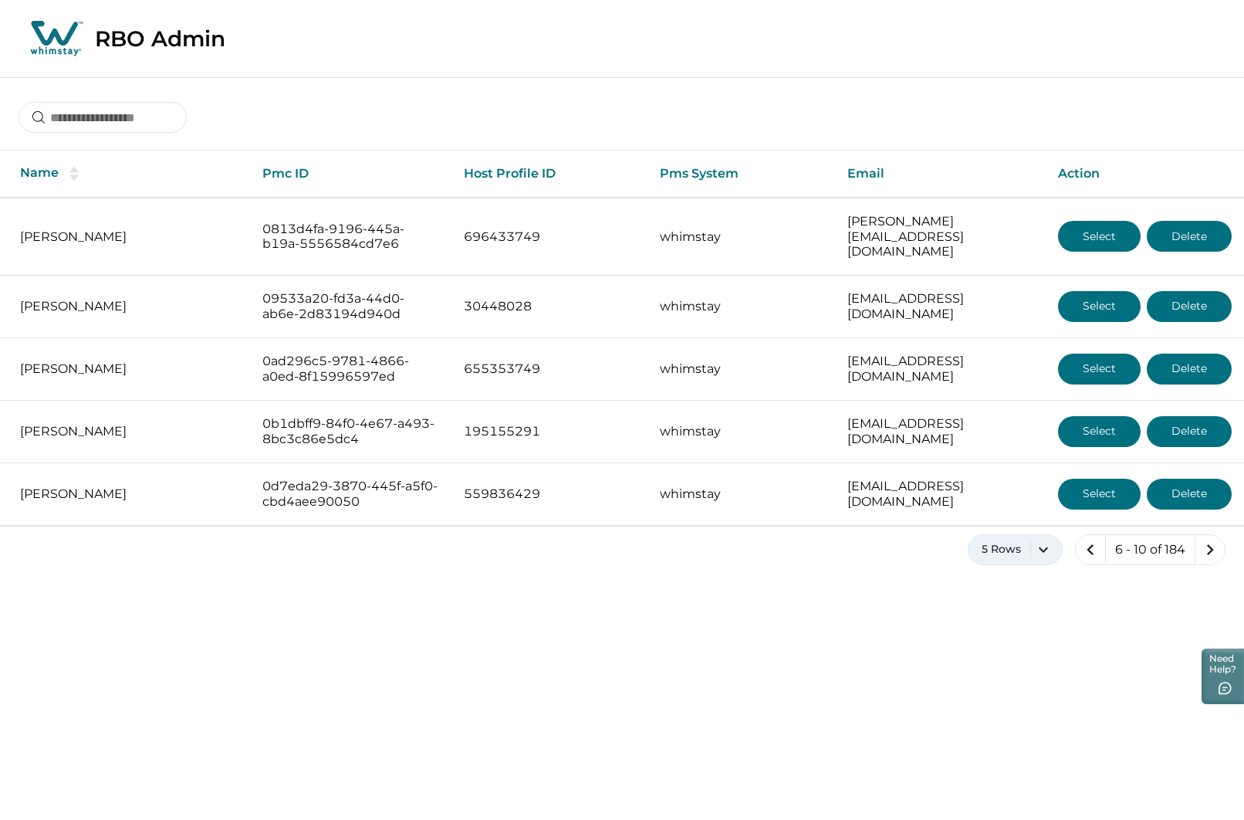
click at [1048, 536] on button "5 Rows" at bounding box center [1015, 549] width 95 height 31
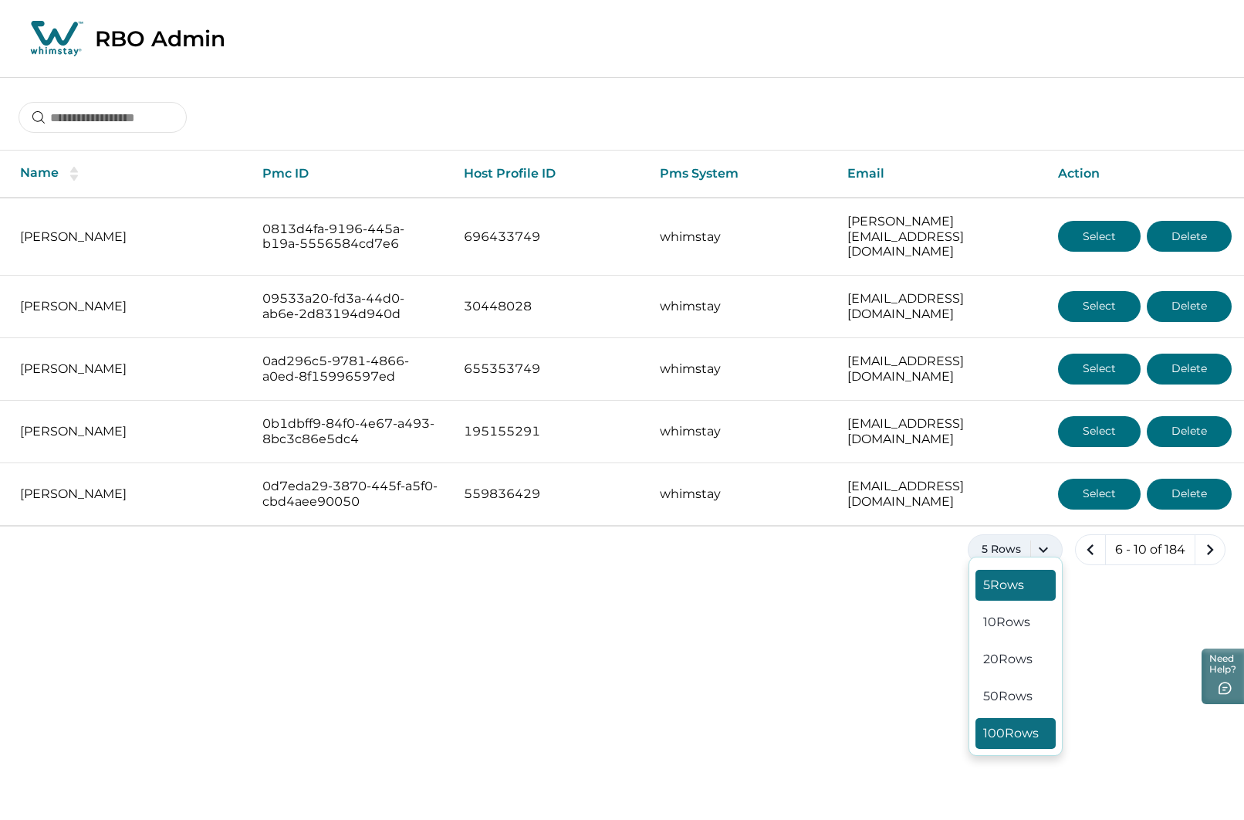
click at [1015, 739] on button "100 Rows" at bounding box center [1016, 733] width 80 height 31
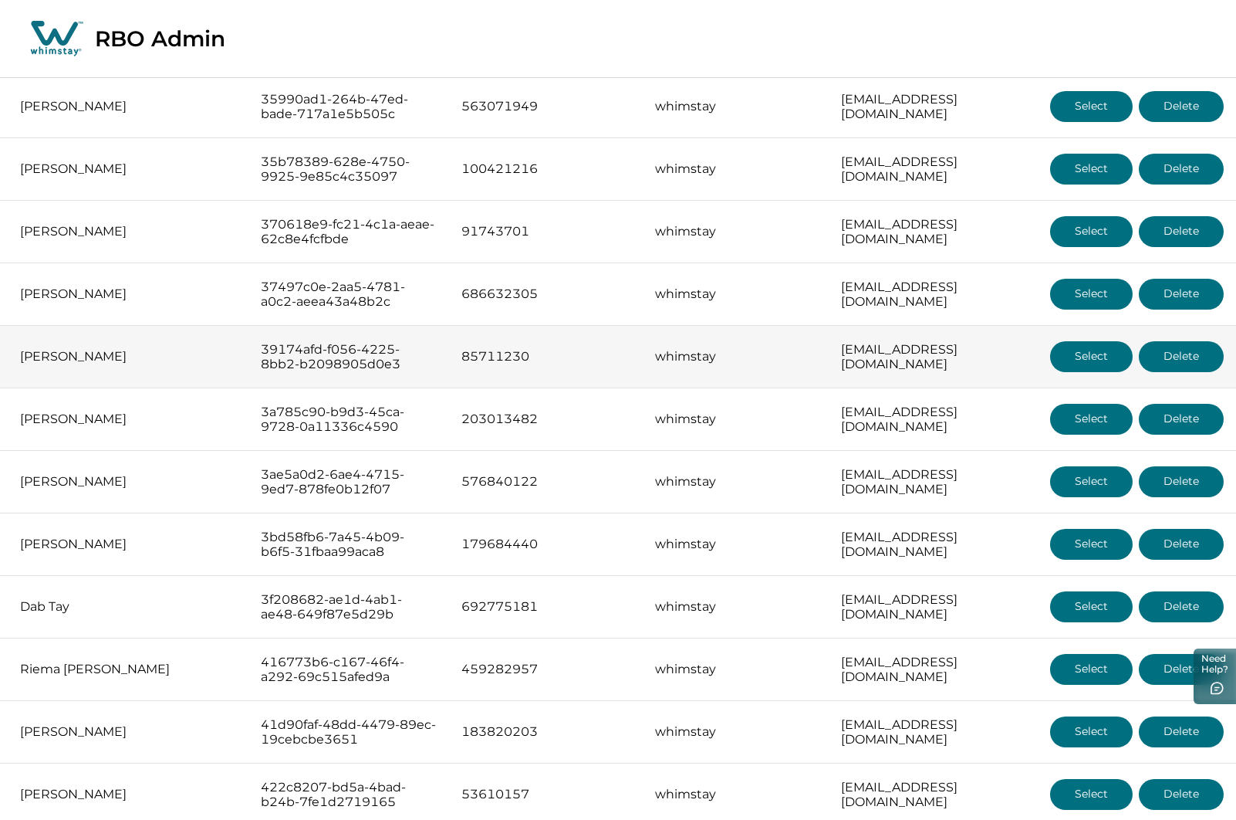
scroll to position [2856, 0]
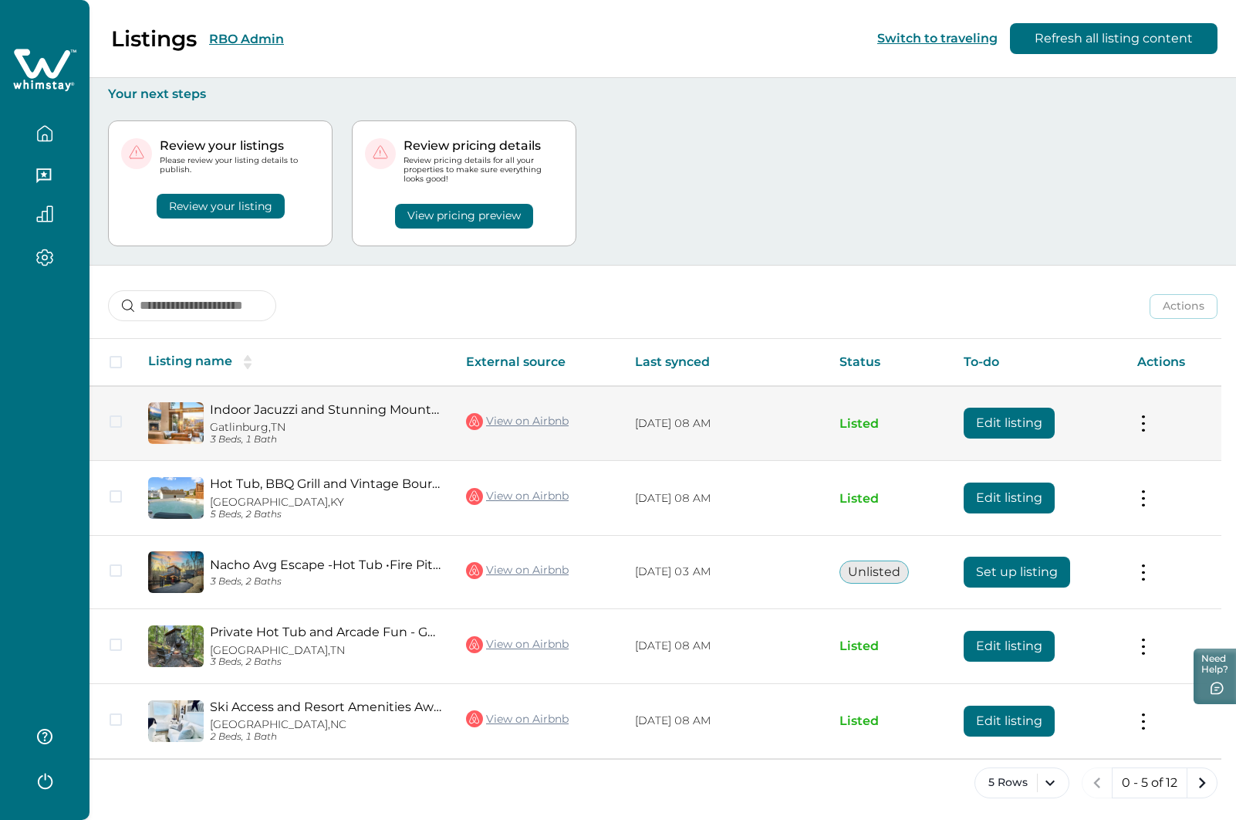
scroll to position [3, 0]
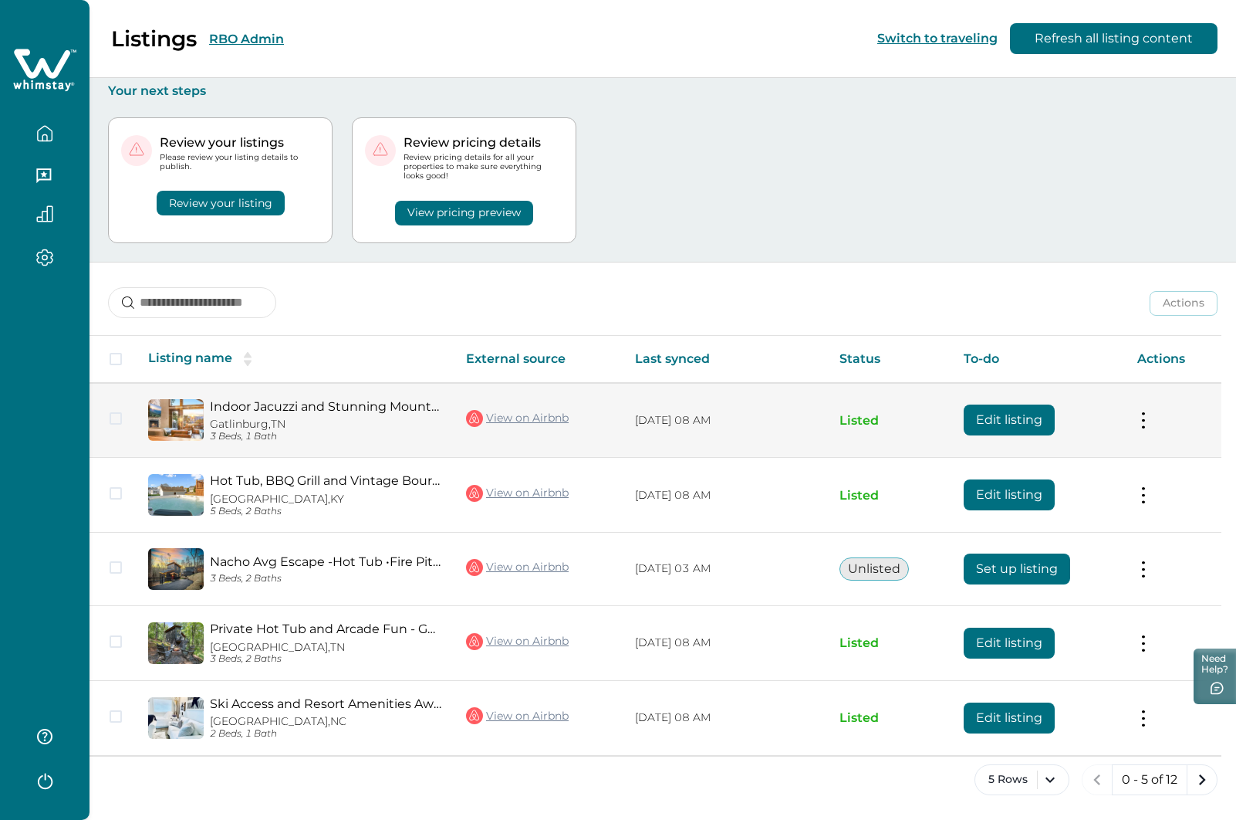
click at [1011, 420] on button "Edit listing" at bounding box center [1009, 419] width 91 height 31
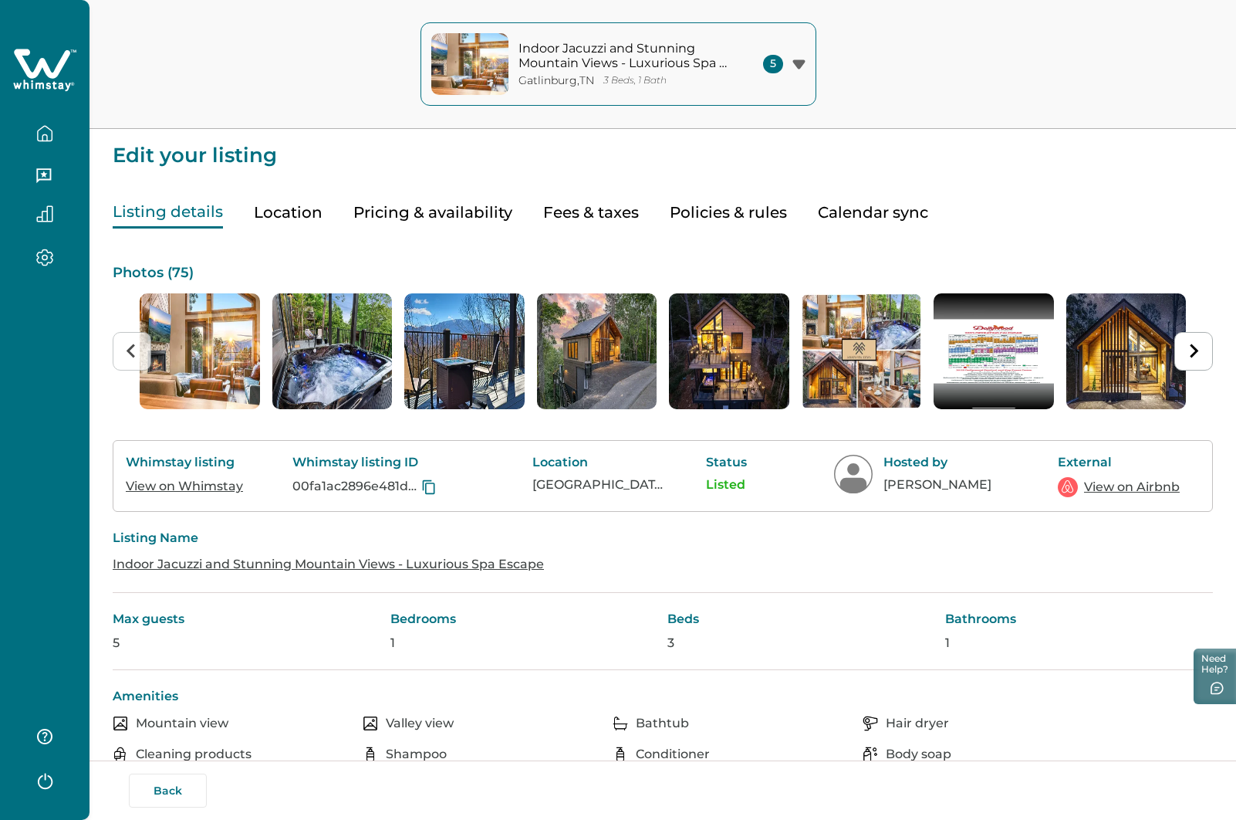
click at [418, 214] on button "Pricing & availability" at bounding box center [432, 213] width 159 height 32
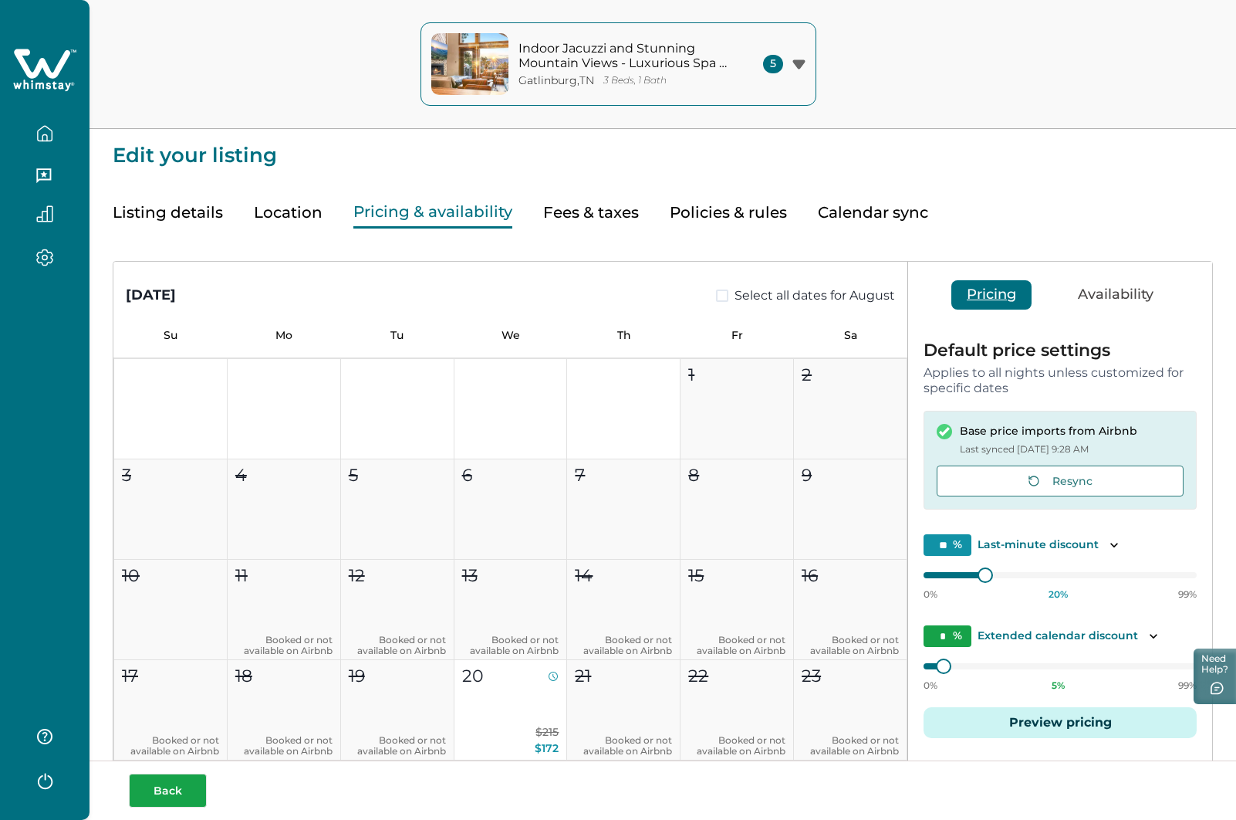
click at [171, 792] on button "Back" at bounding box center [168, 790] width 78 height 34
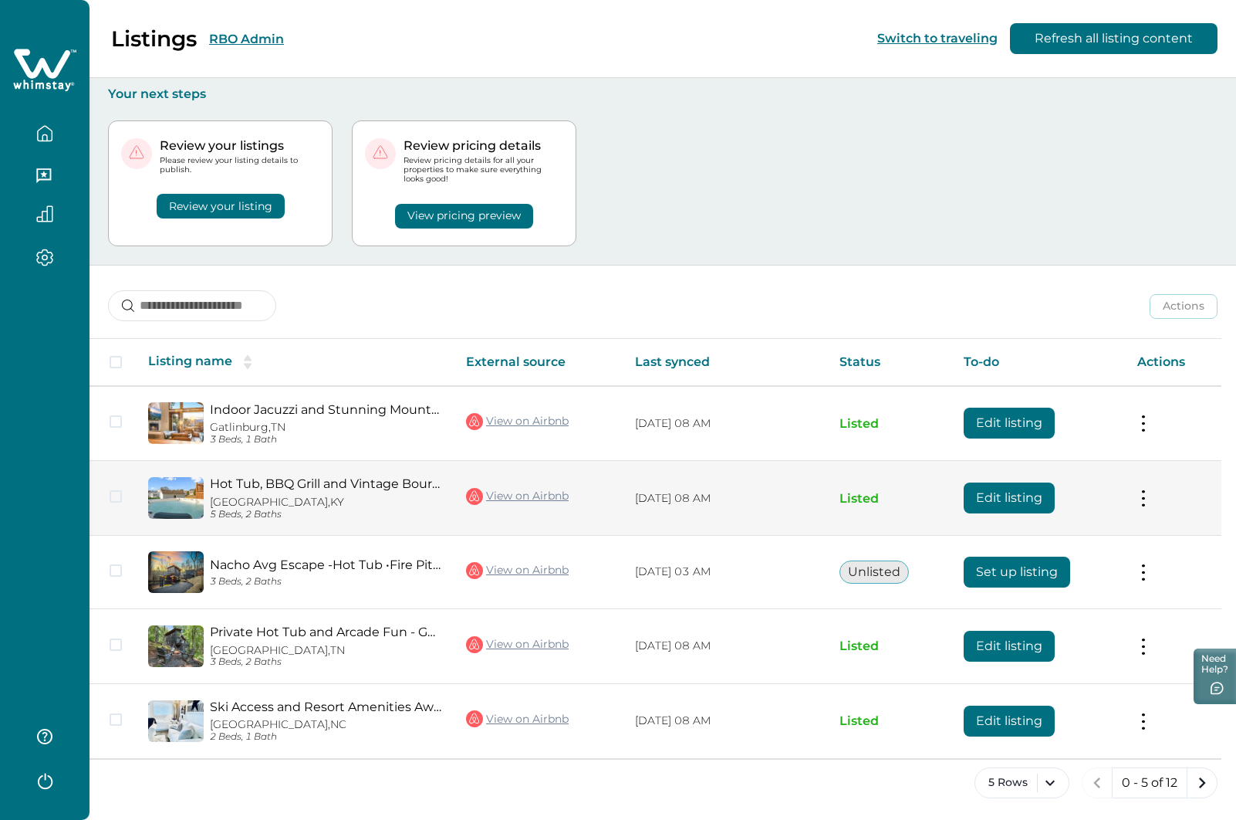
click at [999, 489] on button "Edit listing" at bounding box center [1009, 497] width 91 height 31
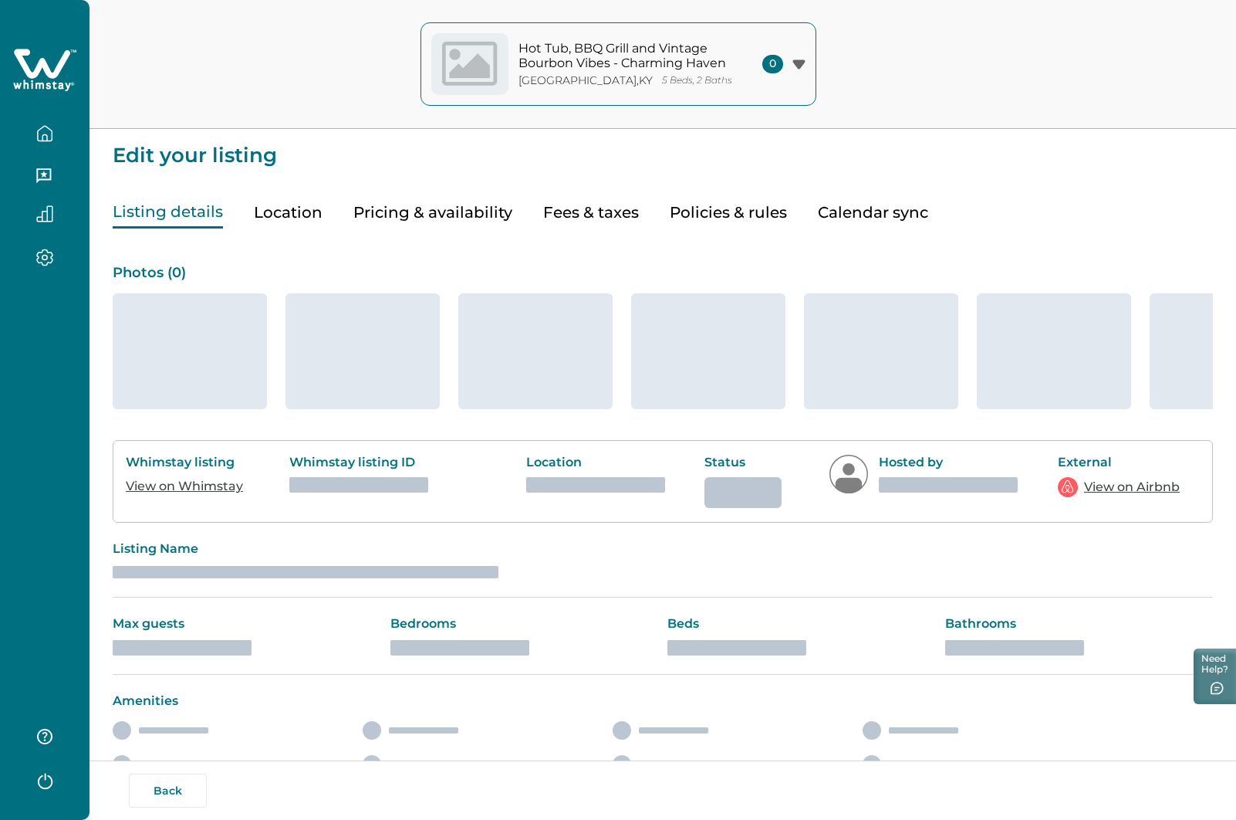
type input "**"
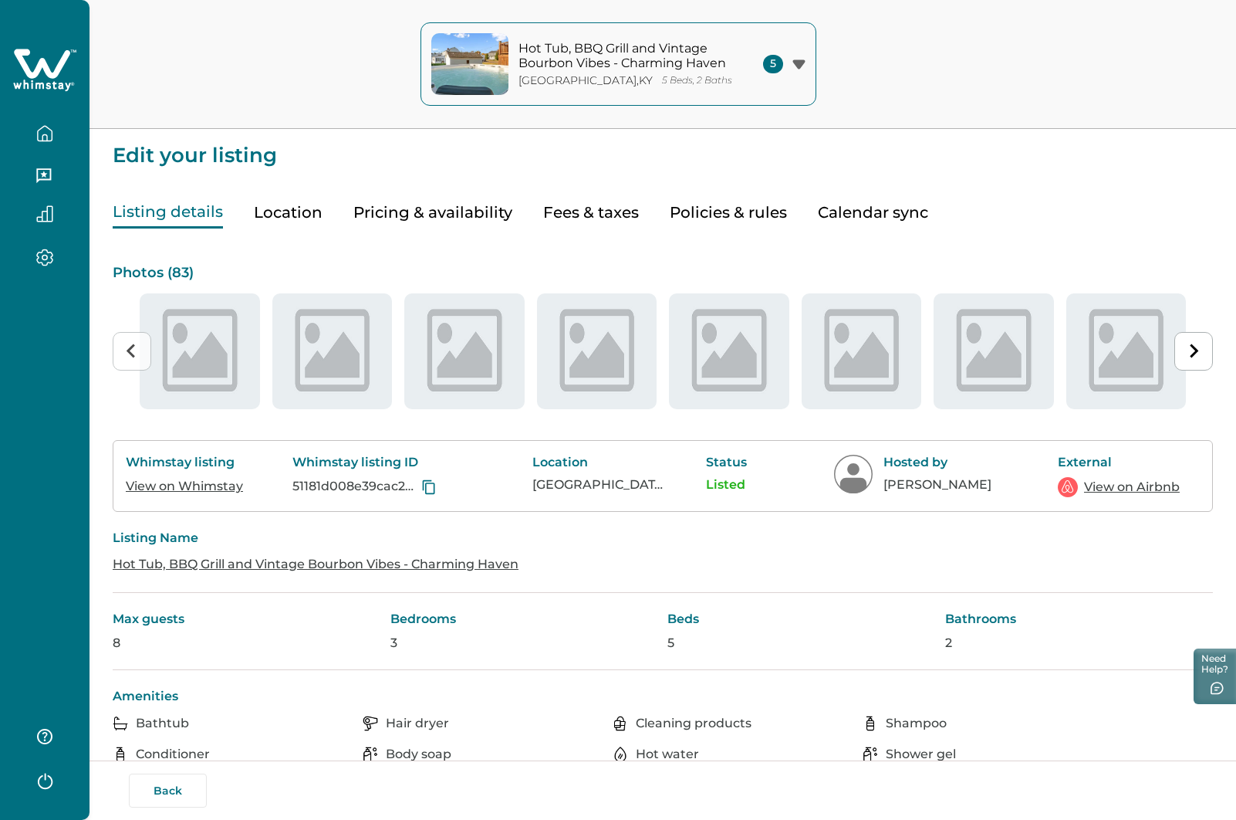
type input "**"
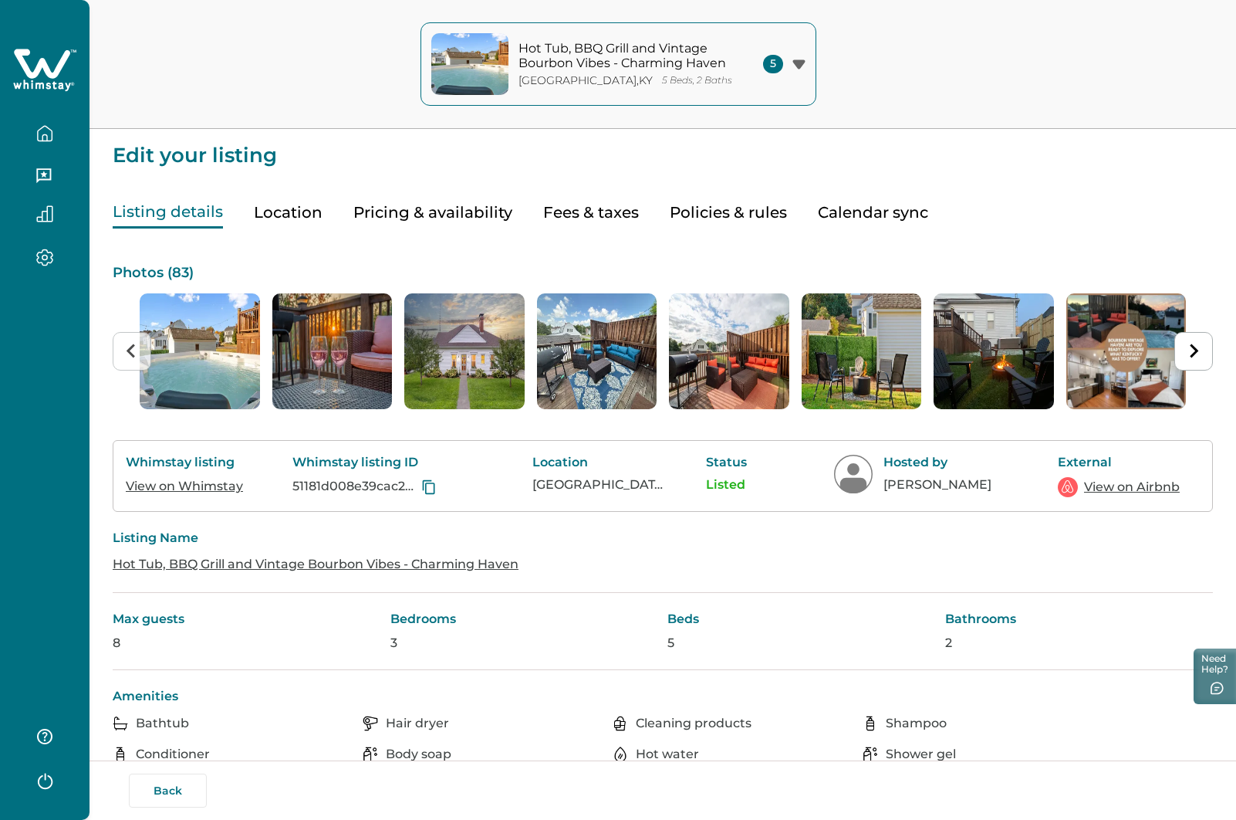
click at [413, 213] on button "Pricing & availability" at bounding box center [432, 213] width 159 height 32
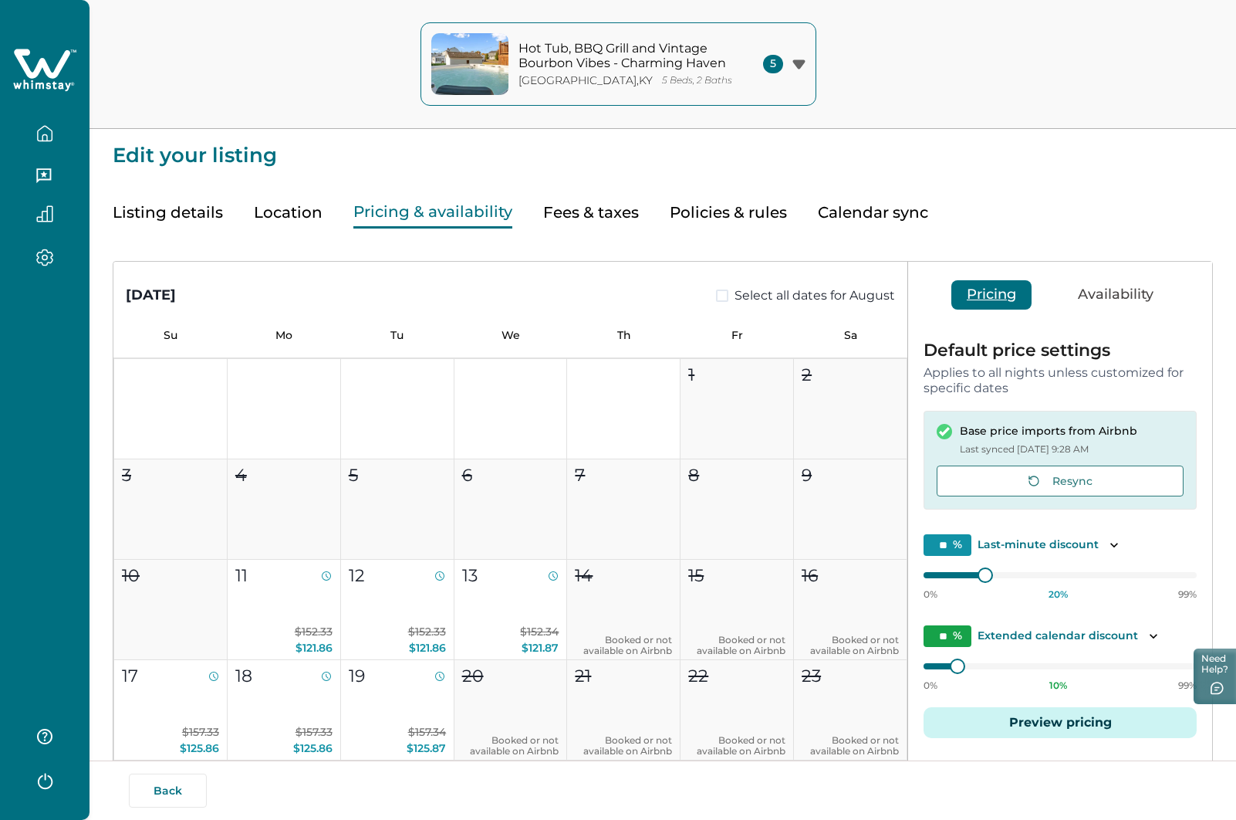
click at [590, 212] on button "Fees & taxes" at bounding box center [591, 213] width 96 height 32
type input "*"
type input "**"
type input "***"
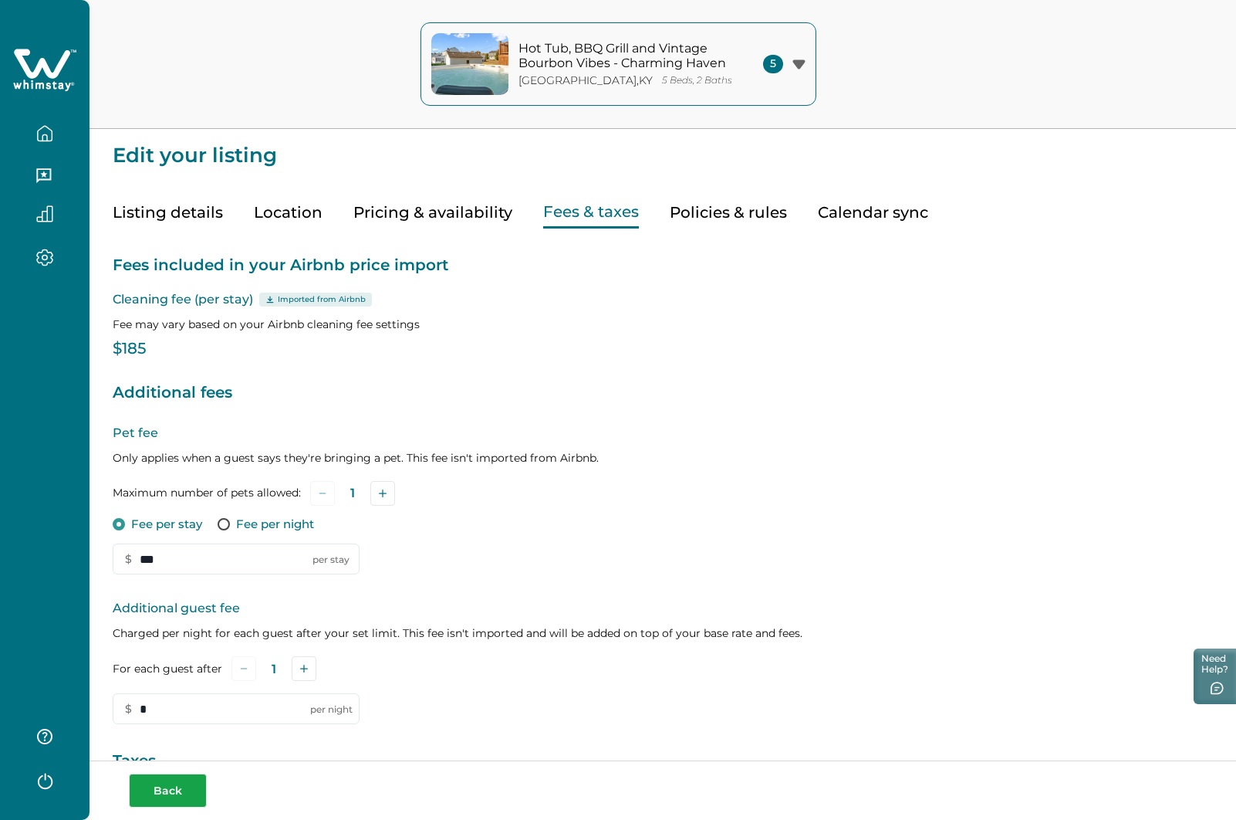
click at [174, 802] on button "Back" at bounding box center [168, 790] width 78 height 34
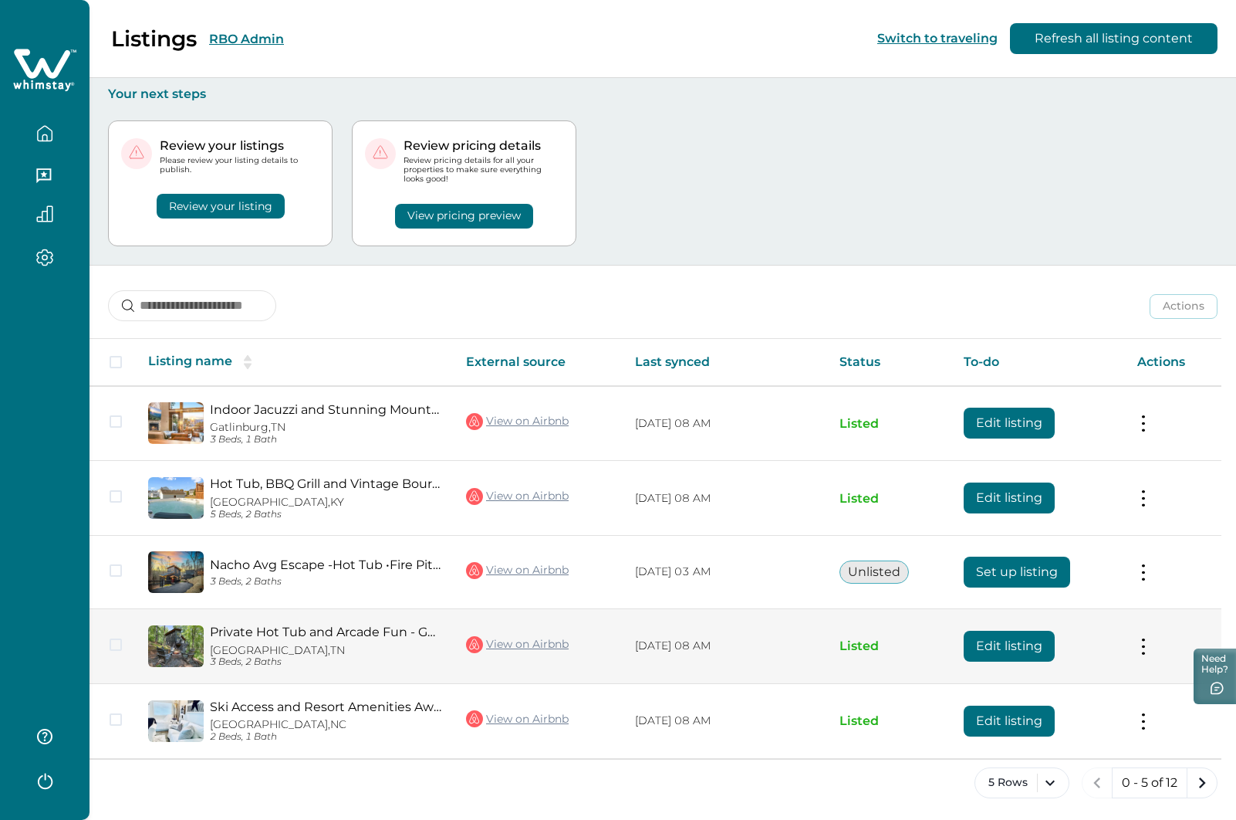
click at [1003, 648] on button "Edit listing" at bounding box center [1009, 646] width 91 height 31
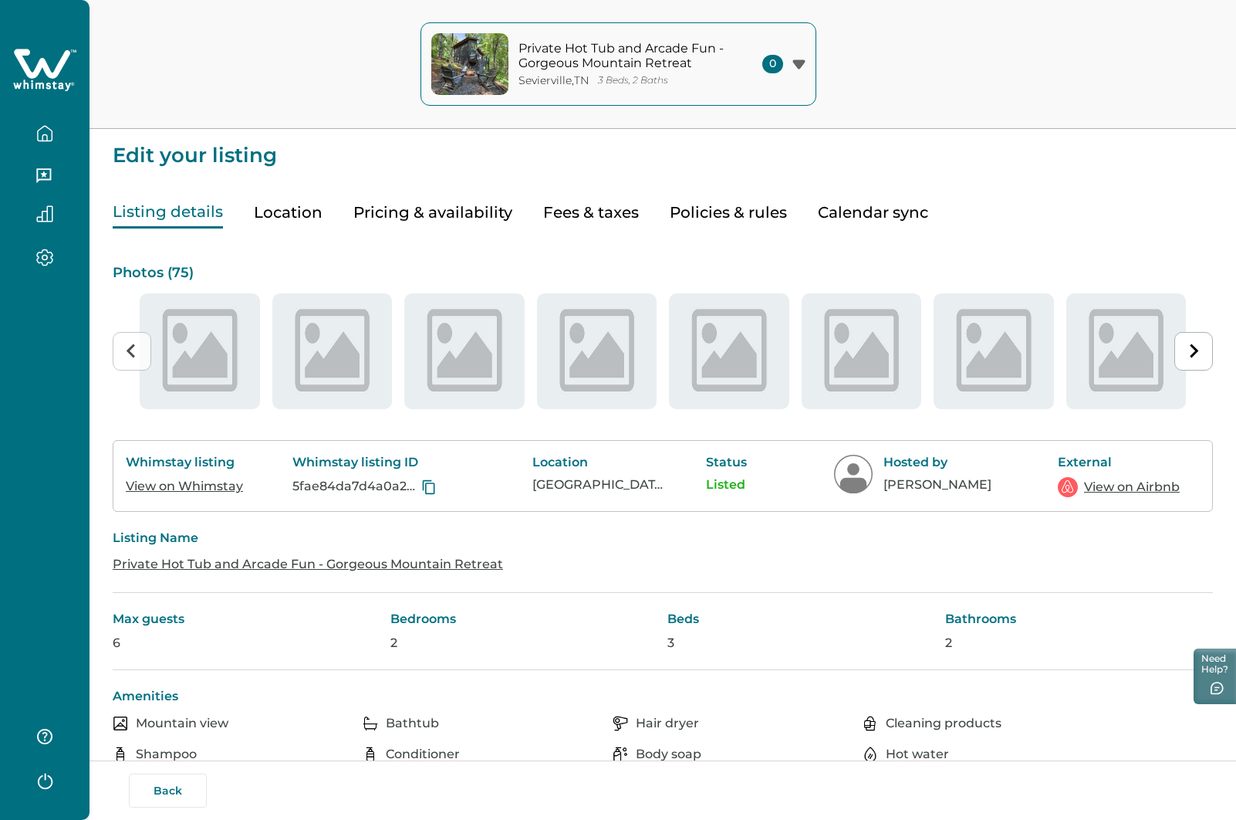
type input "**"
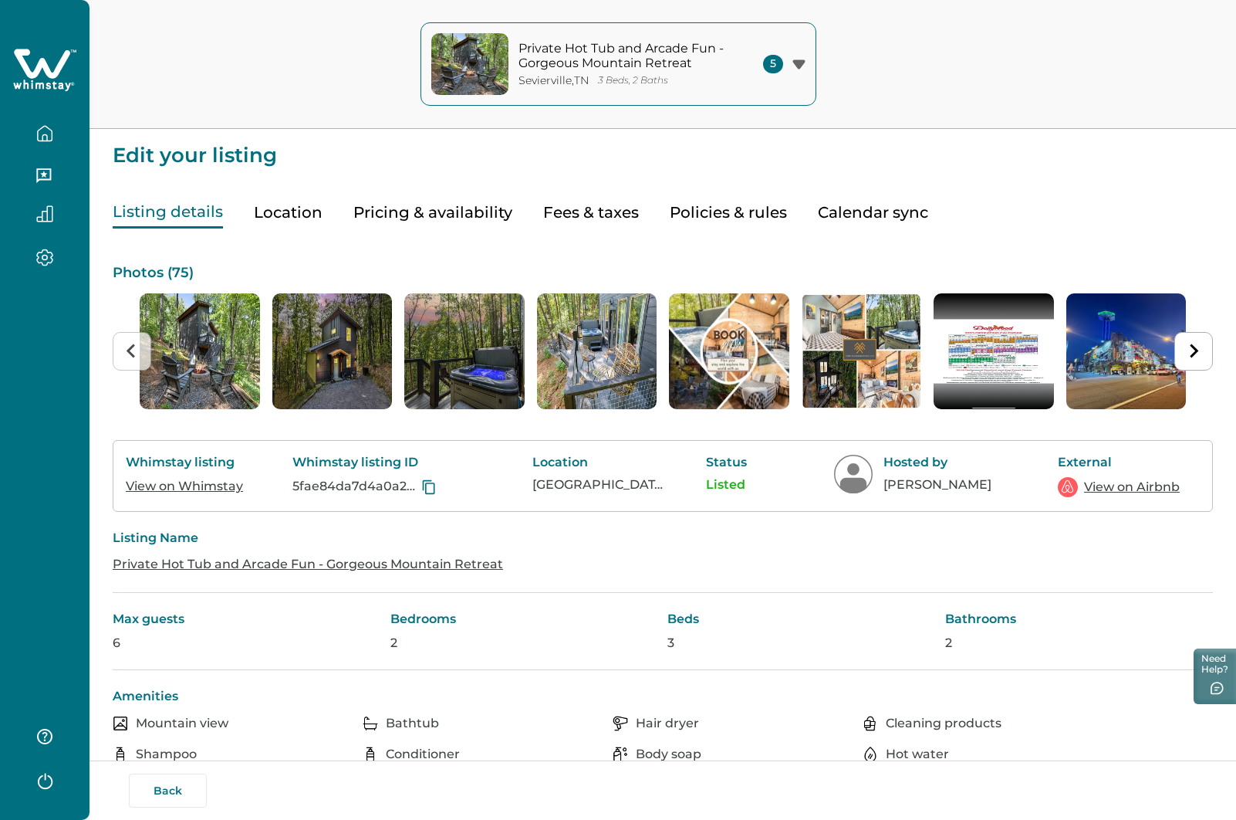
click at [452, 205] on button "Pricing & availability" at bounding box center [432, 213] width 159 height 32
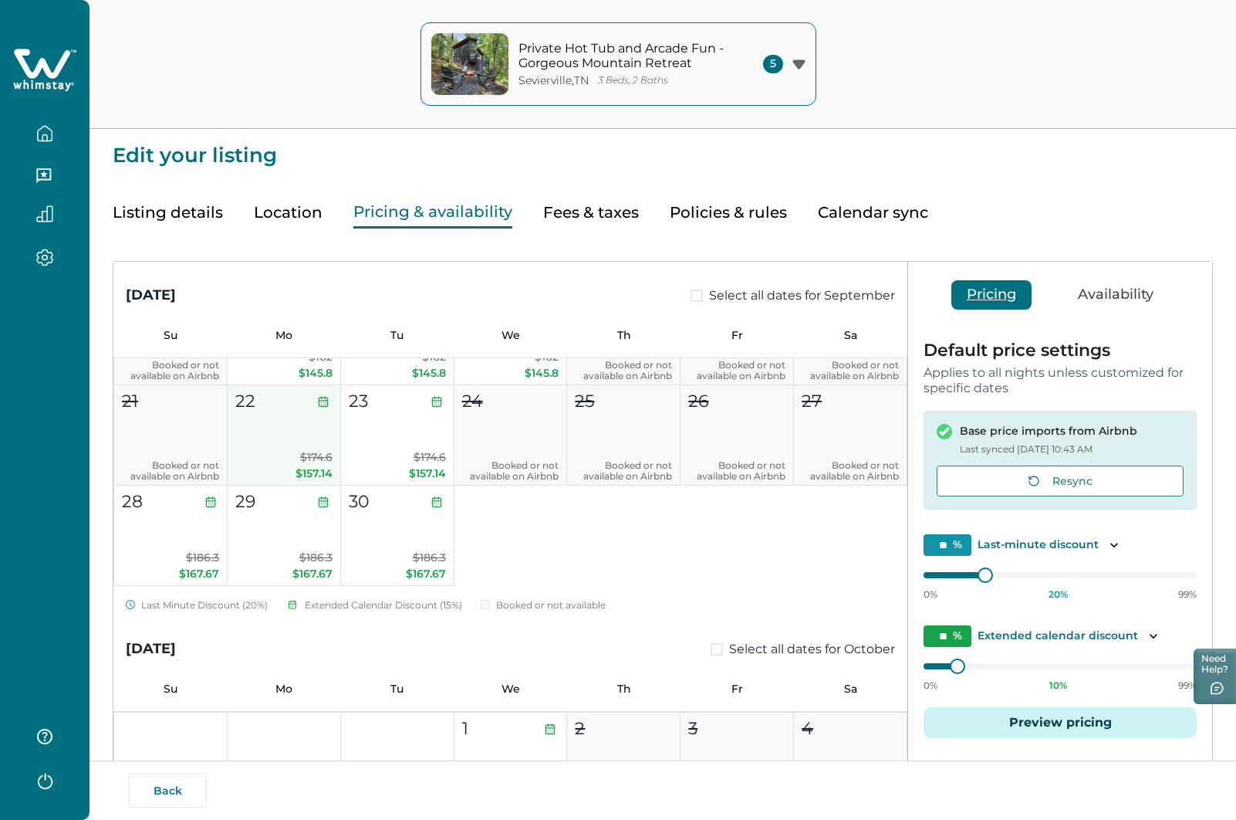
scroll to position [1081, 0]
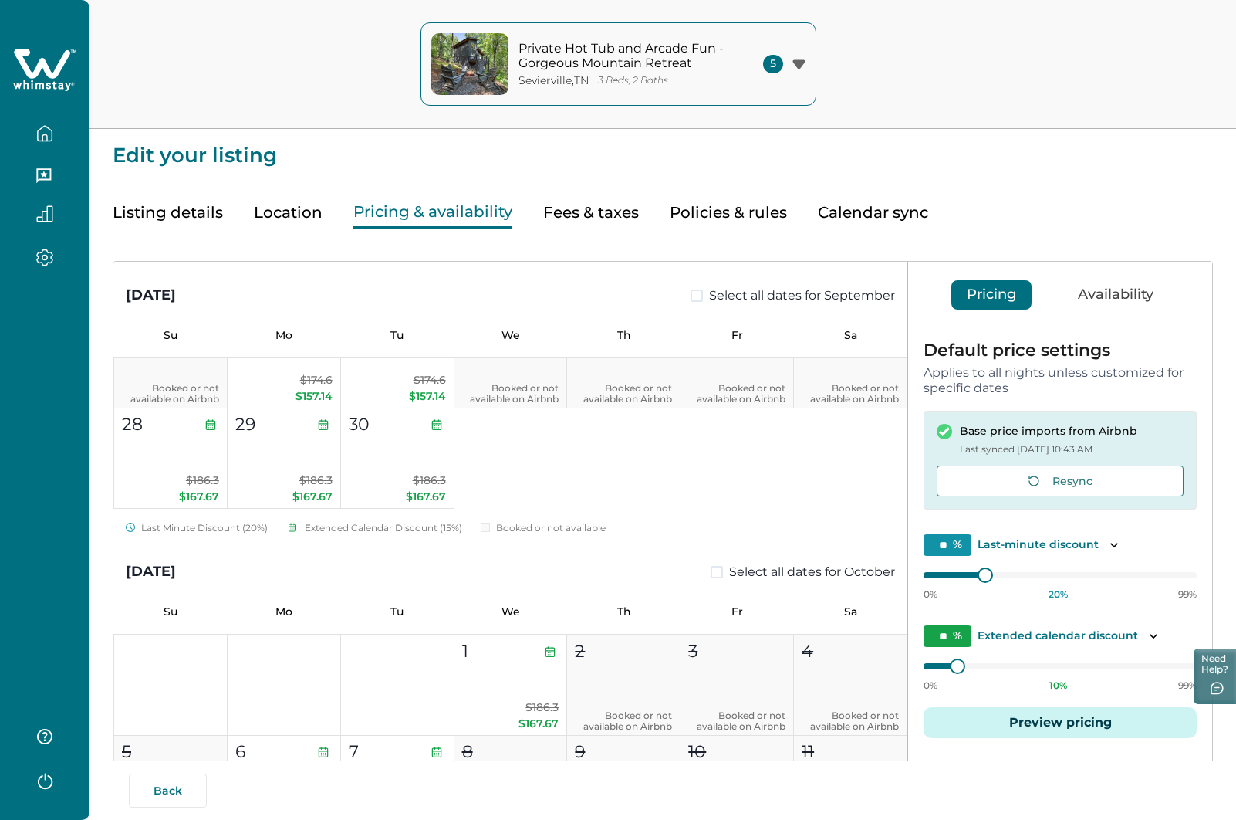
click at [585, 219] on button "Fees & taxes" at bounding box center [591, 213] width 96 height 32
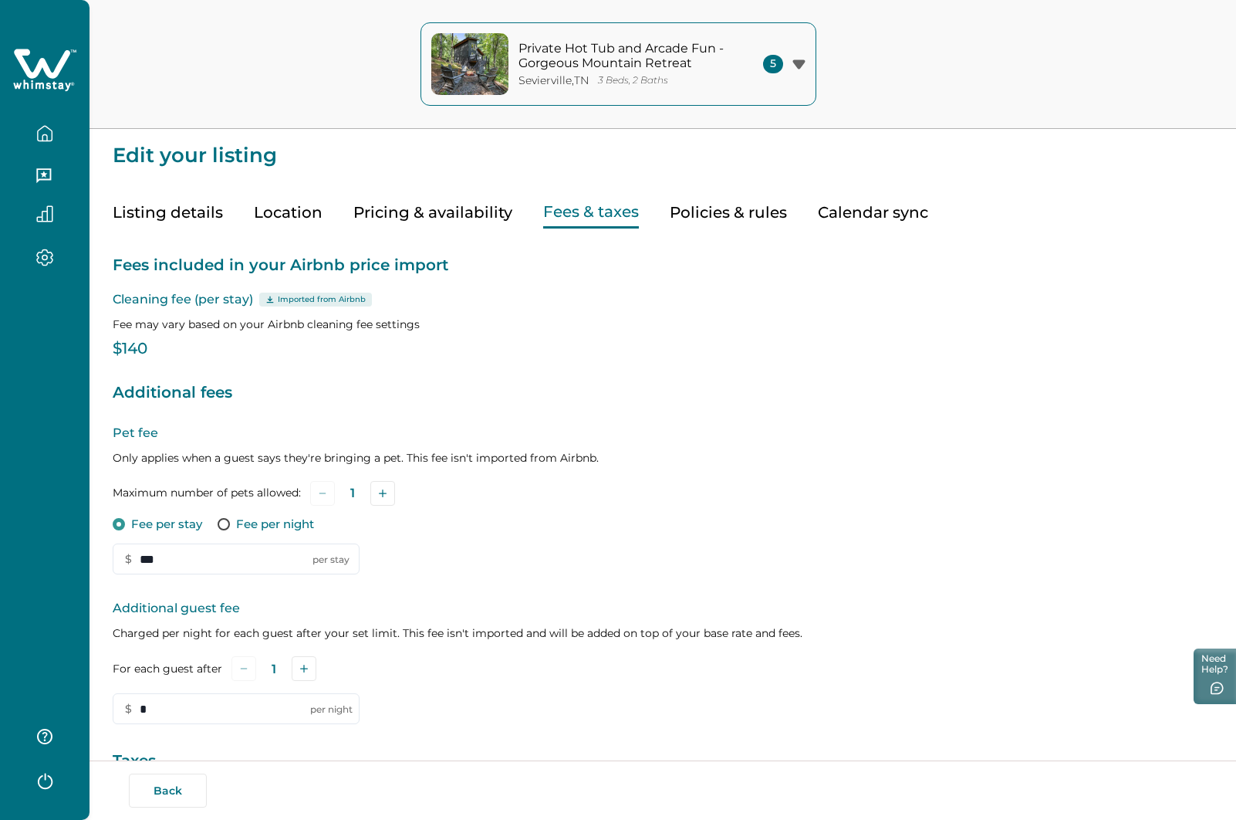
type input "*****"
type input "***"
click at [167, 793] on button "Back" at bounding box center [168, 790] width 78 height 34
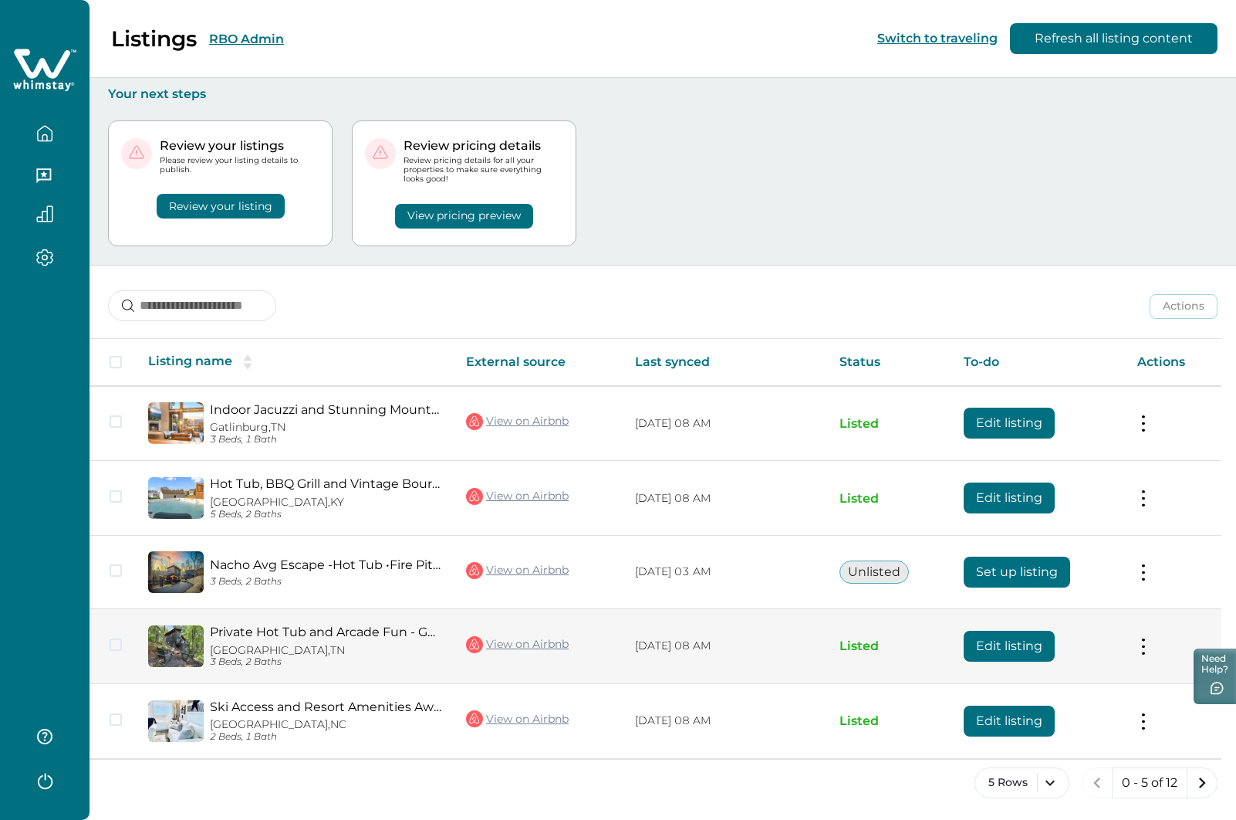
click at [1000, 651] on button "Edit listing" at bounding box center [1009, 646] width 91 height 31
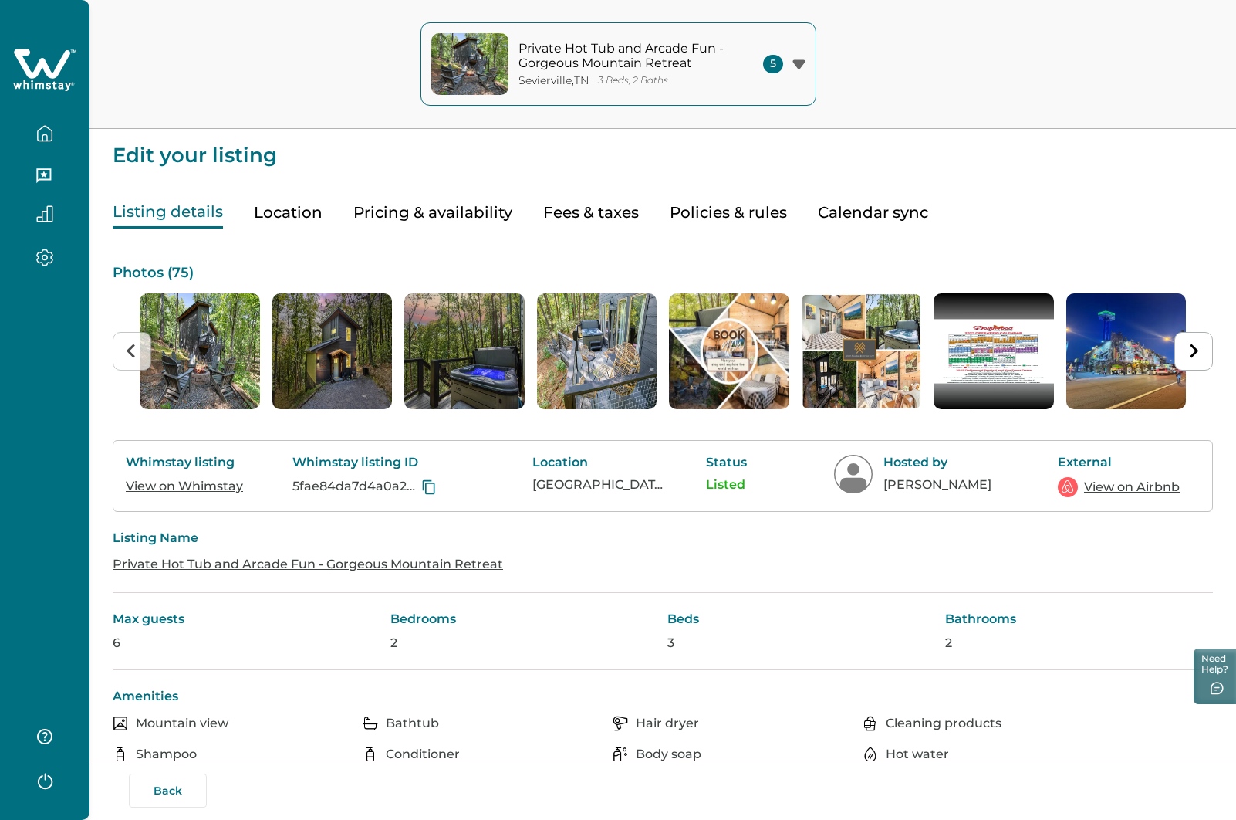
drag, startPoint x: 449, startPoint y: 208, endPoint x: 453, endPoint y: 233, distance: 25.8
click at [449, 208] on button "Pricing & availability" at bounding box center [432, 213] width 159 height 32
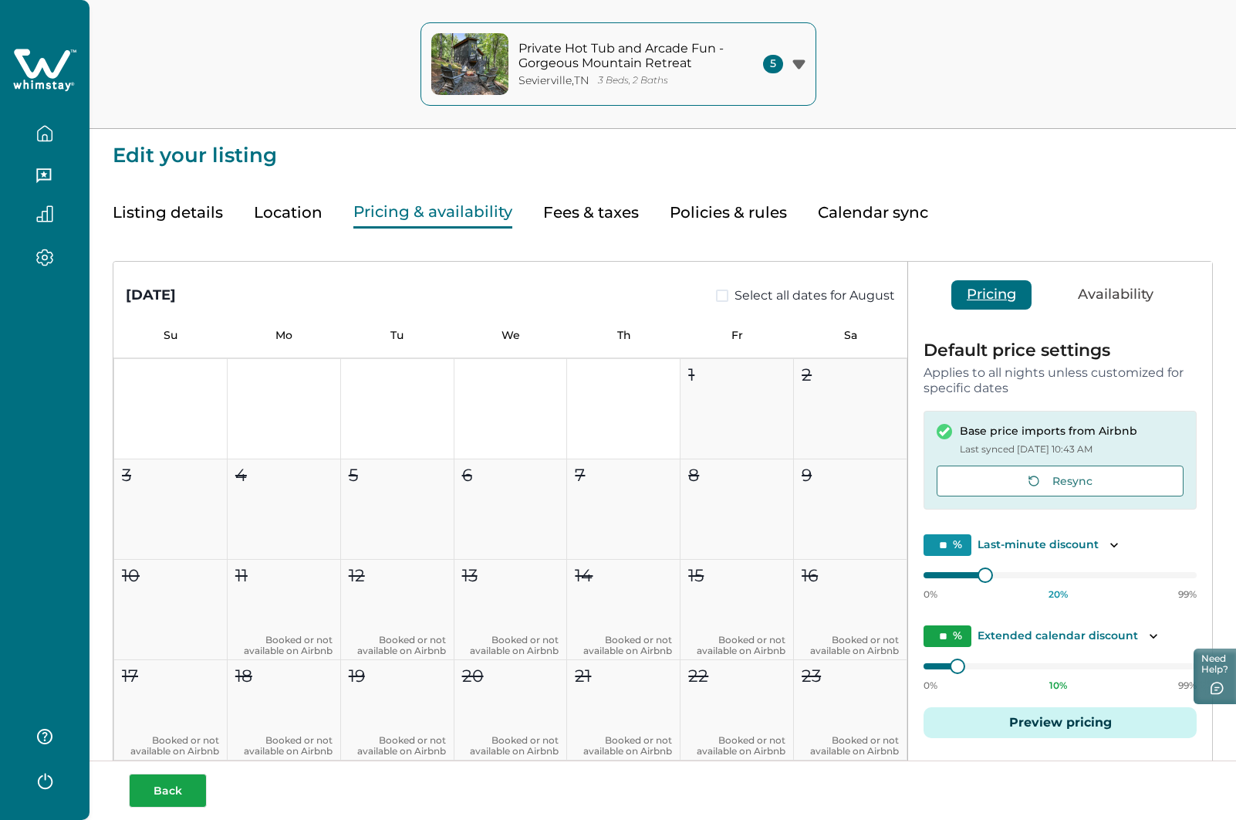
click at [165, 797] on button "Back" at bounding box center [168, 790] width 78 height 34
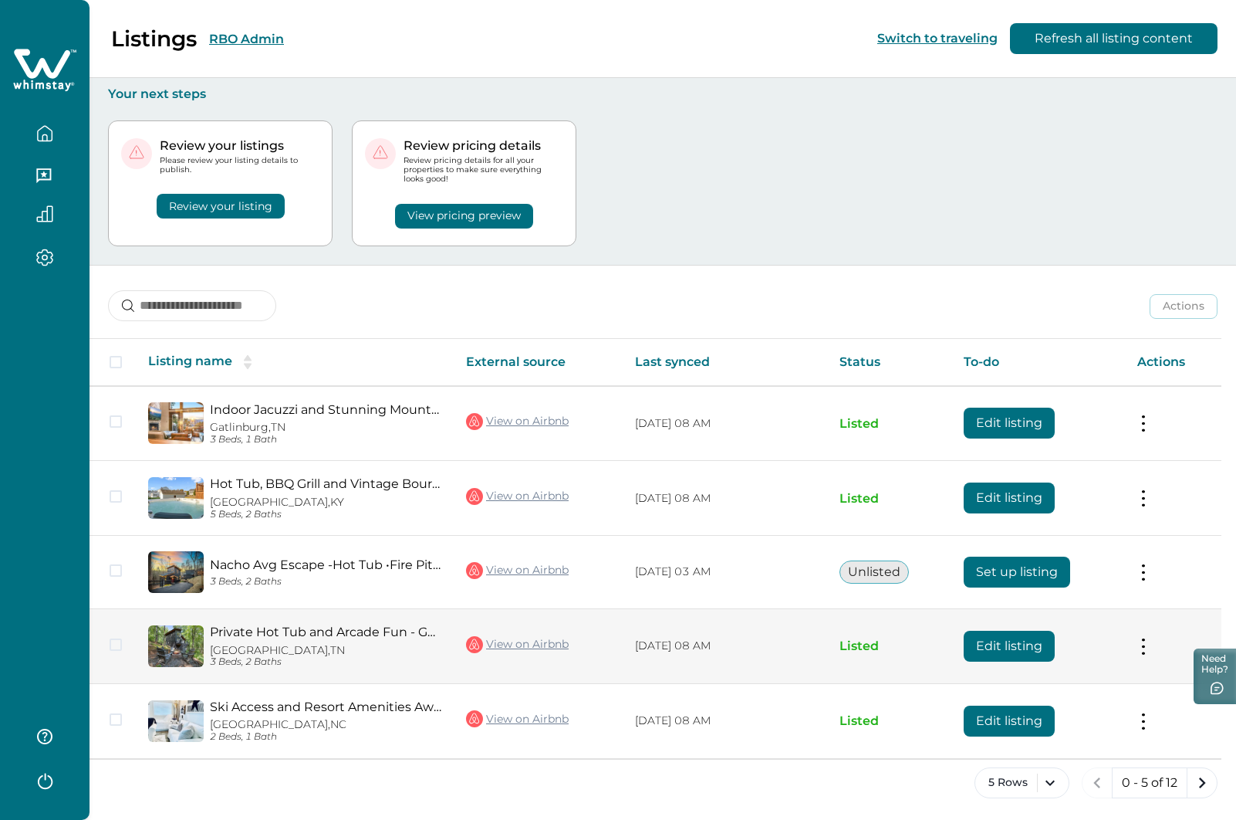
click at [1029, 648] on button "Edit listing" at bounding box center [1009, 646] width 91 height 31
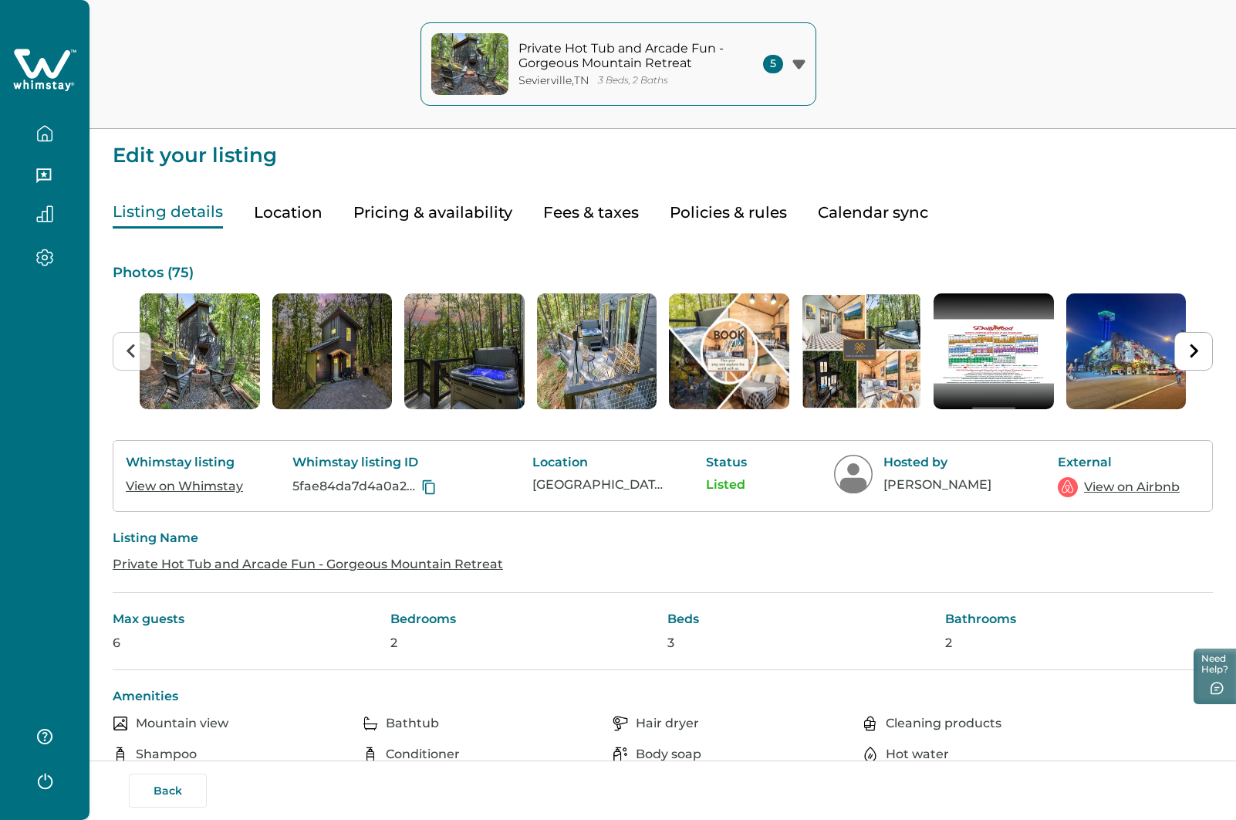
click at [410, 206] on button "Pricing & availability" at bounding box center [432, 213] width 159 height 32
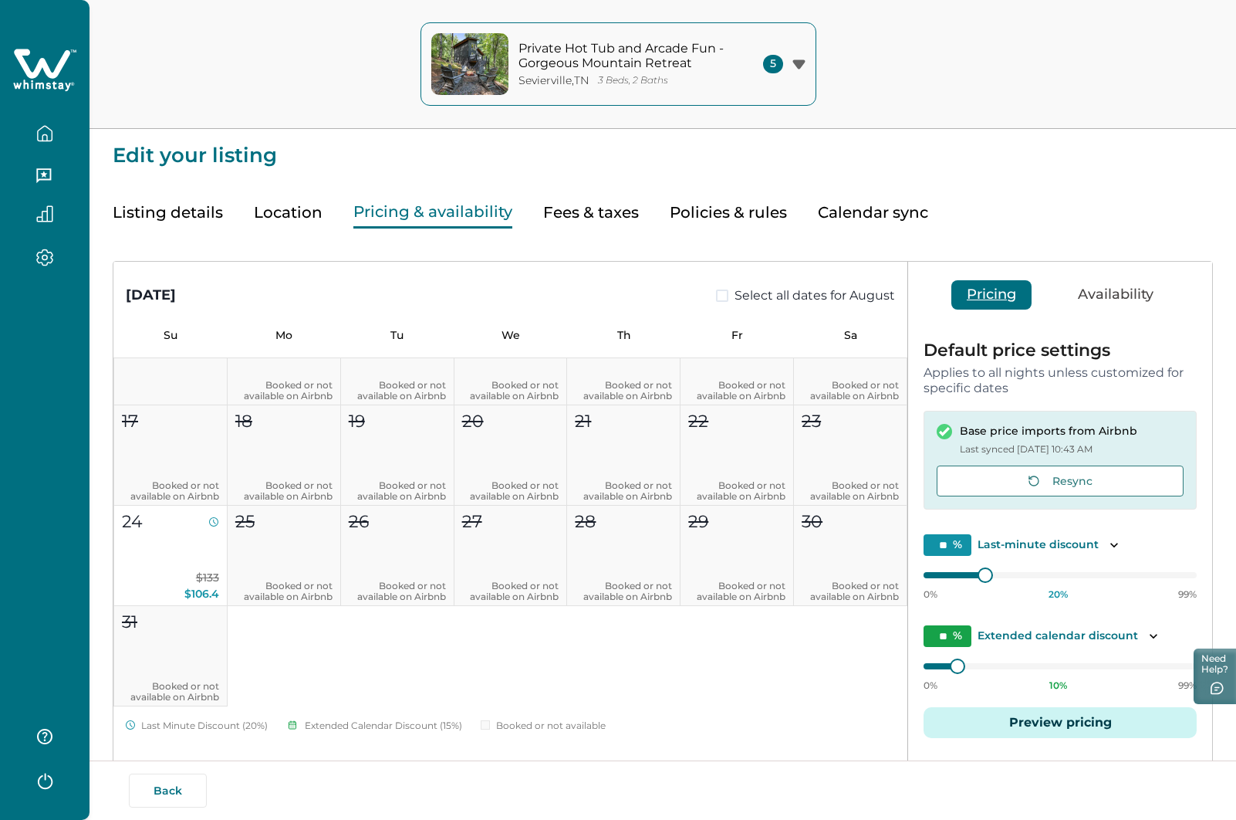
scroll to position [154, 0]
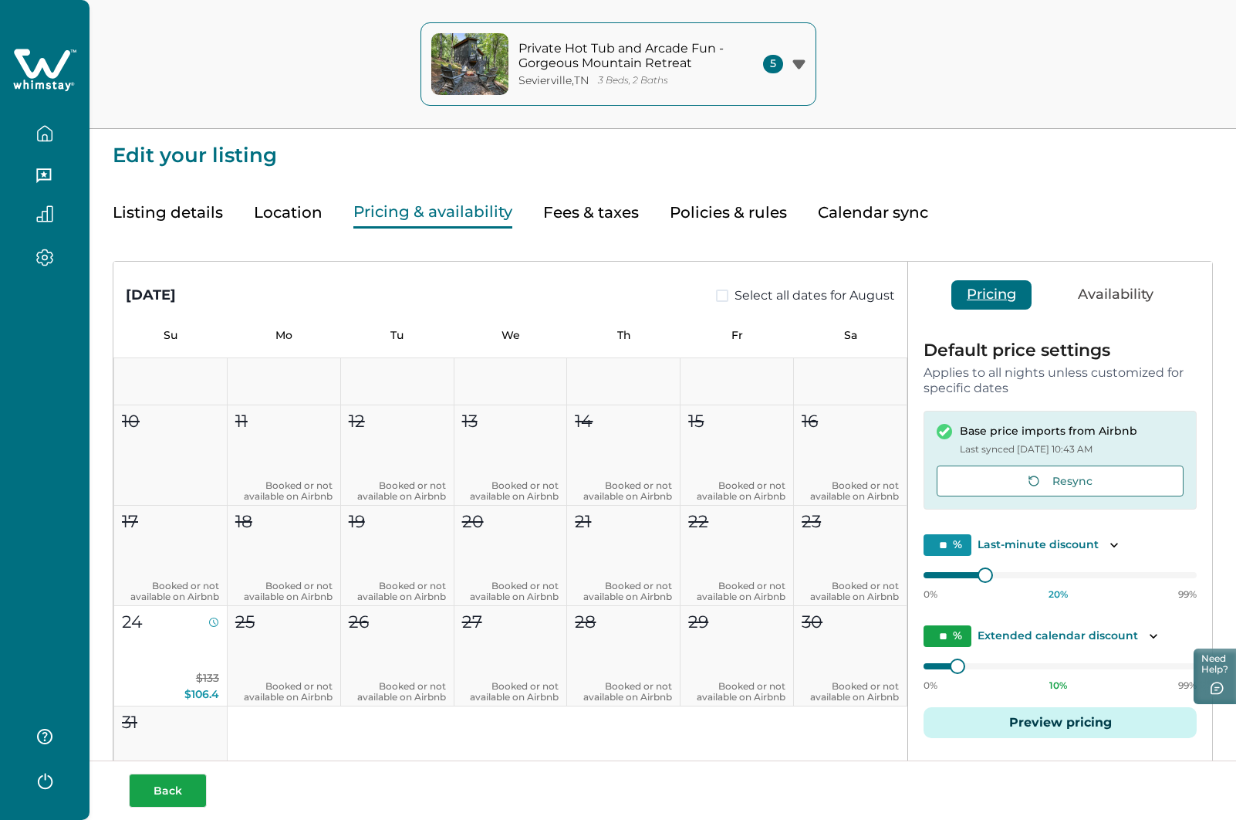
click at [161, 798] on button "Back" at bounding box center [168, 790] width 78 height 34
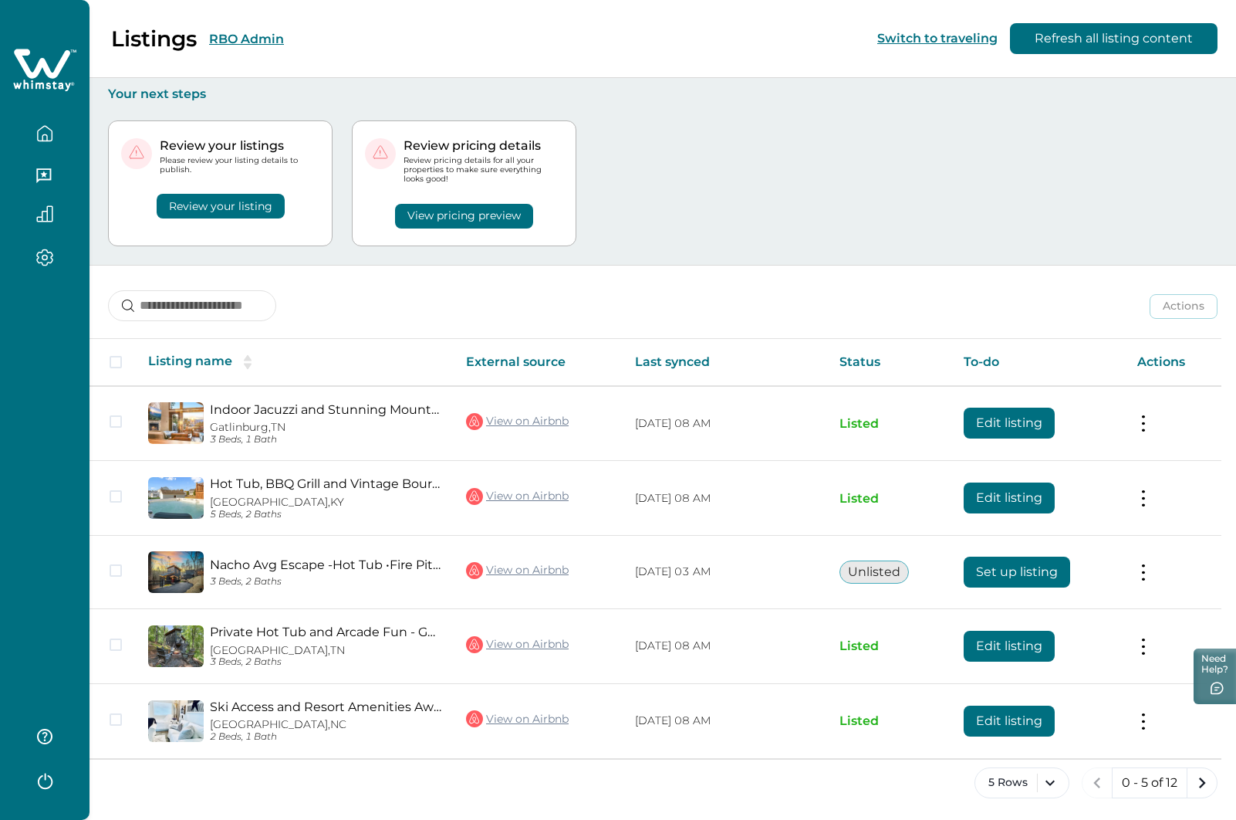
click at [241, 39] on button "RBO Admin" at bounding box center [246, 39] width 75 height 15
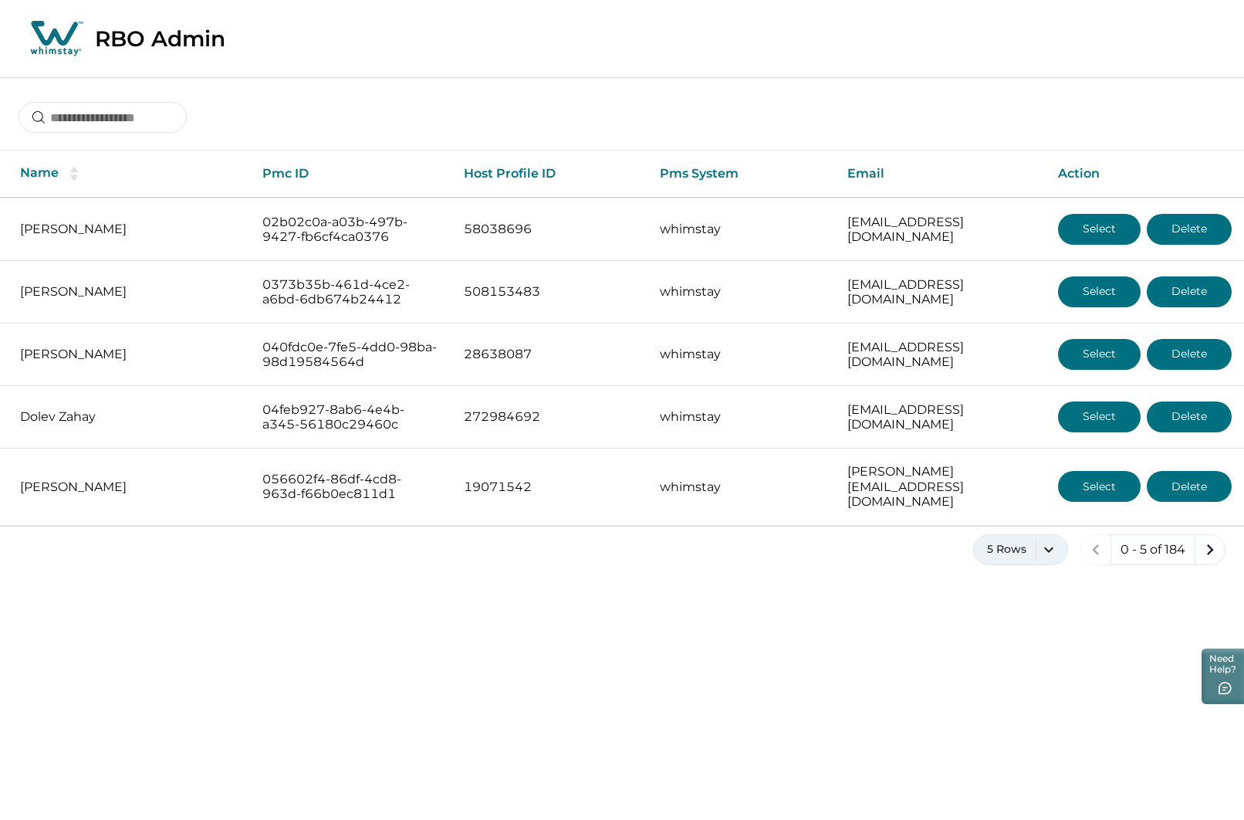
click at [1054, 539] on button "5 Rows" at bounding box center [1020, 549] width 95 height 31
click at [1034, 586] on button "5 Rows" at bounding box center [1020, 585] width 80 height 31
click at [1213, 539] on icon "next page" at bounding box center [1210, 550] width 22 height 22
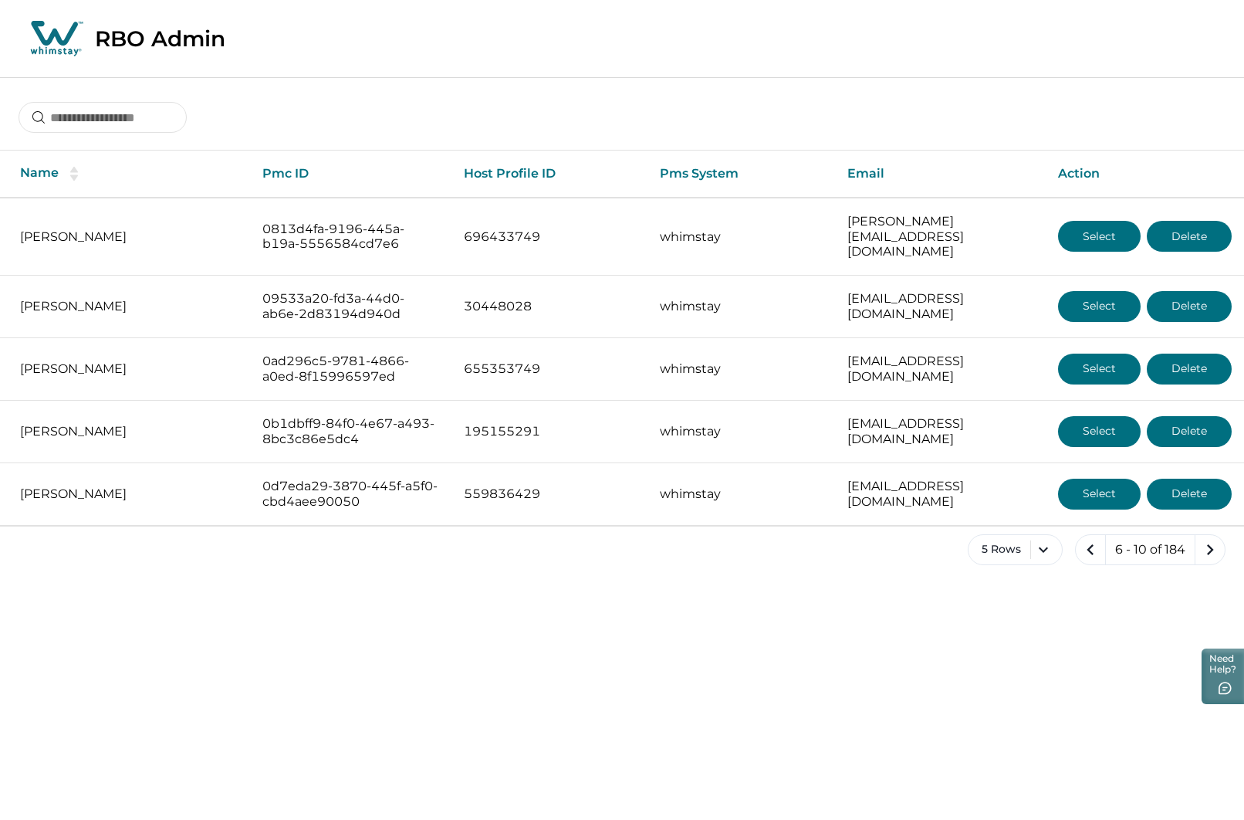
click at [1213, 539] on icon "next page" at bounding box center [1210, 550] width 22 height 22
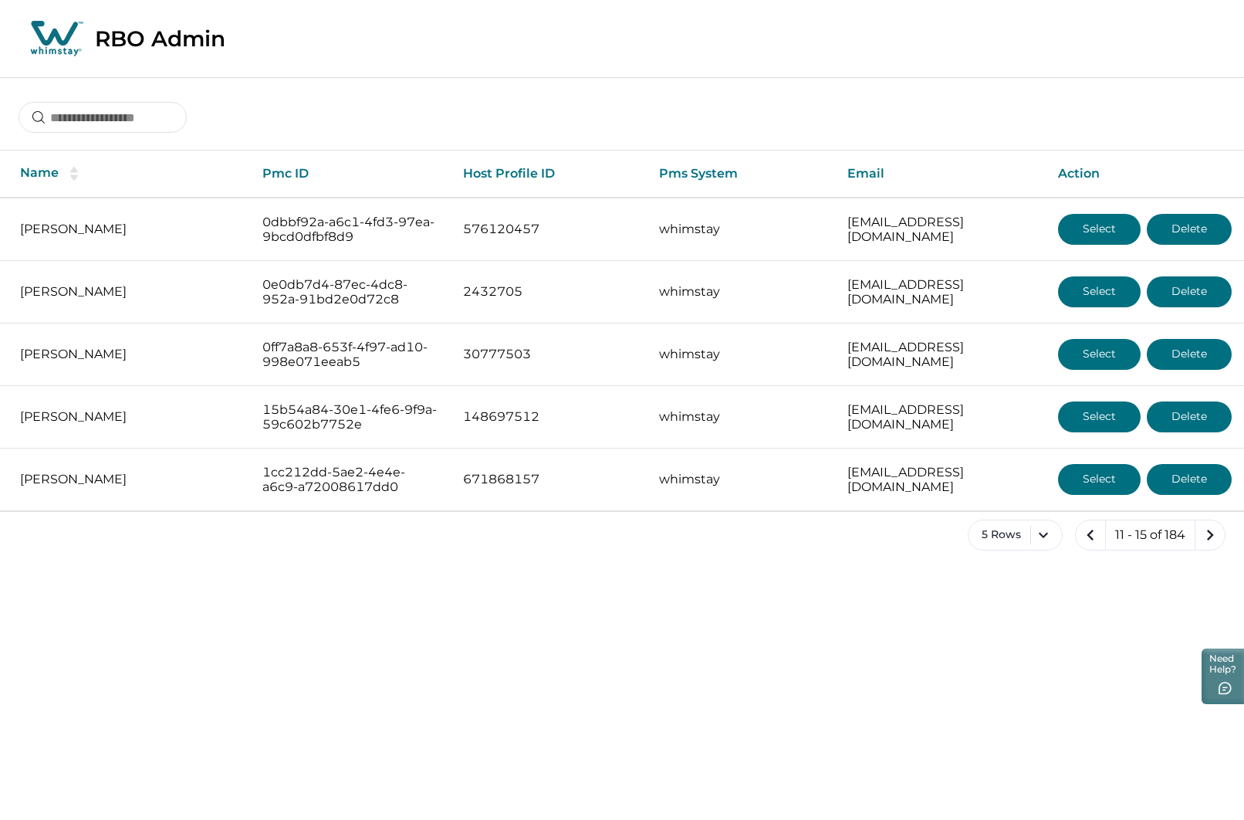
click at [1090, 533] on icon "previous page" at bounding box center [1090, 534] width 7 height 11
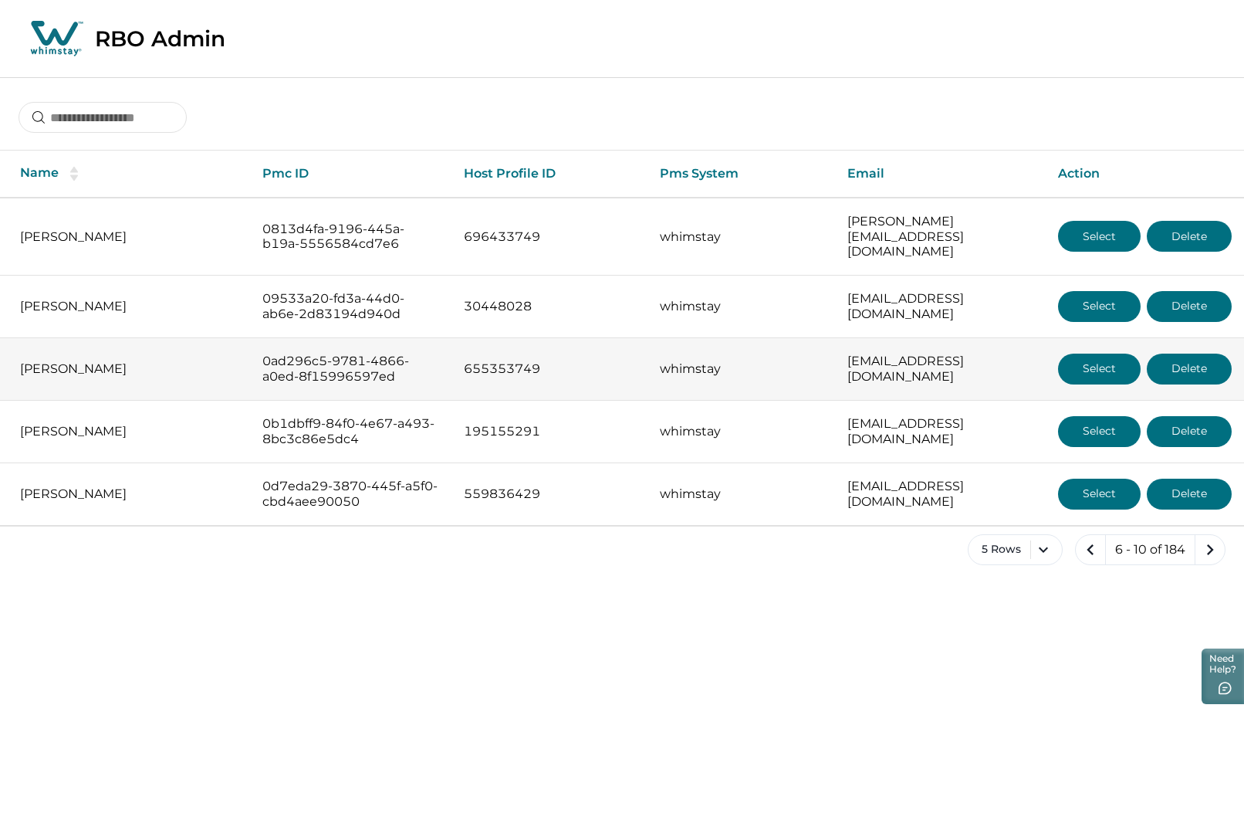
click at [1089, 358] on button "Select" at bounding box center [1099, 368] width 83 height 31
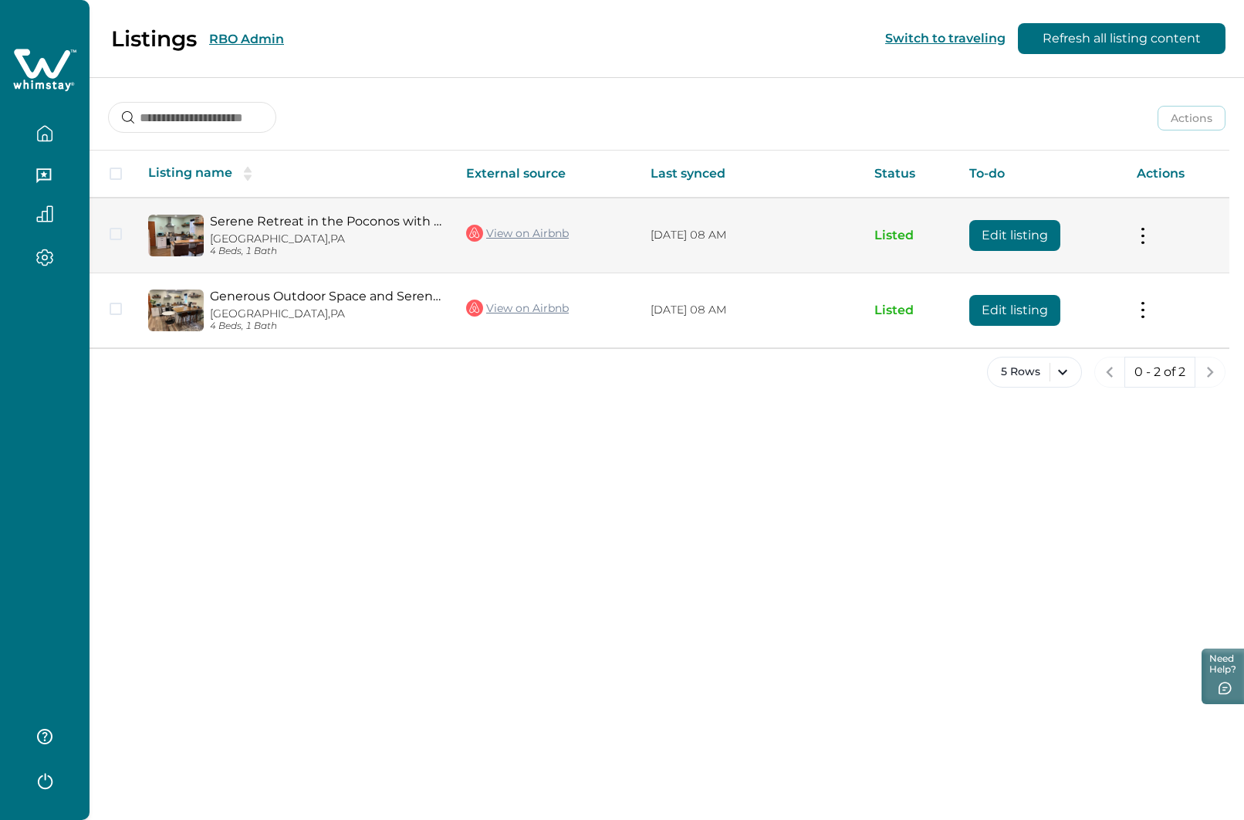
click at [1026, 232] on button "Edit listing" at bounding box center [1014, 235] width 91 height 31
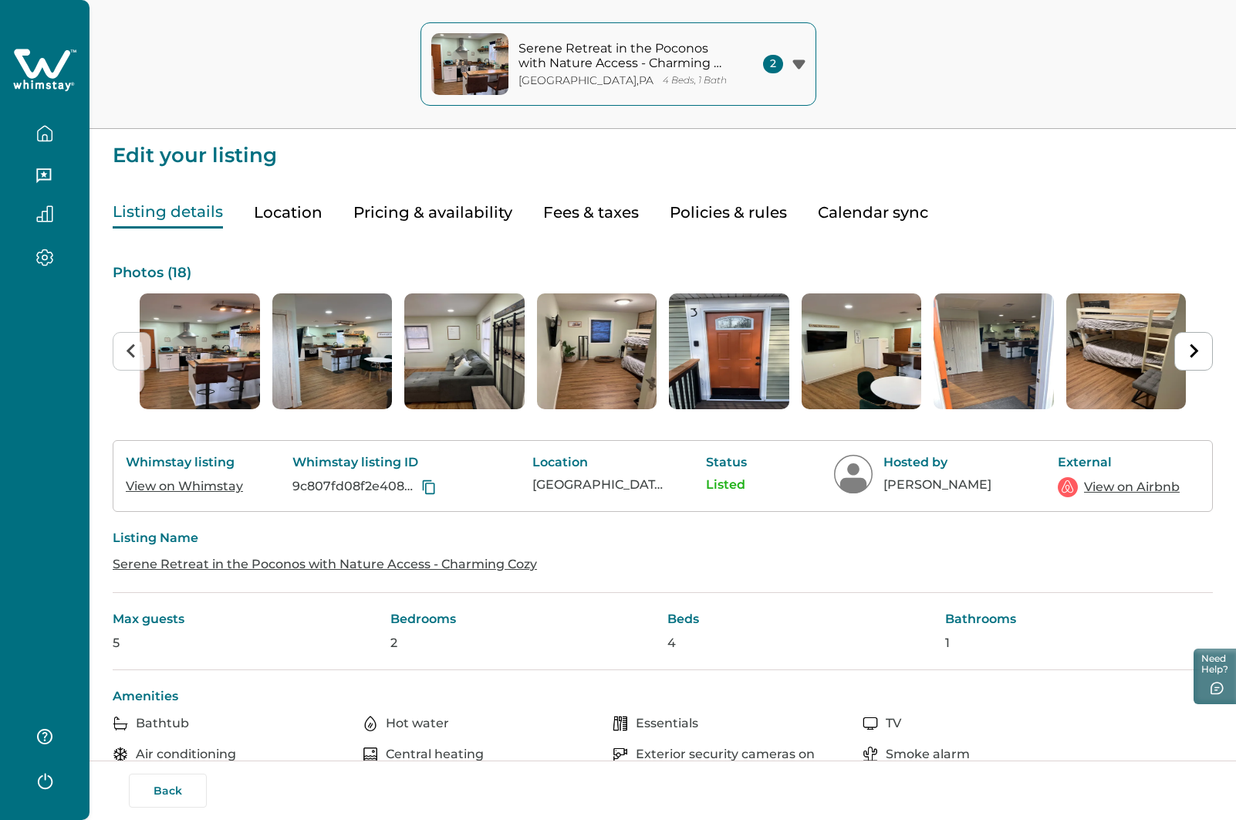
click at [597, 216] on button "Fees & taxes" at bounding box center [591, 213] width 96 height 32
type input "*"
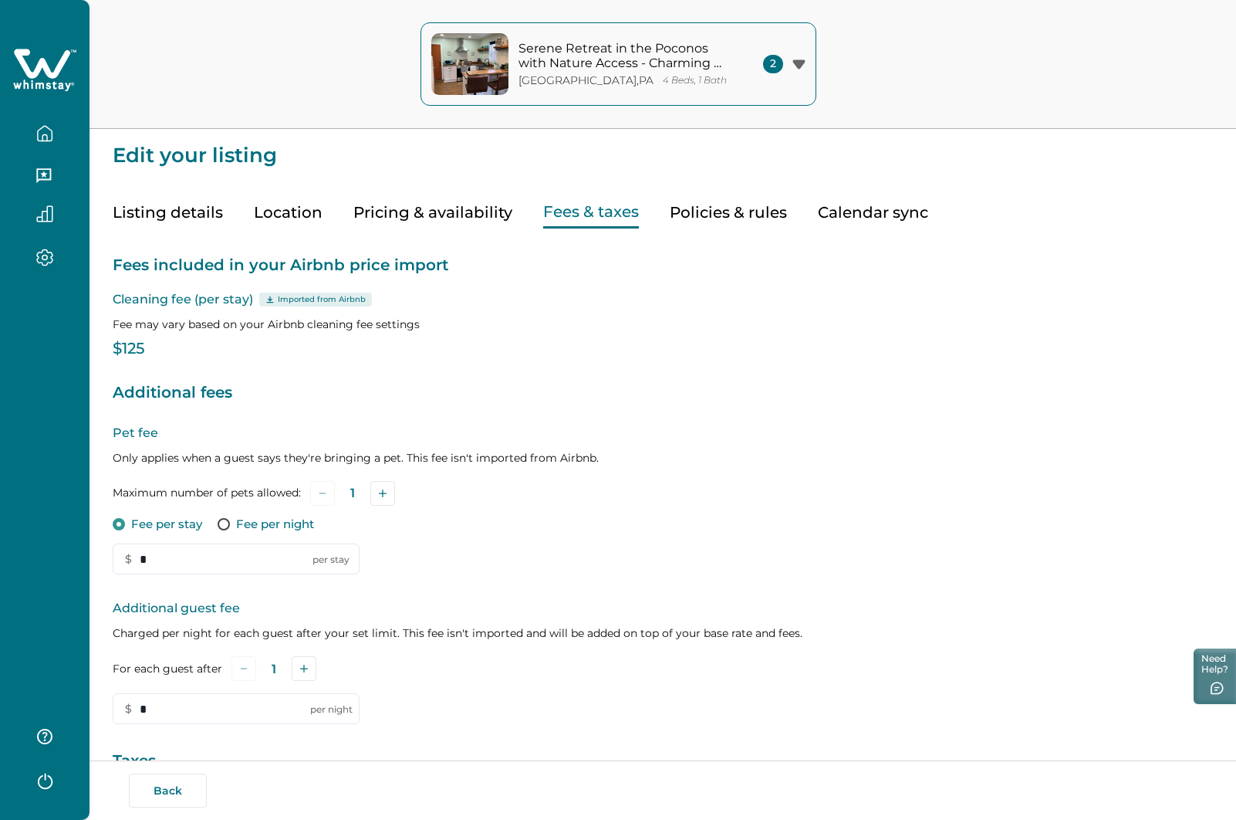
click at [428, 211] on button "Pricing & availability" at bounding box center [432, 213] width 159 height 32
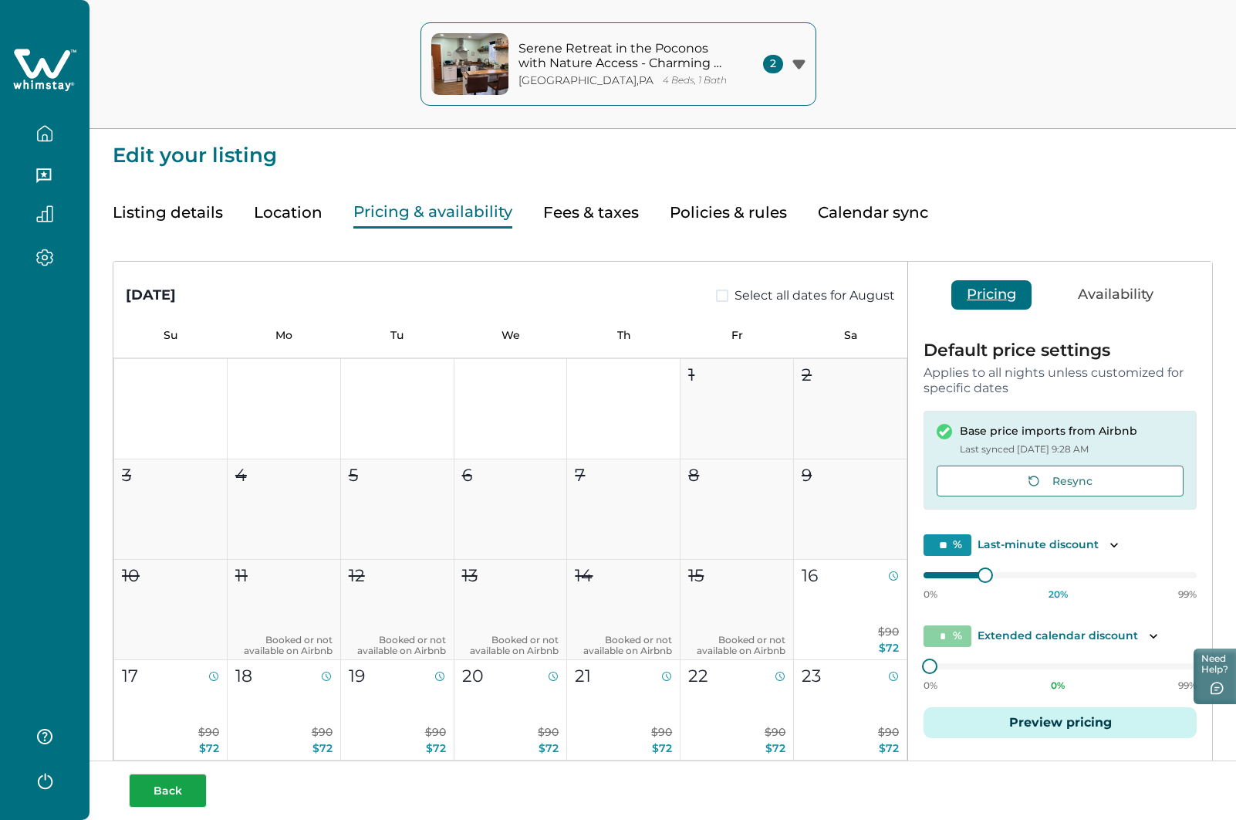
click at [158, 787] on button "Back" at bounding box center [168, 790] width 78 height 34
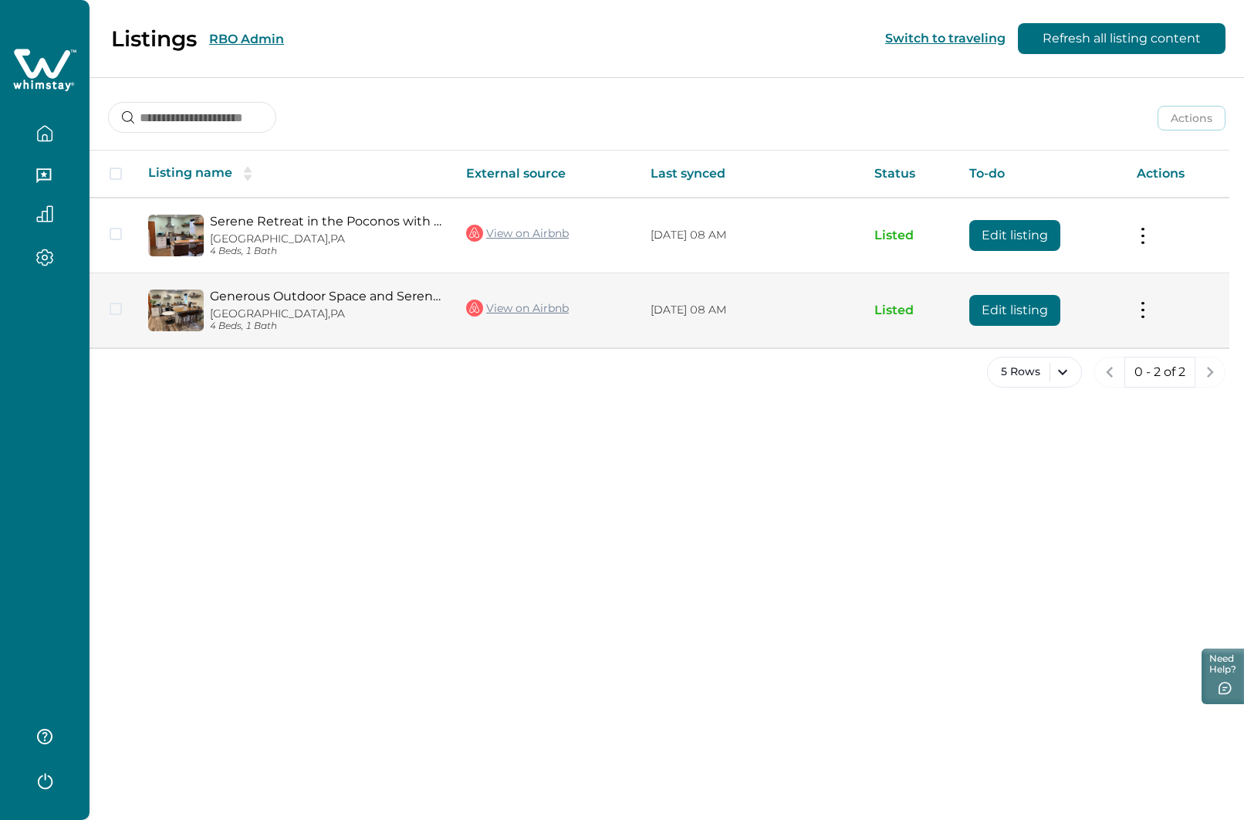
click at [1019, 312] on button "Edit listing" at bounding box center [1014, 310] width 91 height 31
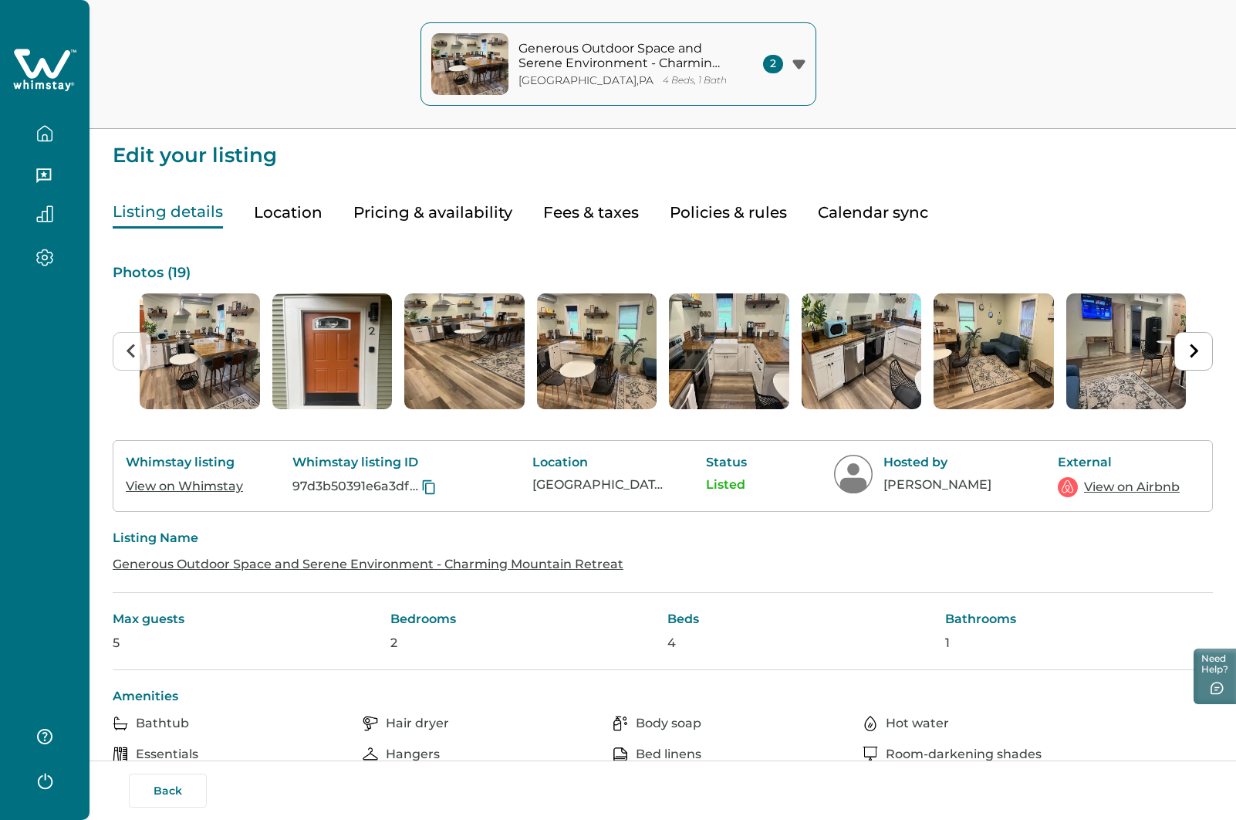
click at [422, 213] on button "Pricing & availability" at bounding box center [432, 213] width 159 height 32
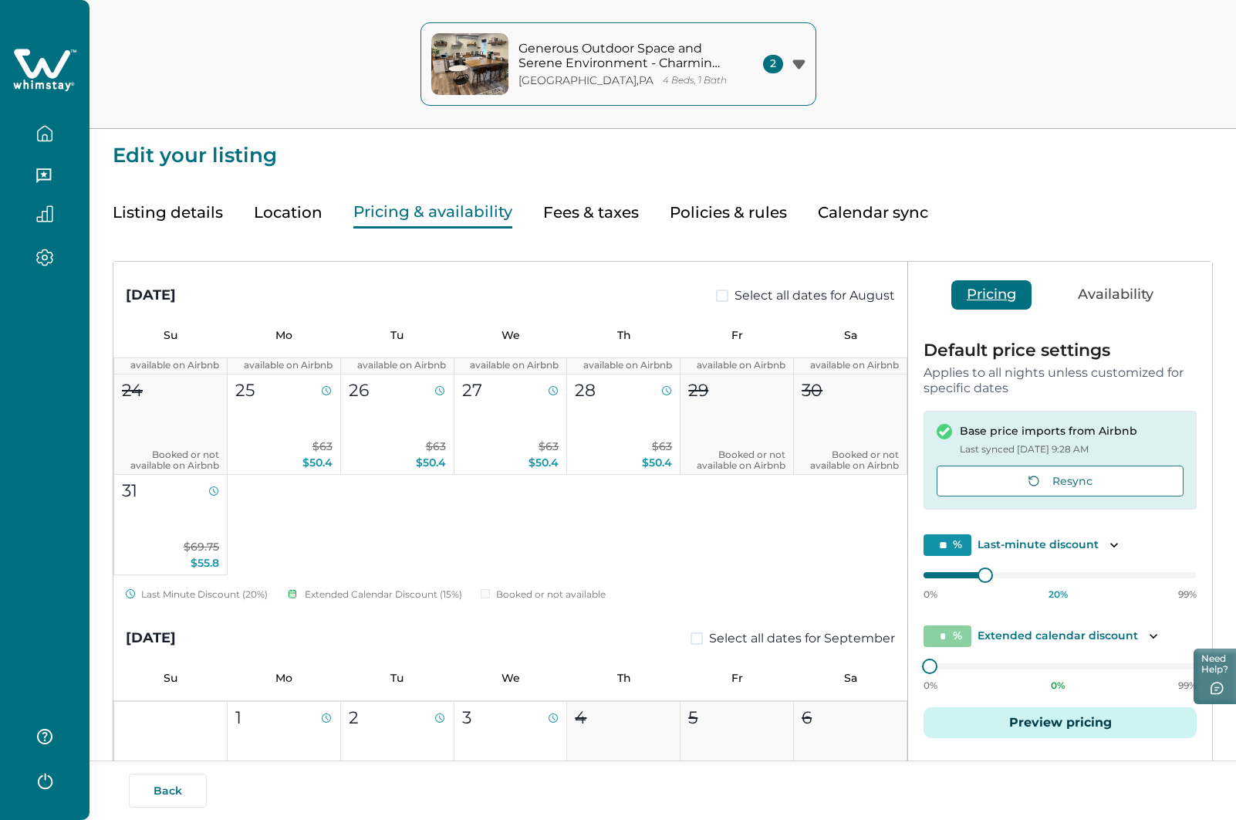
scroll to position [309, 0]
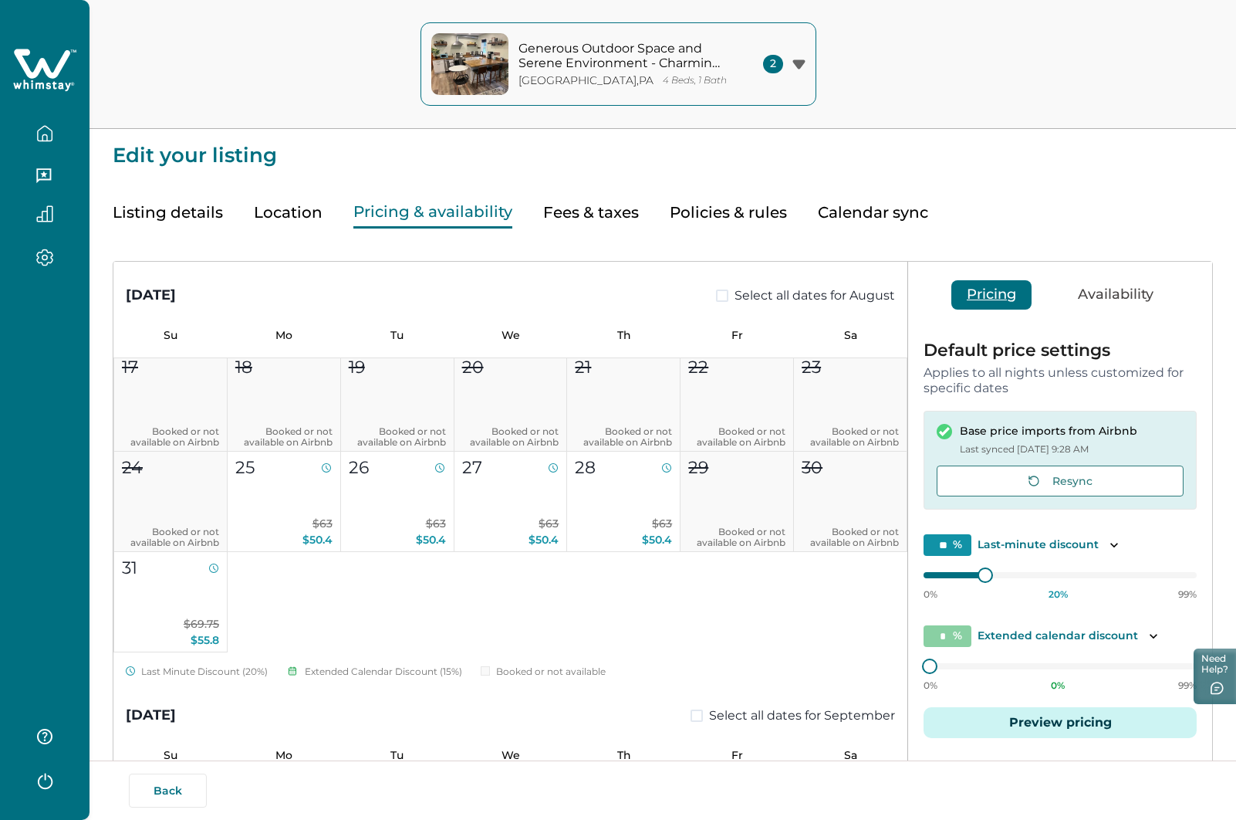
click at [631, 793] on div "Back" at bounding box center [662, 790] width 1066 height 34
click at [1086, 800] on div "Back" at bounding box center [662, 790] width 1066 height 34
click at [55, 128] on button "button" at bounding box center [44, 133] width 65 height 31
click at [274, 793] on div "Back" at bounding box center [662, 790] width 1066 height 34
drag, startPoint x: 172, startPoint y: 786, endPoint x: 181, endPoint y: 789, distance: 9.0
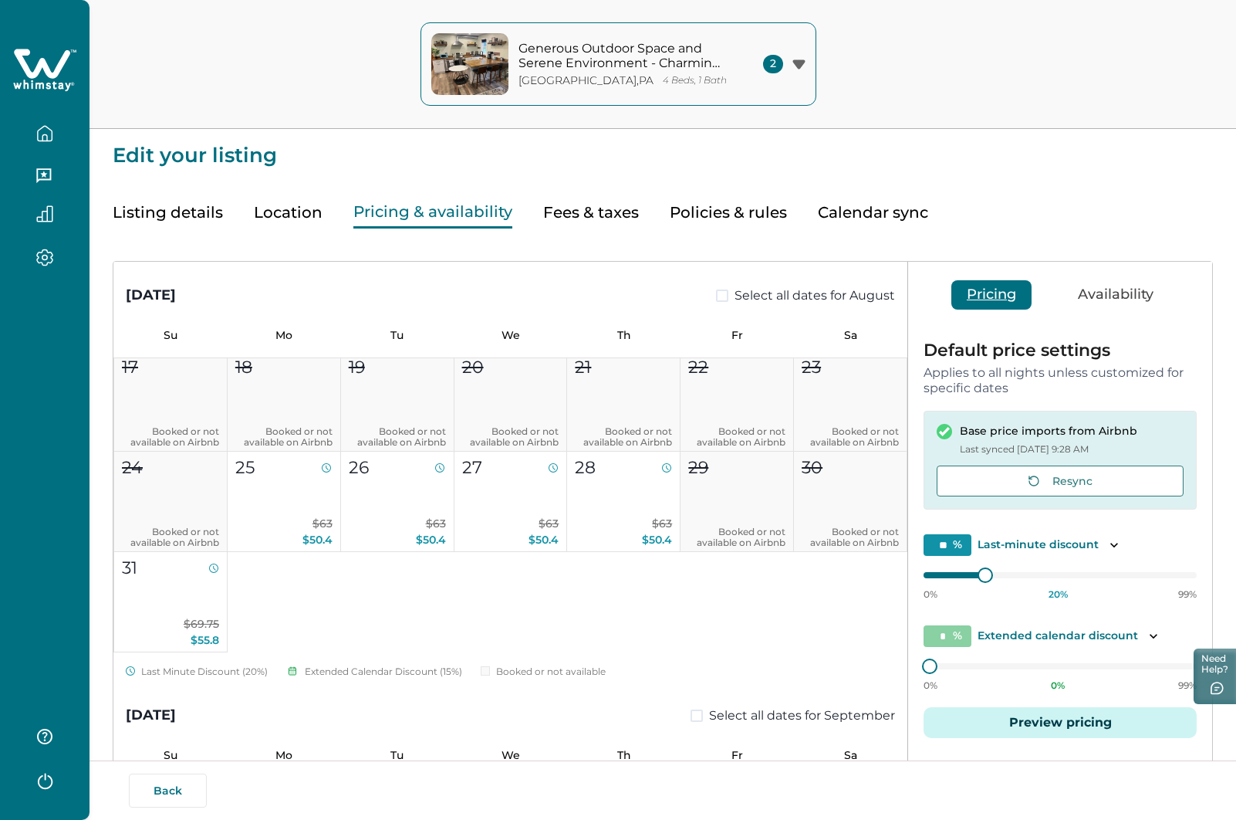
click at [172, 787] on button "Back" at bounding box center [168, 790] width 78 height 34
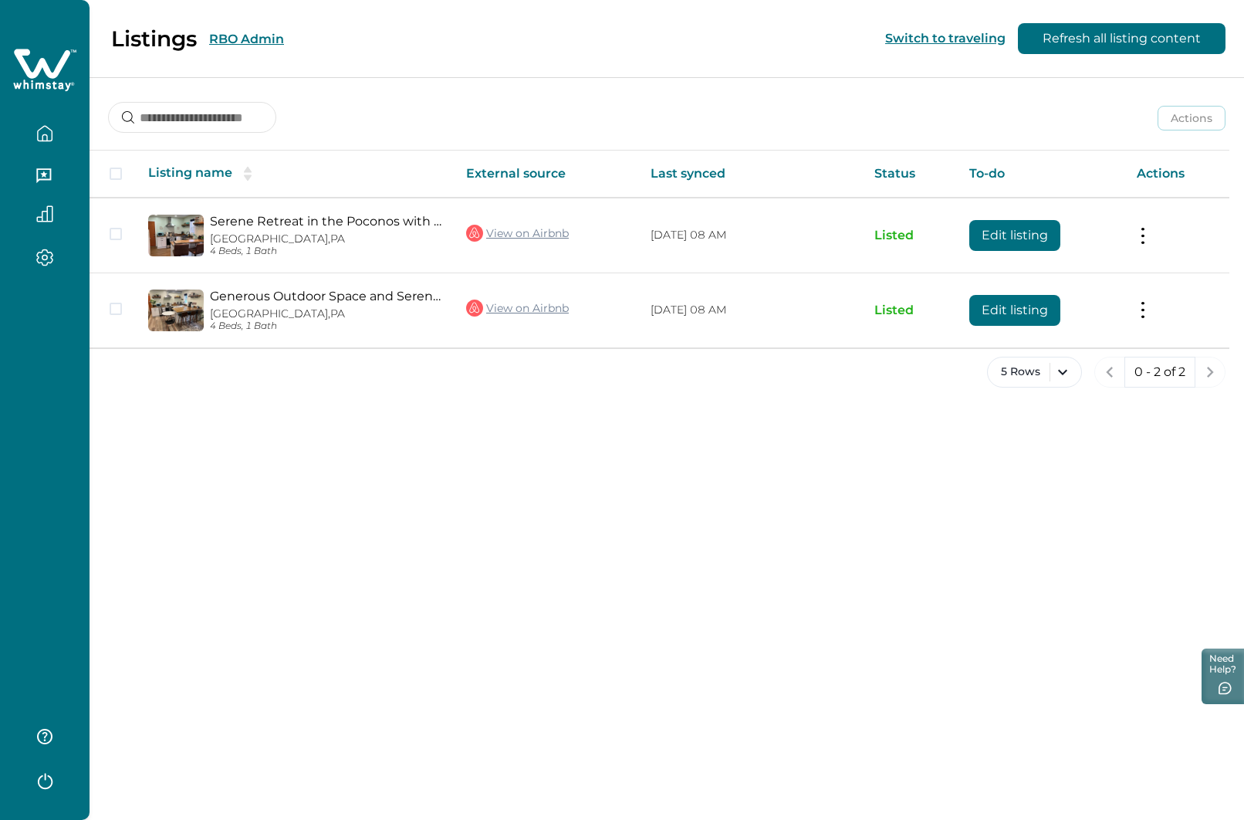
click at [265, 41] on button "RBO Admin" at bounding box center [246, 39] width 75 height 15
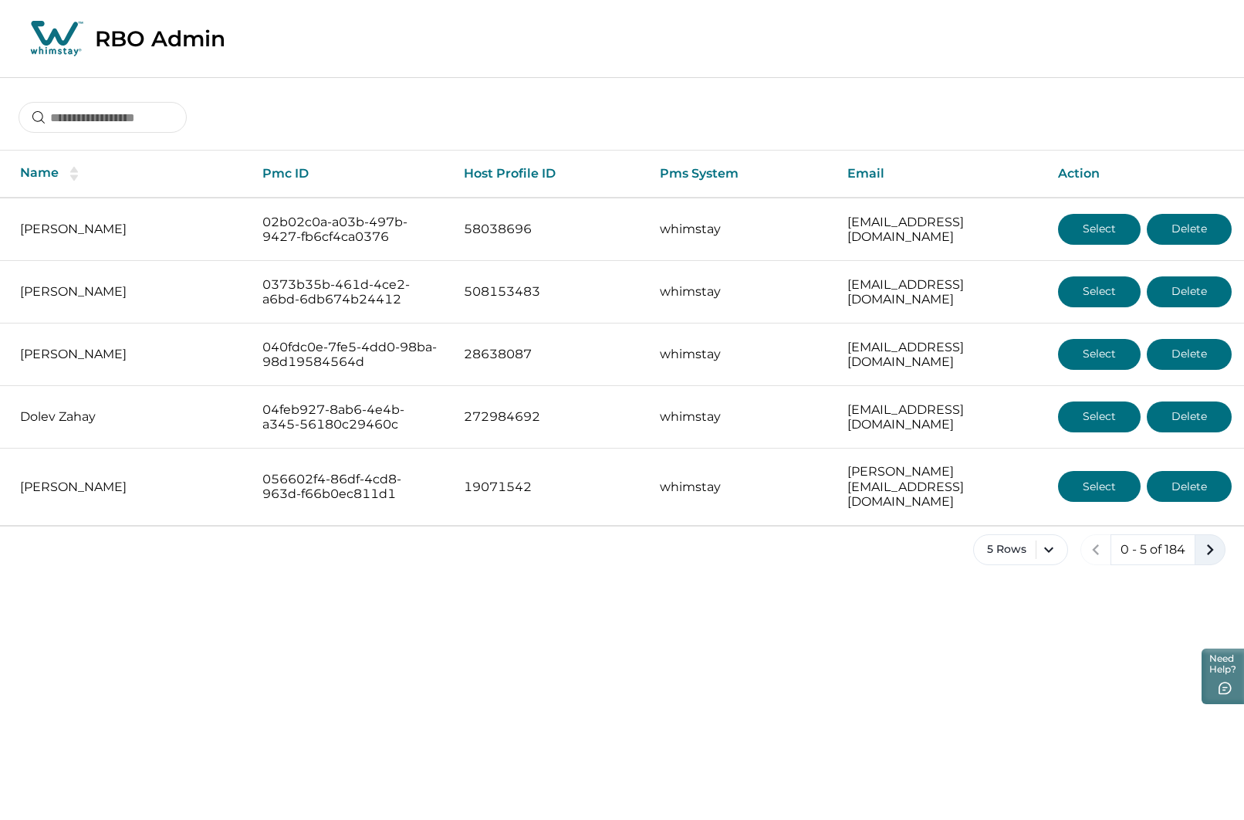
click at [1211, 541] on icon "next page" at bounding box center [1210, 550] width 22 height 22
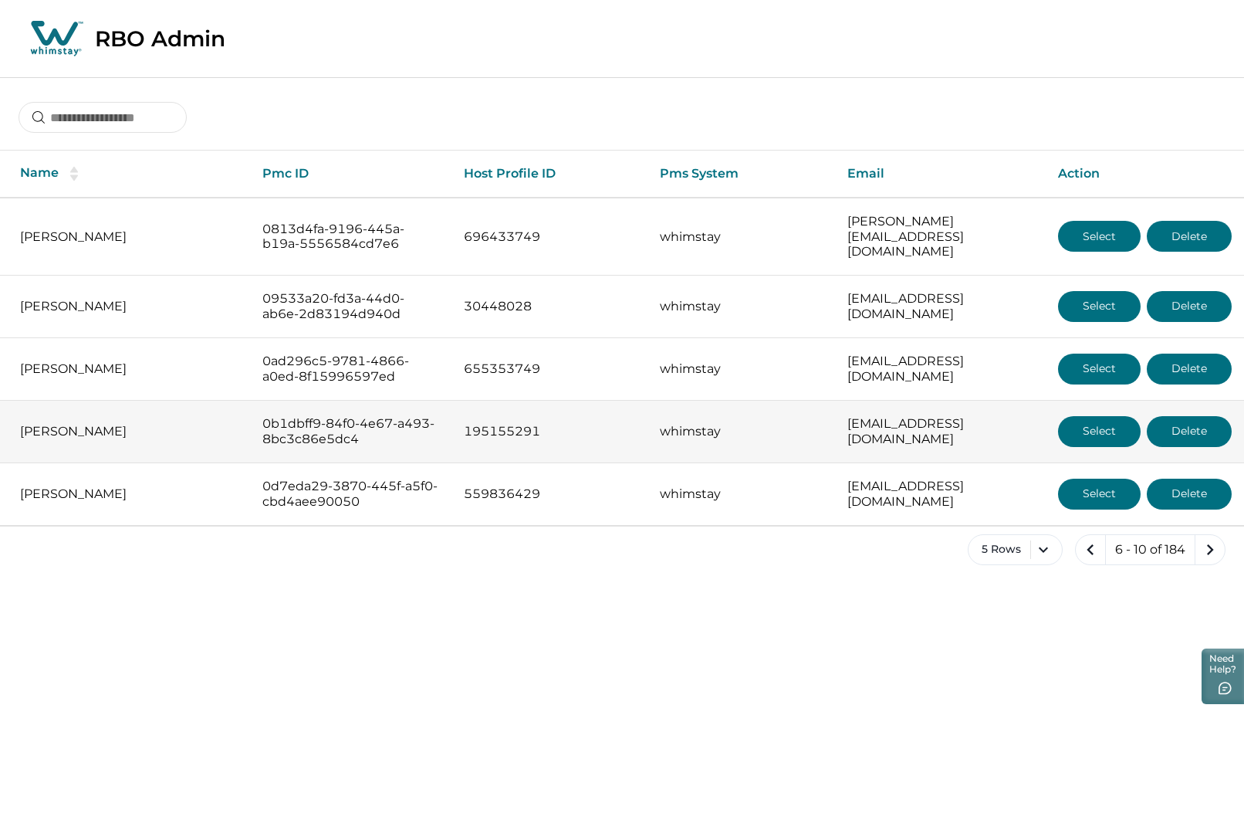
click at [1091, 418] on button "Select" at bounding box center [1099, 431] width 83 height 31
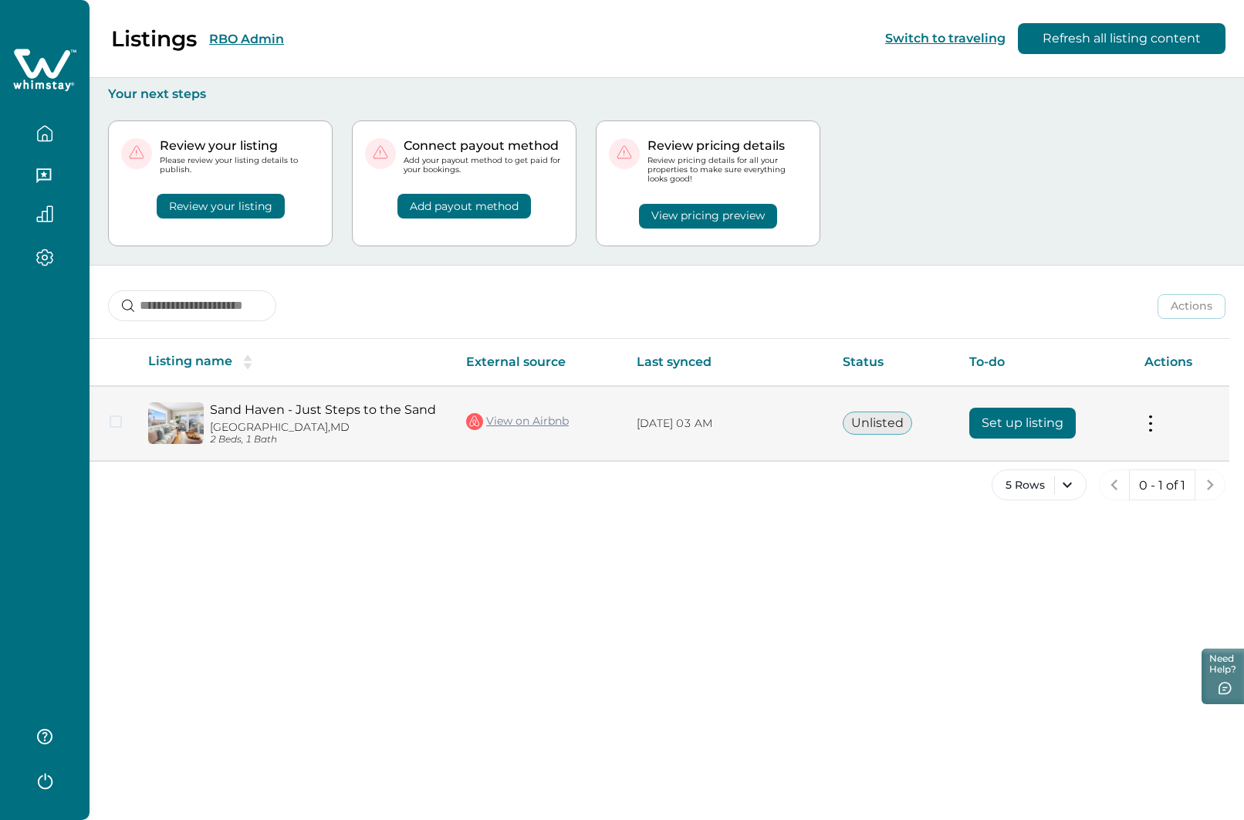
click at [1028, 424] on button "Set up listing" at bounding box center [1022, 423] width 107 height 31
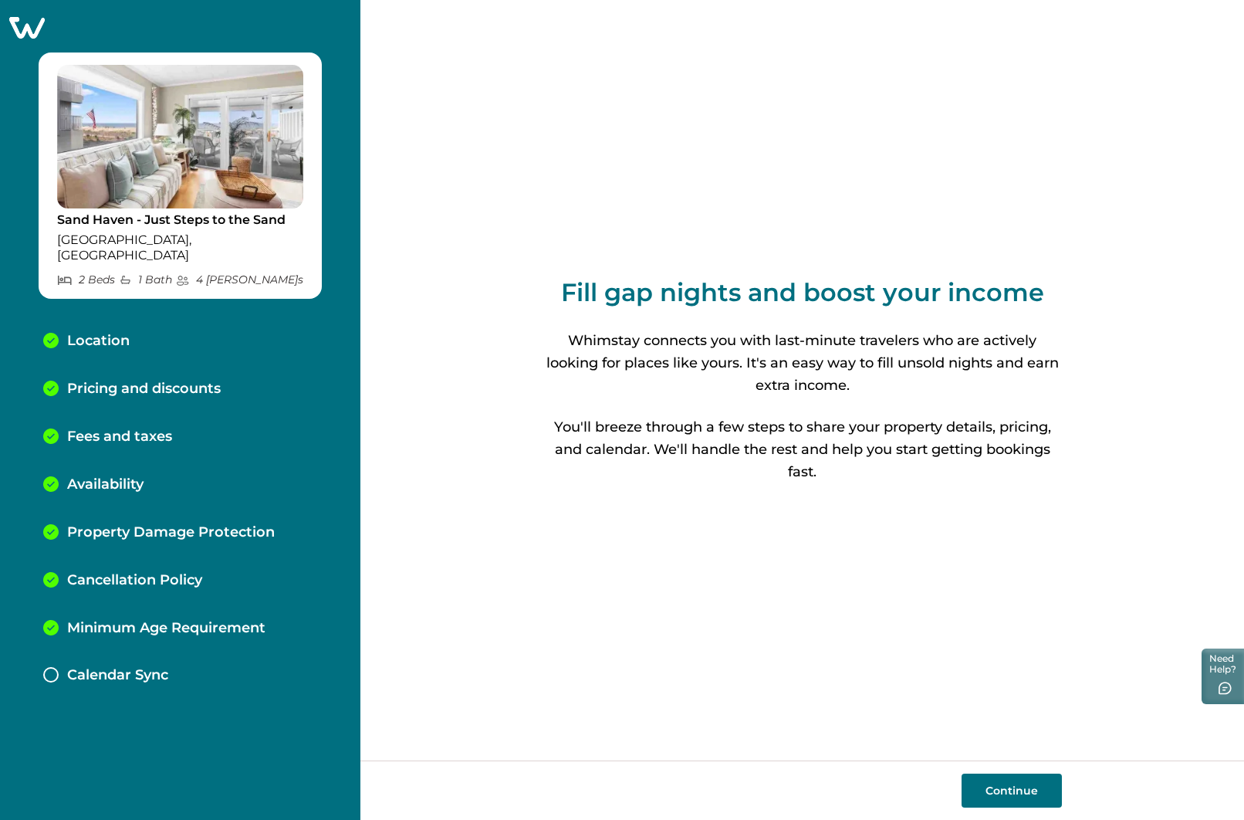
click at [96, 667] on p "Calendar Sync" at bounding box center [117, 675] width 101 height 17
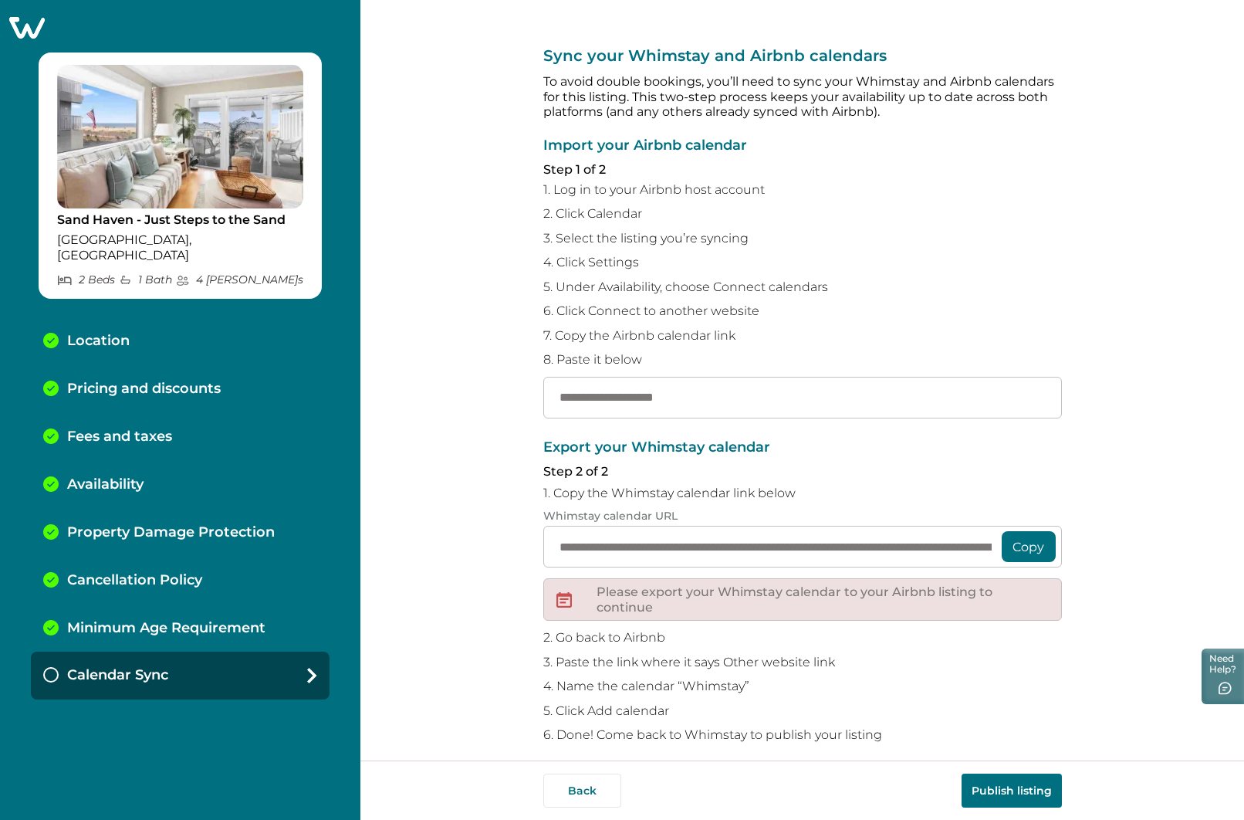
click at [145, 381] on p "Pricing and discounts" at bounding box center [144, 389] width 154 height 17
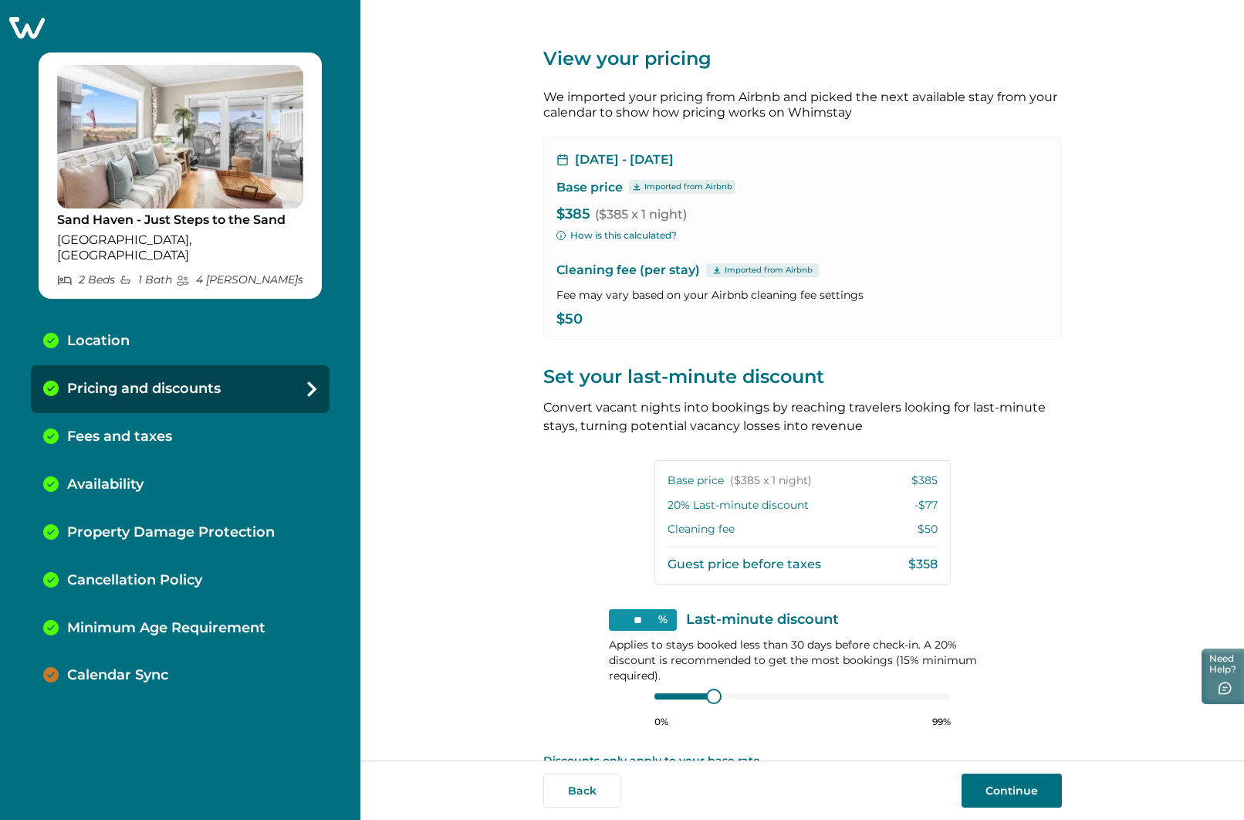
click at [15, 29] on icon at bounding box center [27, 28] width 36 height 22
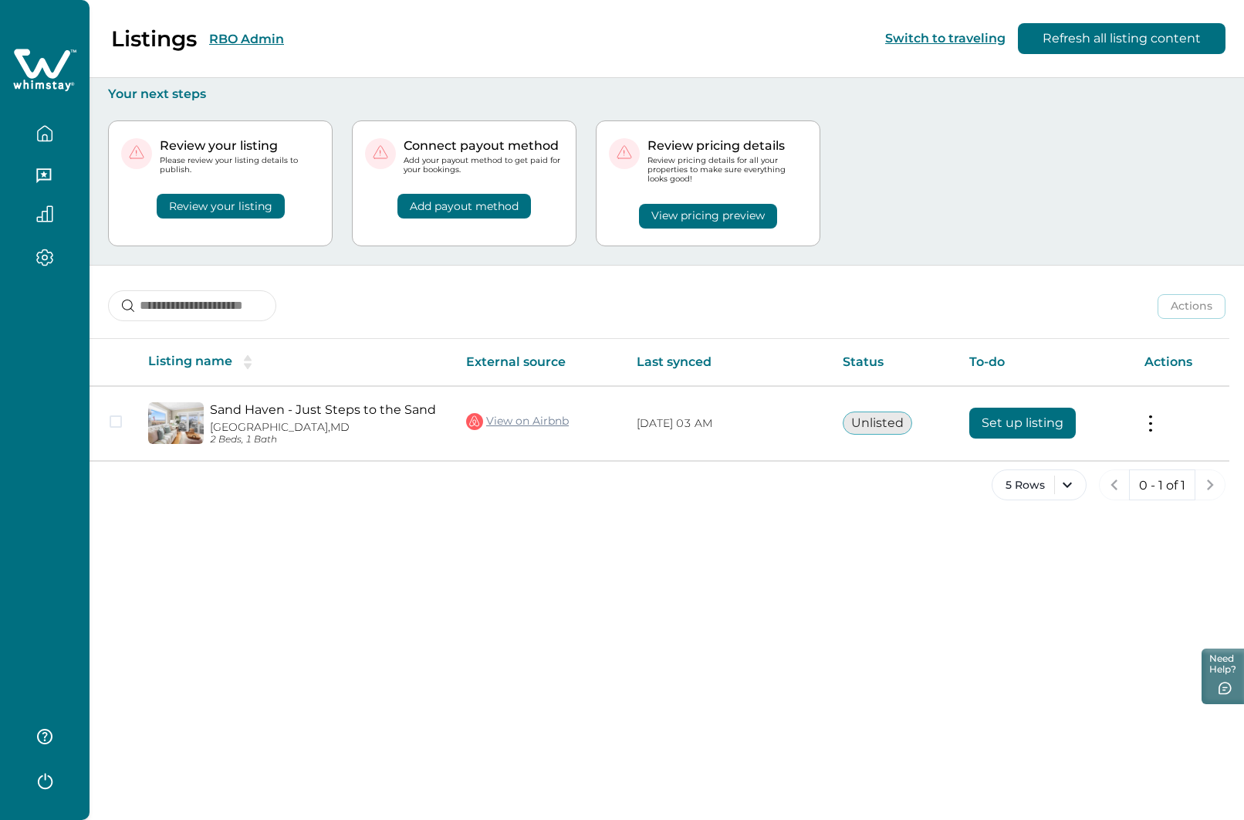
click at [248, 41] on button "RBO Admin" at bounding box center [246, 39] width 75 height 15
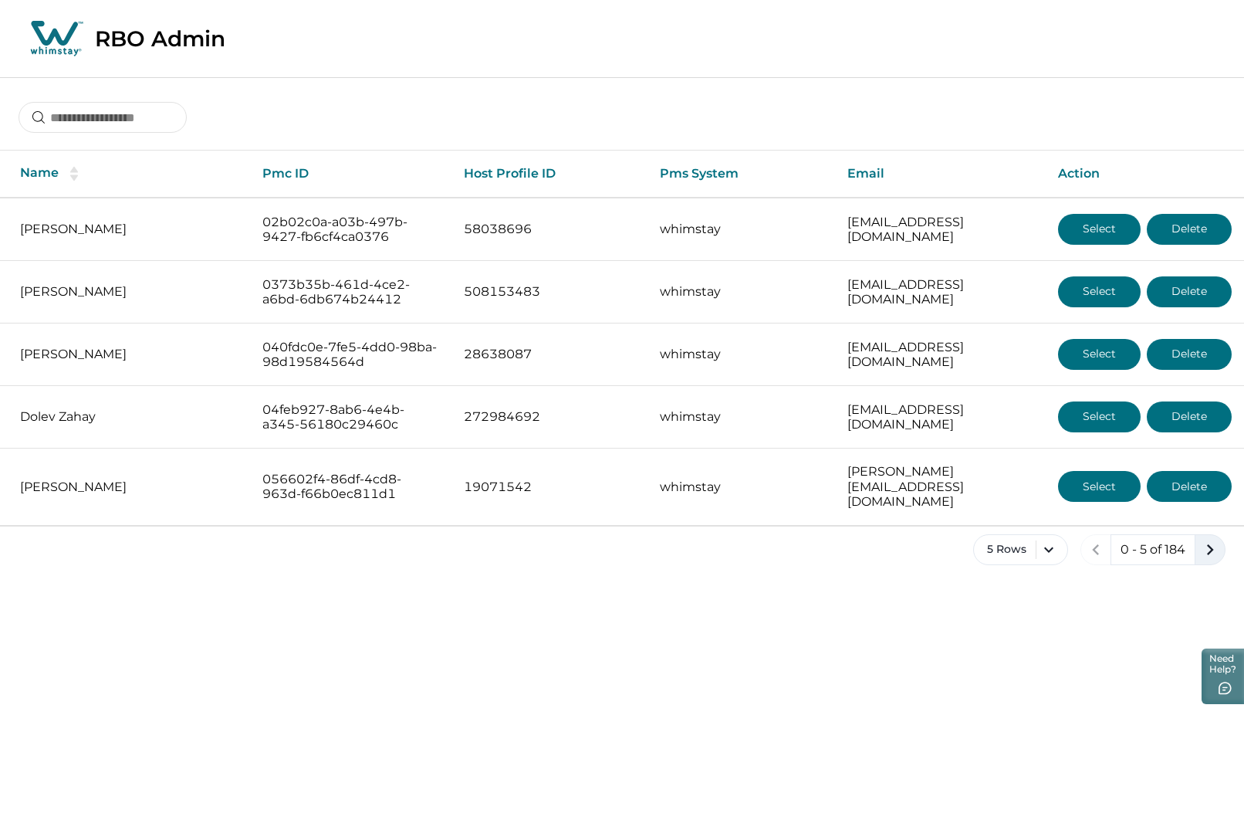
click at [1211, 539] on icon "next page" at bounding box center [1210, 550] width 22 height 22
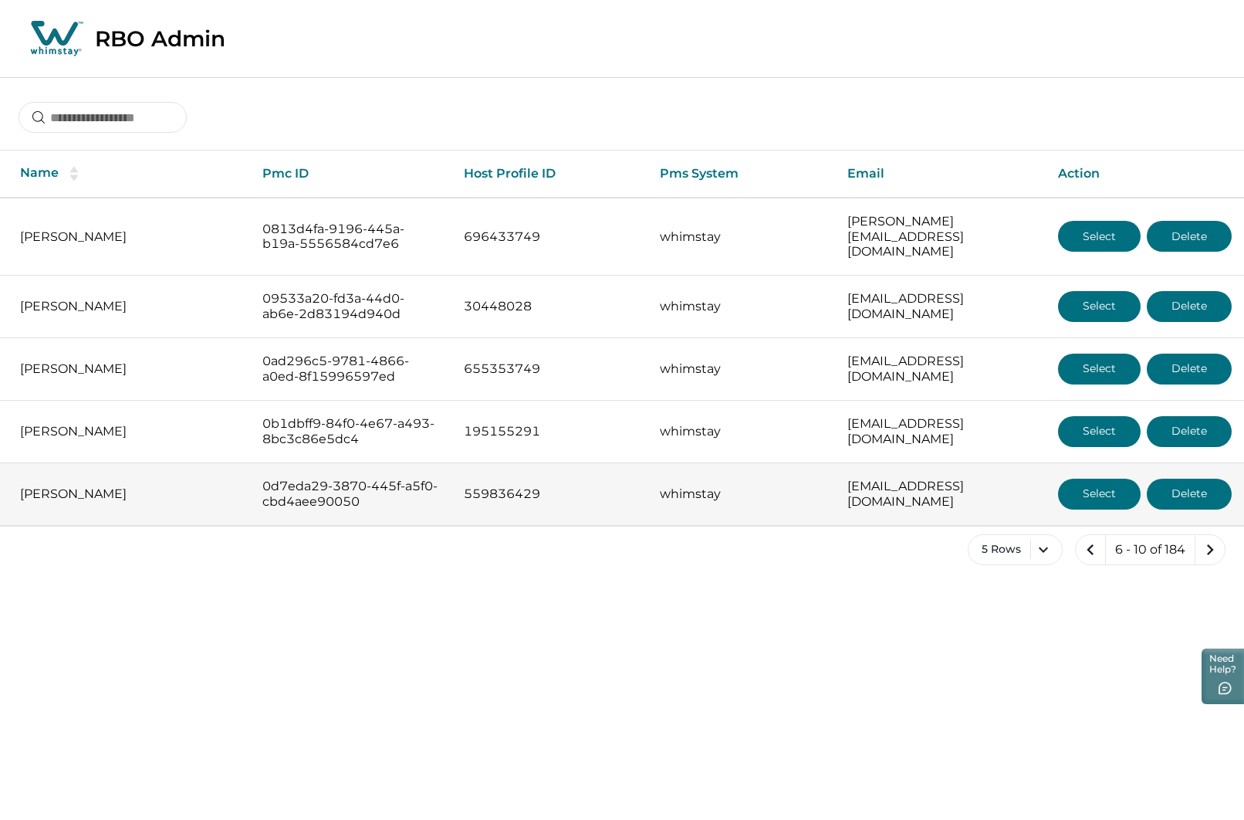
click at [1094, 483] on button "Select" at bounding box center [1099, 494] width 83 height 31
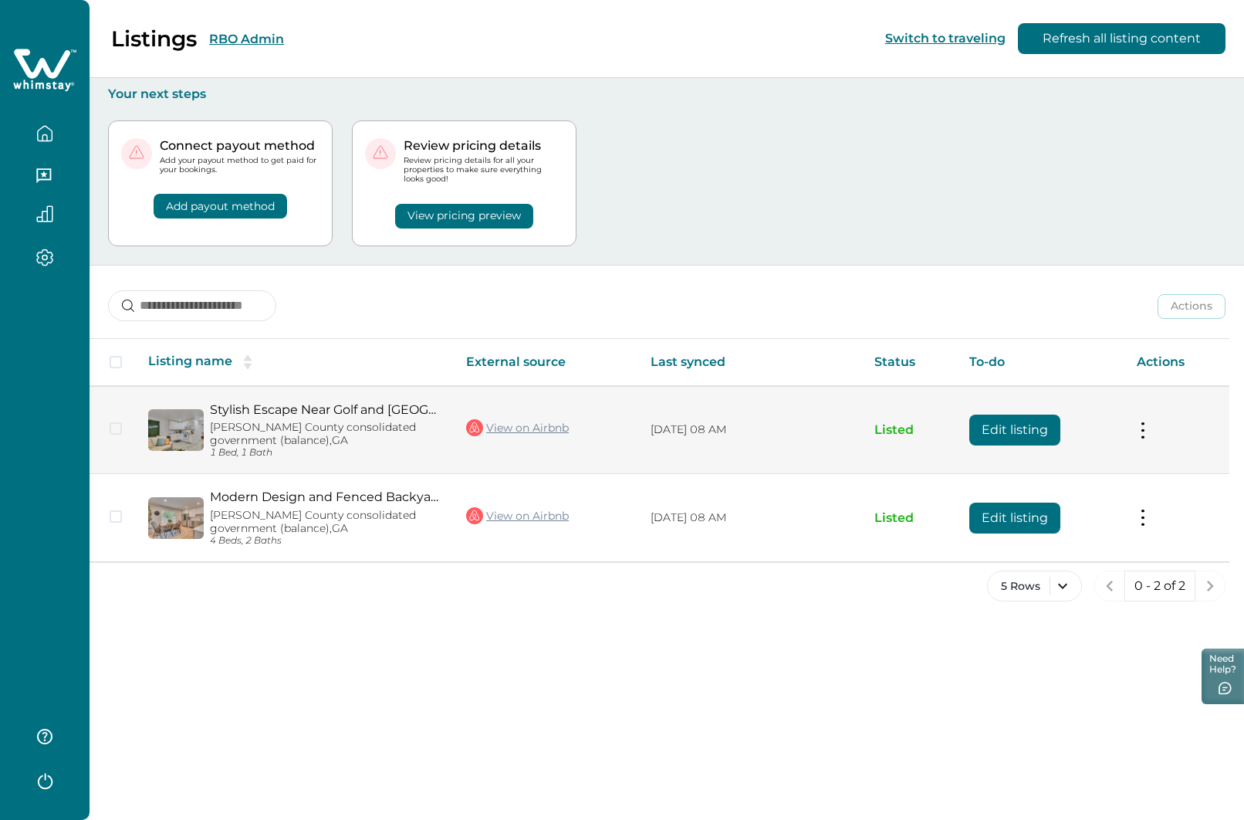
click at [1006, 431] on button "Edit listing" at bounding box center [1014, 429] width 91 height 31
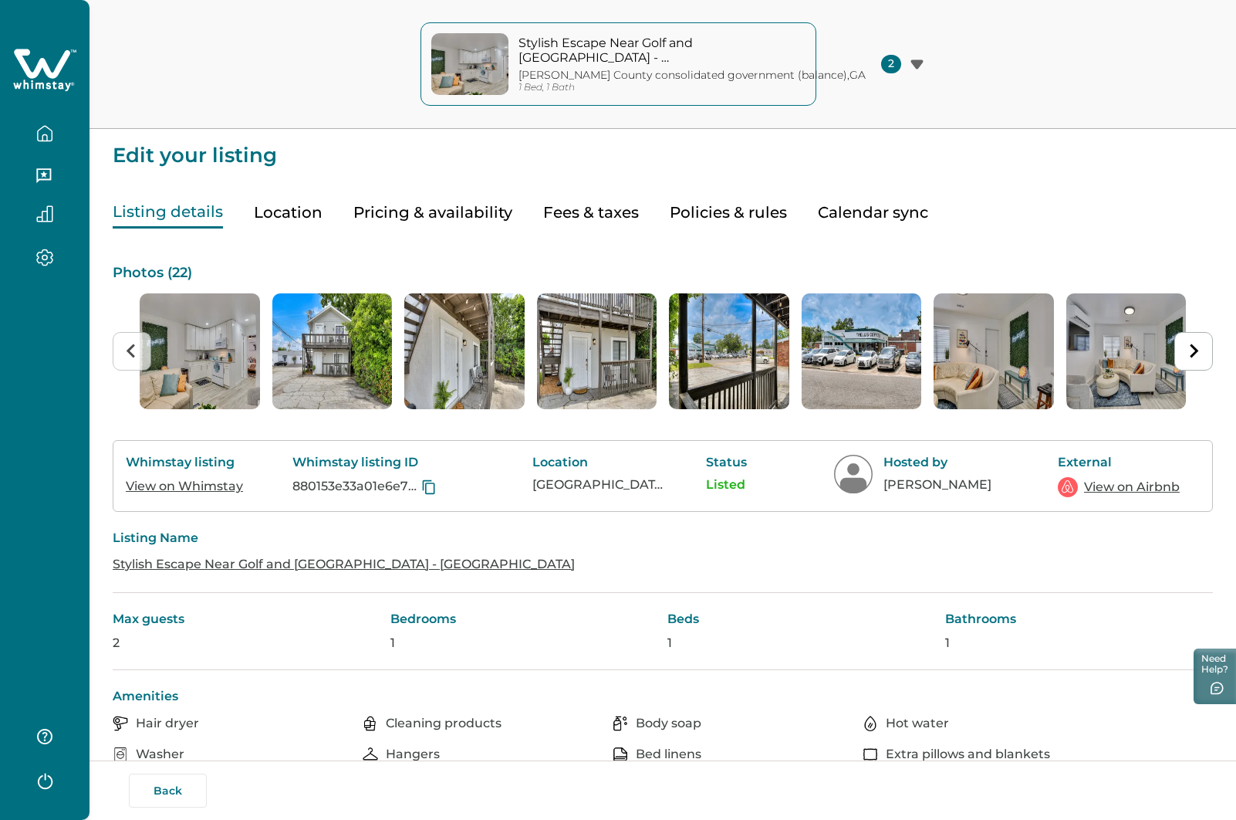
click at [448, 216] on button "Pricing & availability" at bounding box center [432, 213] width 159 height 32
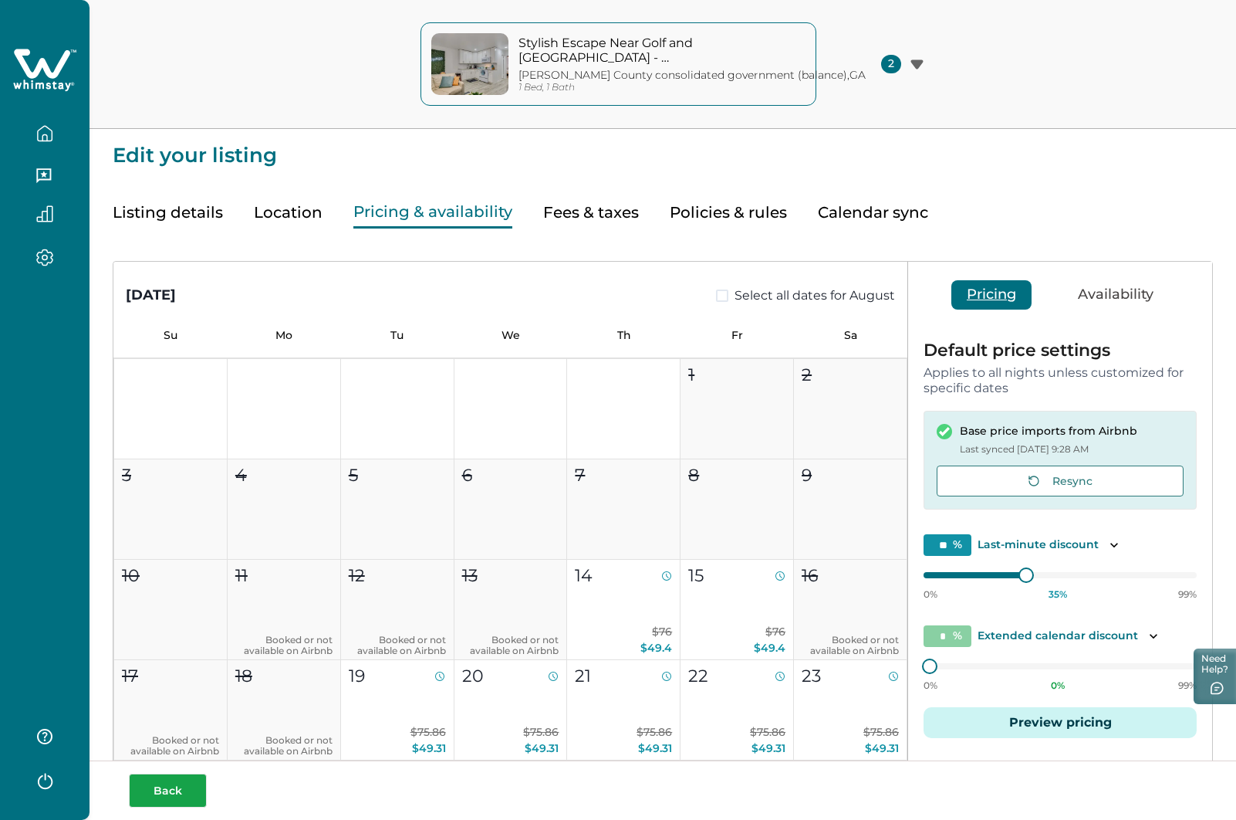
click at [174, 793] on button "Back" at bounding box center [168, 790] width 78 height 34
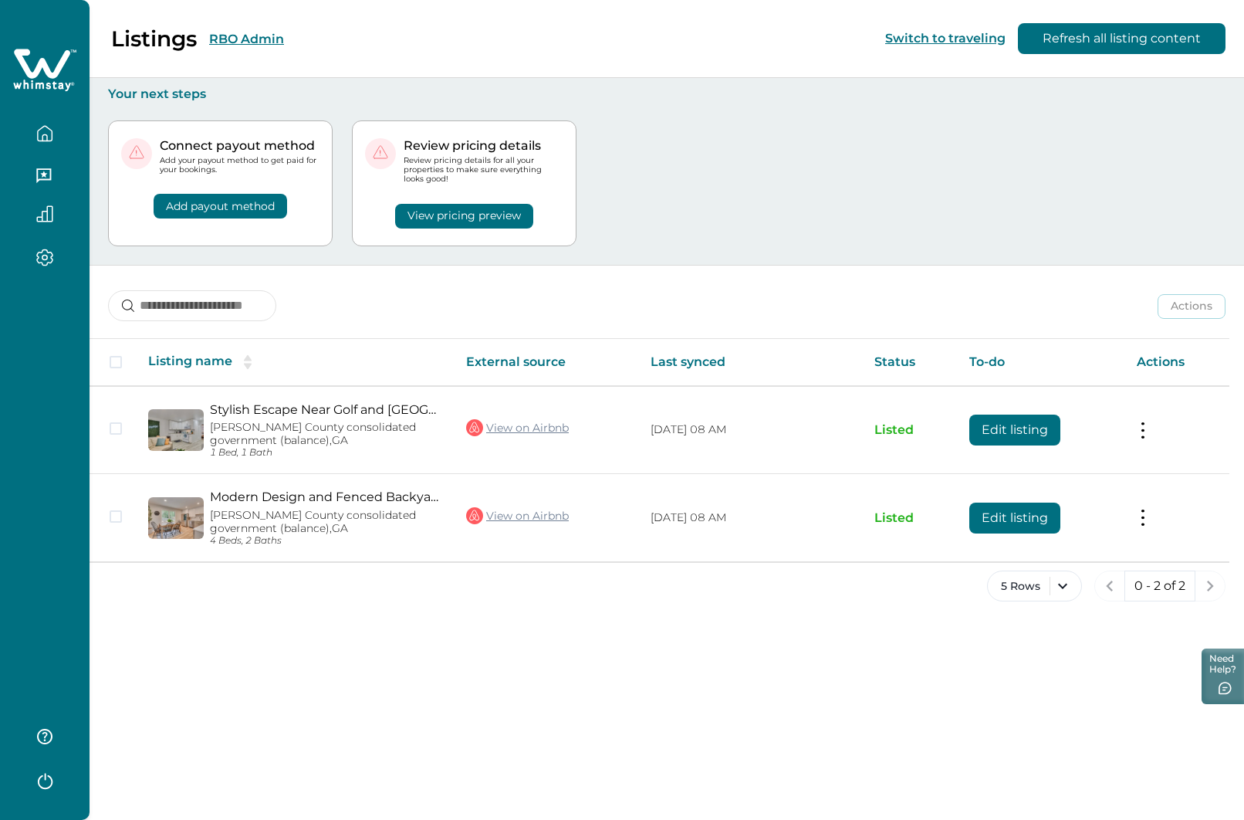
click at [252, 41] on button "RBO Admin" at bounding box center [246, 39] width 75 height 15
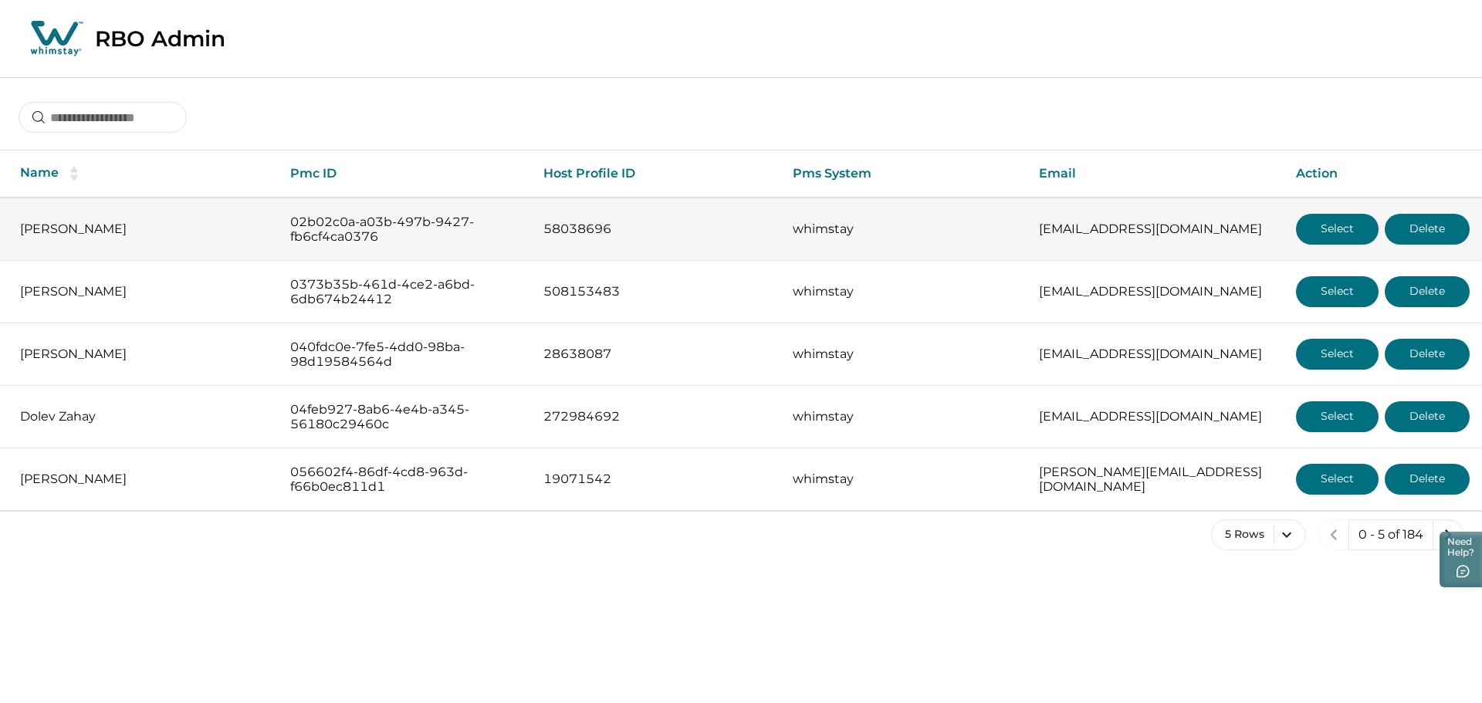
click at [1236, 232] on button "Select" at bounding box center [1337, 229] width 83 height 31
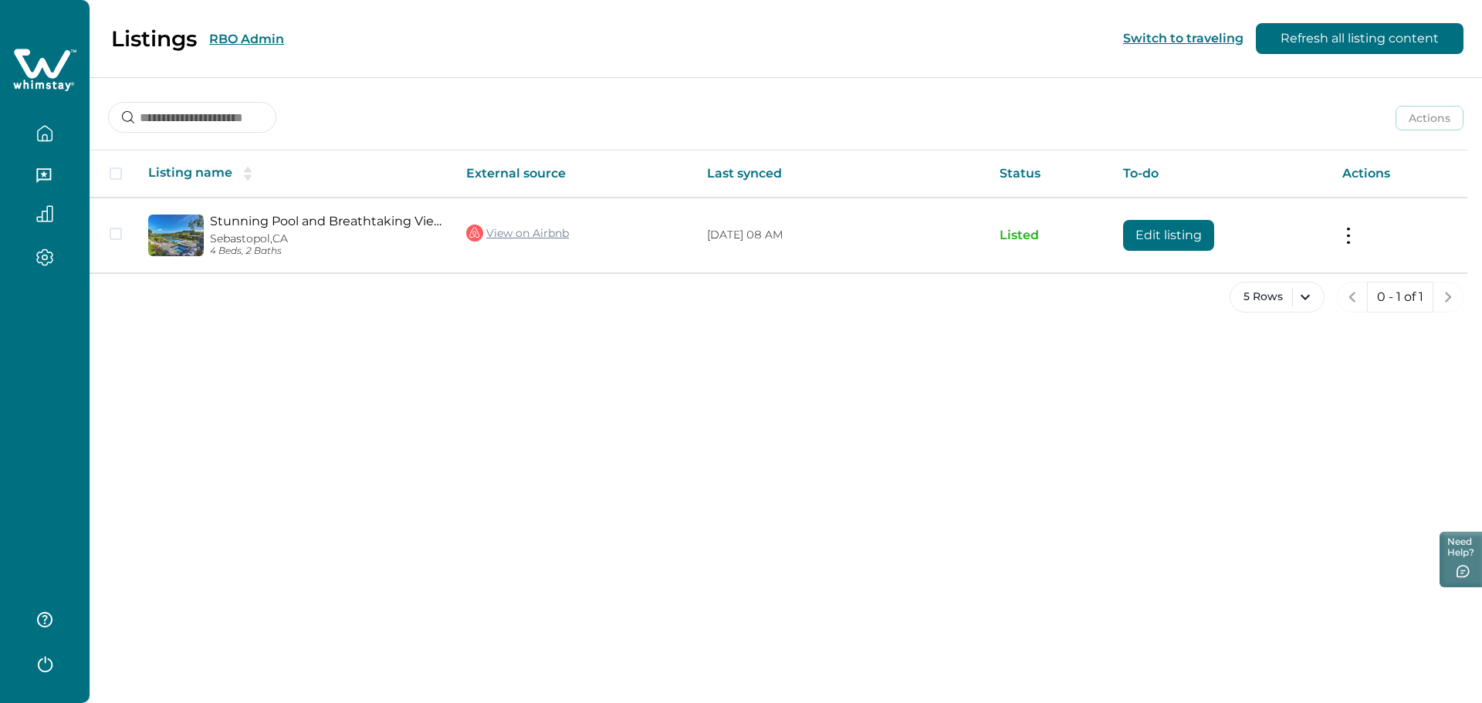
click at [259, 36] on button "RBO Admin" at bounding box center [246, 39] width 75 height 15
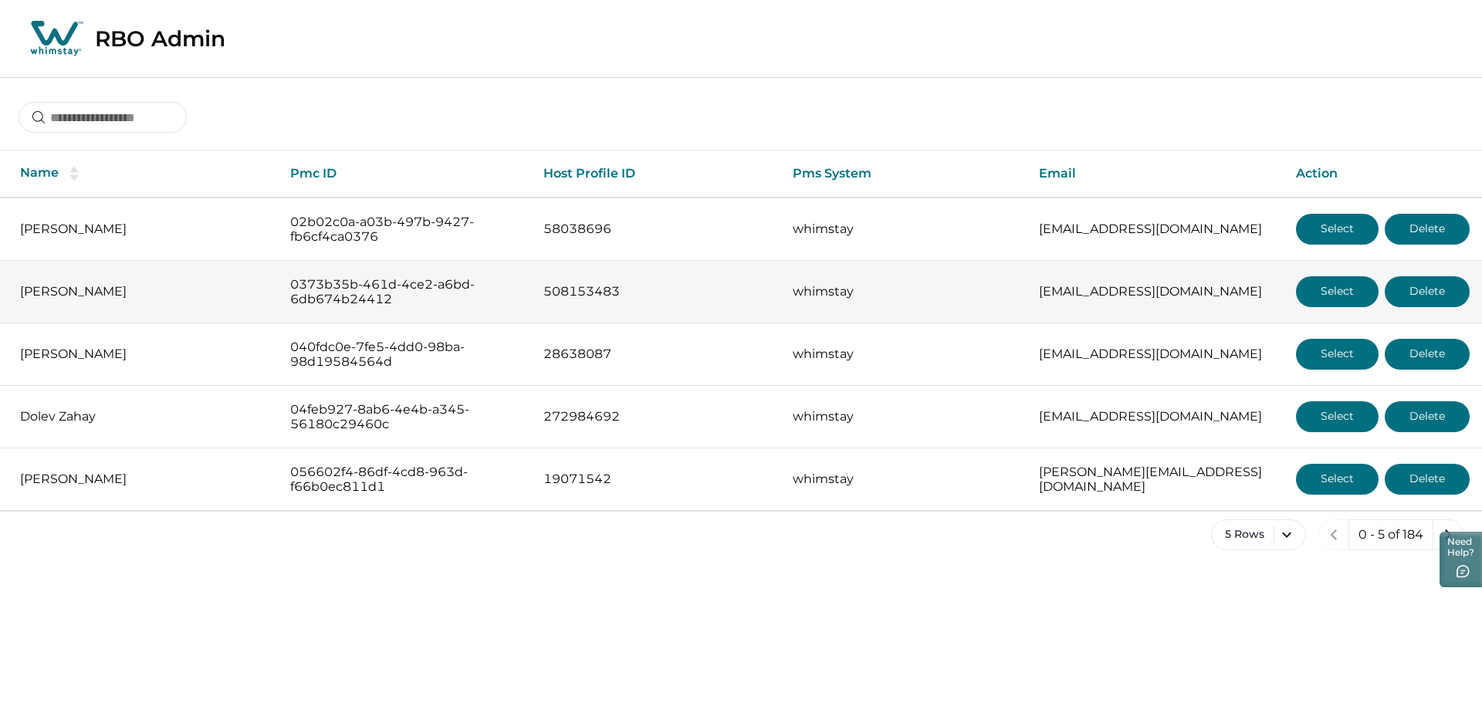
click at [1236, 294] on button "Select" at bounding box center [1337, 291] width 83 height 31
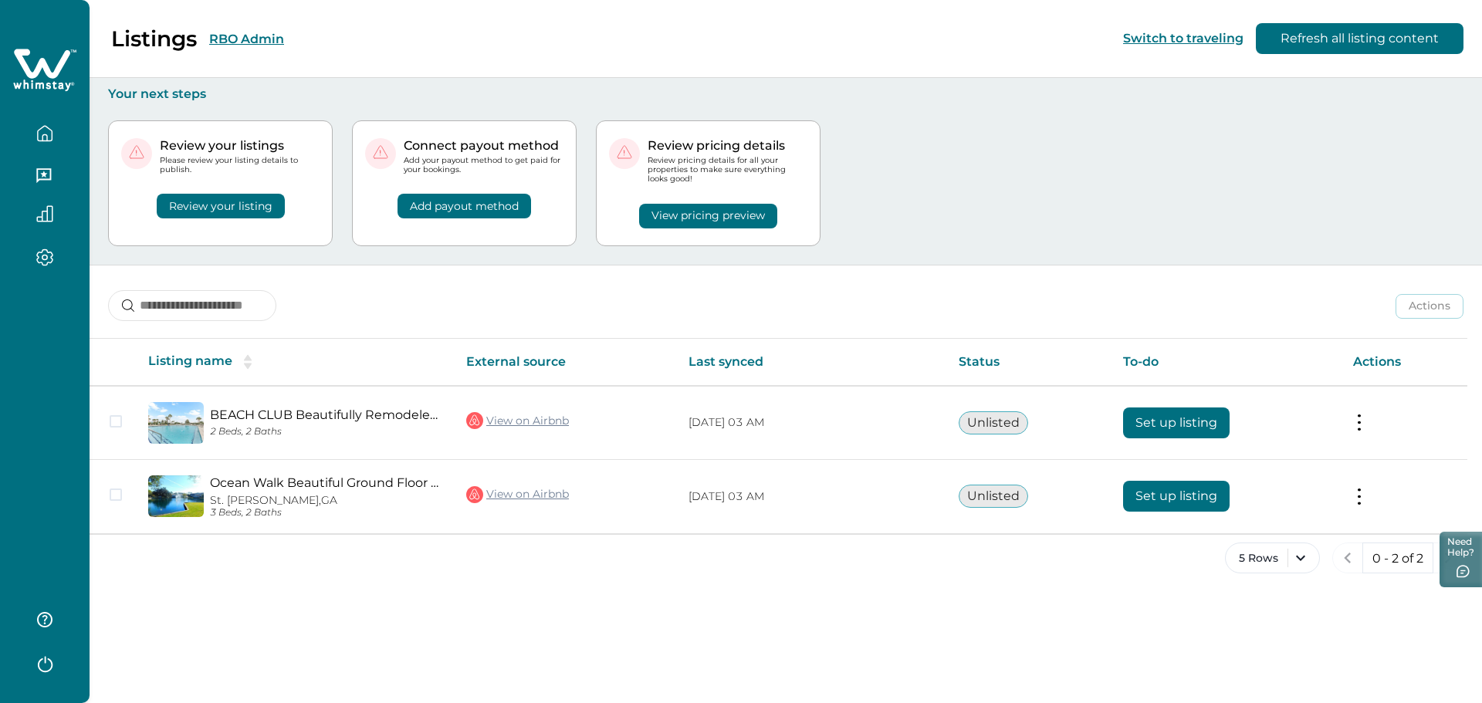
click at [39, 136] on icon "button" at bounding box center [44, 133] width 17 height 17
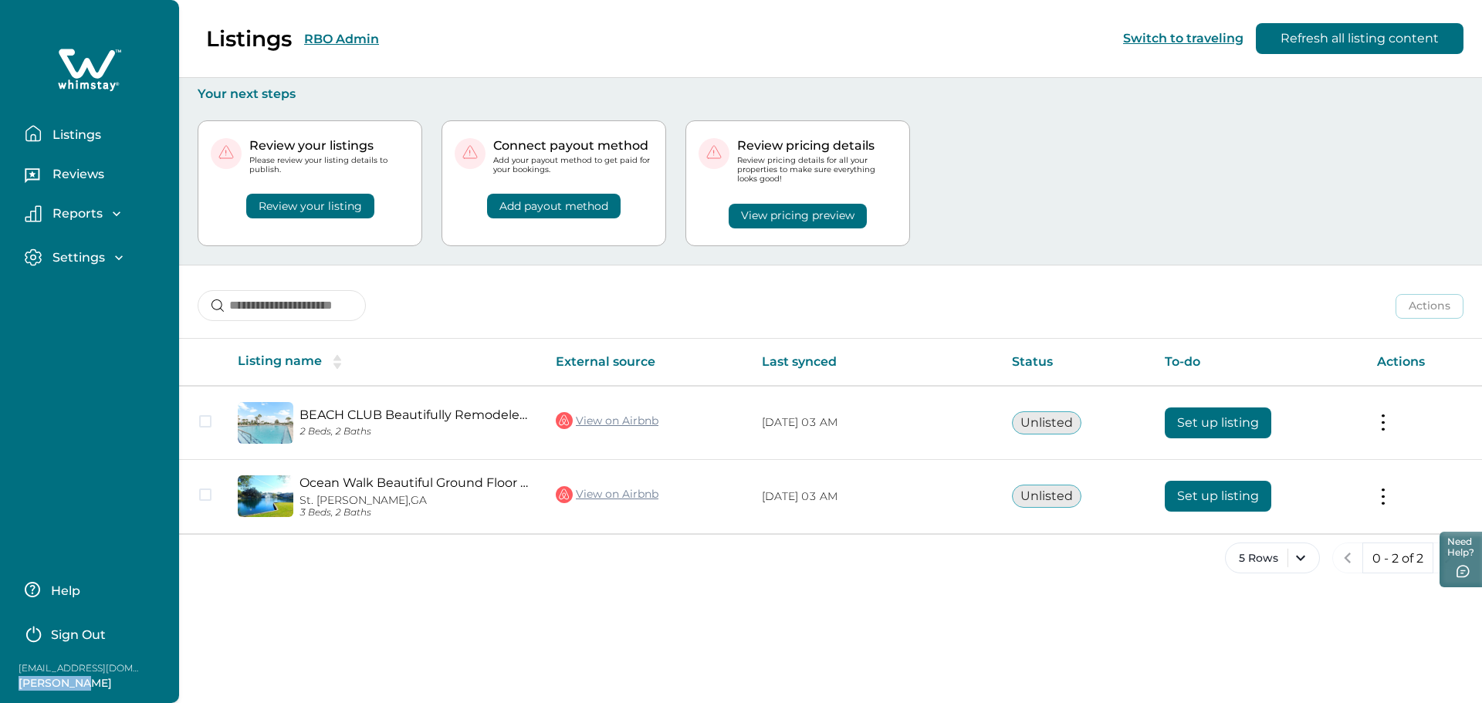
drag, startPoint x: 18, startPoint y: 679, endPoint x: 98, endPoint y: 688, distance: 80.7
click at [98, 688] on div "[EMAIL_ADDRESS][DOMAIN_NAME] [PERSON_NAME]" at bounding box center [77, 676] width 130 height 30
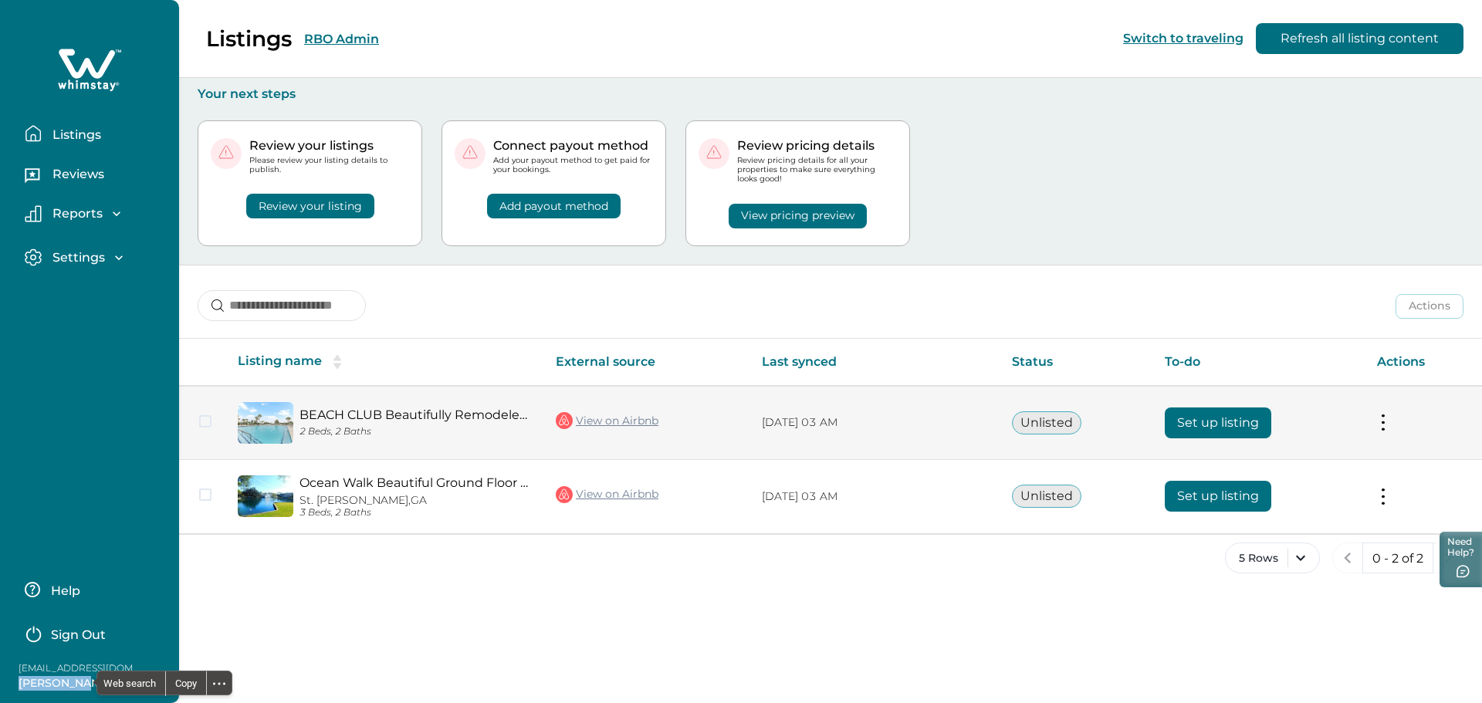
click at [1216, 419] on button "Set up listing" at bounding box center [1218, 423] width 107 height 31
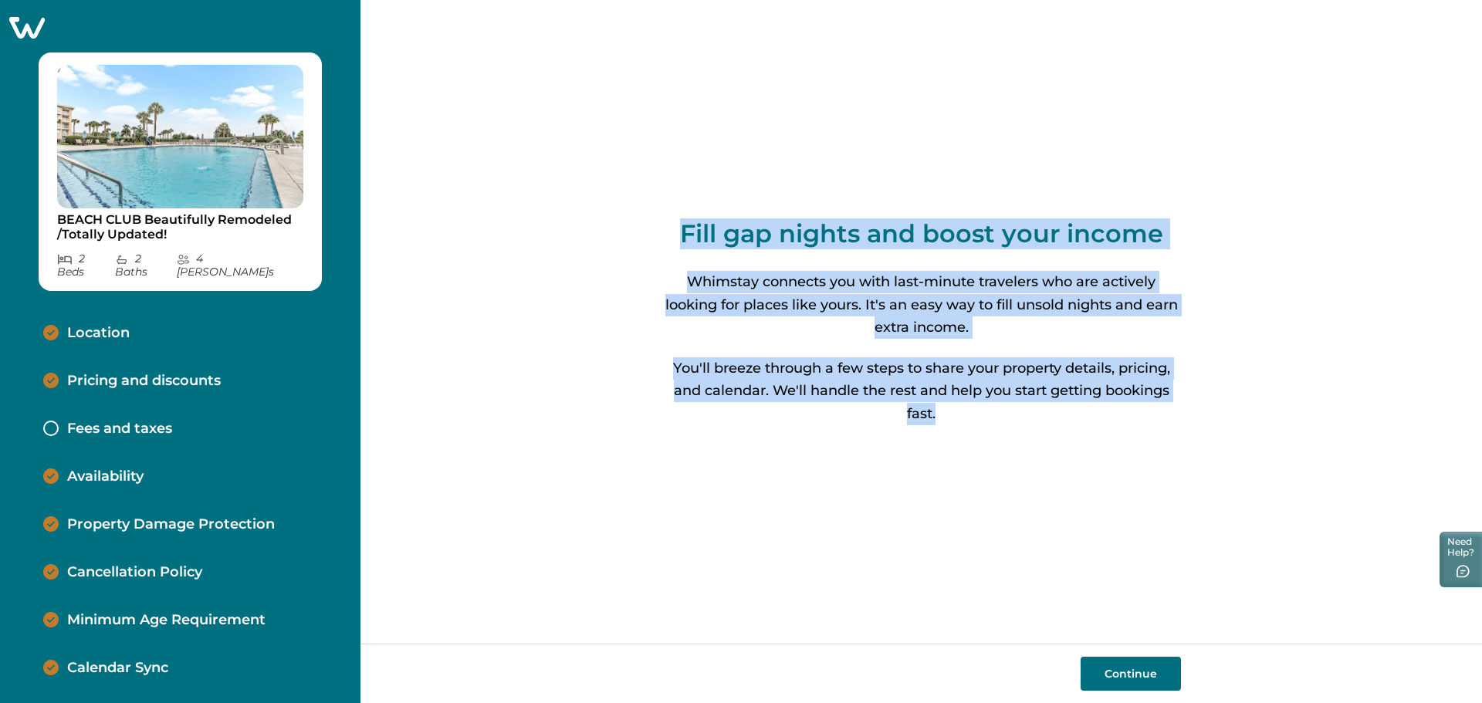
drag, startPoint x: 680, startPoint y: 234, endPoint x: 957, endPoint y: 420, distance: 333.7
click at [957, 420] on div "Fill gap nights and boost your income Whimstay connects you with last-minute tr…" at bounding box center [921, 322] width 519 height 644
click at [1119, 668] on button "Continue" at bounding box center [1131, 674] width 100 height 34
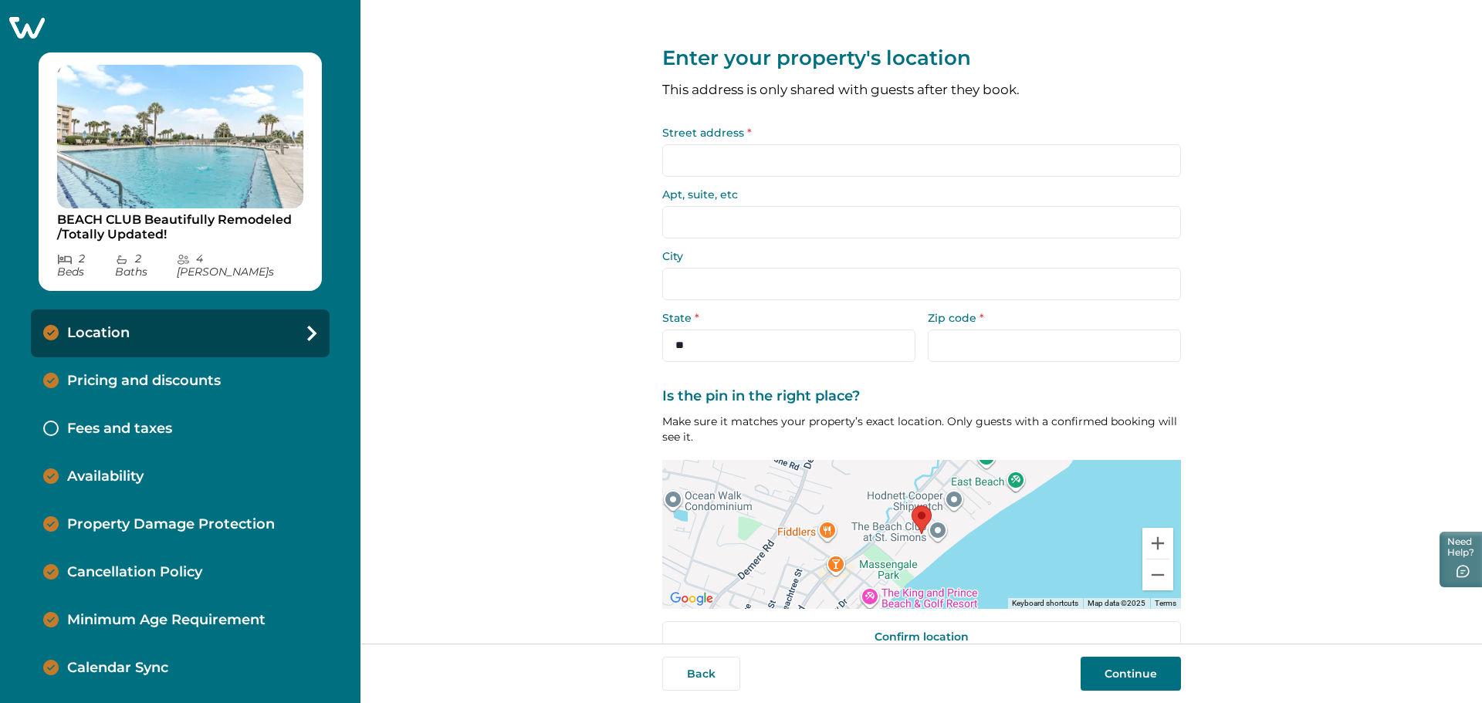
click at [772, 157] on input "Street address *" at bounding box center [921, 160] width 519 height 32
click at [1121, 677] on button "Continue" at bounding box center [1131, 674] width 100 height 34
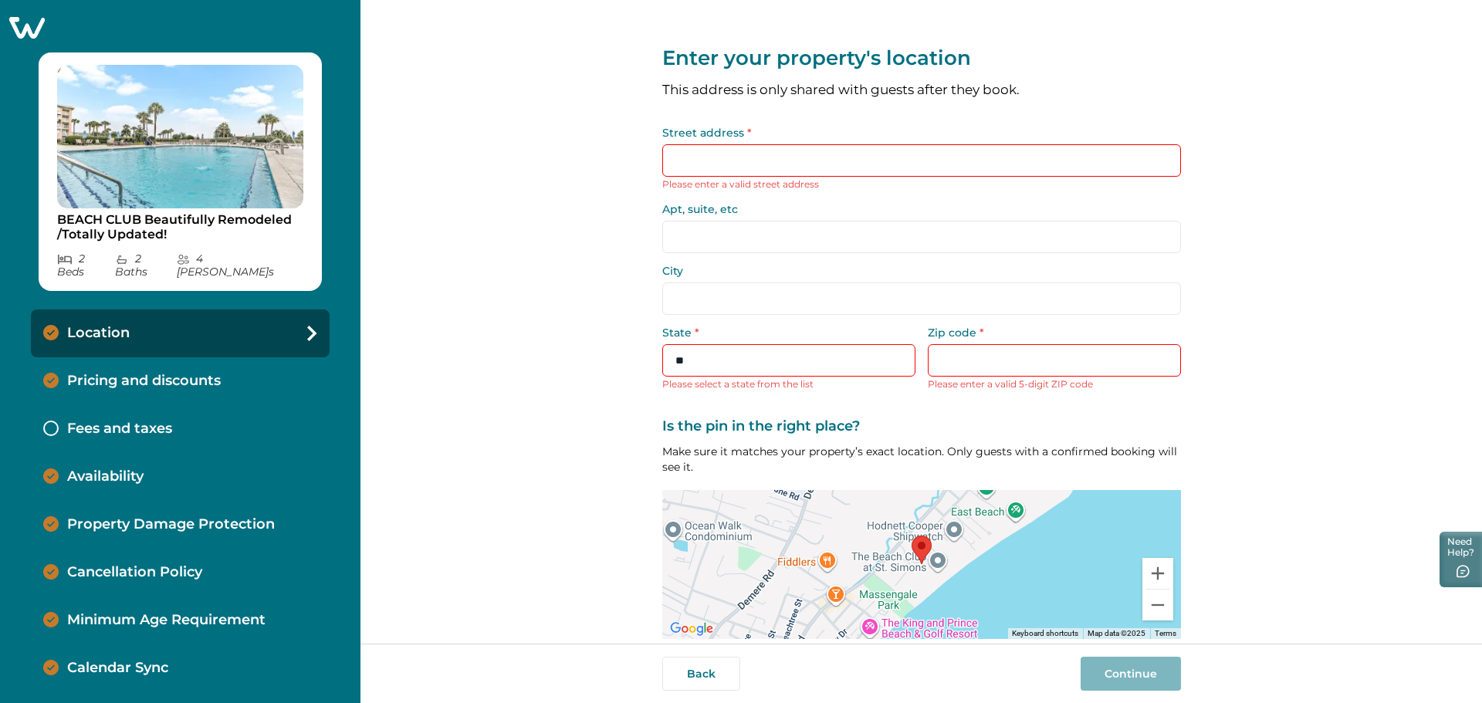
click at [117, 373] on p "Pricing and discounts" at bounding box center [144, 381] width 154 height 17
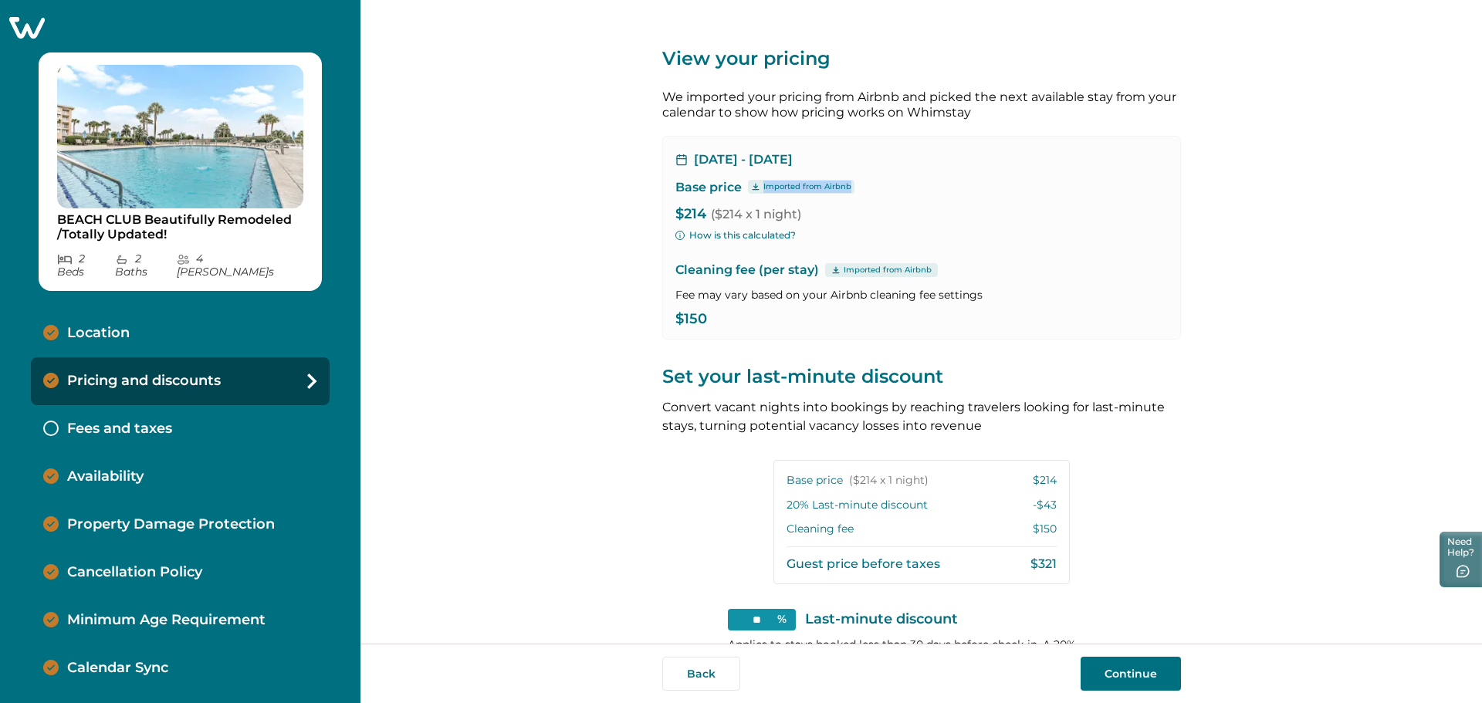
drag, startPoint x: 759, startPoint y: 187, endPoint x: 855, endPoint y: 181, distance: 95.9
click at [855, 181] on div "Base price Imported from Airbnb" at bounding box center [921, 187] width 492 height 15
drag, startPoint x: 682, startPoint y: 211, endPoint x: 729, endPoint y: 214, distance: 46.4
click at [704, 211] on p "$214 ($214 x 1 night)" at bounding box center [921, 214] width 492 height 15
click at [922, 208] on p "$214 ($214 x 1 night)" at bounding box center [921, 214] width 492 height 15
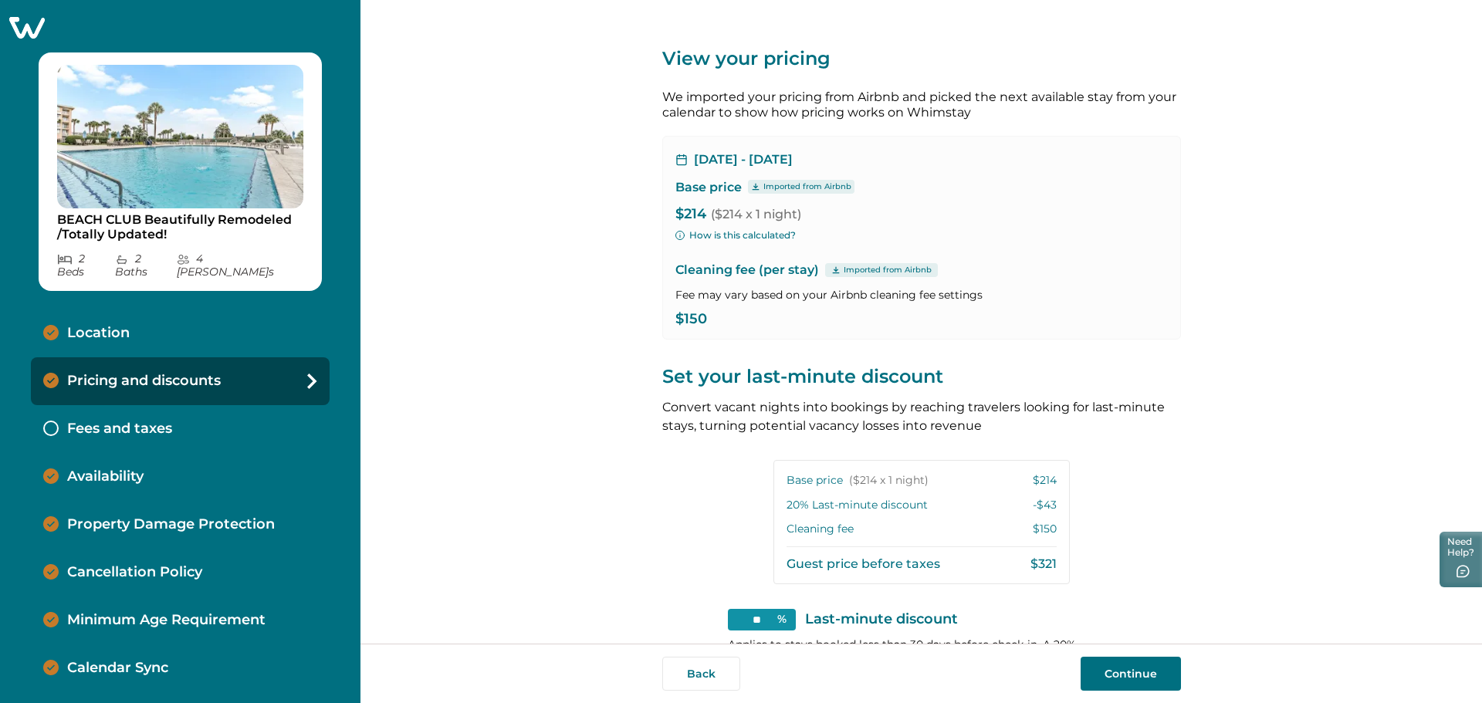
click at [725, 235] on button "How is this calculated?" at bounding box center [735, 235] width 120 height 14
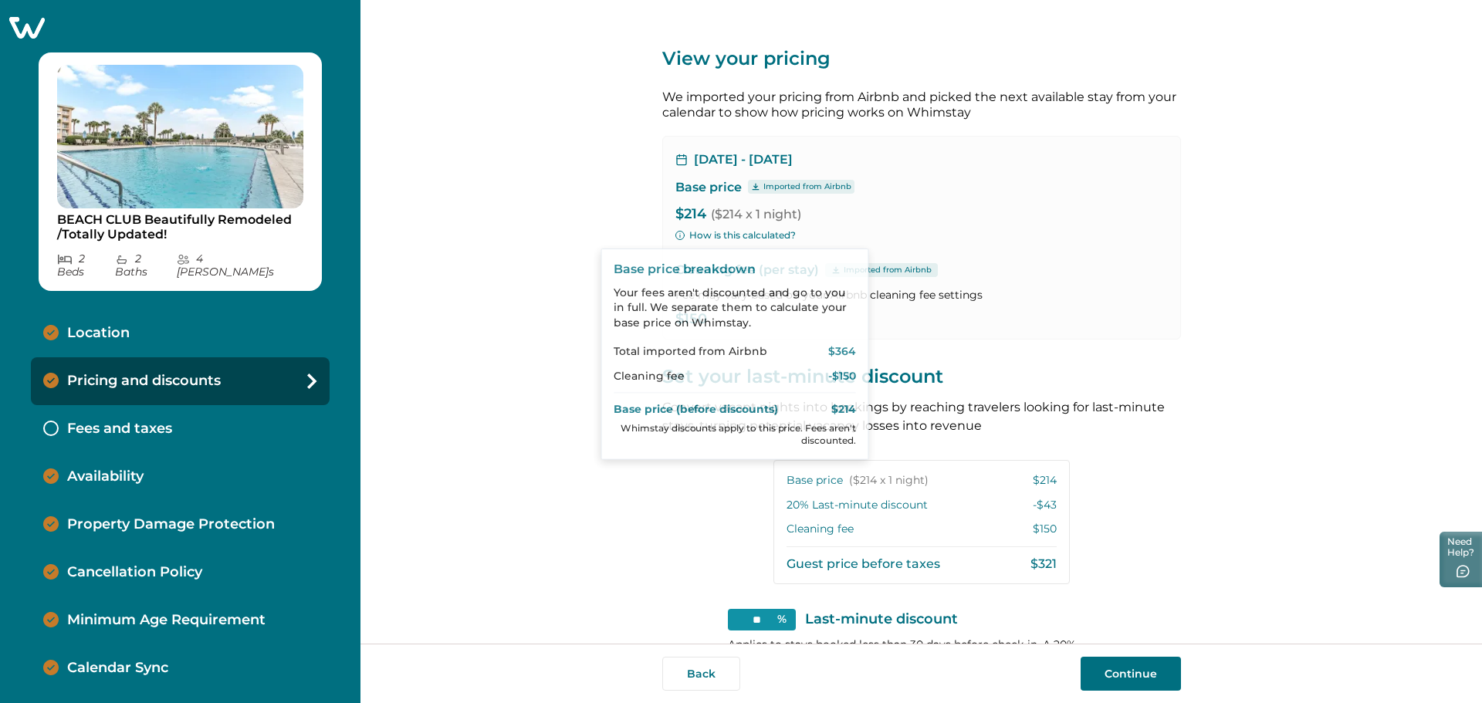
click at [974, 228] on div "[DATE] - [DATE] Base price Imported from Airbnb $214 ($214 x 1 night) How is th…" at bounding box center [921, 238] width 519 height 204
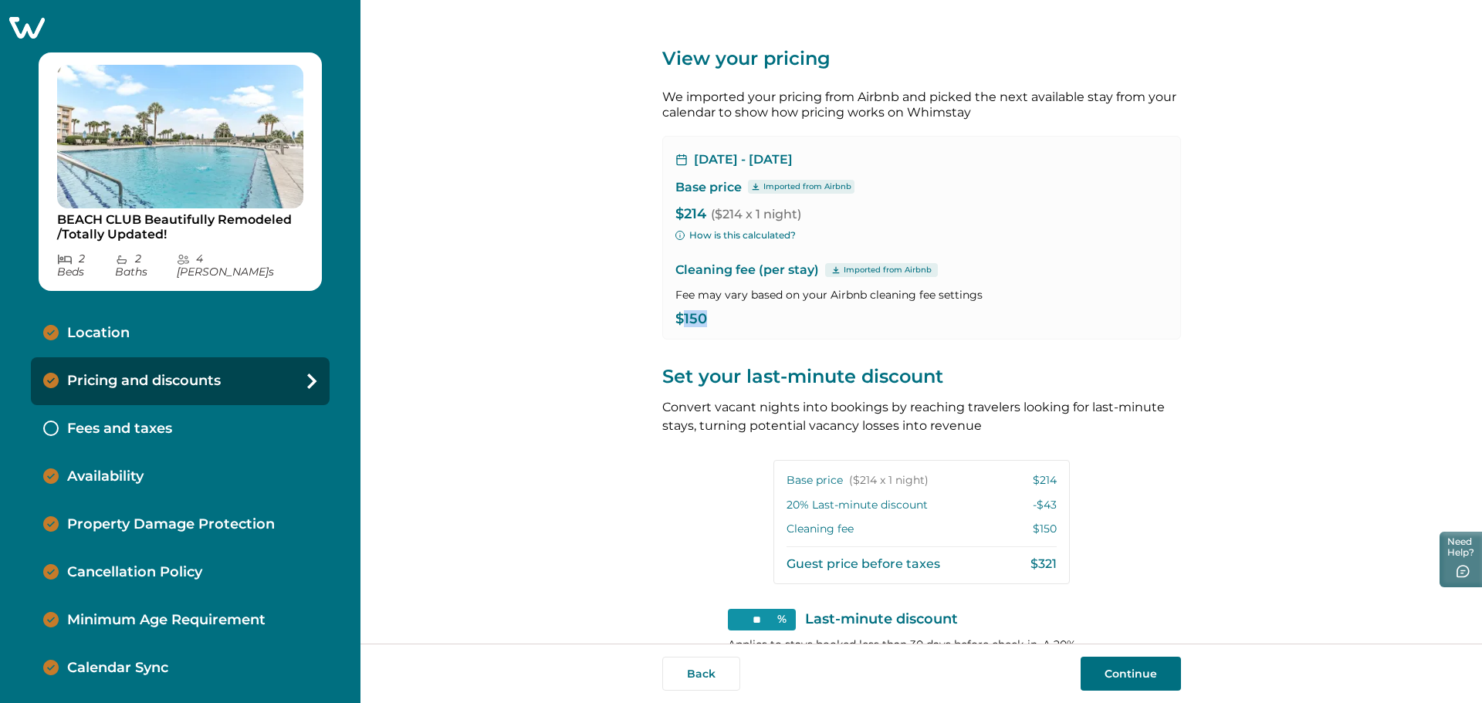
drag, startPoint x: 682, startPoint y: 320, endPoint x: 718, endPoint y: 317, distance: 36.3
click at [718, 317] on p "$150" at bounding box center [921, 319] width 492 height 15
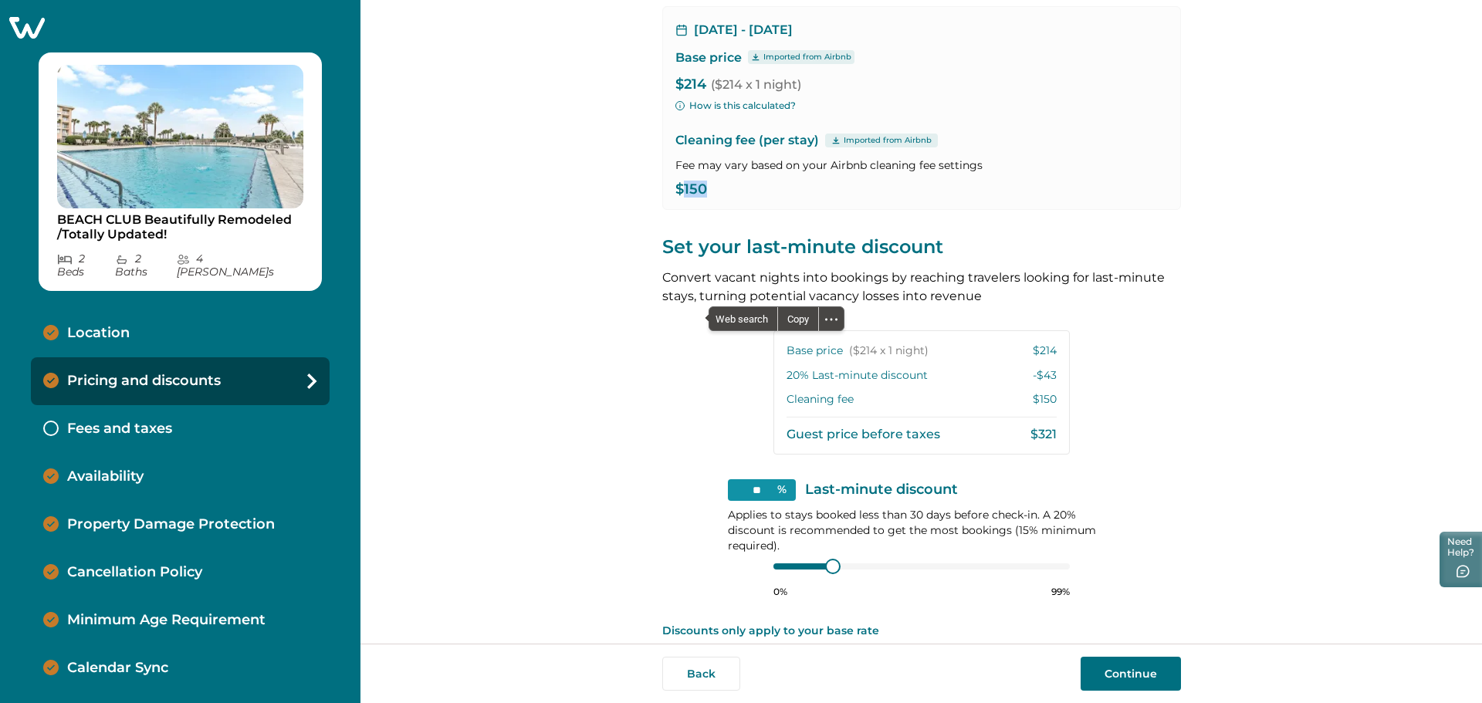
scroll to position [154, 0]
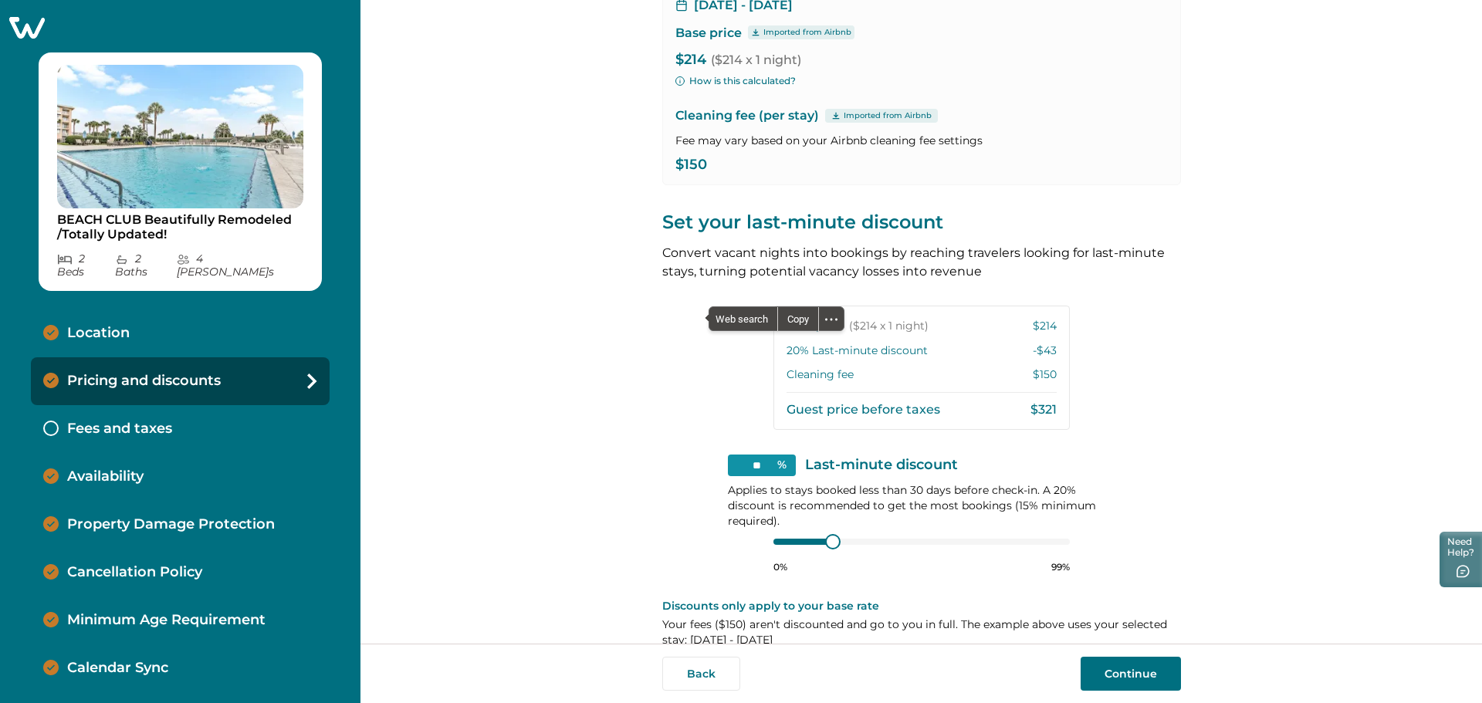
click at [531, 357] on div "View your pricing We imported your pricing from Airbnb and picked the next avai…" at bounding box center [920, 322] width 1121 height 644
click at [1199, 283] on div "View your pricing We imported your pricing from Airbnb and picked the next avai…" at bounding box center [920, 322] width 1121 height 644
drag, startPoint x: 771, startPoint y: 467, endPoint x: 668, endPoint y: 477, distance: 103.1
click at [668, 476] on div "View your pricing We imported your pricing from Airbnb and picked the next avai…" at bounding box center [921, 258] width 519 height 824
type input "*"
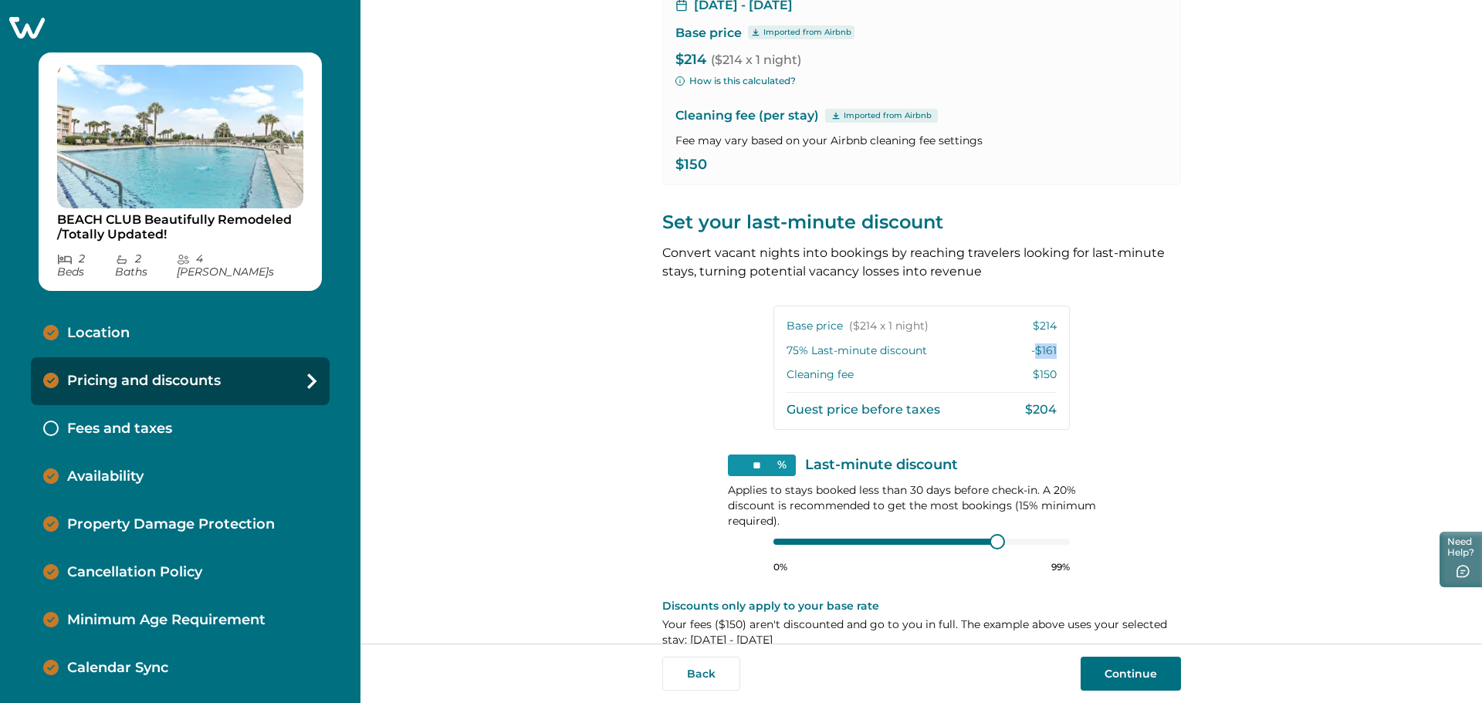
drag, startPoint x: 1032, startPoint y: 350, endPoint x: 1060, endPoint y: 351, distance: 27.8
click at [1060, 351] on div "Base price ($214 x 1 night) $214 75 % Last-minute discount -$161 Cleaning fee $…" at bounding box center [921, 368] width 296 height 124
drag, startPoint x: 763, startPoint y: 461, endPoint x: 702, endPoint y: 457, distance: 60.3
click at [702, 457] on div "View your pricing We imported your pricing from Airbnb and picked the next avai…" at bounding box center [921, 258] width 519 height 824
drag, startPoint x: 741, startPoint y: 462, endPoint x: 768, endPoint y: 464, distance: 27.1
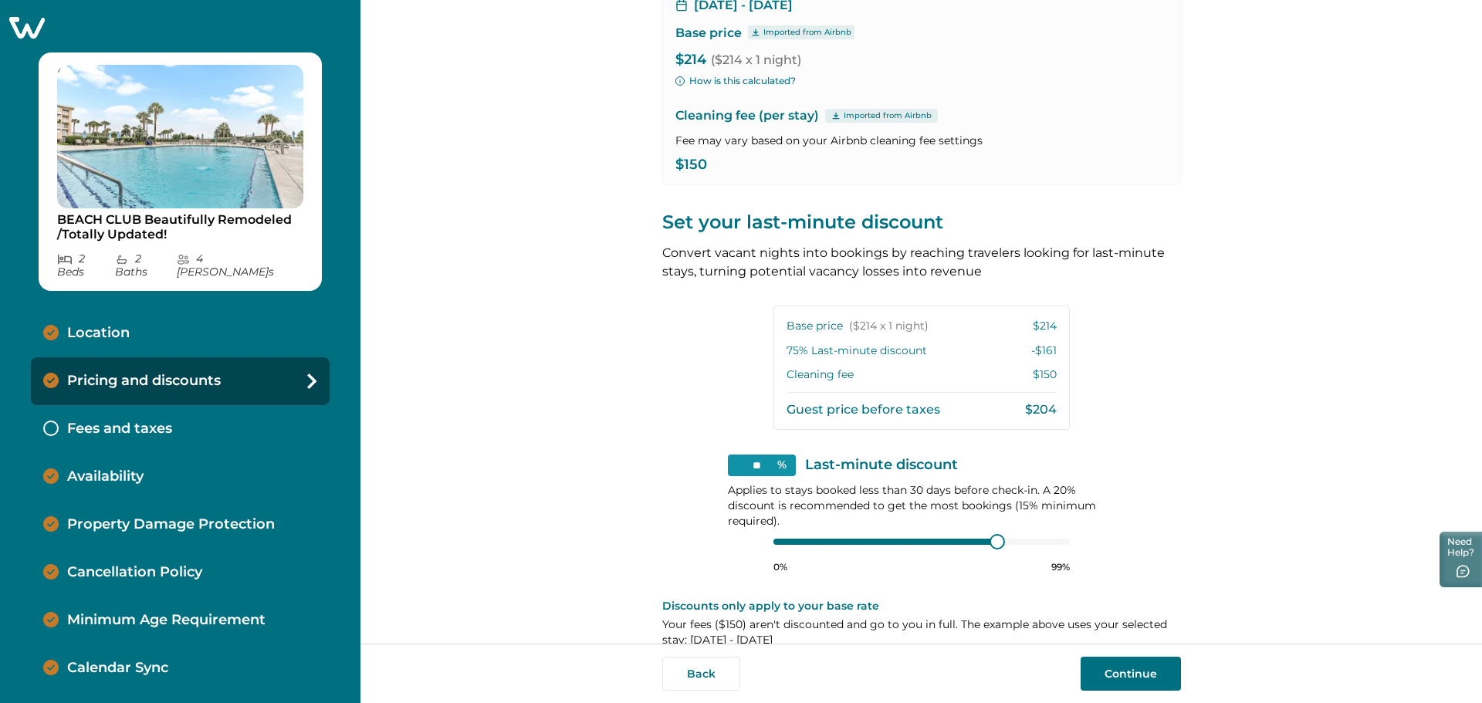
click at [768, 464] on input "**" at bounding box center [762, 466] width 68 height 22
drag, startPoint x: 766, startPoint y: 470, endPoint x: 635, endPoint y: 476, distance: 131.4
click at [631, 469] on div "View your pricing We imported your pricing from Airbnb and picked the next avai…" at bounding box center [920, 322] width 1121 height 644
type input "**"
click at [792, 529] on div "** % Last-minute discount Applies to stays booked less than 30 days before chec…" at bounding box center [921, 514] width 387 height 119
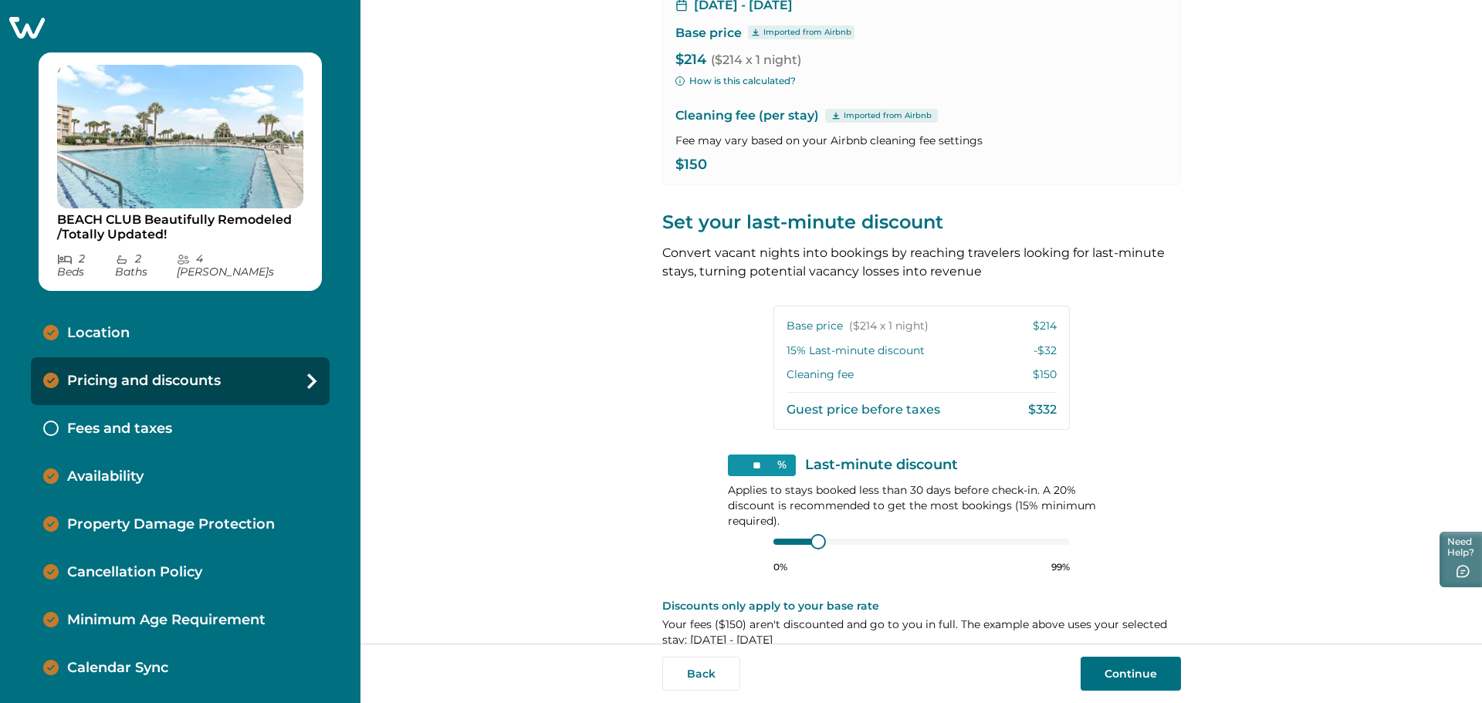
scroll to position [180, 0]
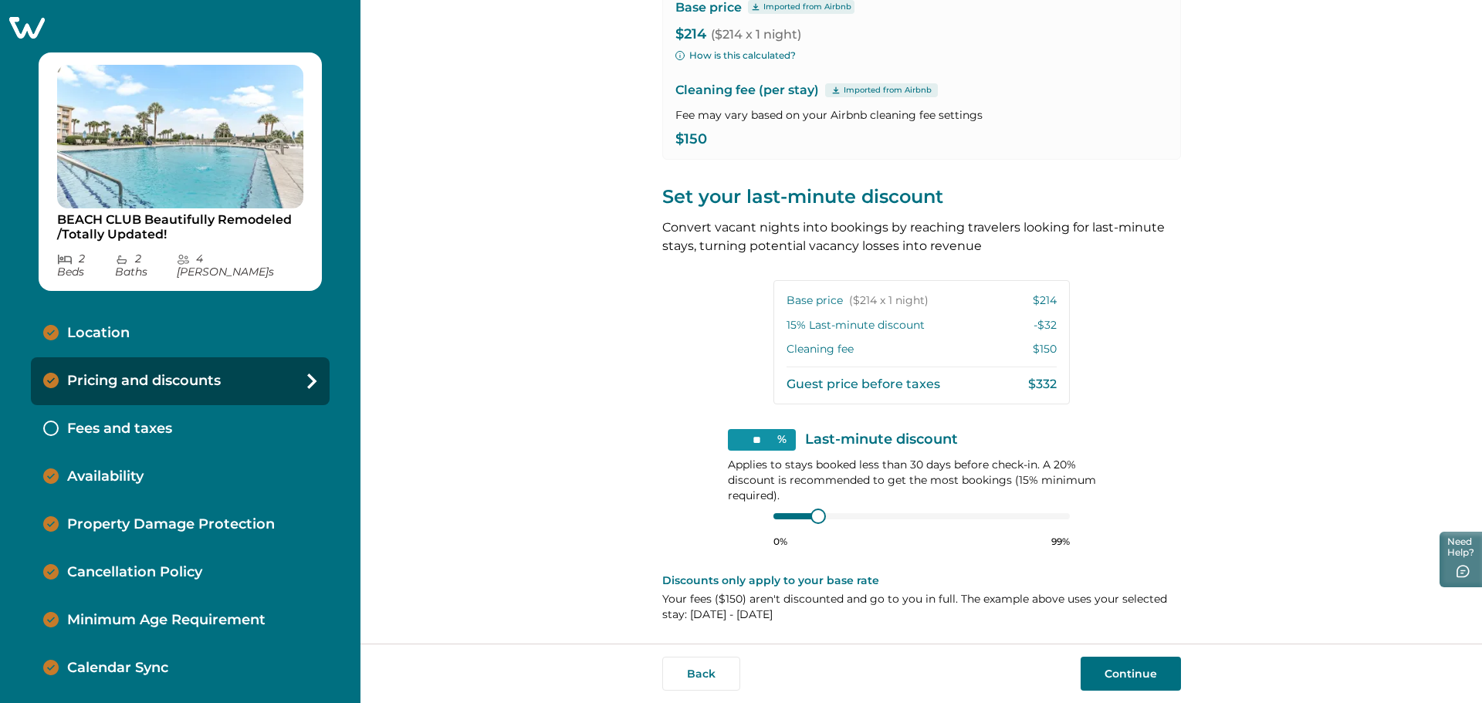
click at [103, 421] on p "Fees and taxes" at bounding box center [119, 429] width 105 height 17
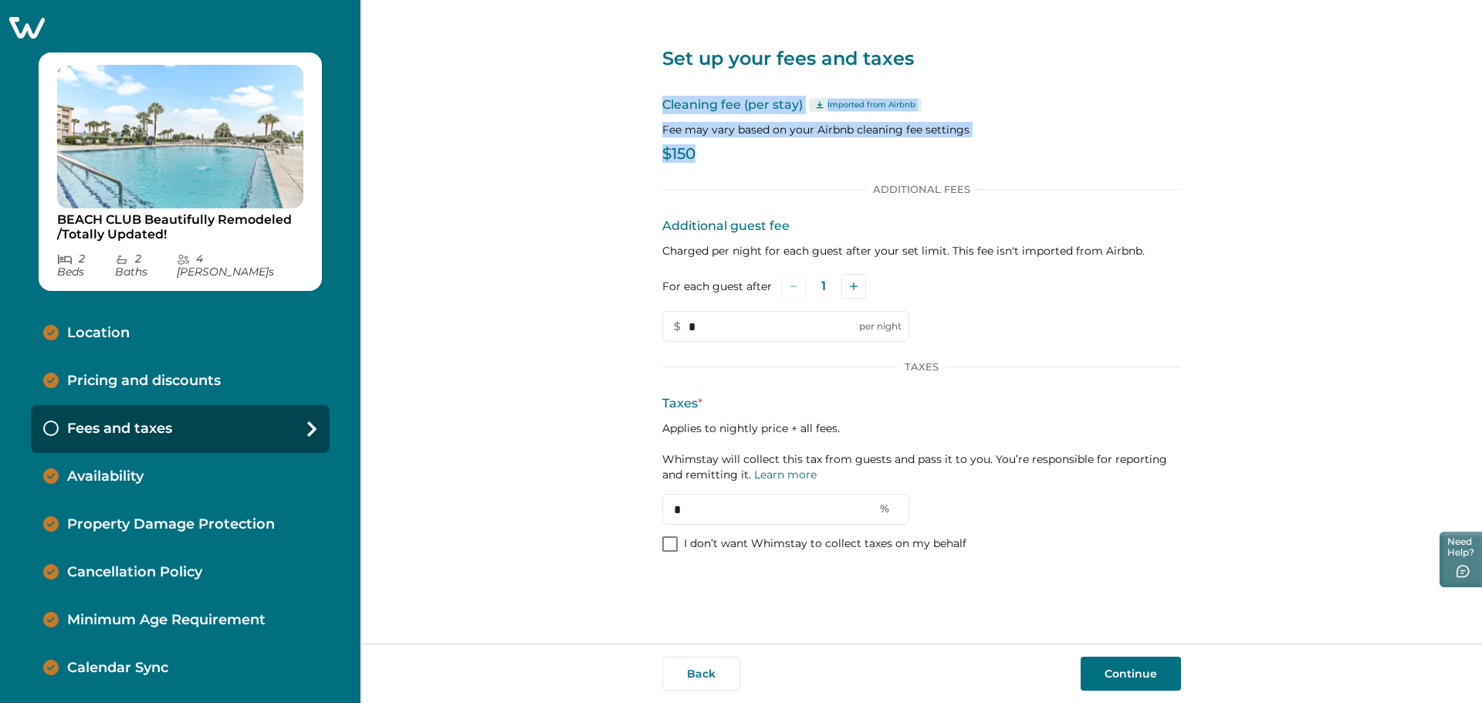
drag, startPoint x: 664, startPoint y: 101, endPoint x: 888, endPoint y: 117, distance: 224.4
click at [898, 155] on div "Cleaning fee (per stay) Imported from Airbnb Fee may vary based on your Airbnb …" at bounding box center [921, 132] width 519 height 73
click at [879, 105] on p "Imported from Airbnb" at bounding box center [871, 105] width 88 height 12
drag, startPoint x: 665, startPoint y: 151, endPoint x: 732, endPoint y: 157, distance: 66.7
click at [732, 157] on p "$150" at bounding box center [921, 154] width 519 height 15
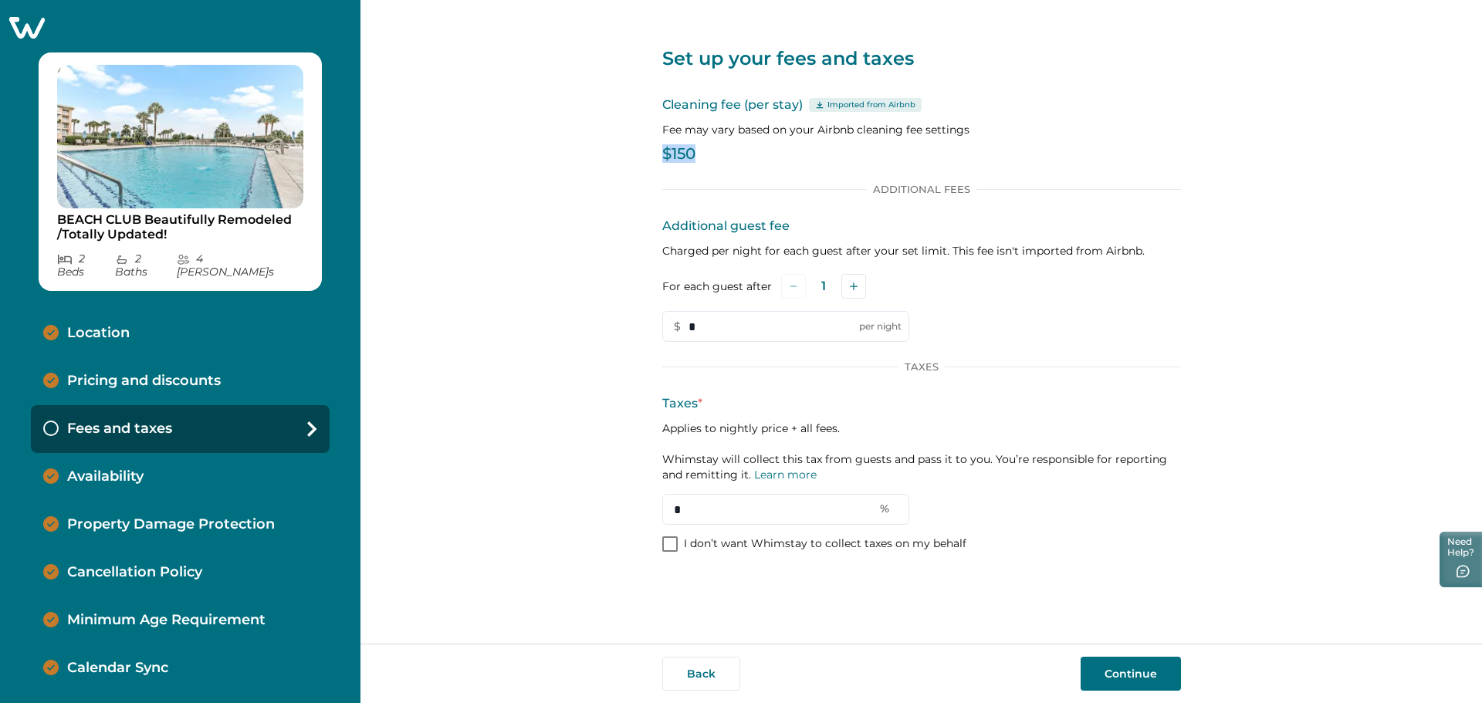
click at [693, 152] on p "$150" at bounding box center [921, 154] width 519 height 15
click at [676, 153] on p "$150" at bounding box center [921, 154] width 519 height 15
drag, startPoint x: 590, startPoint y: 140, endPoint x: 703, endPoint y: 142, distance: 112.7
click at [591, 140] on div "Set up your fees and taxes Cleaning fee (per stay) Imported from Airbnb Fee may…" at bounding box center [920, 322] width 1121 height 644
click at [702, 152] on p "$150" at bounding box center [921, 154] width 519 height 15
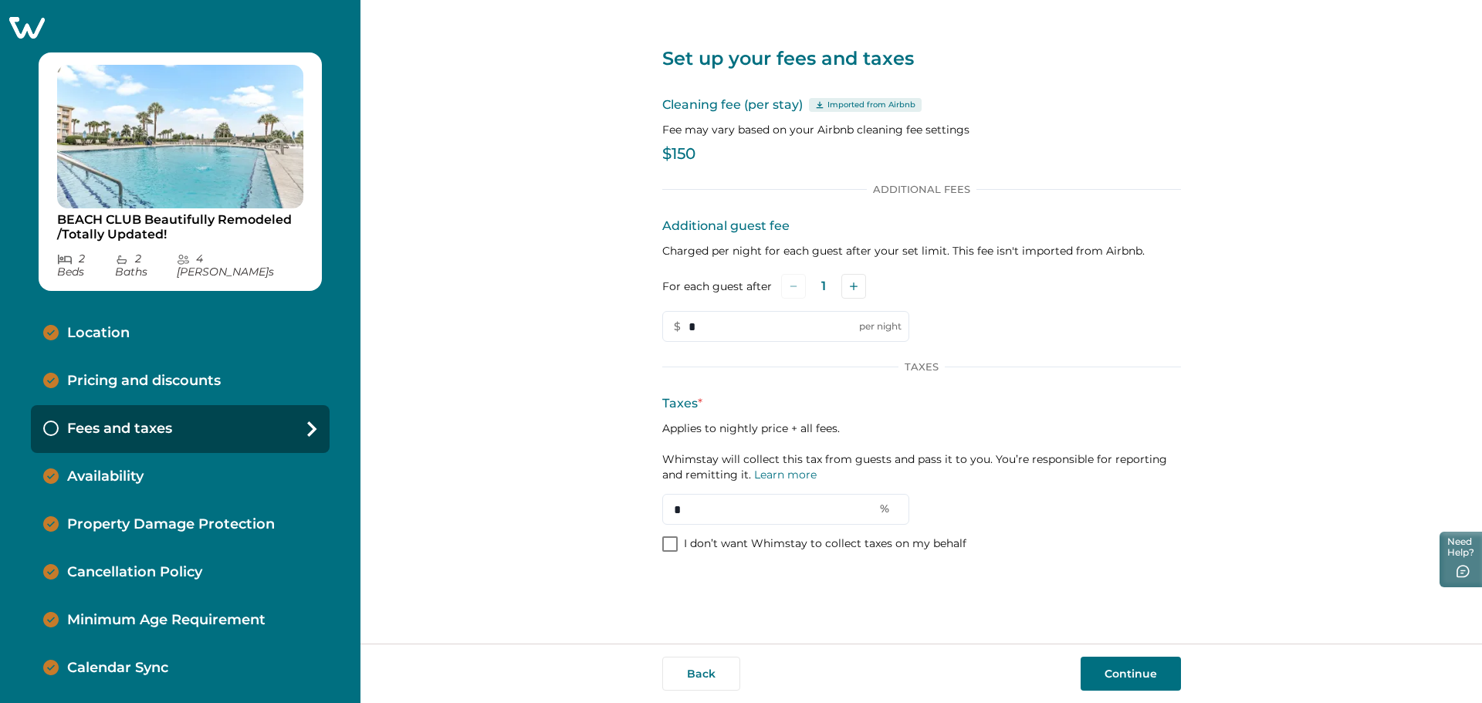
click at [664, 164] on div "Set up your fees and taxes Cleaning fee (per stay) Imported from Airbnb Fee may…" at bounding box center [920, 322] width 1121 height 644
click at [709, 137] on div "Cleaning fee (per stay) Imported from Airbnb Fee may vary based on your Airbnb …" at bounding box center [921, 132] width 519 height 73
click at [678, 112] on p "Cleaning fee (per stay) Imported from Airbnb" at bounding box center [921, 105] width 519 height 19
drag, startPoint x: 677, startPoint y: 151, endPoint x: 700, endPoint y: 156, distance: 23.8
click at [684, 153] on div "Set up your fees and taxes Cleaning fee (per stay) Imported from Airbnb Fee may…" at bounding box center [920, 322] width 1121 height 644
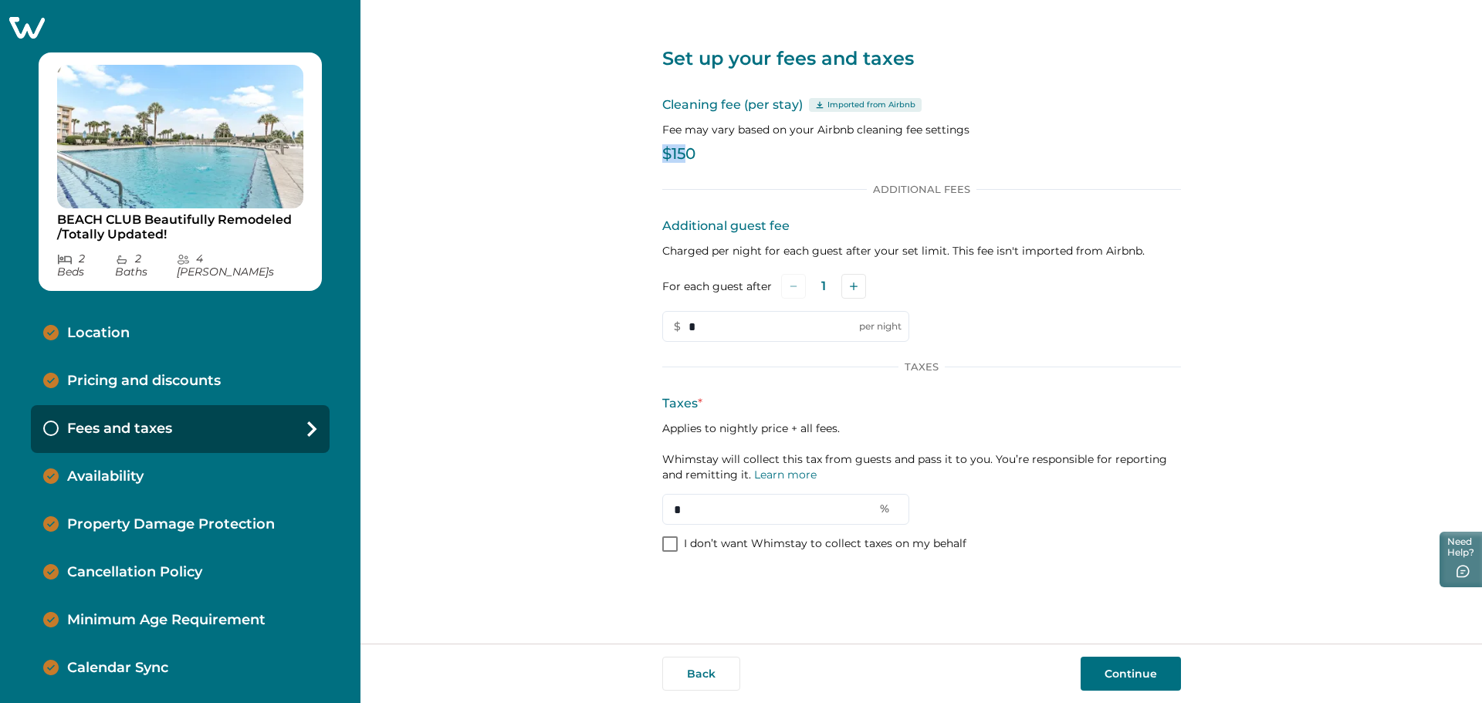
click at [658, 151] on div "Set up your fees and taxes Cleaning fee (per stay) Imported from Airbnb Fee may…" at bounding box center [920, 322] width 1121 height 644
drag, startPoint x: 693, startPoint y: 510, endPoint x: 635, endPoint y: 509, distance: 57.9
click at [635, 509] on div "Set up your fees and taxes Cleaning fee (per stay) Imported from Airbnb Fee may…" at bounding box center [920, 322] width 1121 height 644
click at [126, 468] on p "Availability" at bounding box center [105, 476] width 76 height 17
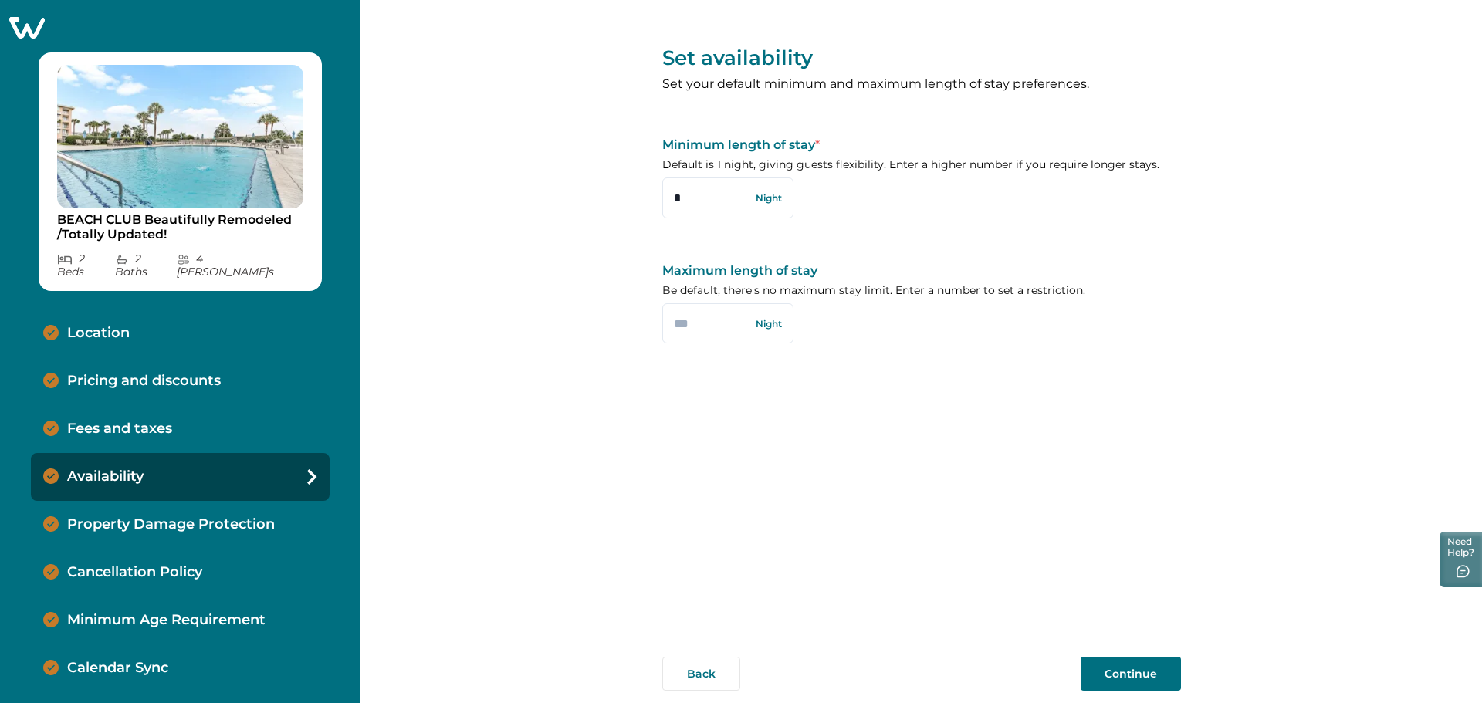
click at [143, 516] on p "Property Damage Protection" at bounding box center [171, 524] width 208 height 17
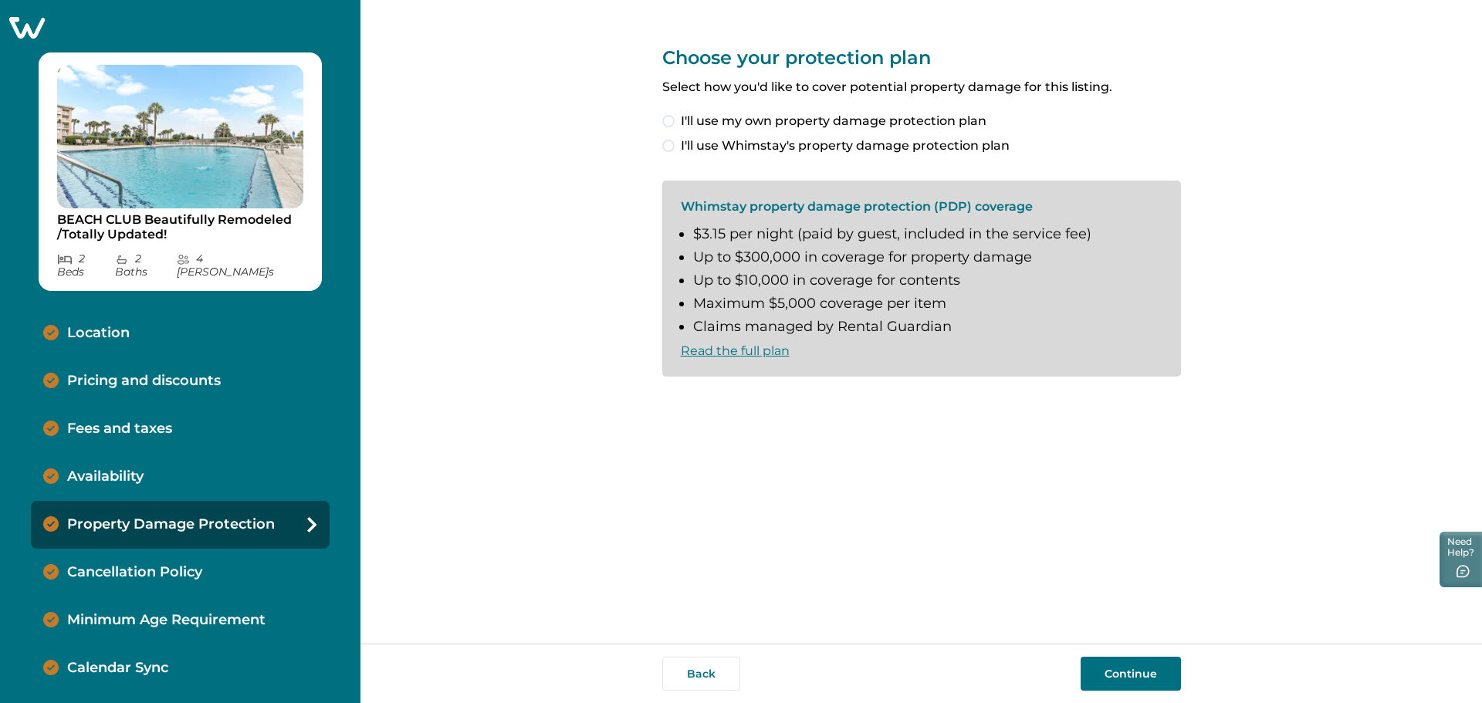
click at [144, 564] on p "Cancellation Policy" at bounding box center [134, 572] width 135 height 17
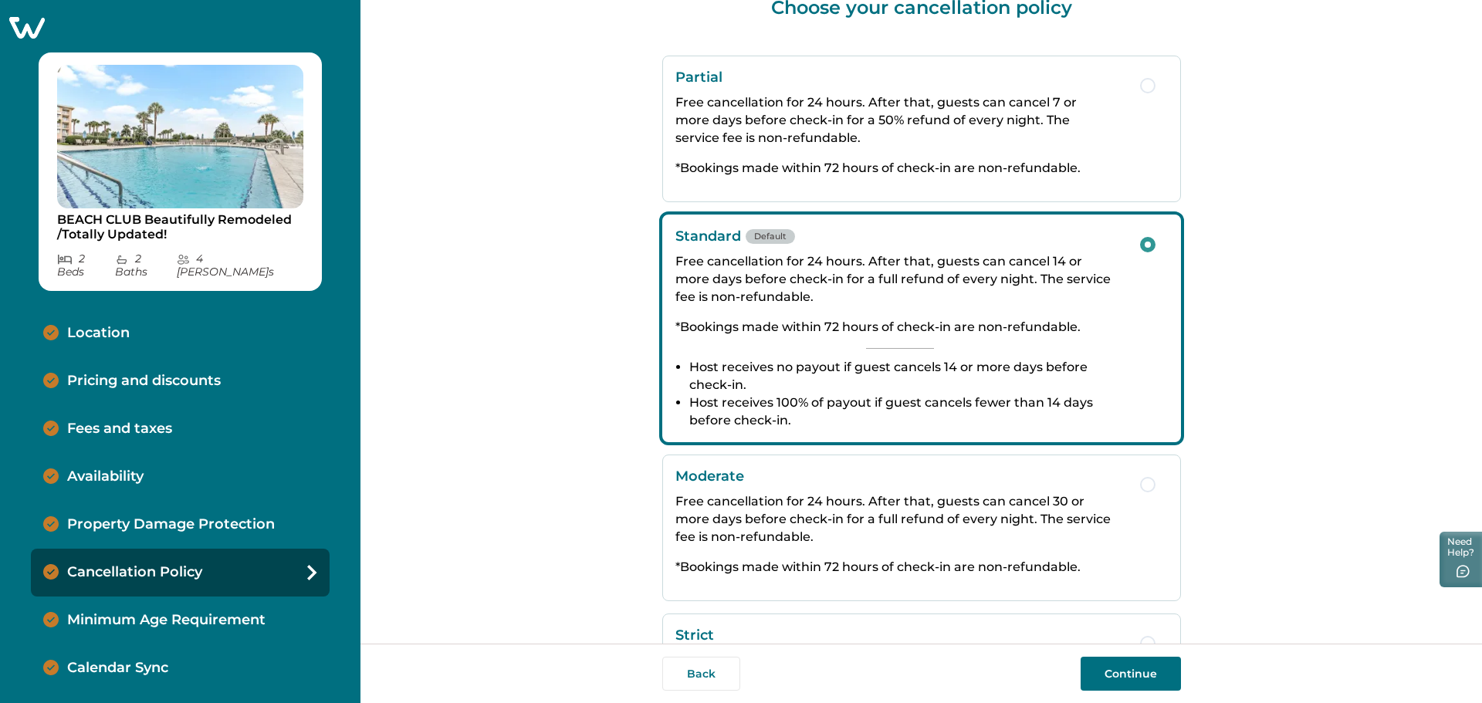
scroll to position [77, 0]
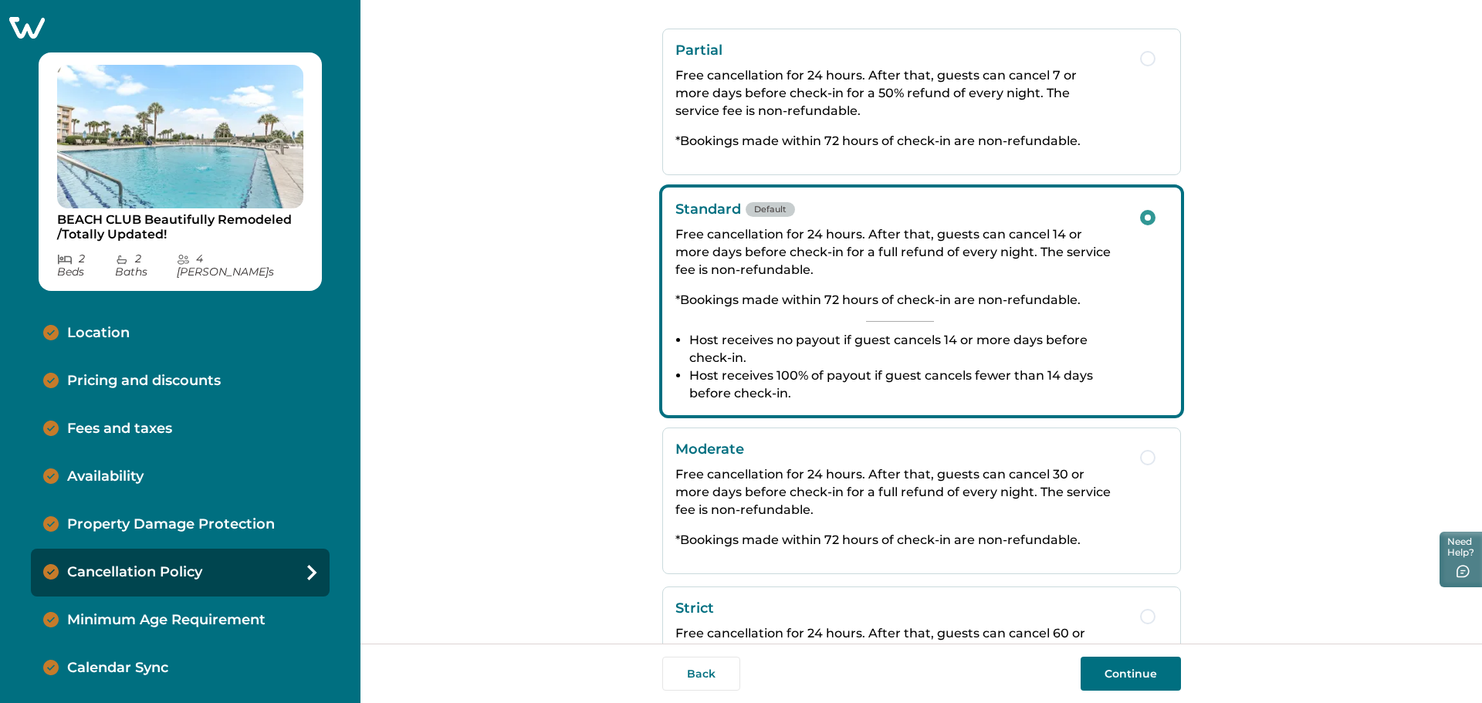
click at [147, 612] on p "Minimum Age Requirement" at bounding box center [166, 620] width 198 height 17
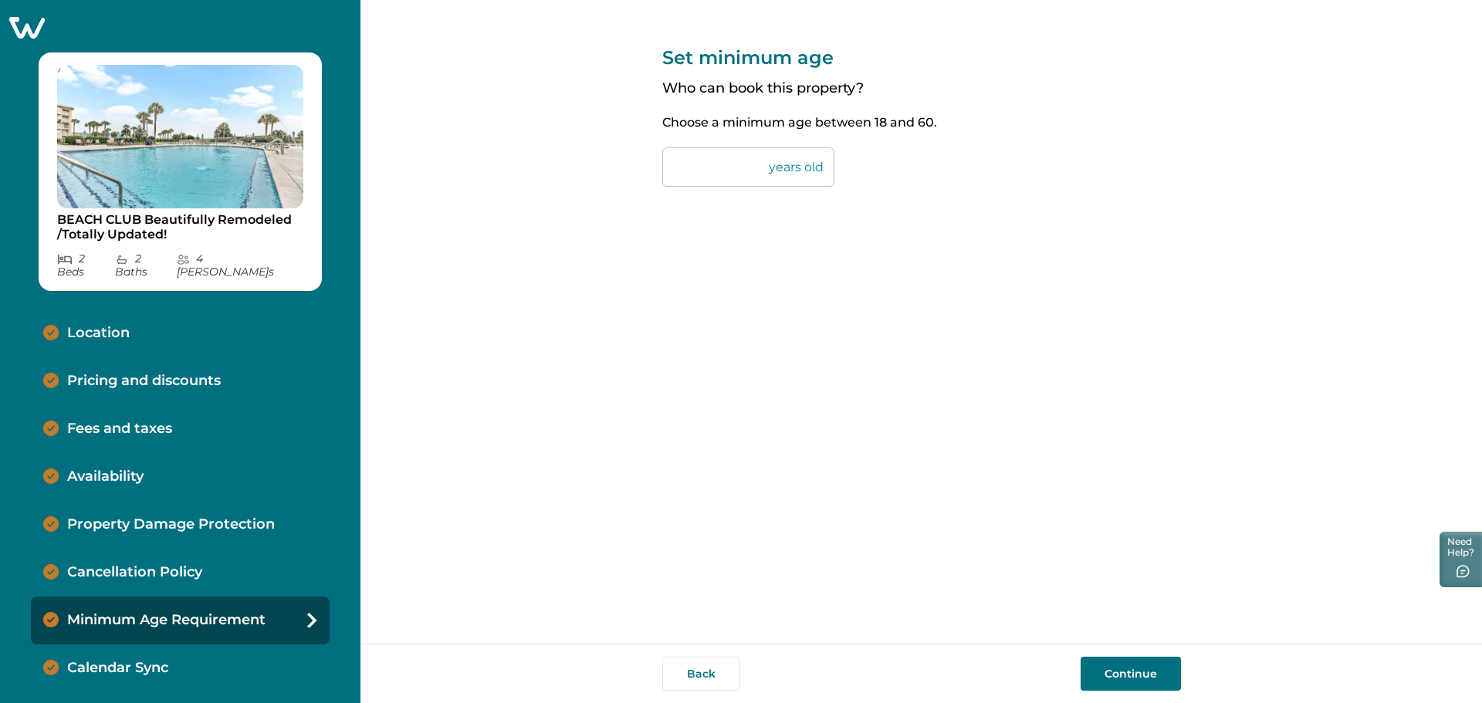
click at [129, 660] on p "Calendar Sync" at bounding box center [117, 668] width 101 height 17
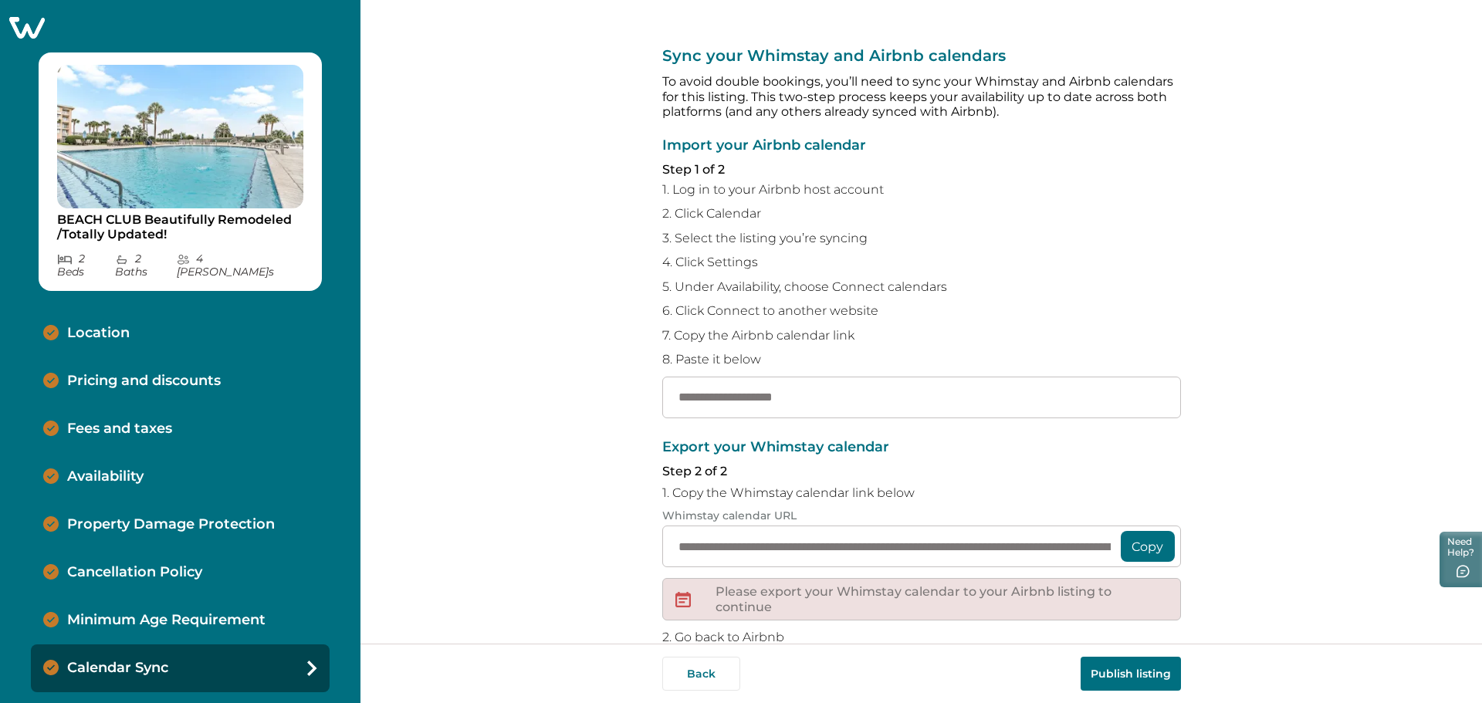
click at [31, 19] on icon at bounding box center [27, 28] width 36 height 22
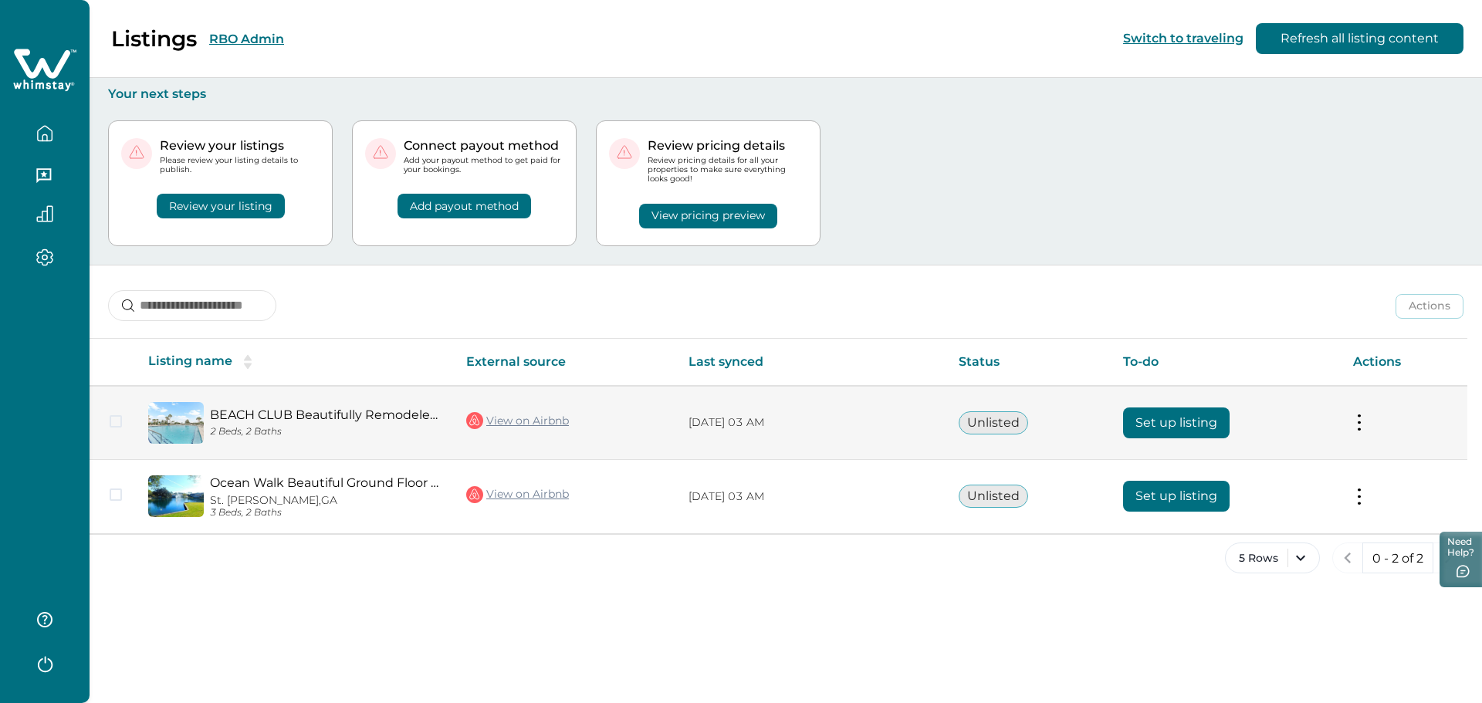
click at [1236, 427] on button at bounding box center [1359, 422] width 12 height 16
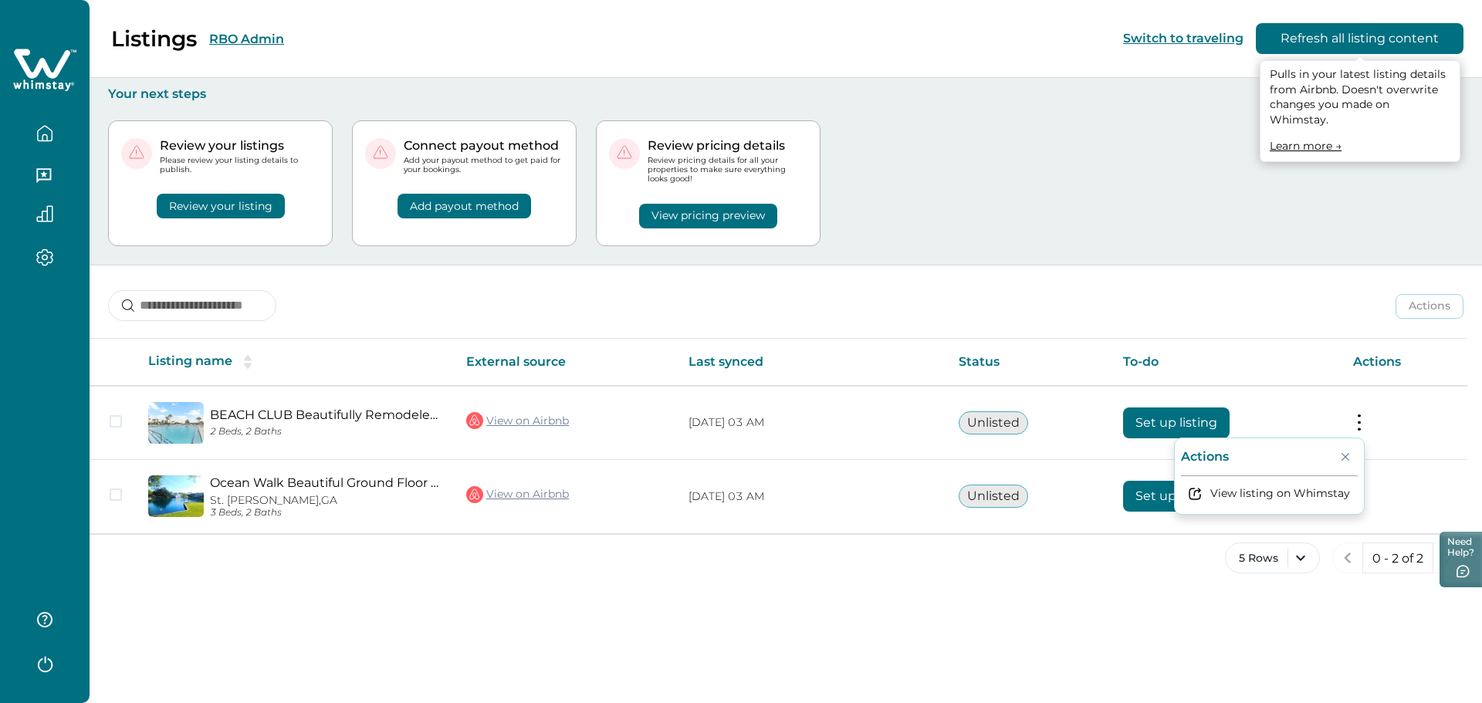
click at [1236, 44] on button "Refresh all listing content" at bounding box center [1360, 38] width 208 height 31
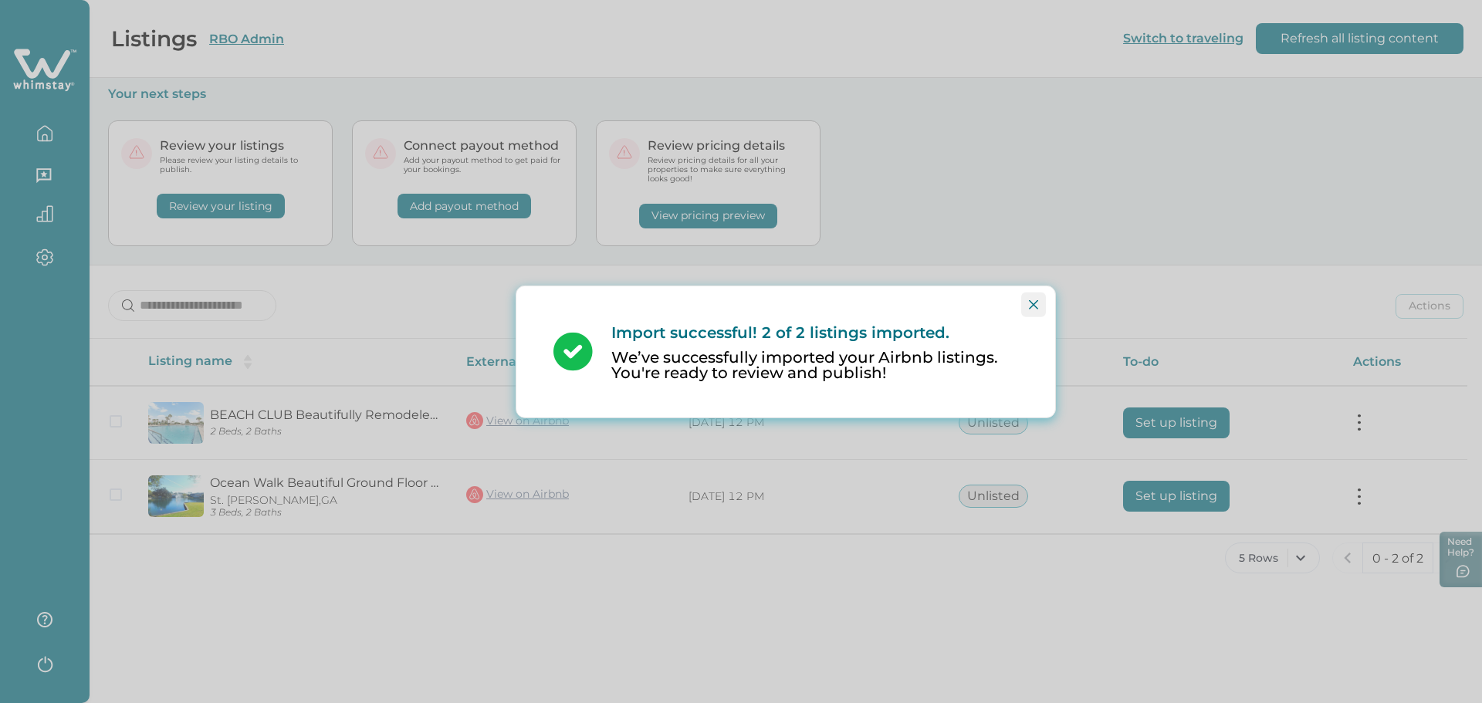
click at [1030, 307] on icon "Close" at bounding box center [1033, 303] width 9 height 9
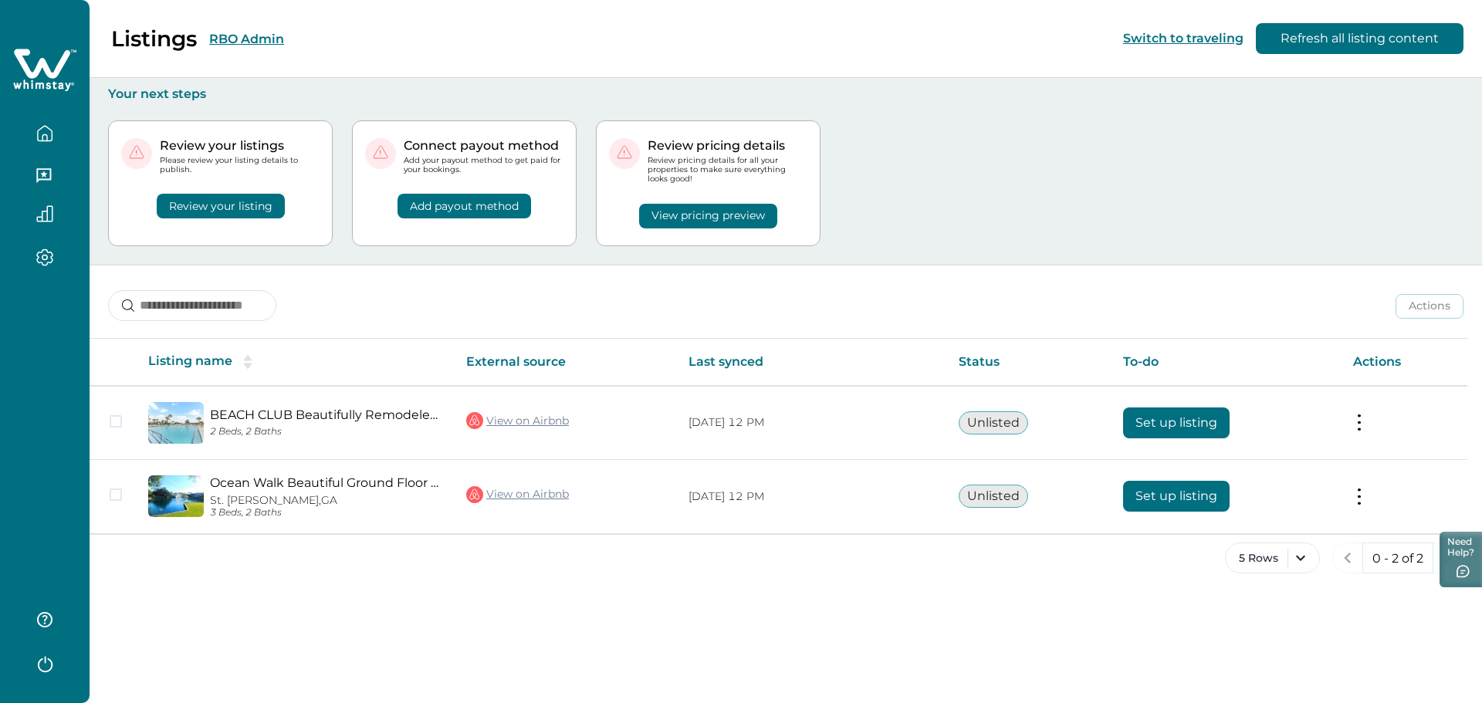
click at [250, 38] on button "RBO Admin" at bounding box center [246, 39] width 75 height 15
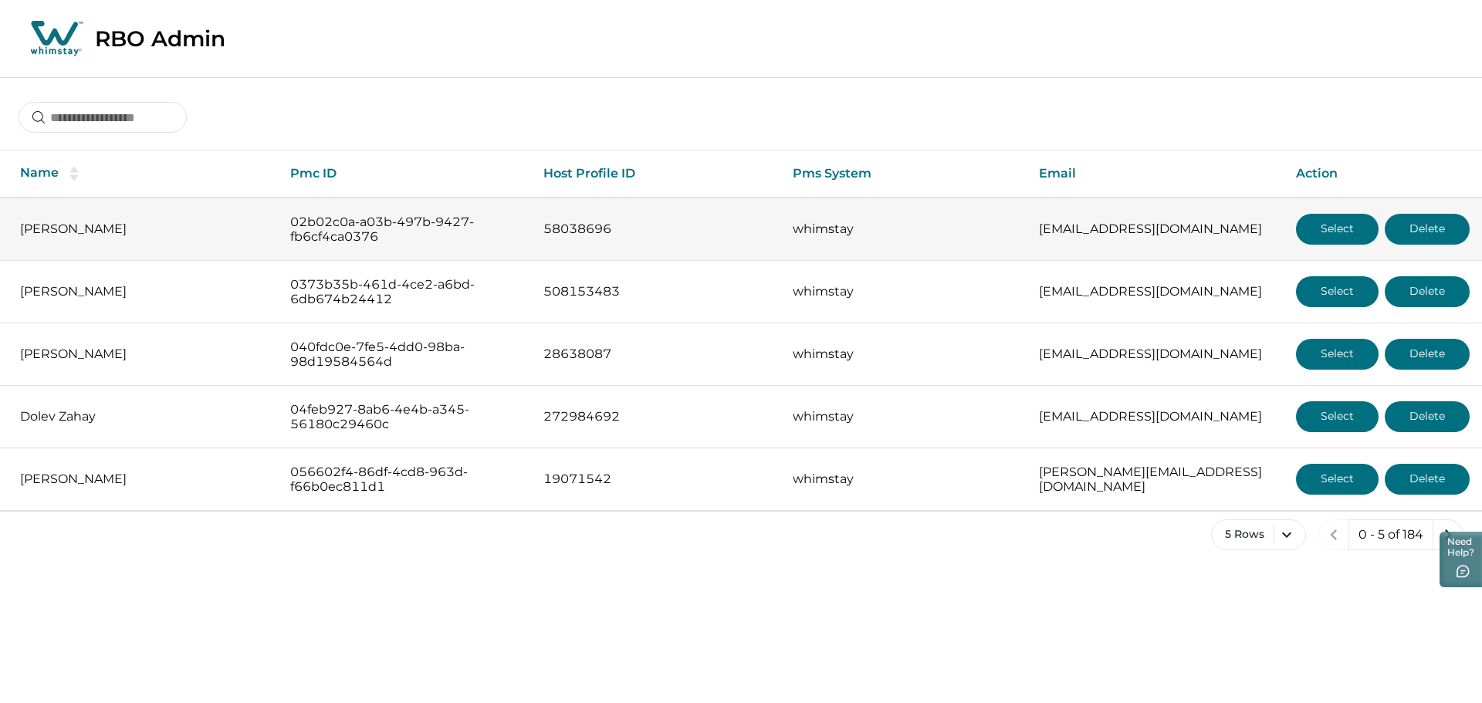
click at [1236, 229] on button "Select" at bounding box center [1337, 229] width 83 height 31
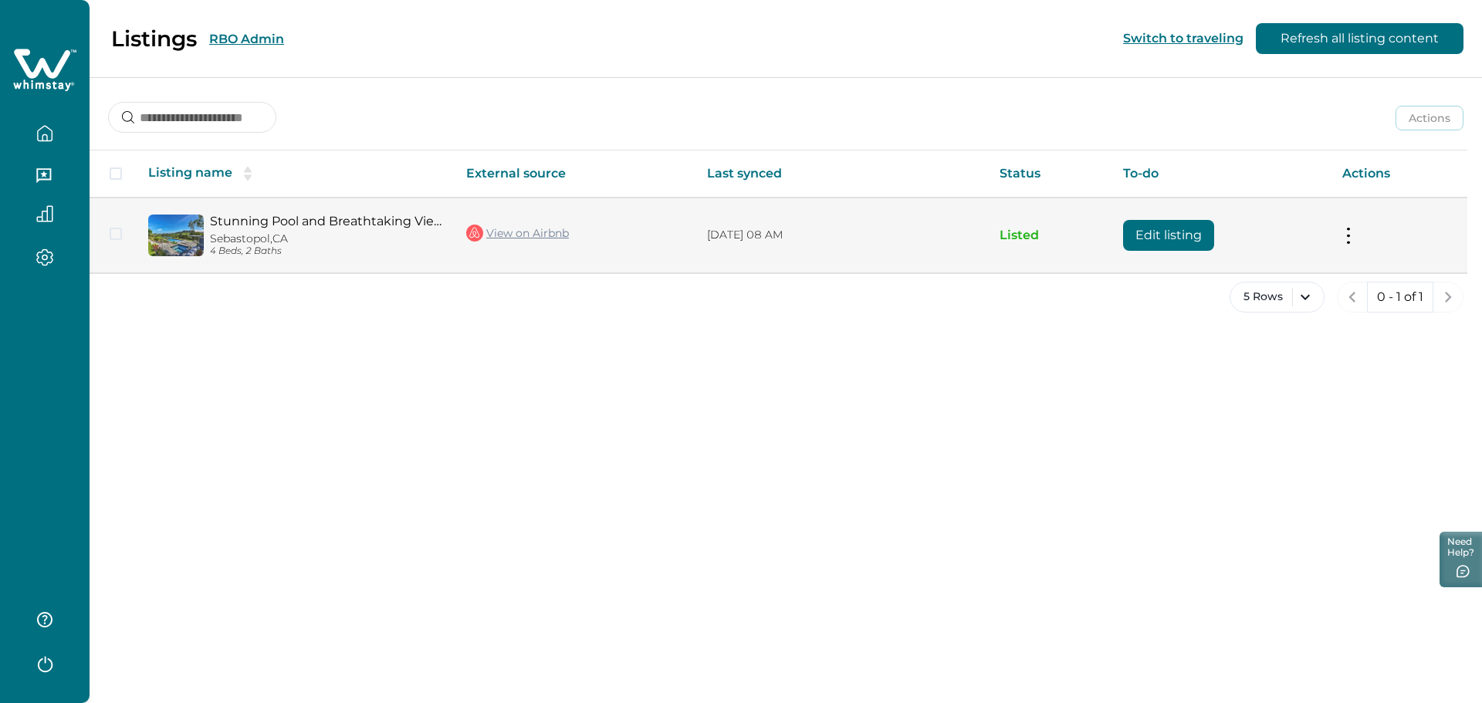
click at [1236, 237] on button at bounding box center [1348, 235] width 12 height 16
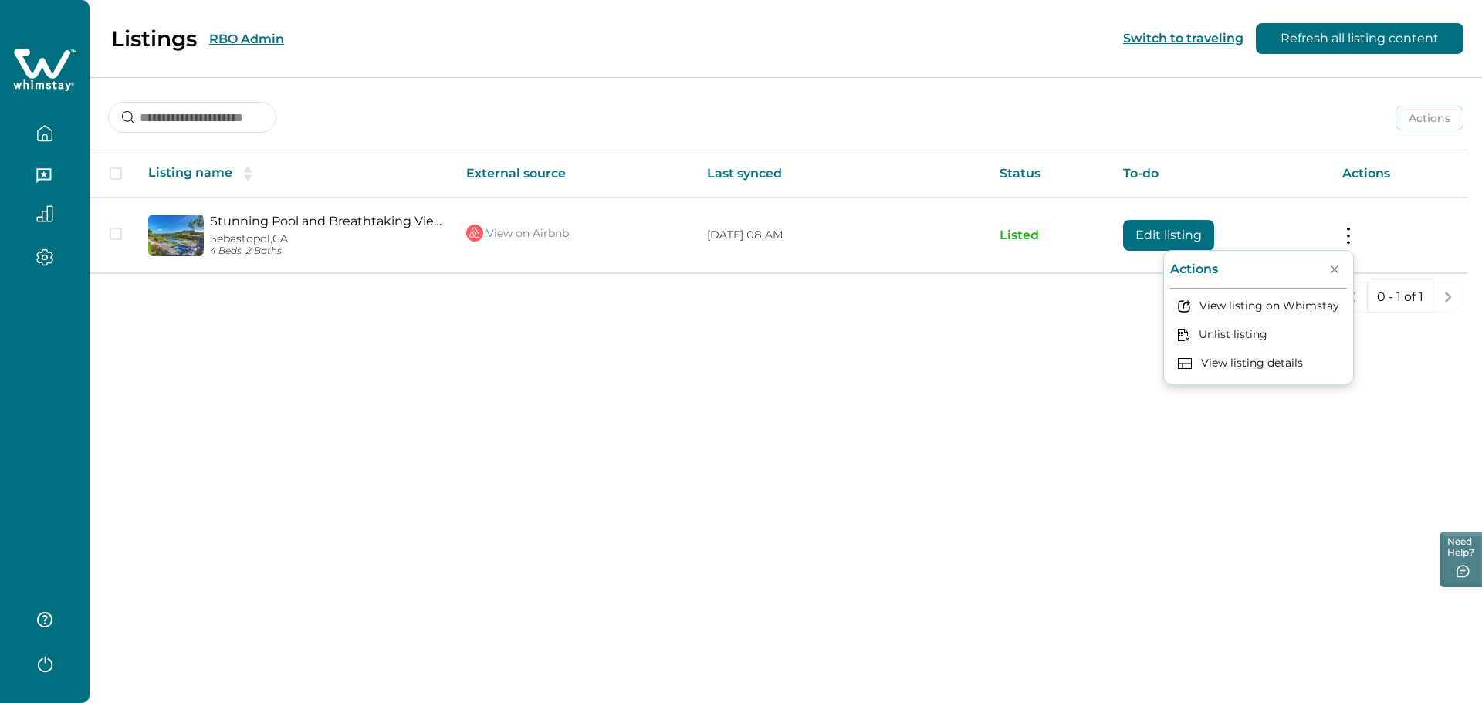
drag, startPoint x: 1038, startPoint y: 337, endPoint x: 1048, endPoint y: 333, distance: 11.1
click at [1040, 337] on div "Listings RBO Admin Switch to traveling Refresh all listing content Actions Acti…" at bounding box center [786, 351] width 1392 height 703
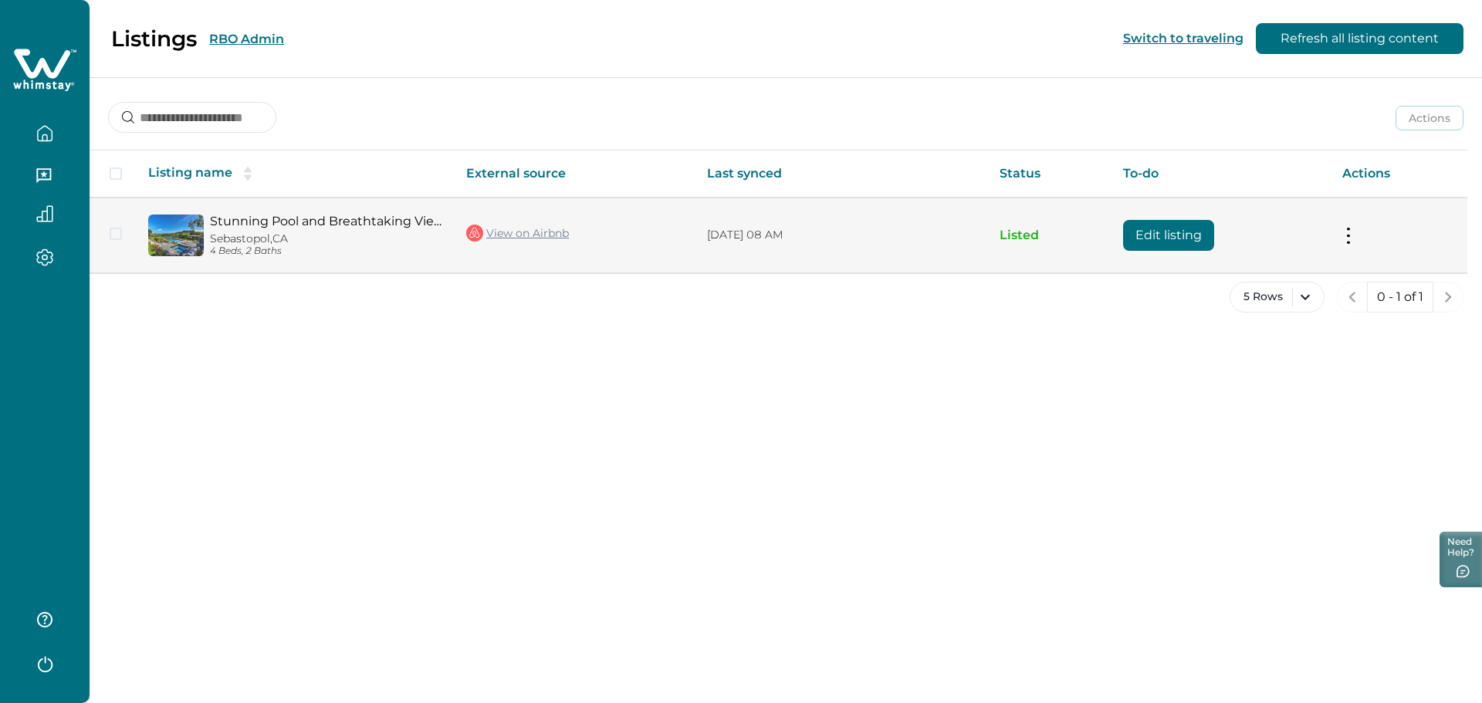
click at [1162, 232] on button "Edit listing" at bounding box center [1168, 235] width 91 height 31
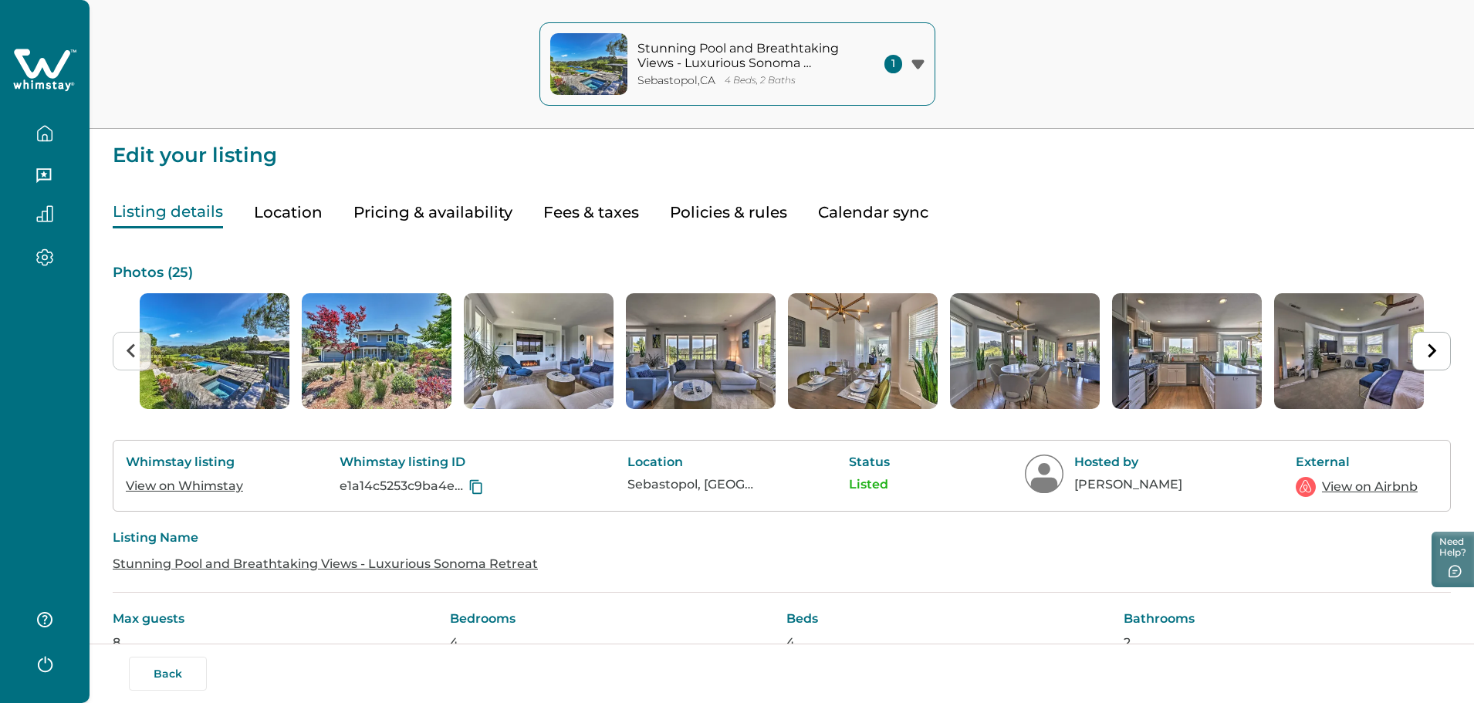
click at [269, 210] on button "Location" at bounding box center [288, 213] width 69 height 32
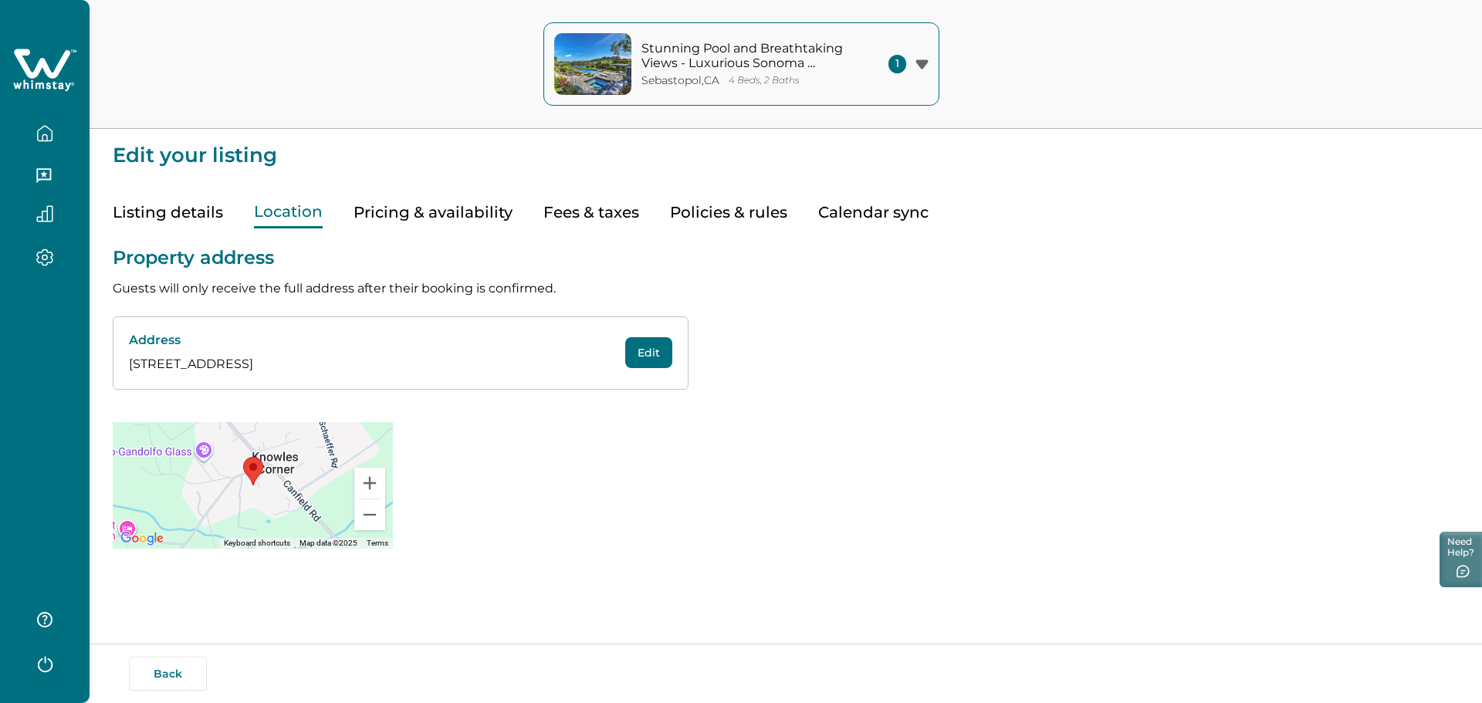
click at [457, 205] on button "Pricing & availability" at bounding box center [432, 213] width 159 height 32
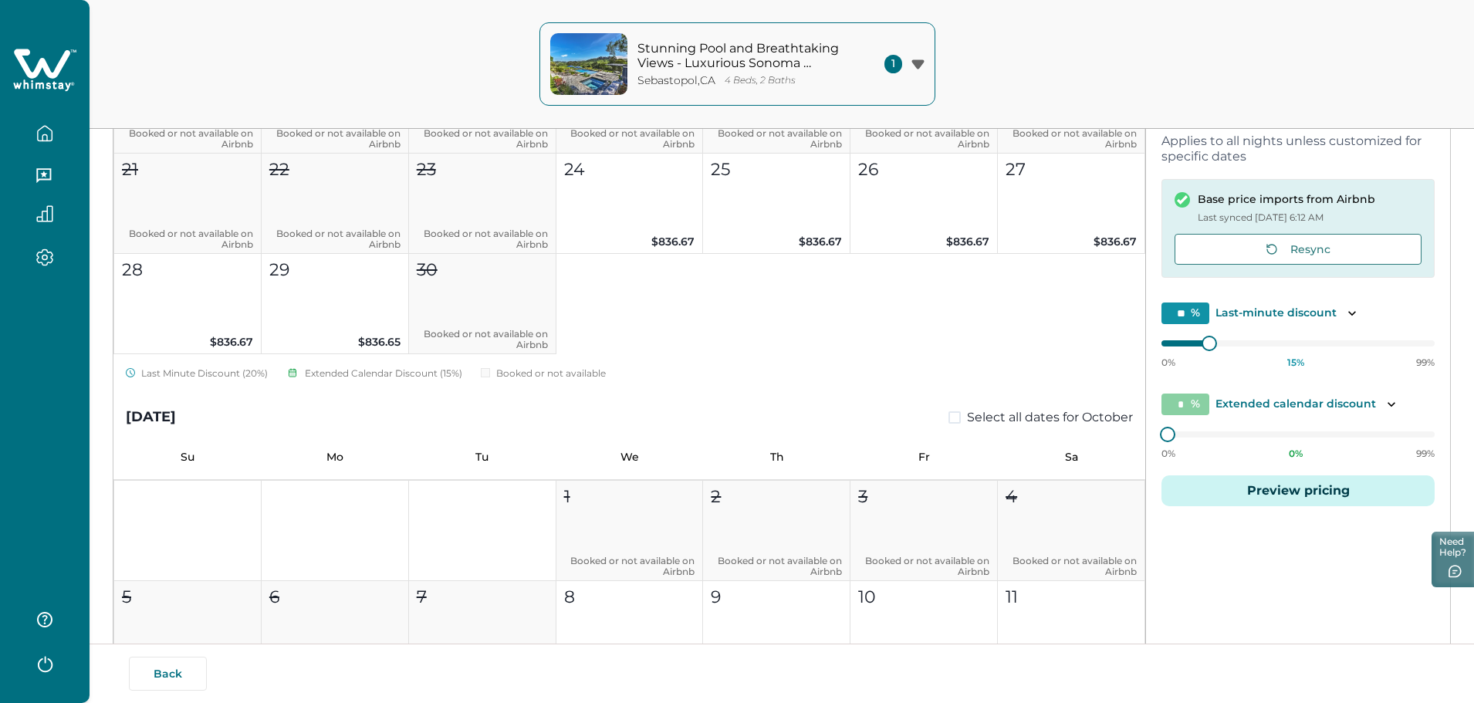
scroll to position [154, 0]
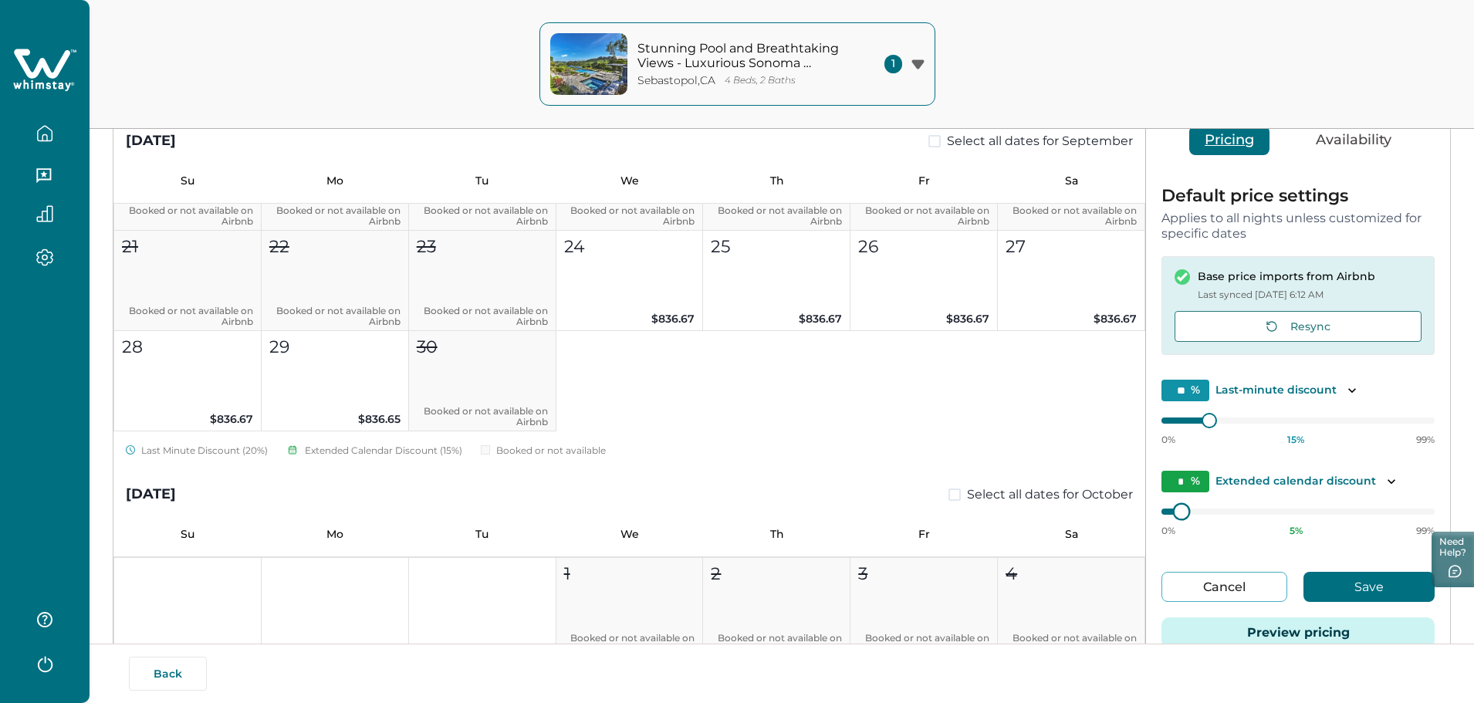
click at [1175, 510] on div at bounding box center [1182, 512] width 14 height 14
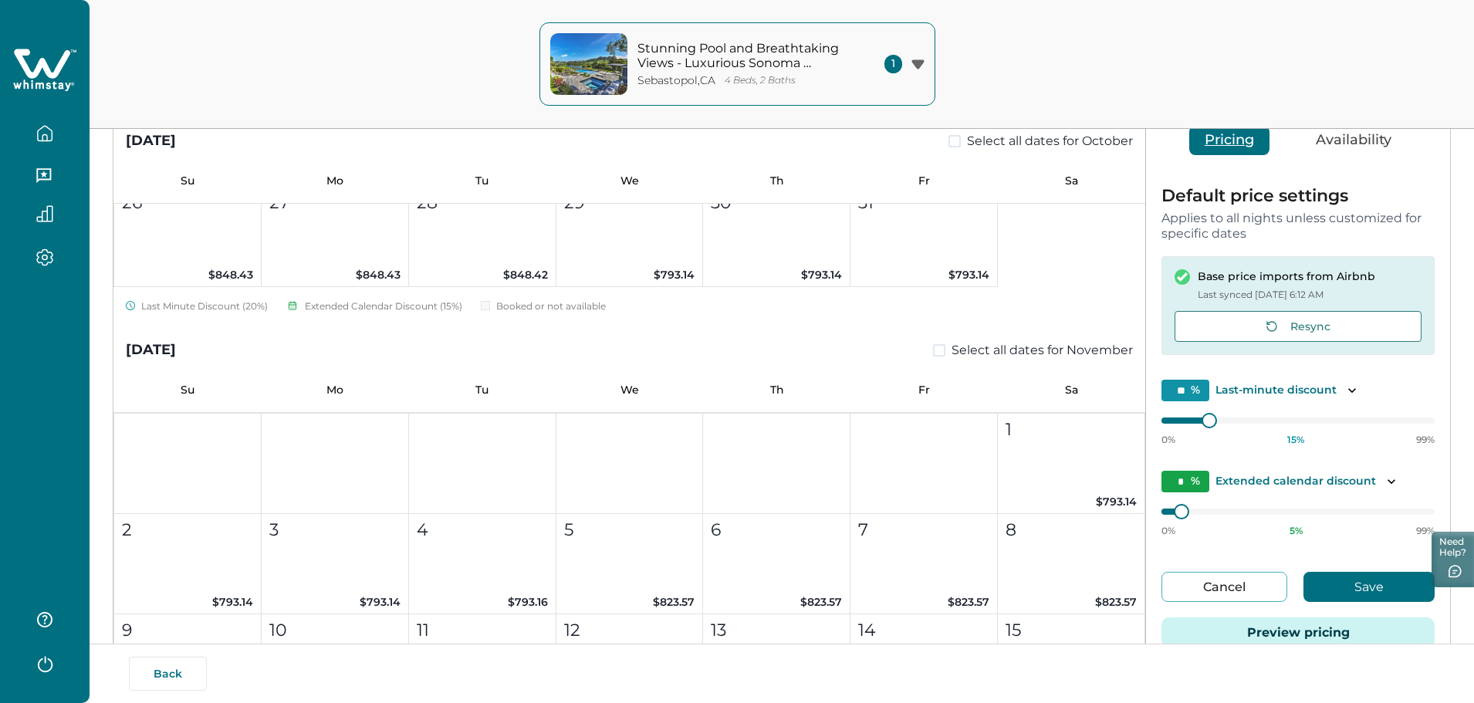
scroll to position [1775, 0]
click at [1236, 591] on button "Save" at bounding box center [1369, 587] width 131 height 30
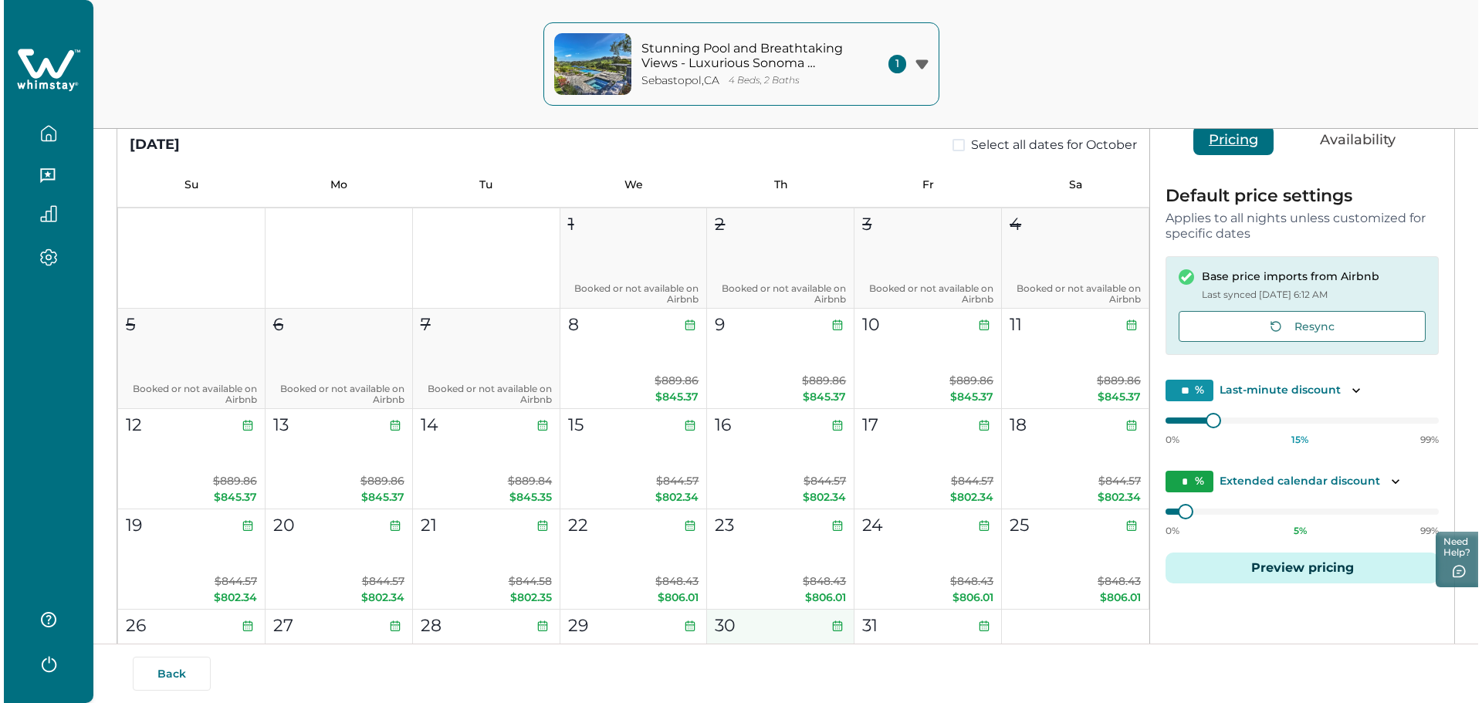
scroll to position [1312, 0]
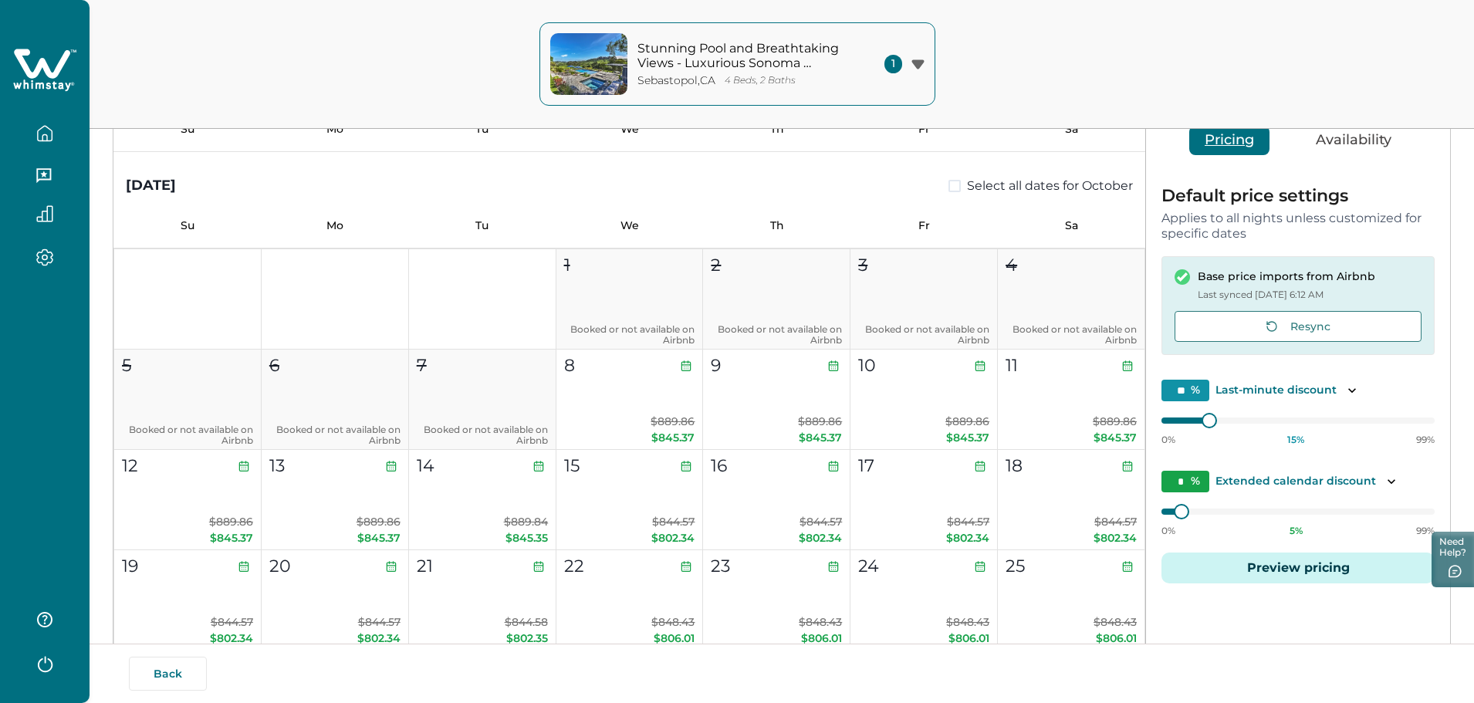
click at [1111, 512] on div "[DATE] Select all dates for August Su Mo Tu We Th Fr Sa 1 2 3 4 5 6 7 8 9 10 11…" at bounding box center [781, 423] width 1337 height 633
type input "*"
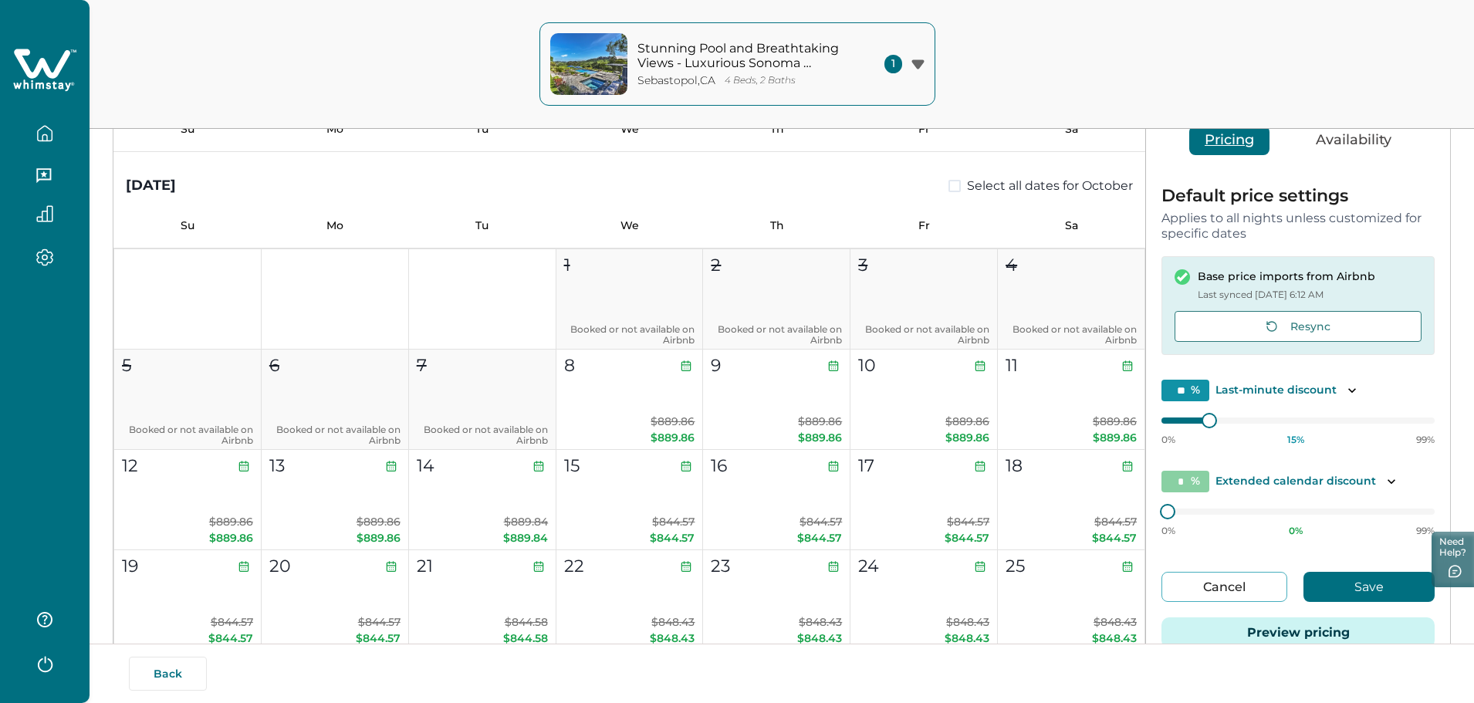
click at [1236, 582] on button "Save" at bounding box center [1369, 587] width 131 height 30
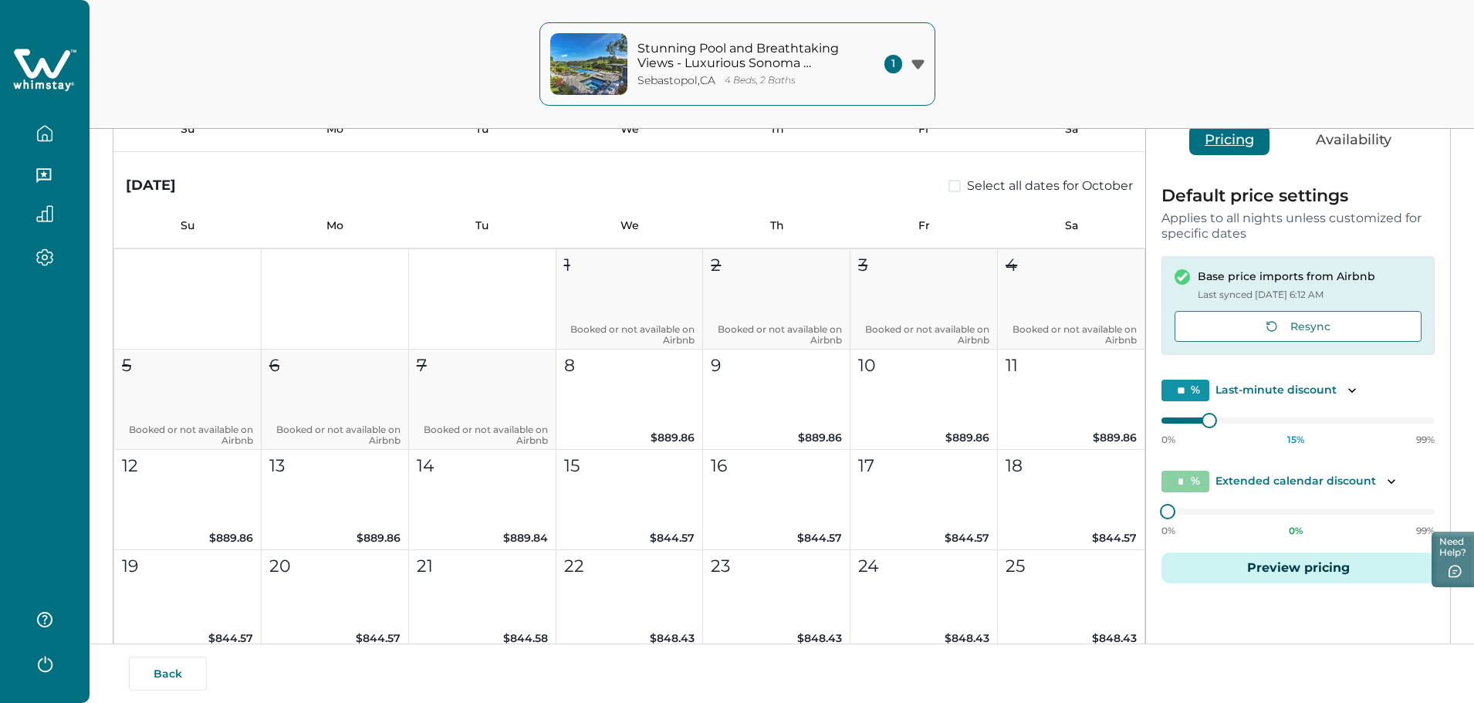
click at [1236, 576] on button "Preview pricing" at bounding box center [1298, 568] width 273 height 31
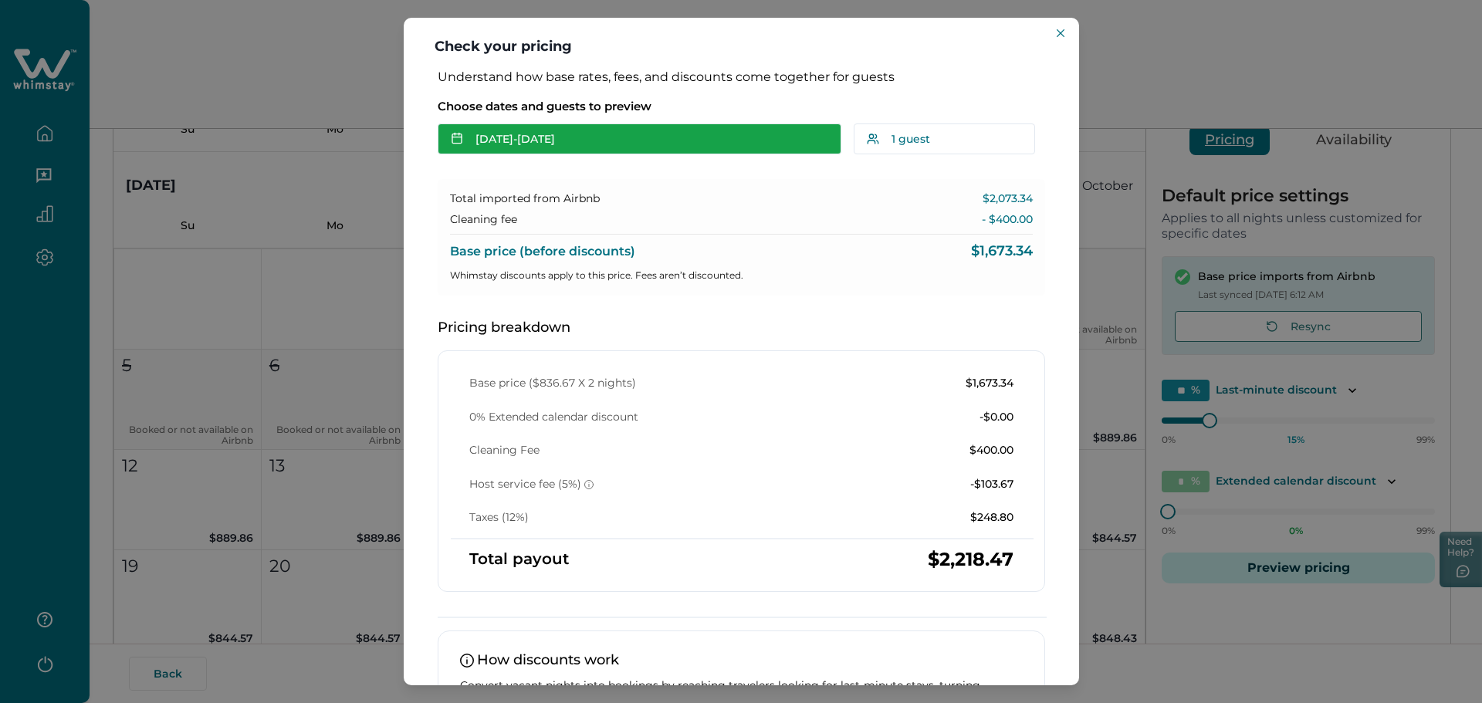
click at [534, 146] on button "[DATE] - [DATE]" at bounding box center [640, 138] width 404 height 31
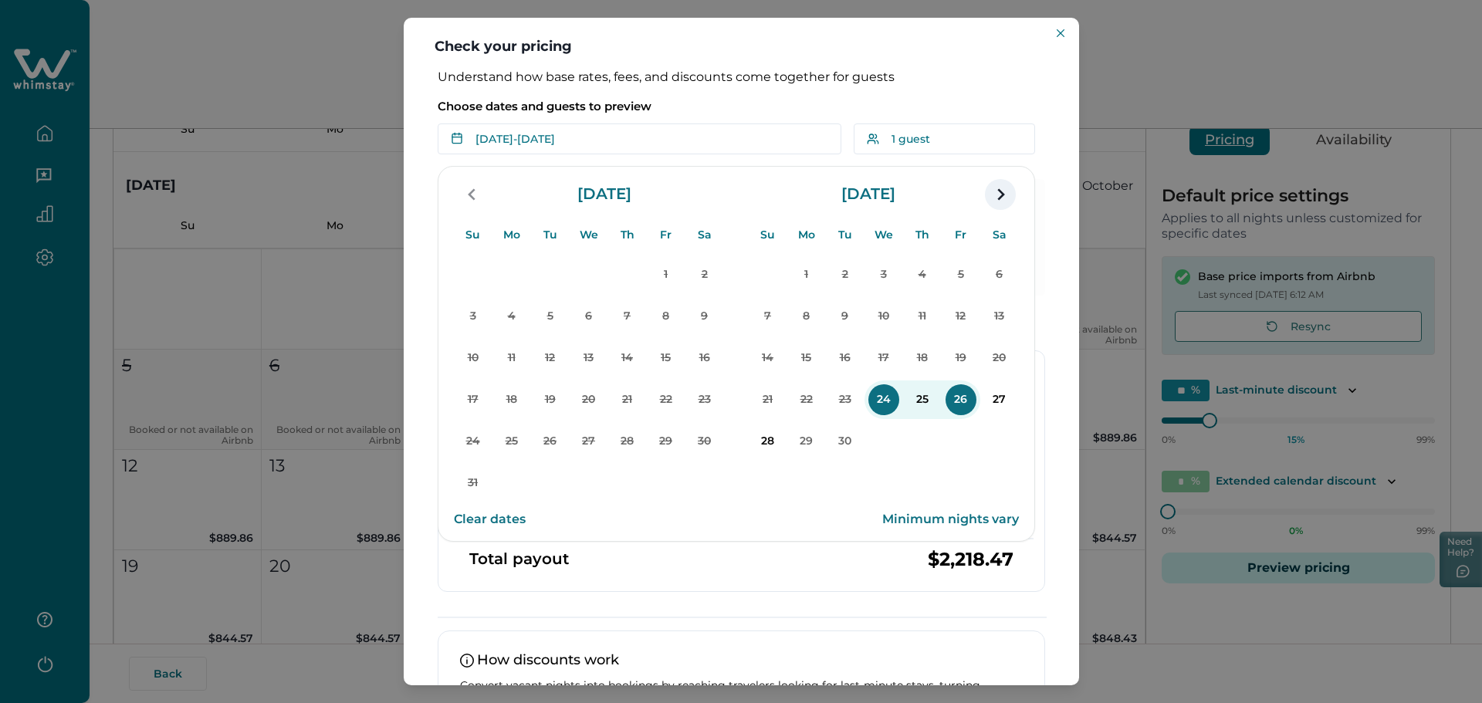
click at [1001, 192] on icon "navigation button" at bounding box center [1000, 194] width 7 height 12
click at [576, 315] on p "8" at bounding box center [588, 316] width 31 height 31
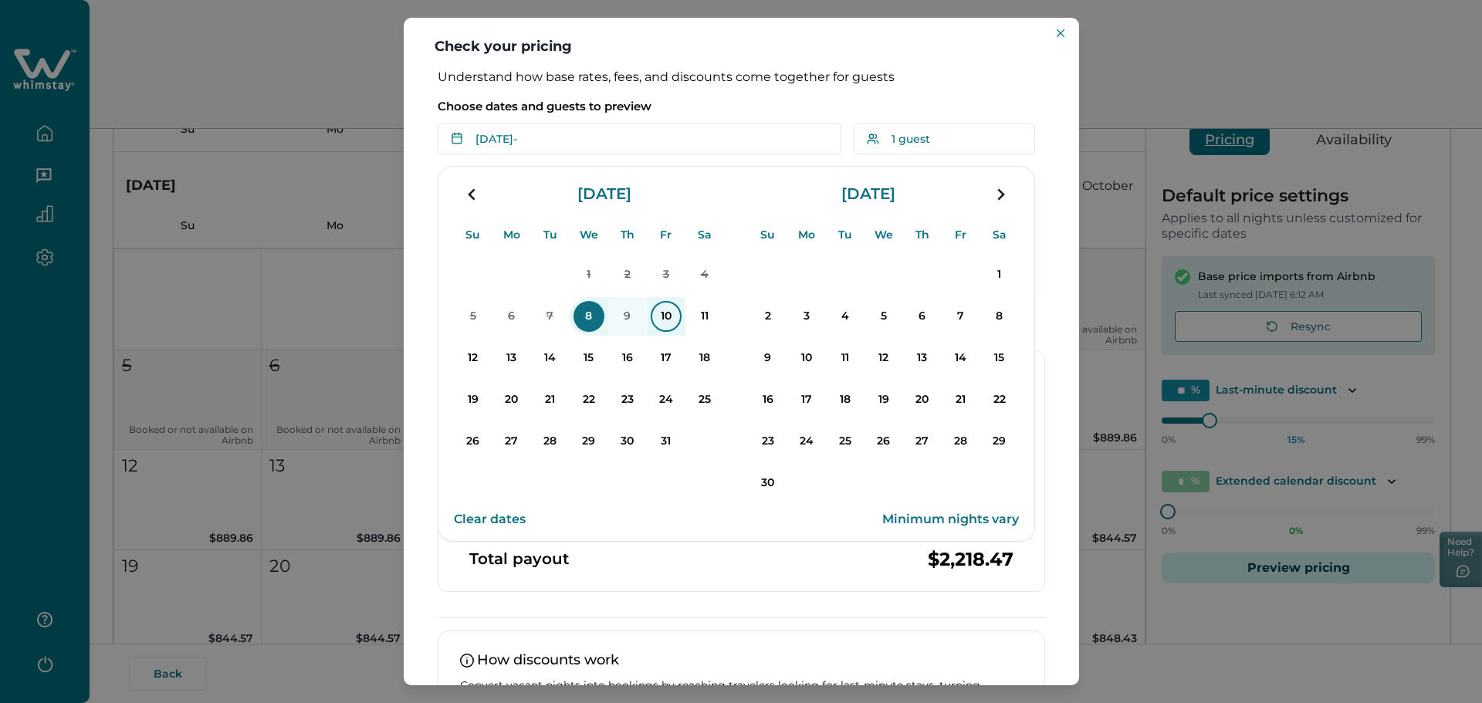
click at [673, 320] on p "10" at bounding box center [666, 316] width 31 height 31
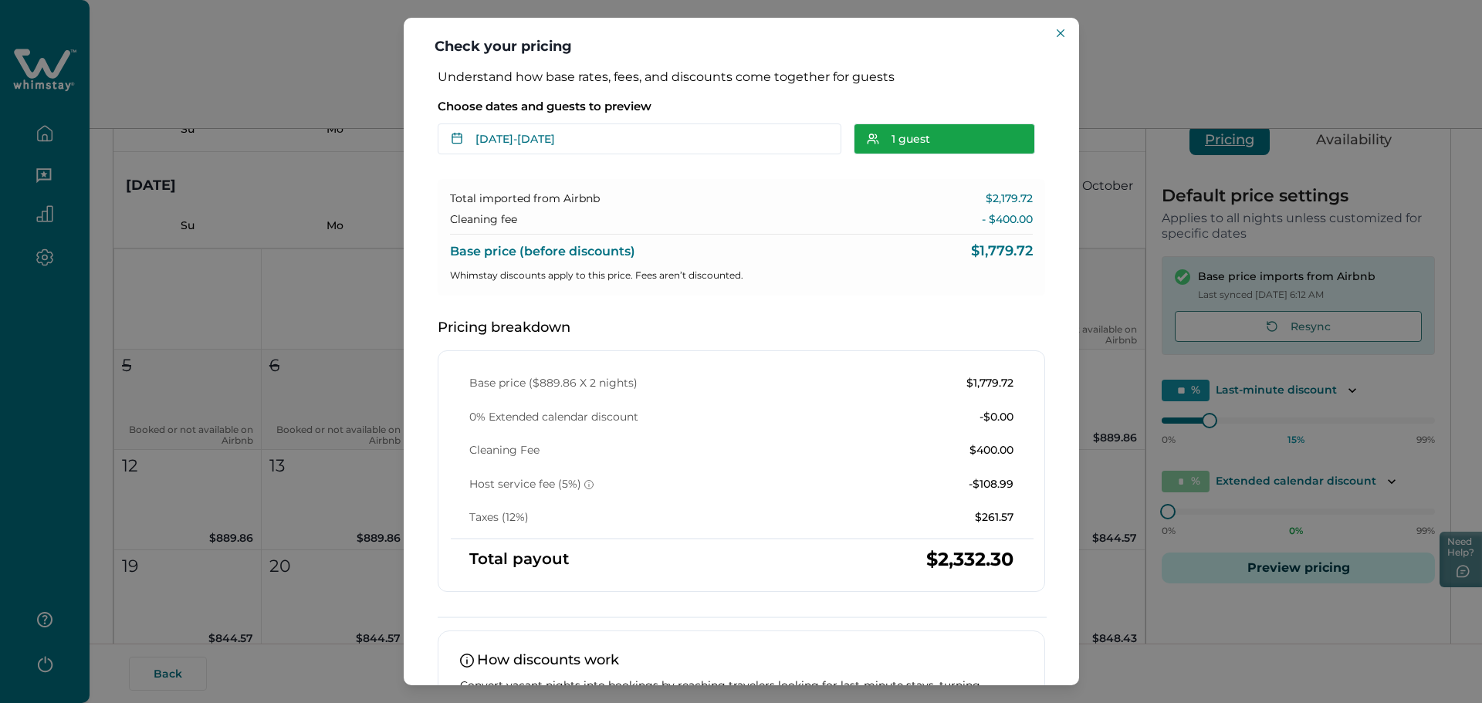
click at [889, 140] on button "1 guest" at bounding box center [944, 138] width 181 height 31
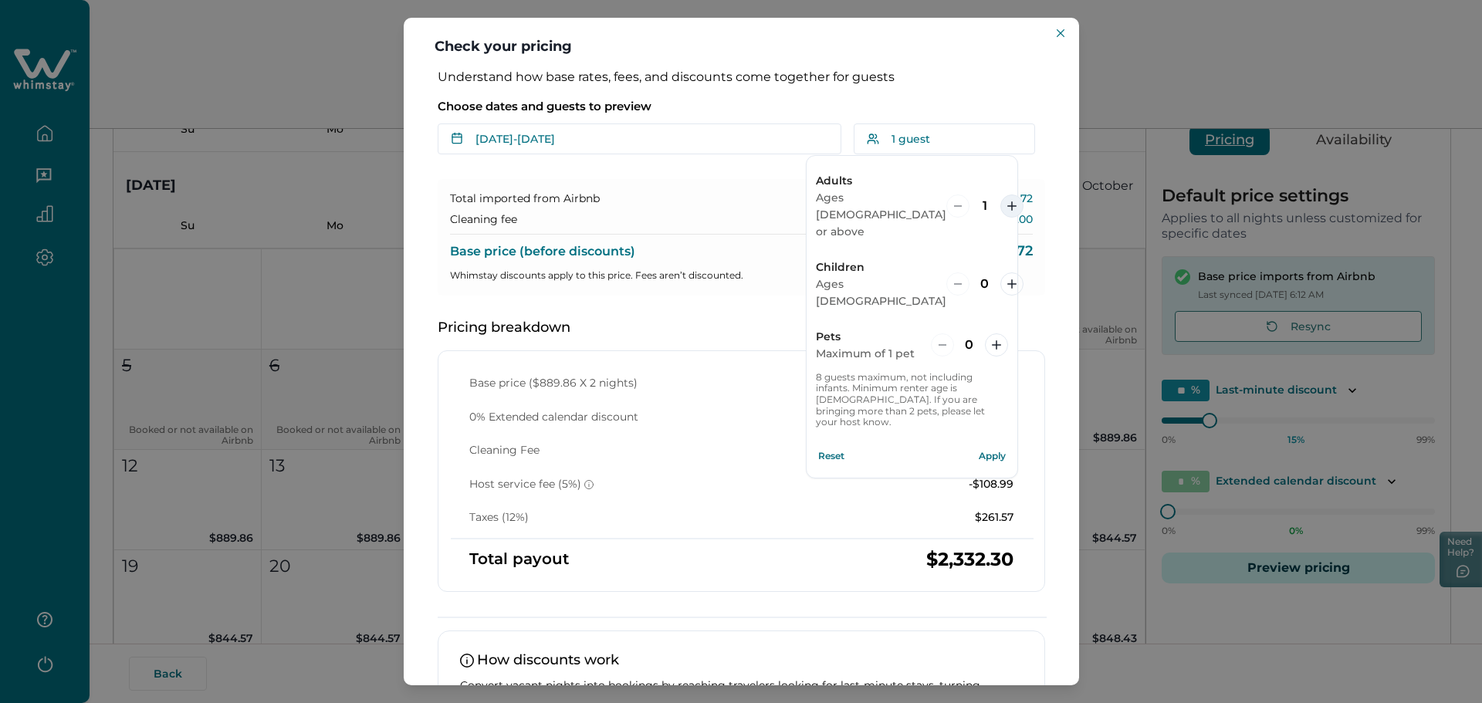
click at [1007, 201] on icon "increment" at bounding box center [1011, 205] width 9 height 9
click at [758, 184] on div "Total imported from Airbnb $2,179.72 Cleaning fee - $400.00 Base price (before …" at bounding box center [741, 237] width 607 height 117
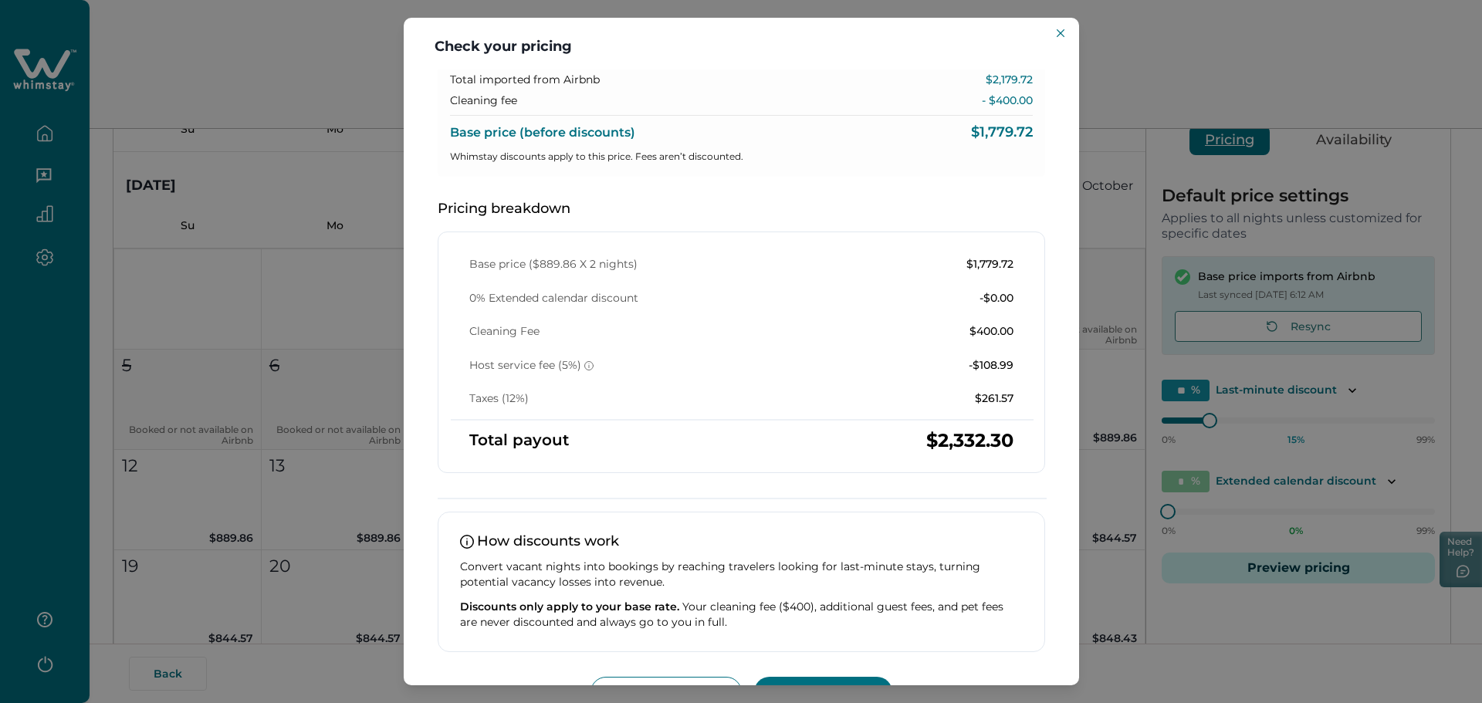
scroll to position [154, 0]
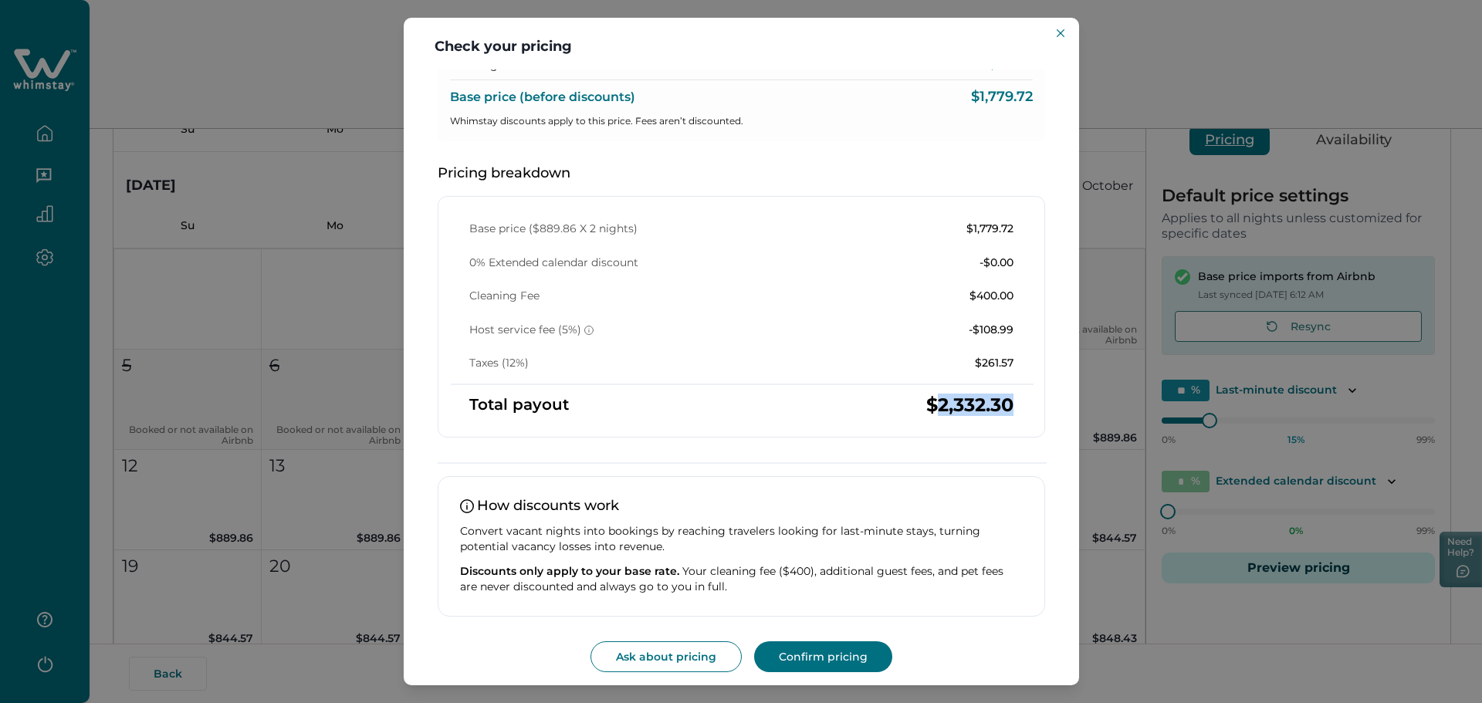
drag, startPoint x: 1000, startPoint y: 403, endPoint x: 1023, endPoint y: 407, distance: 23.5
click at [1023, 407] on div "Total payout $2,332.30" at bounding box center [741, 404] width 581 height 15
click at [1060, 35] on icon "Close" at bounding box center [1061, 33] width 8 height 8
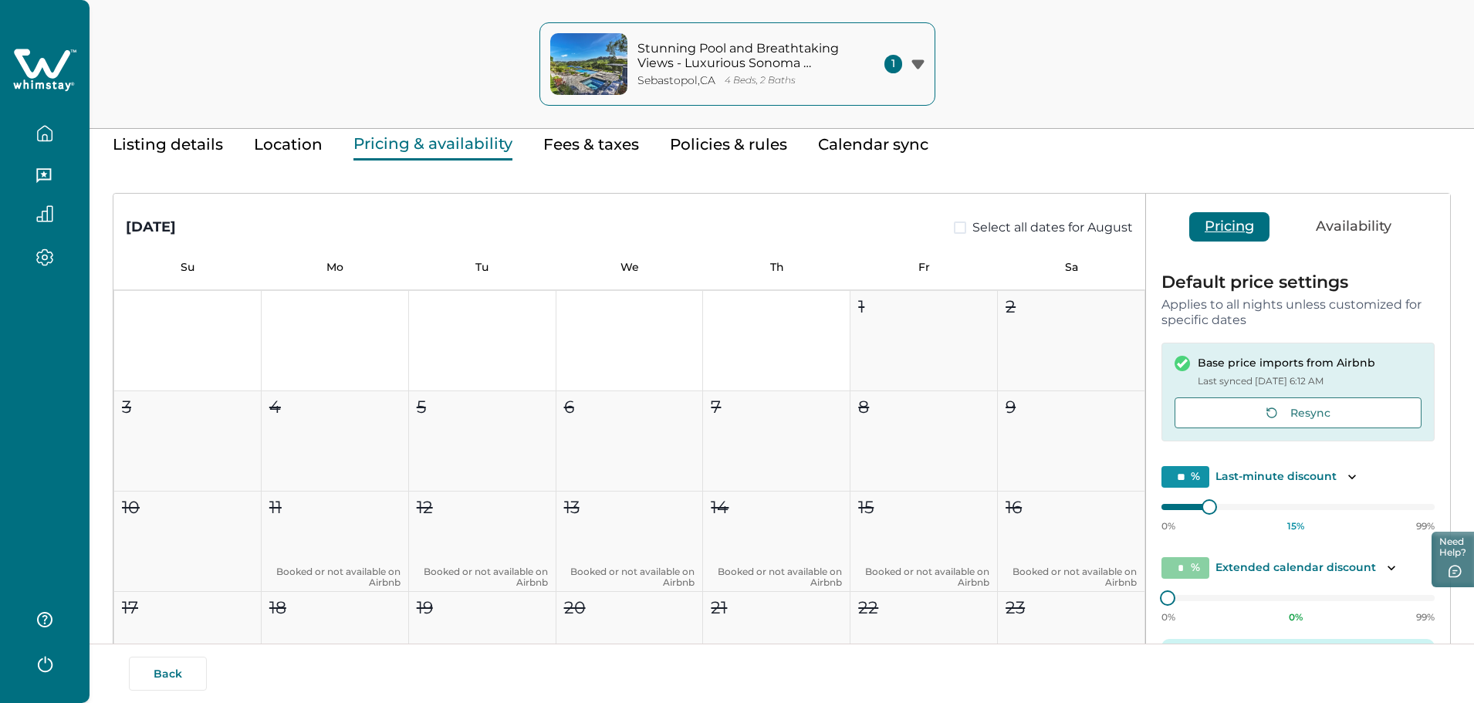
scroll to position [0, 0]
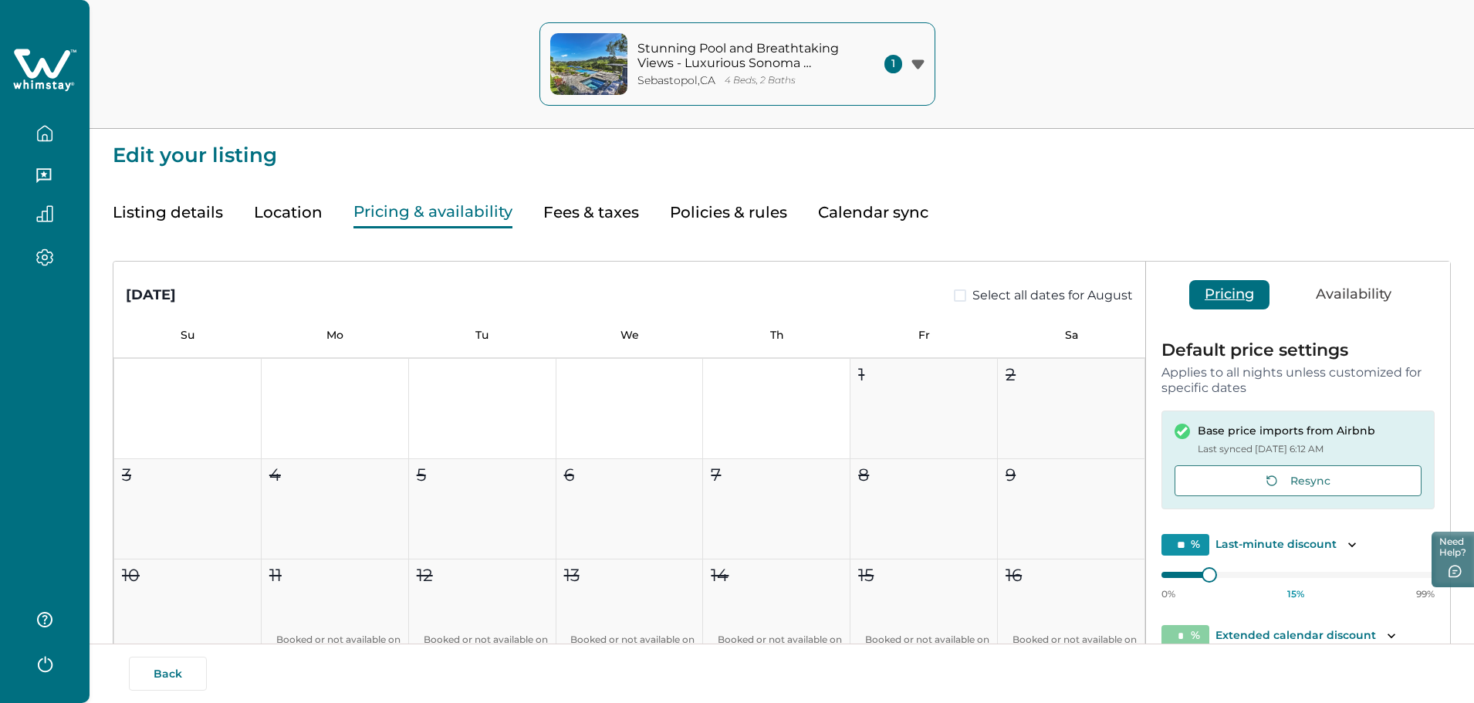
click at [571, 208] on button "Fees & taxes" at bounding box center [591, 213] width 96 height 32
type input "**"
type input "***"
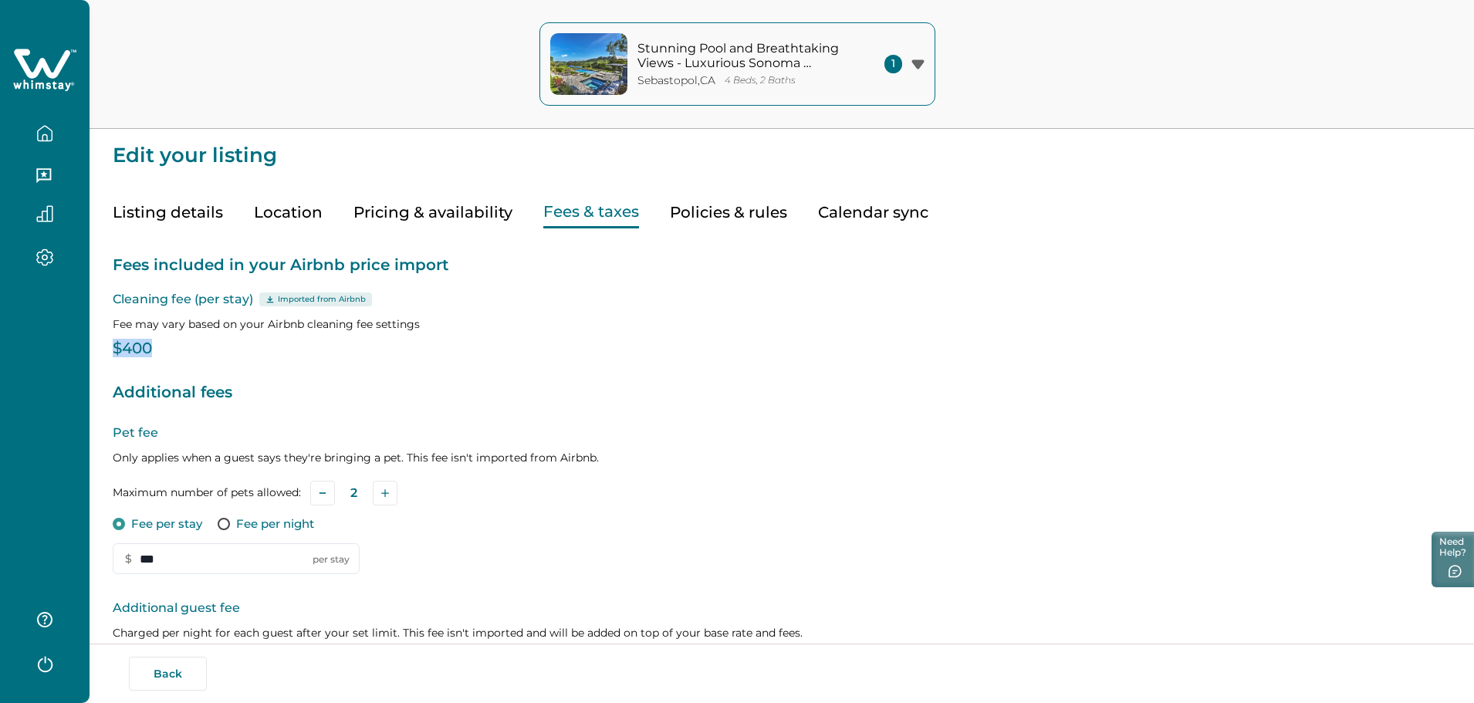
drag, startPoint x: 115, startPoint y: 347, endPoint x: 170, endPoint y: 352, distance: 55.1
click at [170, 352] on p "$400" at bounding box center [782, 348] width 1338 height 15
click at [51, 130] on icon "button" at bounding box center [45, 133] width 14 height 15
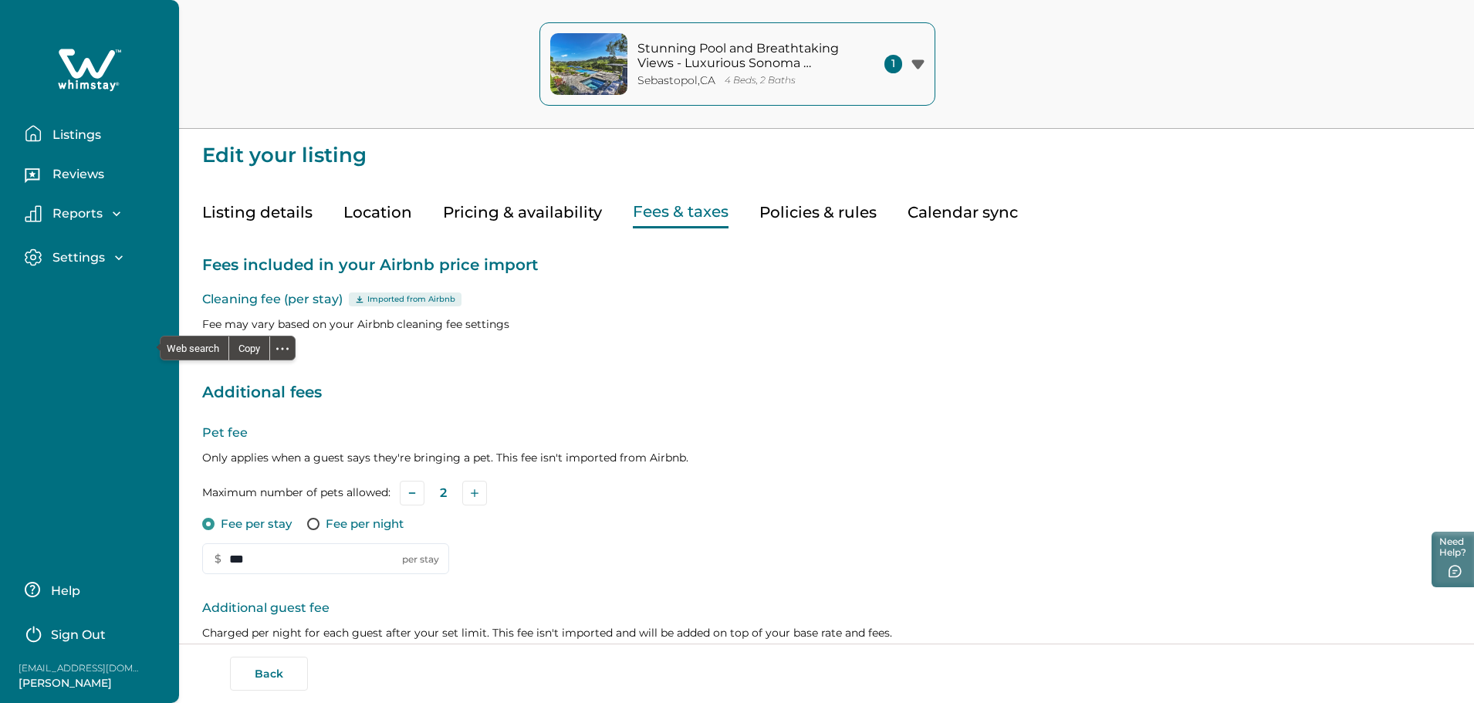
click at [533, 323] on p "Fee may vary based on your Airbnb cleaning fee settings" at bounding box center [826, 323] width 1249 height 15
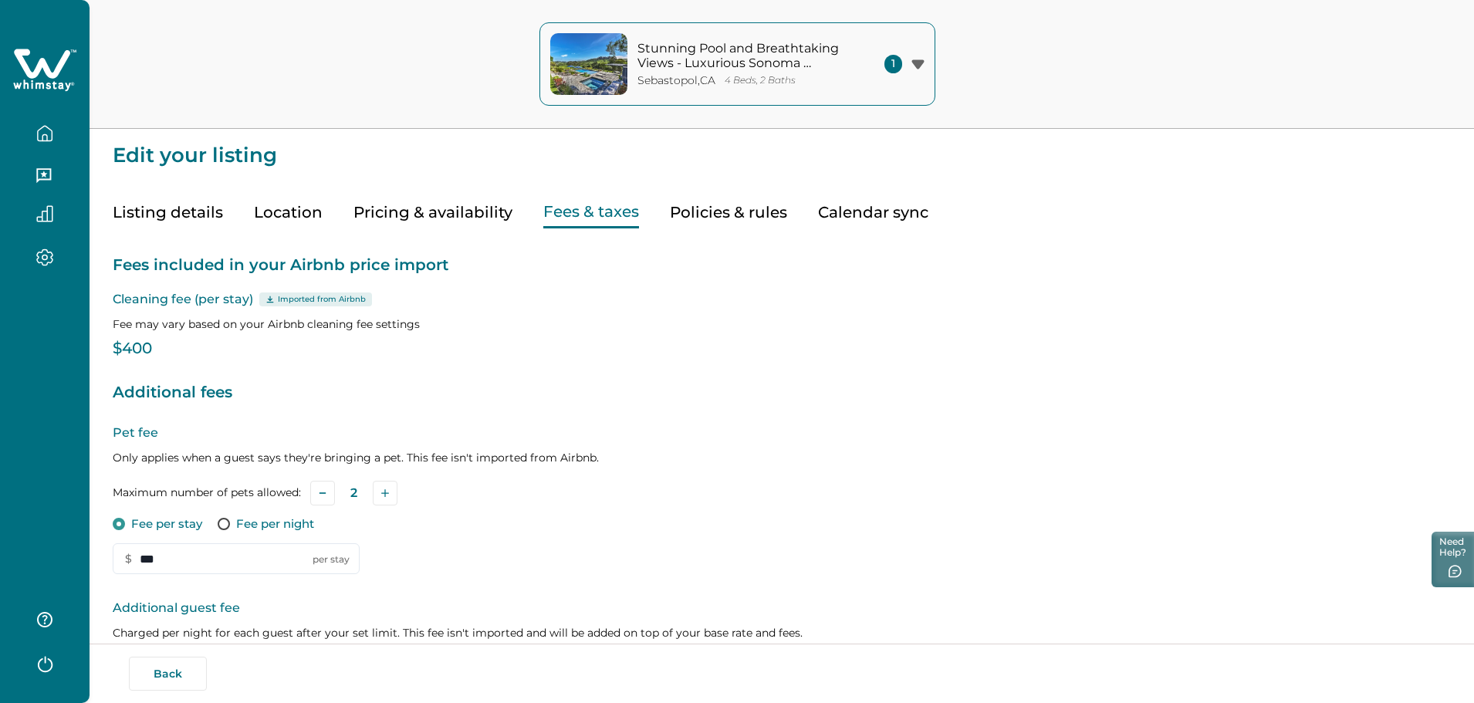
click at [705, 210] on button "Policies & rules" at bounding box center [728, 213] width 117 height 32
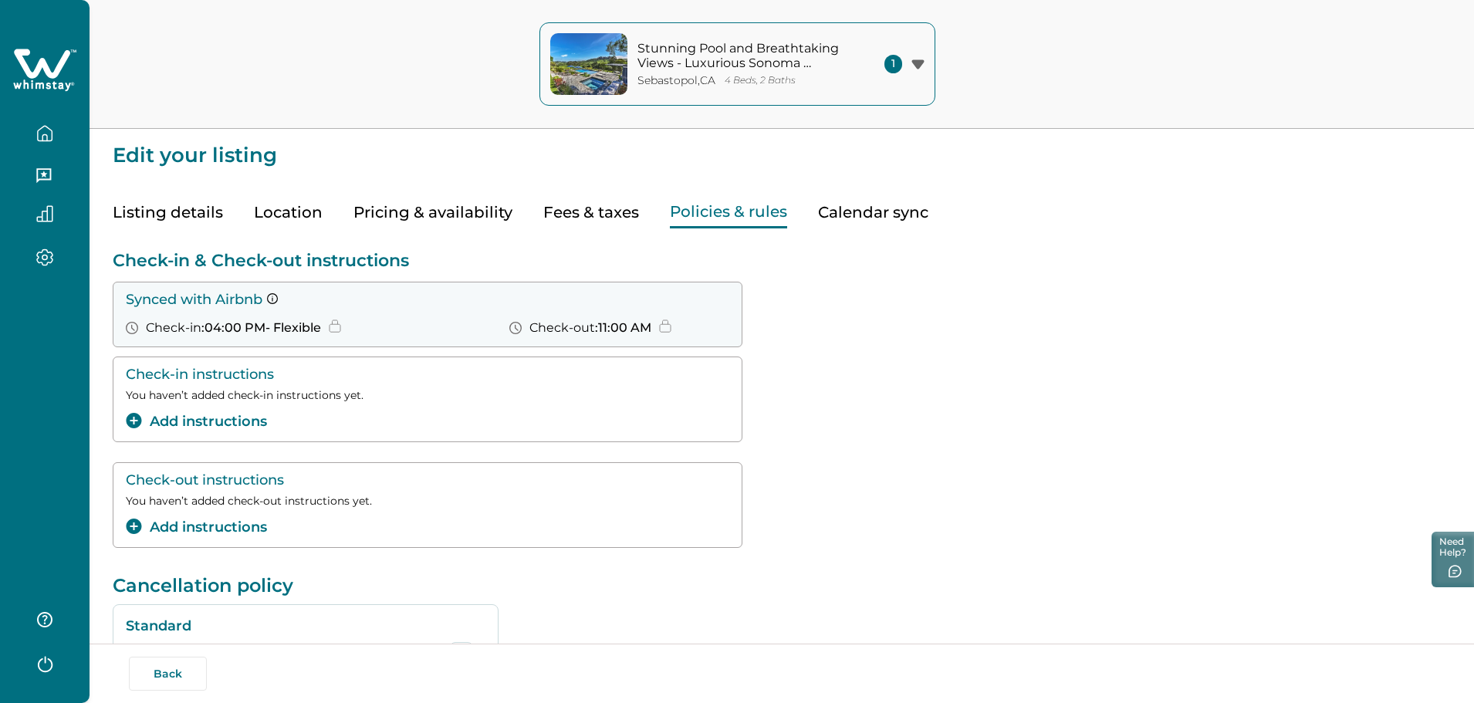
click at [45, 135] on icon "button" at bounding box center [44, 137] width 5 height 6
click at [255, 669] on div "Back" at bounding box center [781, 674] width 1304 height 34
click at [166, 671] on button "Back" at bounding box center [168, 674] width 78 height 34
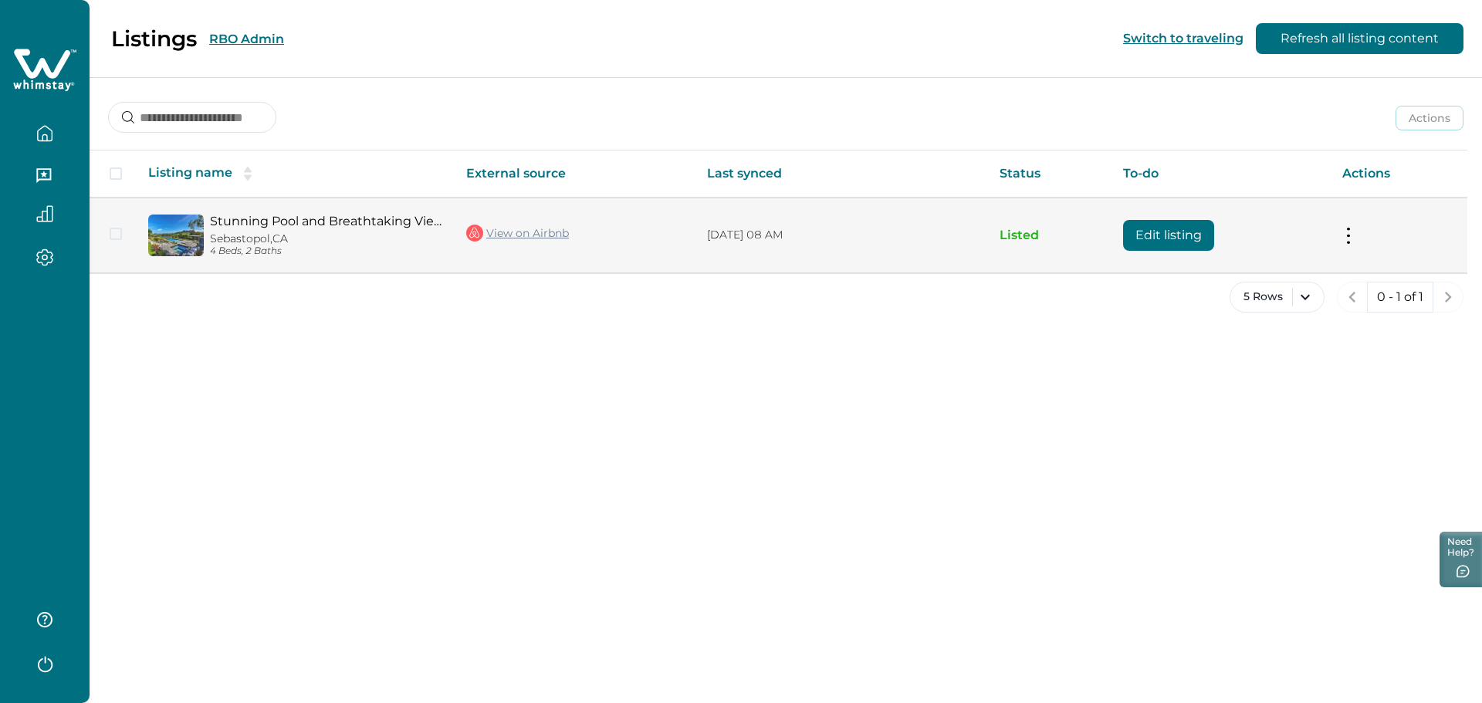
click at [1166, 238] on button "Edit listing" at bounding box center [1168, 235] width 91 height 31
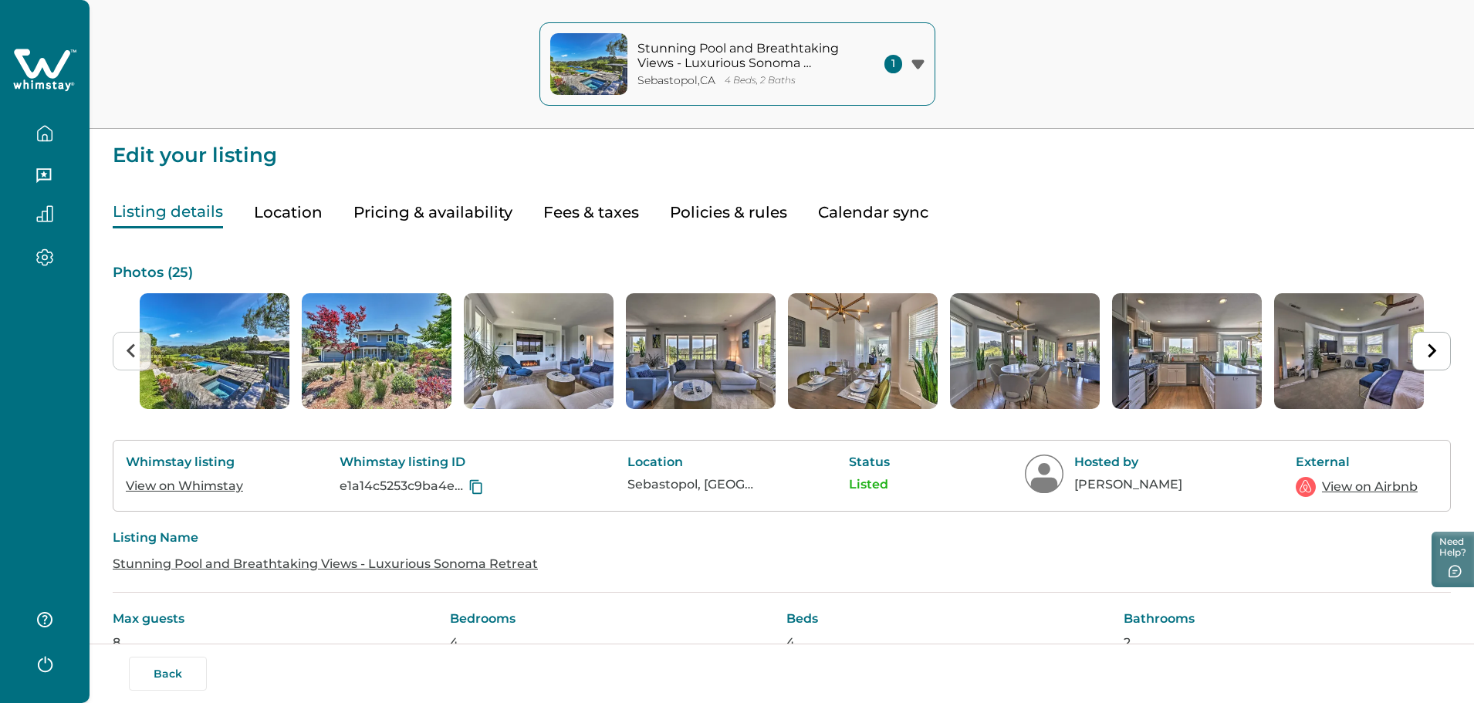
click at [710, 209] on button "Policies & rules" at bounding box center [728, 213] width 117 height 32
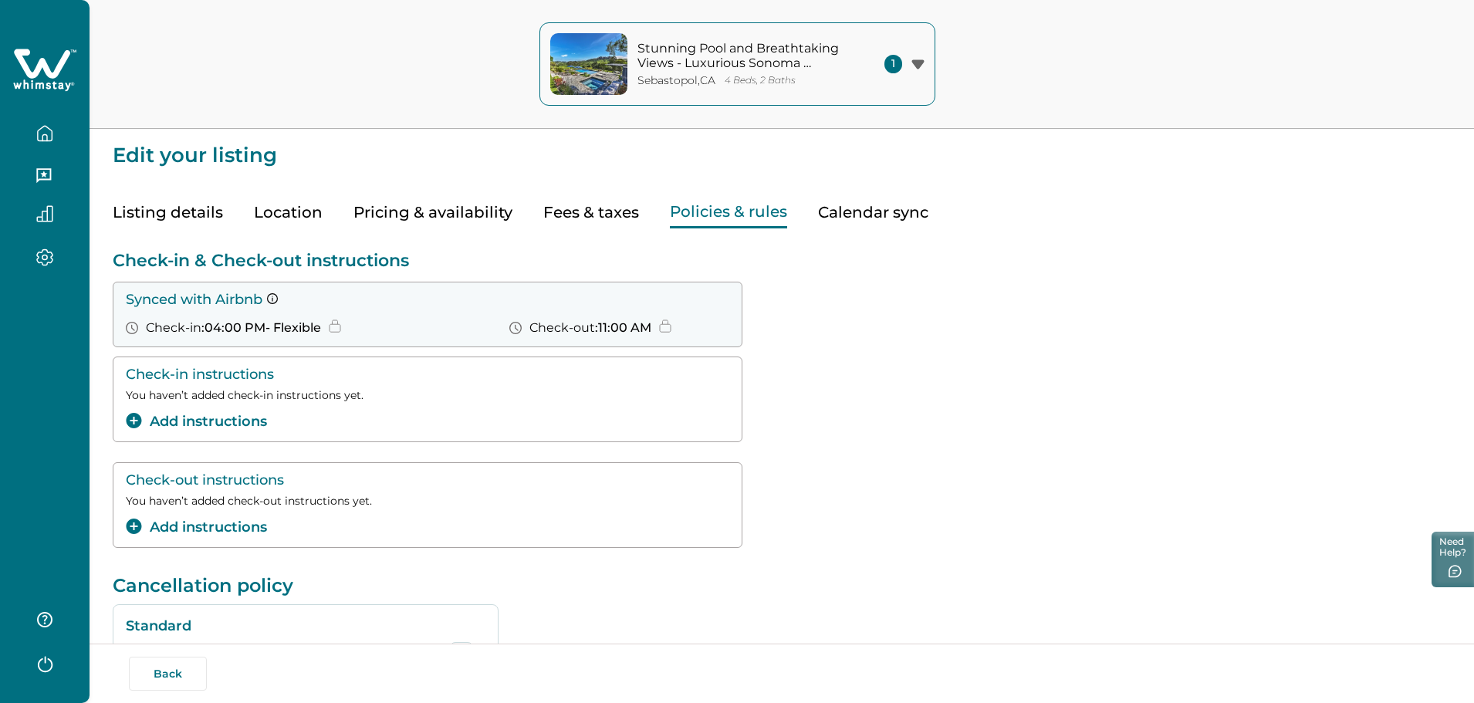
click at [207, 422] on button "Add instructions" at bounding box center [196, 421] width 141 height 21
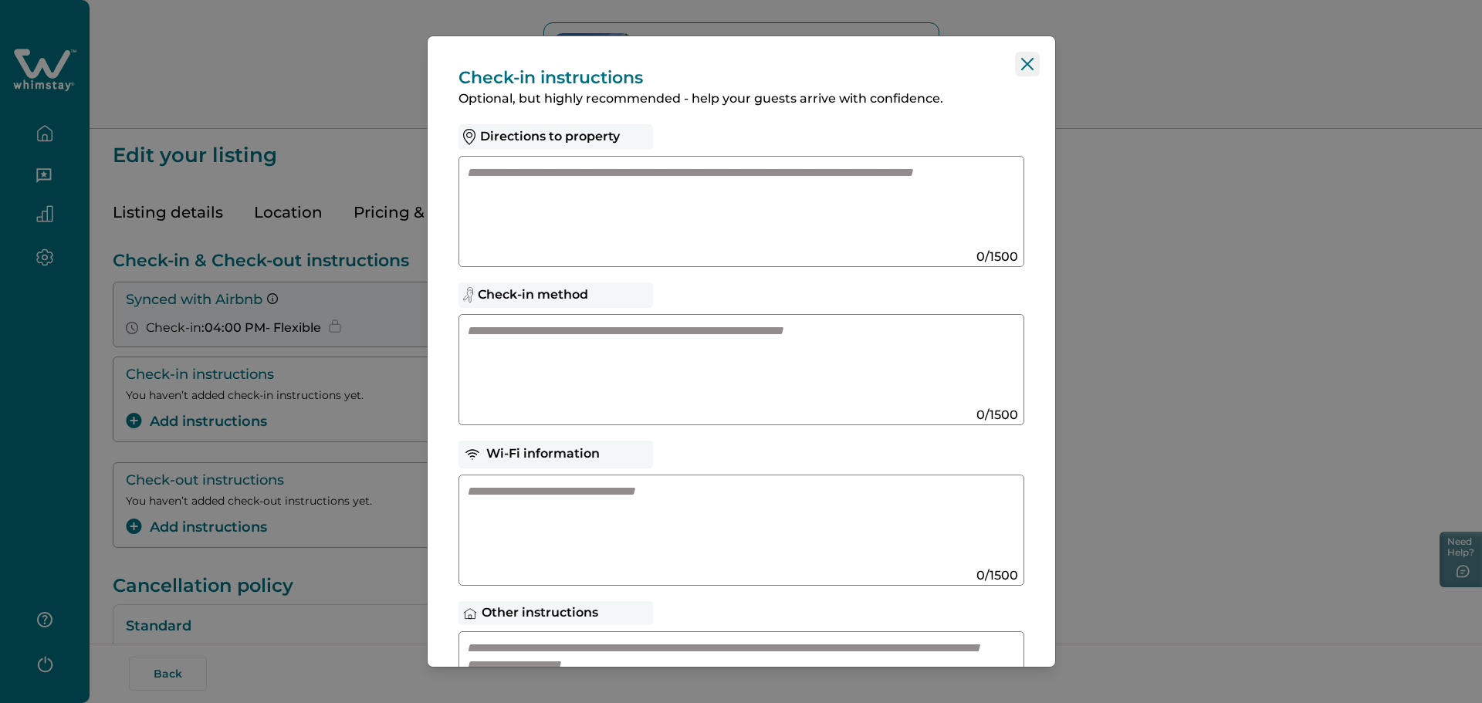
click at [1023, 63] on icon "Close" at bounding box center [1027, 64] width 12 height 12
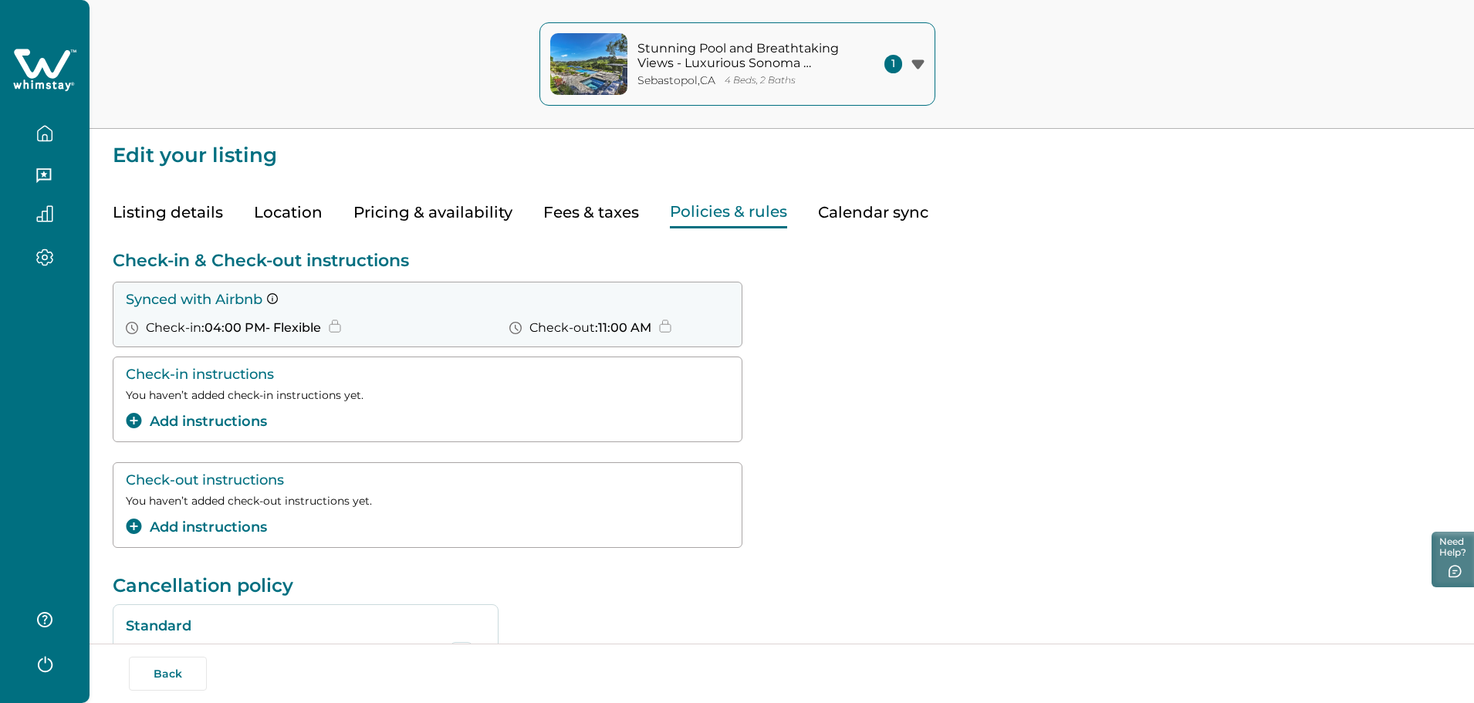
click at [173, 209] on button "Listing details" at bounding box center [168, 213] width 110 height 32
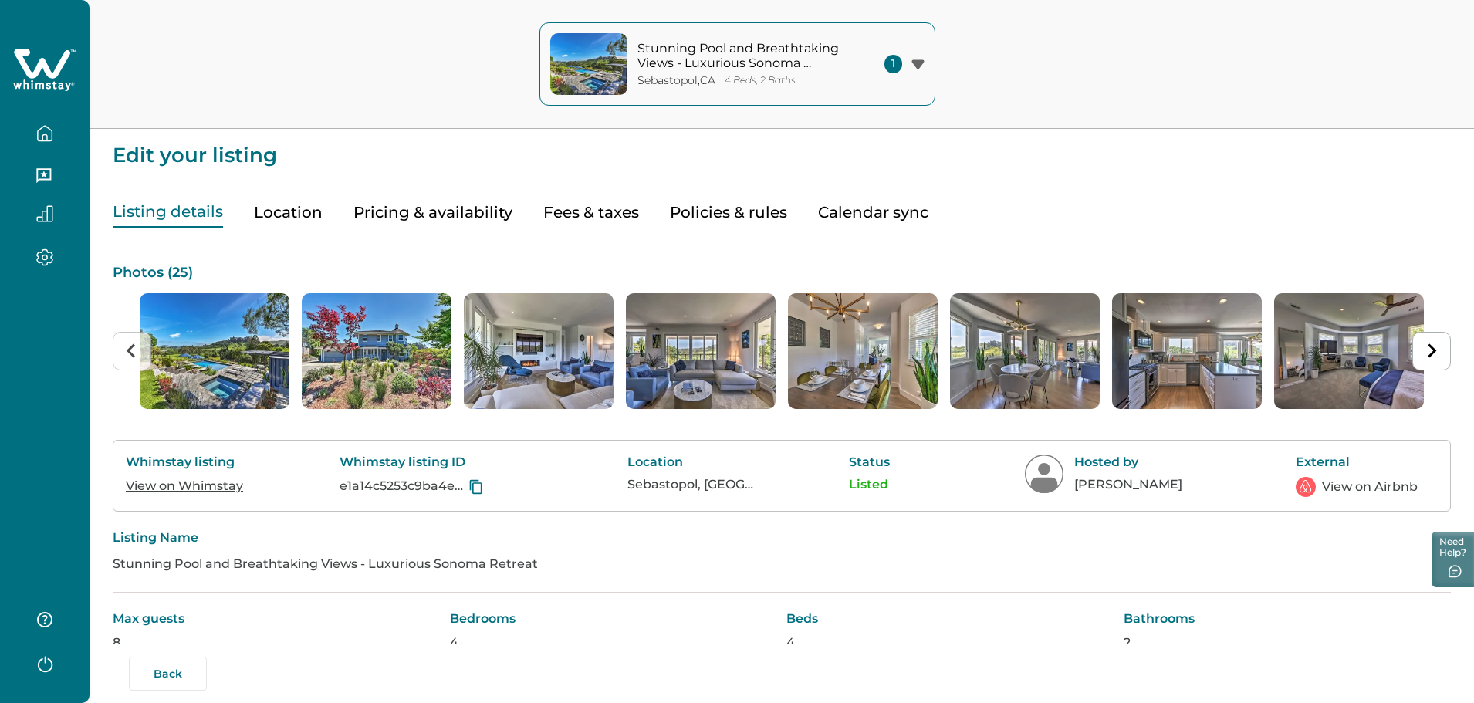
click at [188, 488] on link "View on Whimstay" at bounding box center [184, 486] width 117 height 15
click at [164, 675] on button "Back" at bounding box center [168, 674] width 78 height 34
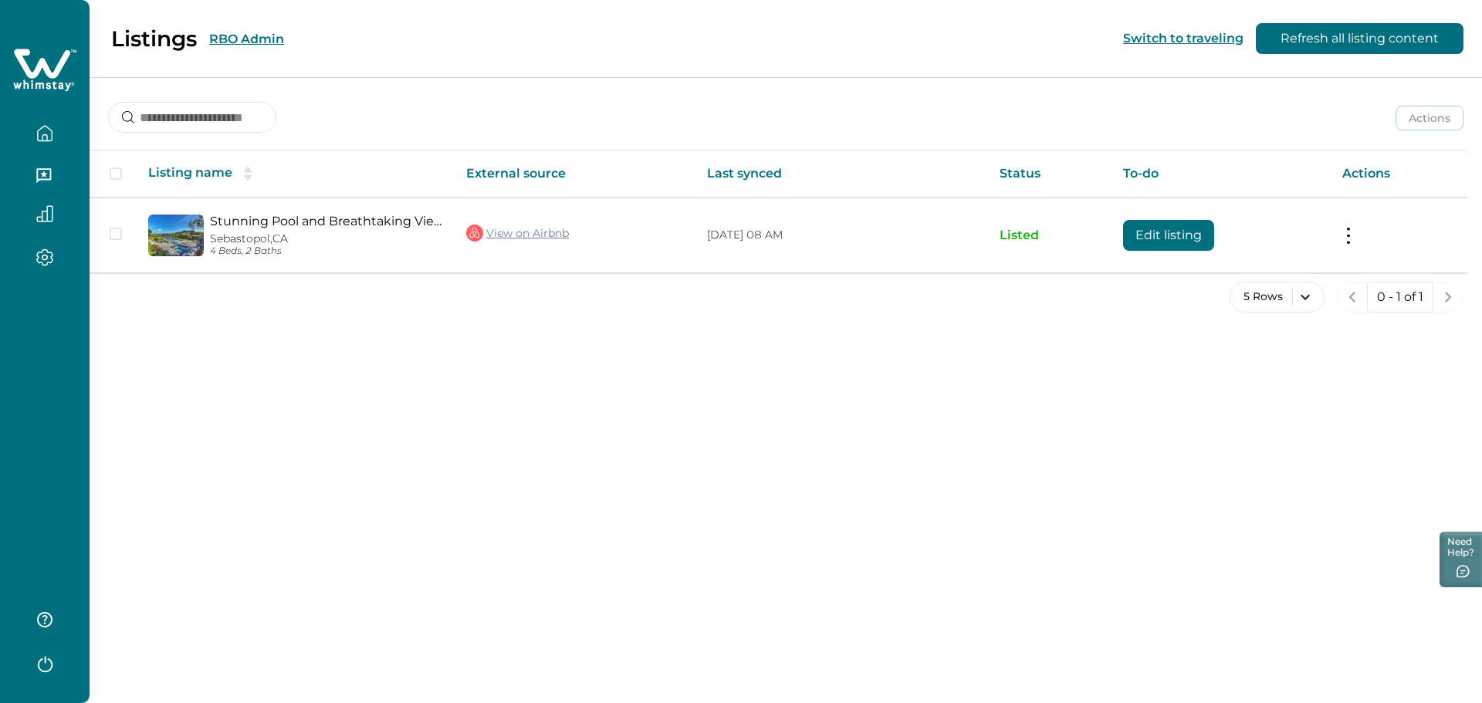
click at [260, 42] on button "RBO Admin" at bounding box center [246, 39] width 75 height 15
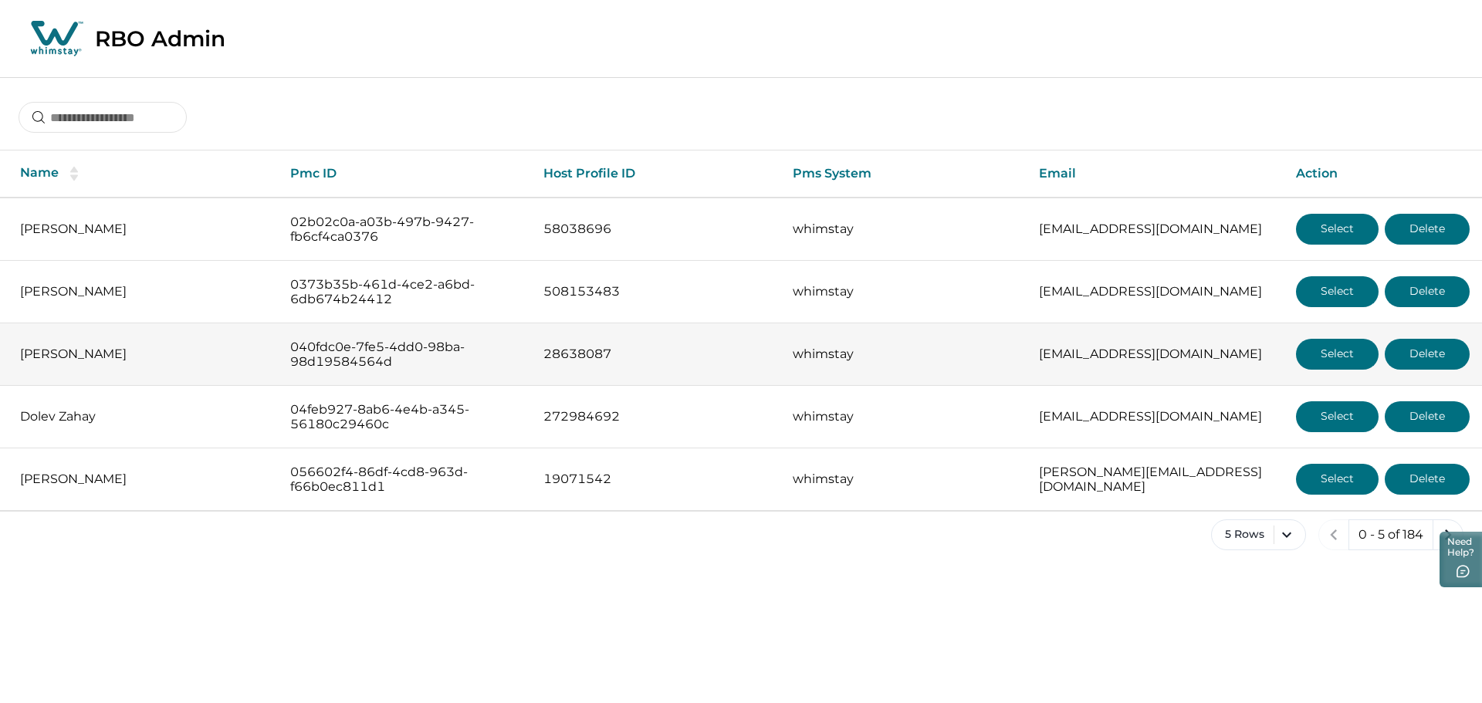
click at [1236, 352] on button "Select" at bounding box center [1337, 354] width 83 height 31
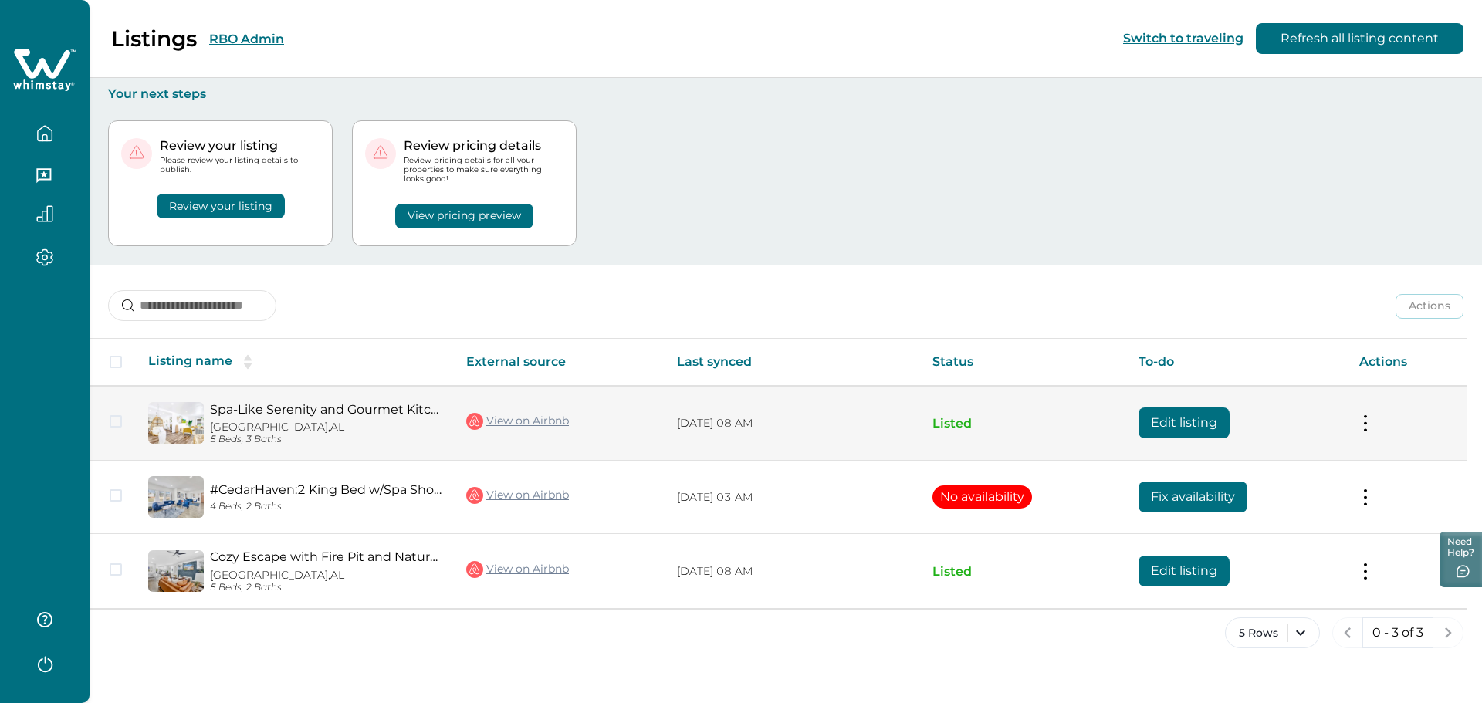
click at [1192, 423] on button "Edit listing" at bounding box center [1183, 423] width 91 height 31
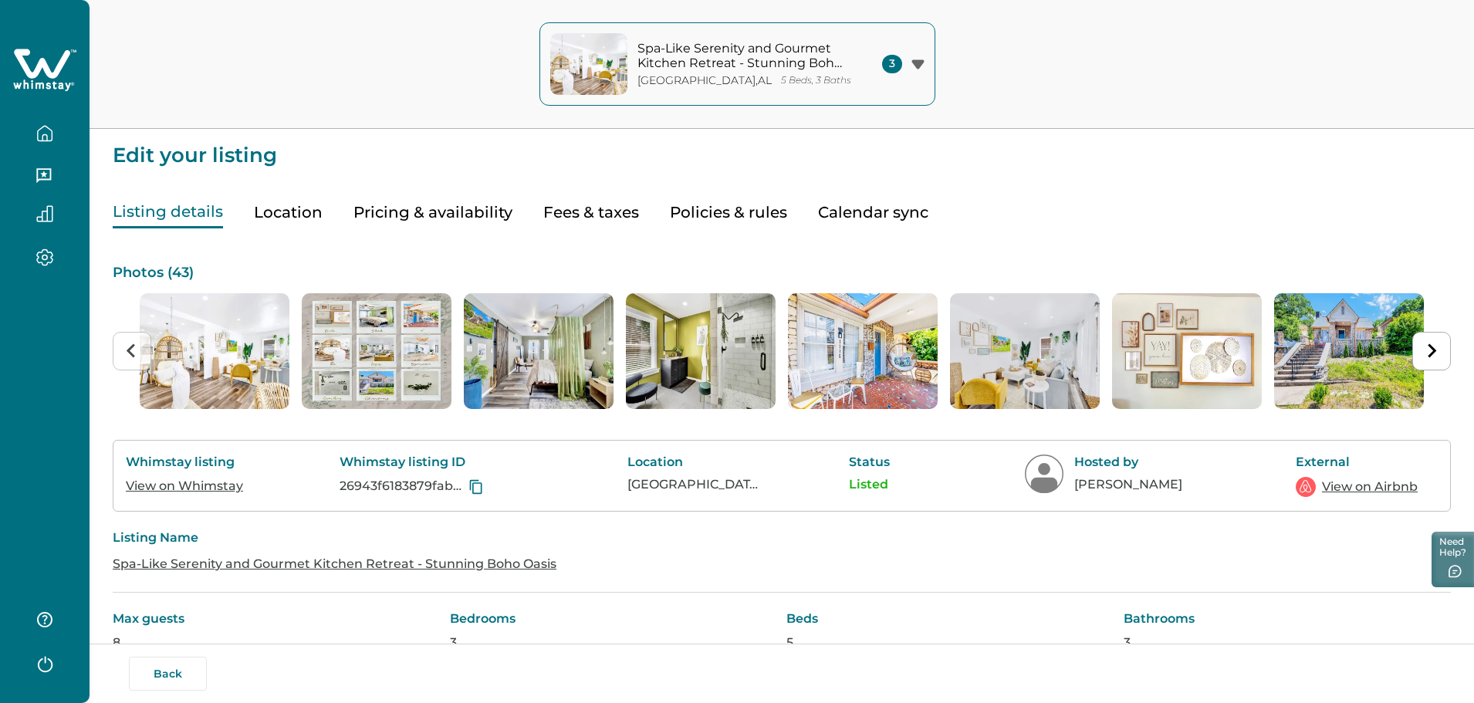
click at [159, 483] on link "View on Whimstay" at bounding box center [184, 486] width 117 height 15
click at [1236, 487] on link "View on Airbnb" at bounding box center [1370, 487] width 96 height 19
